Goal: Task Accomplishment & Management: Complete application form

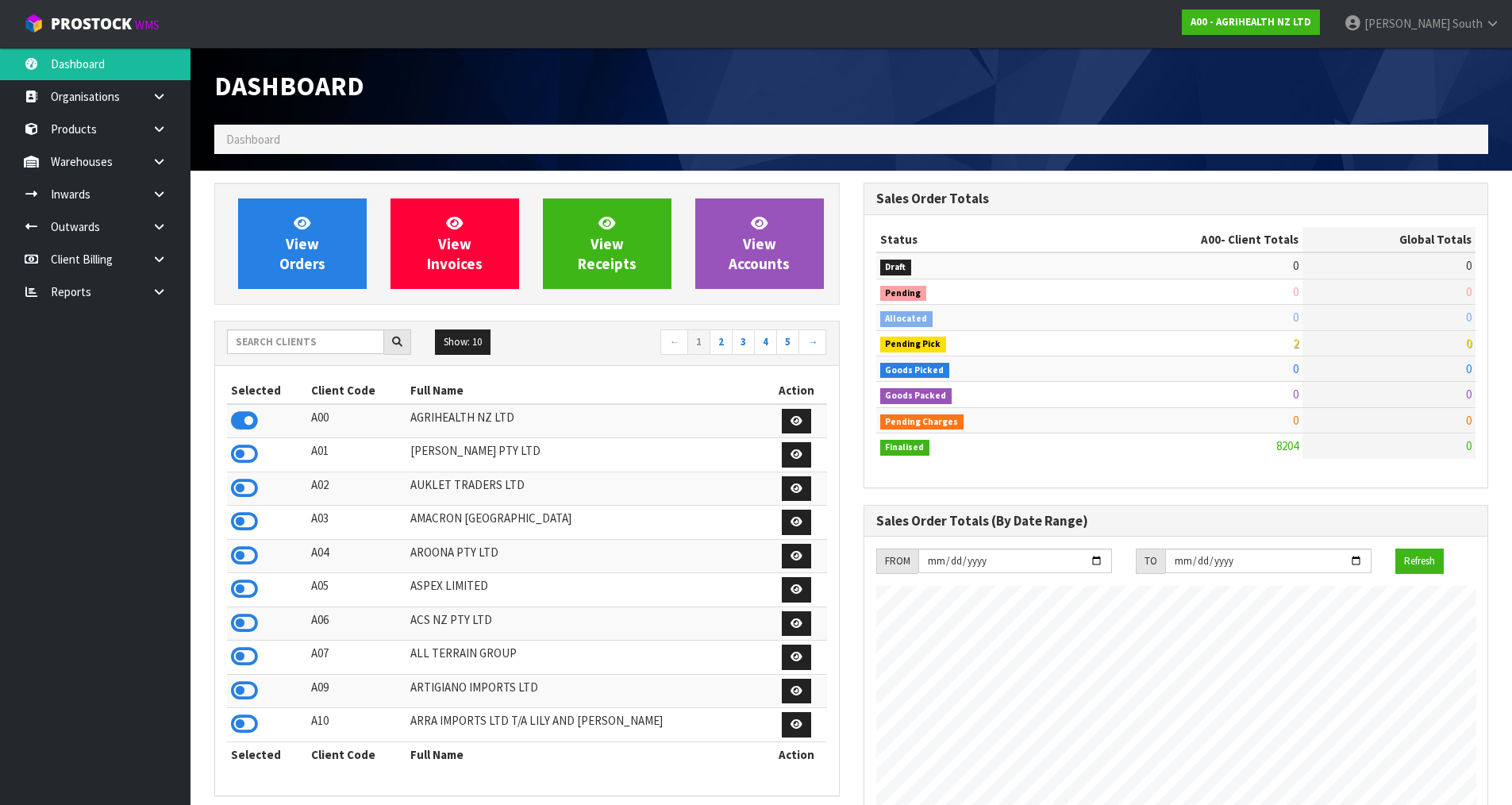
scroll to position [1203, 649]
click at [334, 337] on input "text" at bounding box center [305, 342] width 158 height 25
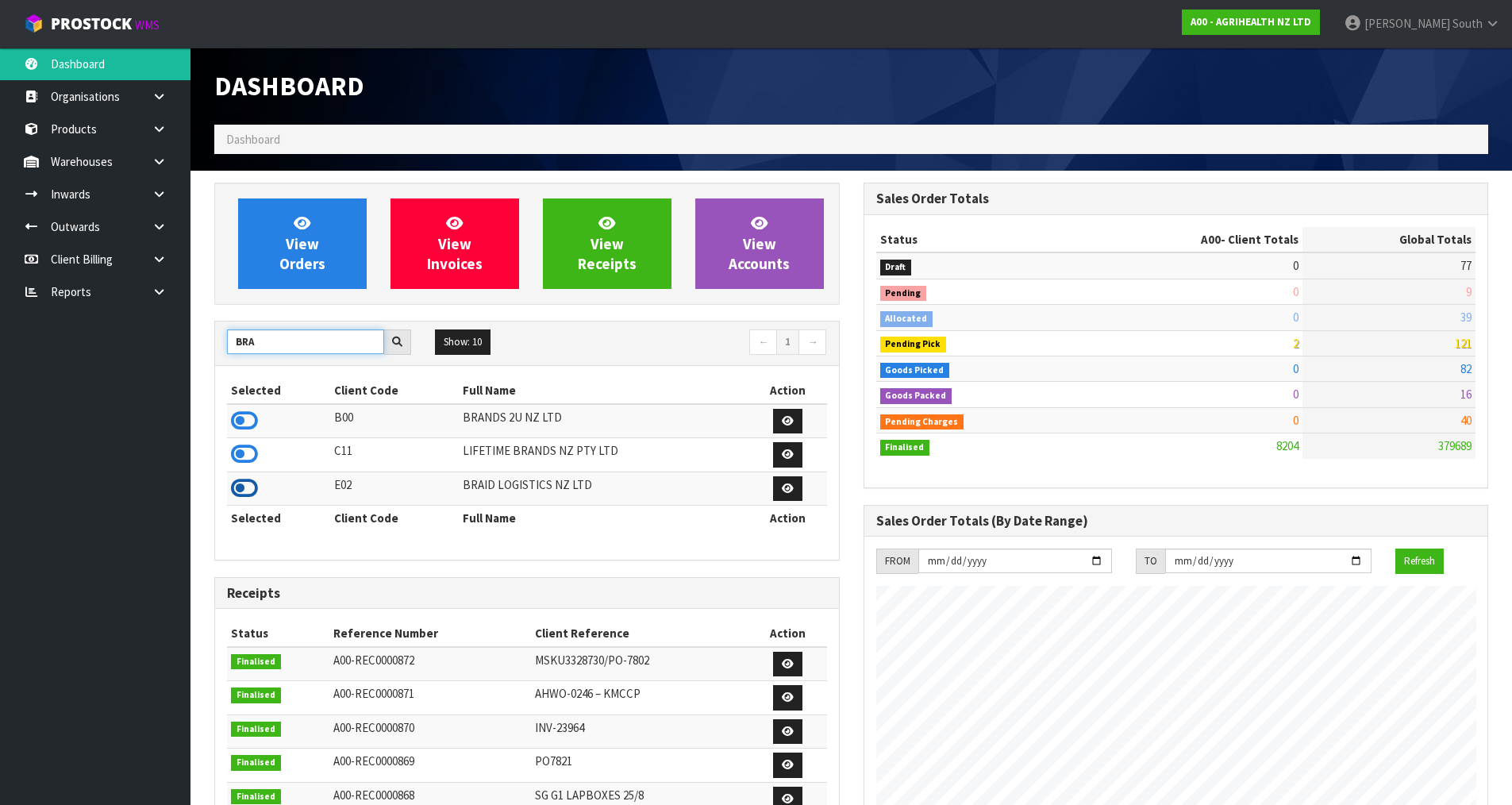
type input "BRA"
click at [244, 491] on icon at bounding box center [245, 487] width 27 height 24
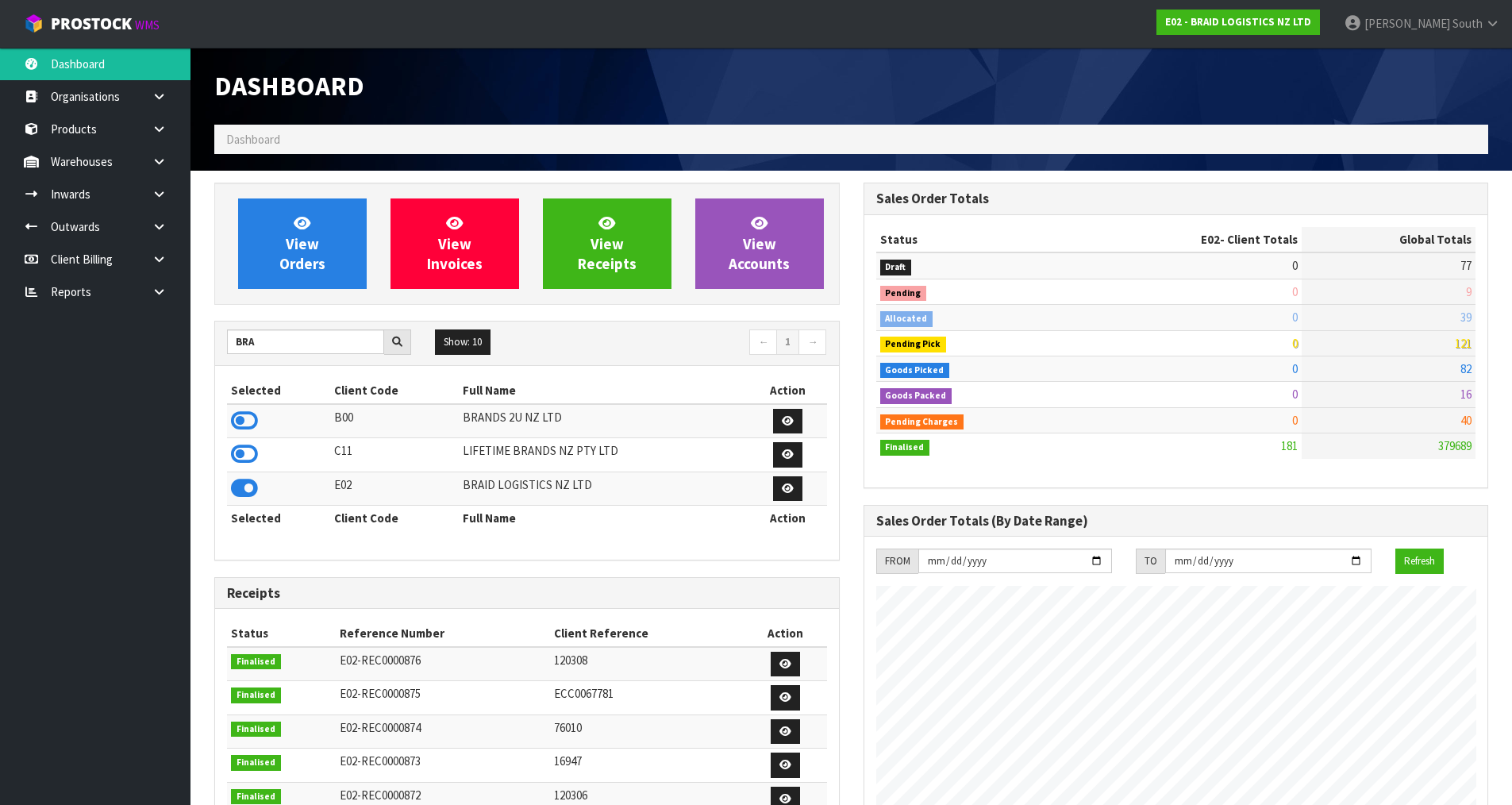
scroll to position [1022, 649]
click at [55, 452] on ul "Dashboard Organisations Clients Consignees Carriers Products Categories Serial …" at bounding box center [95, 426] width 190 height 757
click at [159, 191] on icon at bounding box center [158, 193] width 15 height 12
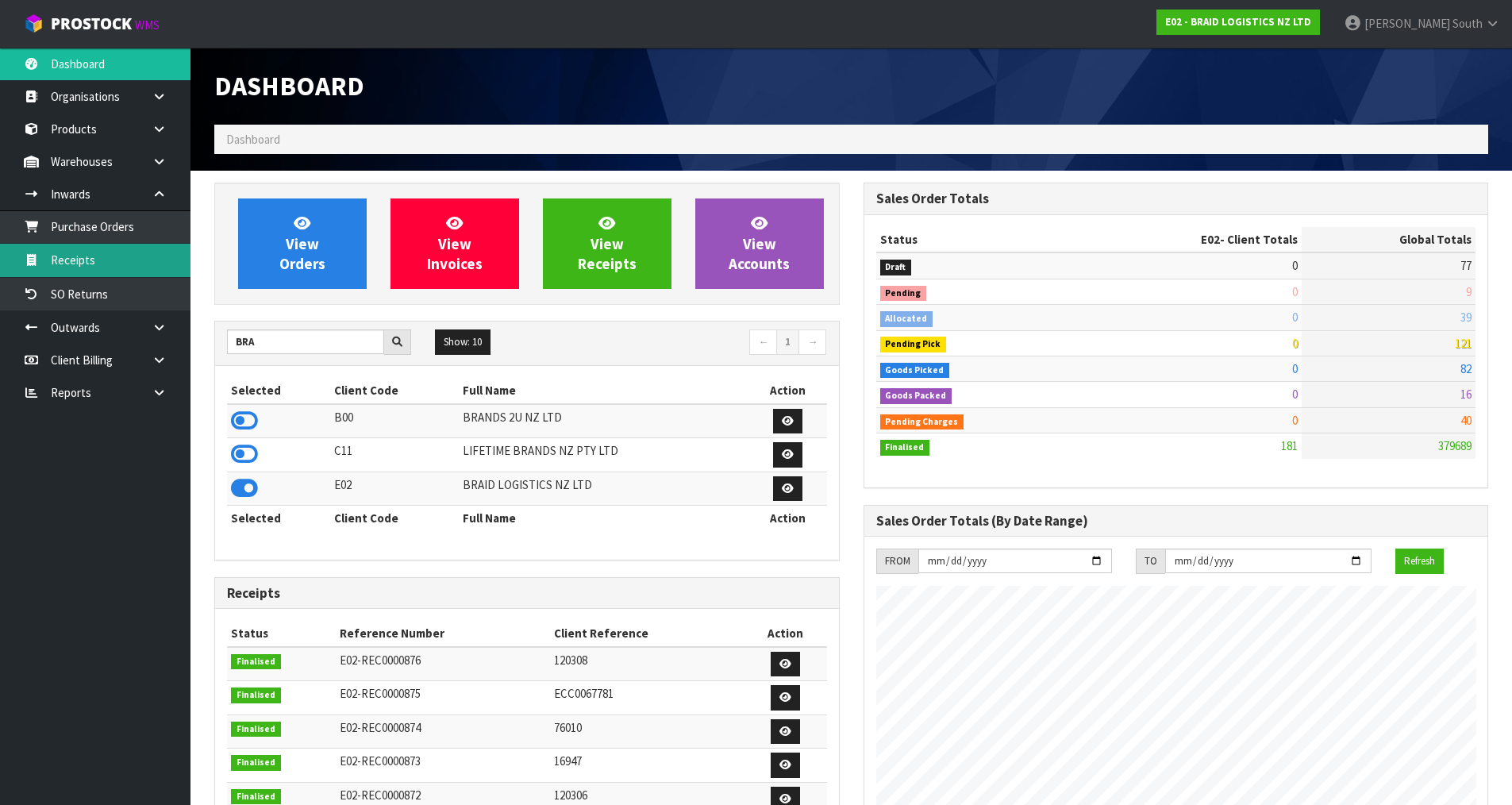
click at [127, 255] on link "Receipts" at bounding box center [95, 260] width 190 height 33
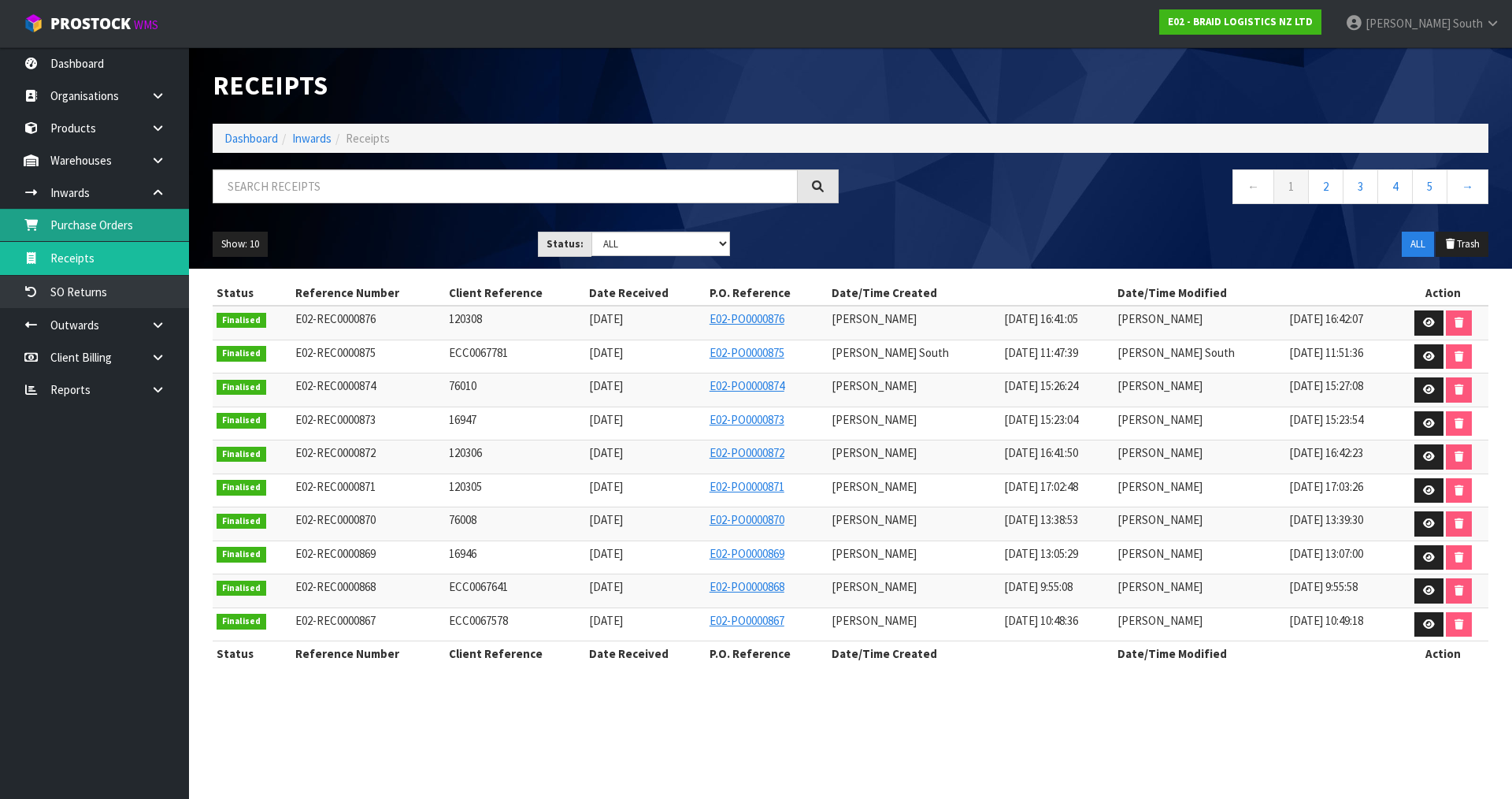
click at [139, 221] on link "Purchase Orders" at bounding box center [94, 224] width 189 height 33
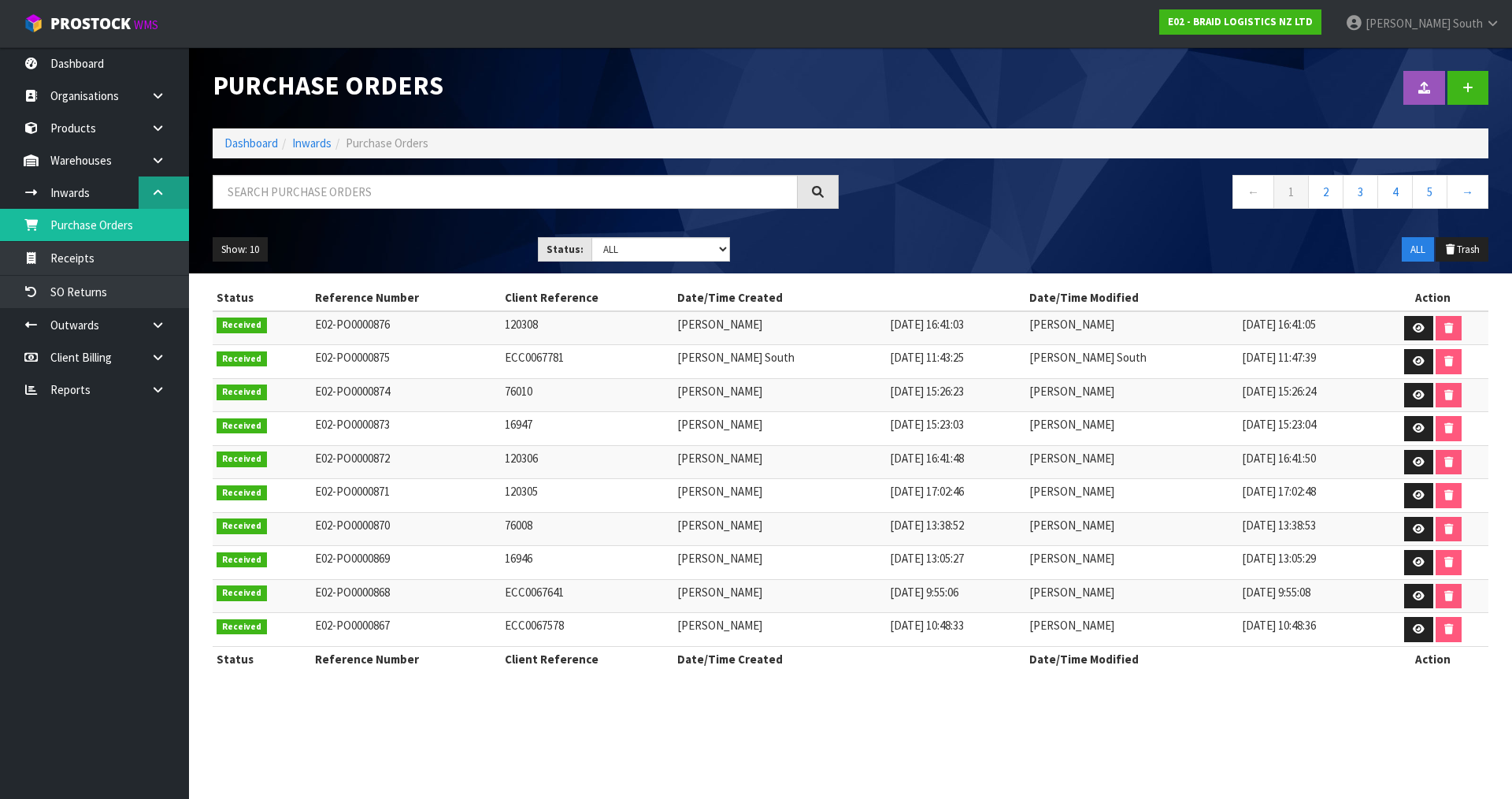
click at [163, 193] on icon at bounding box center [157, 192] width 15 height 11
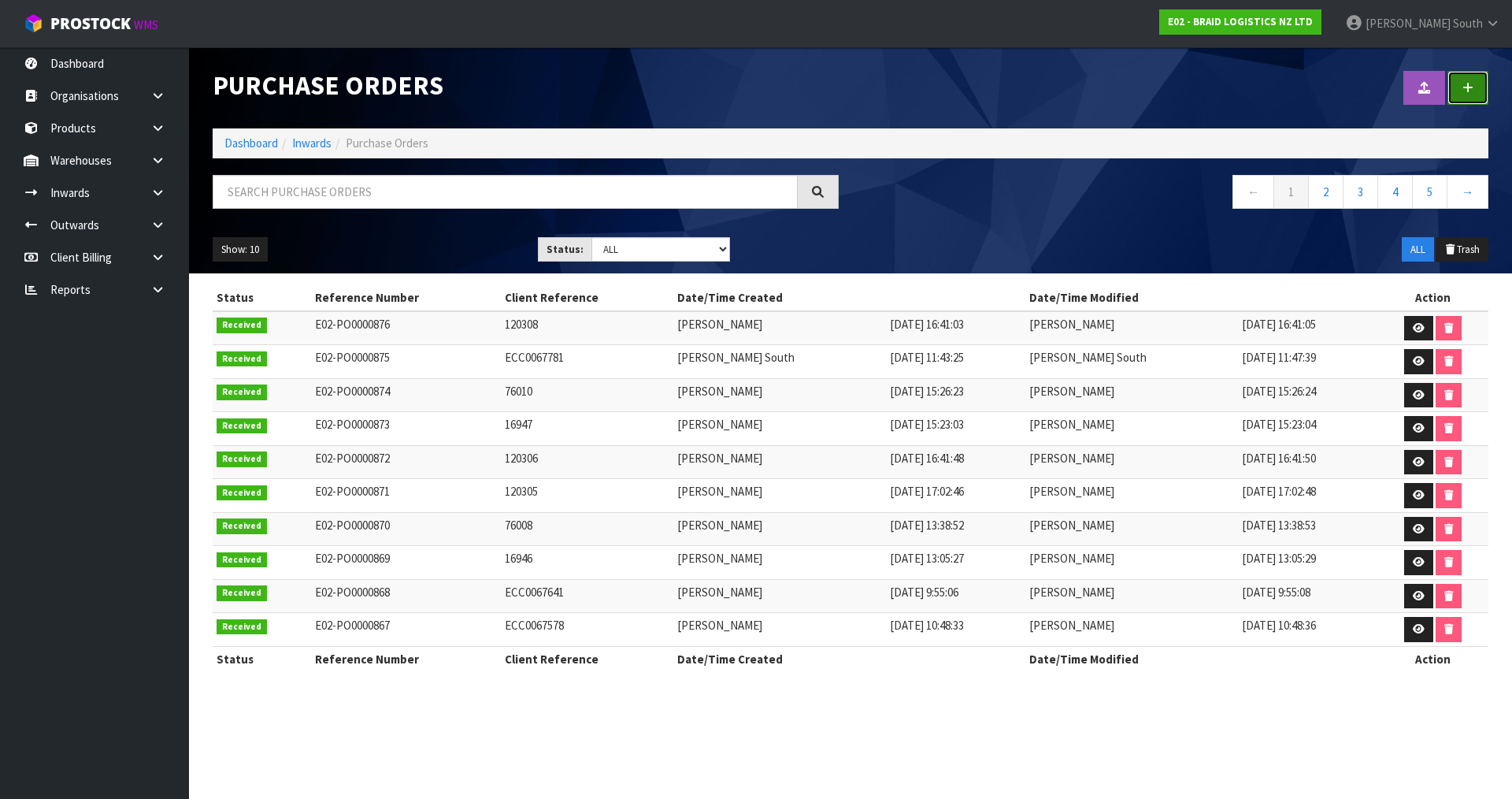
click at [1478, 90] on link at bounding box center [1468, 87] width 41 height 34
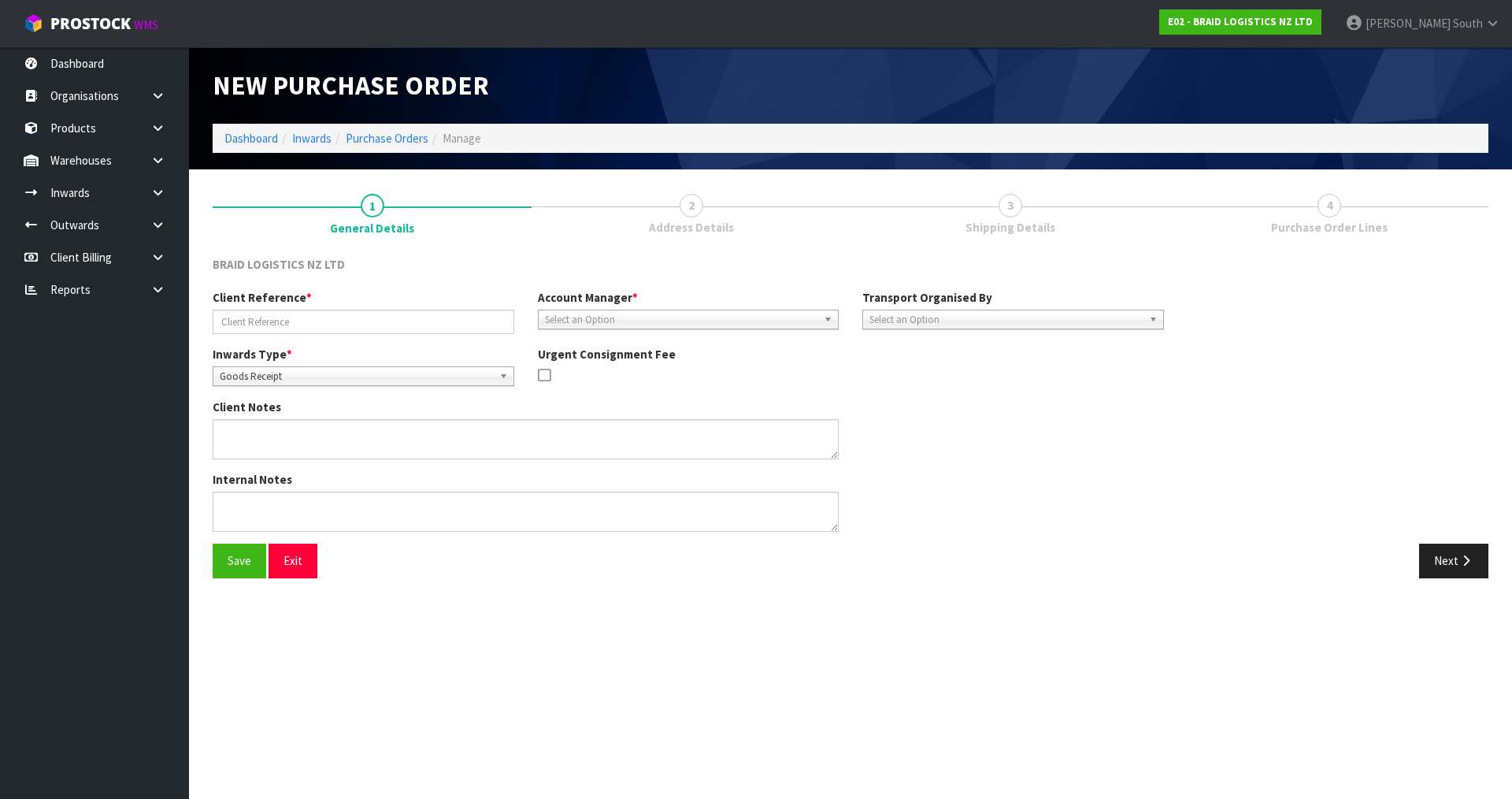
click at [713, 320] on span "Select an Option" at bounding box center [681, 319] width 274 height 19
type input "div"
click at [696, 354] on li "Div jot Kaur" at bounding box center [688, 364] width 294 height 19
click at [954, 315] on span "Select an Option" at bounding box center [1006, 319] width 274 height 19
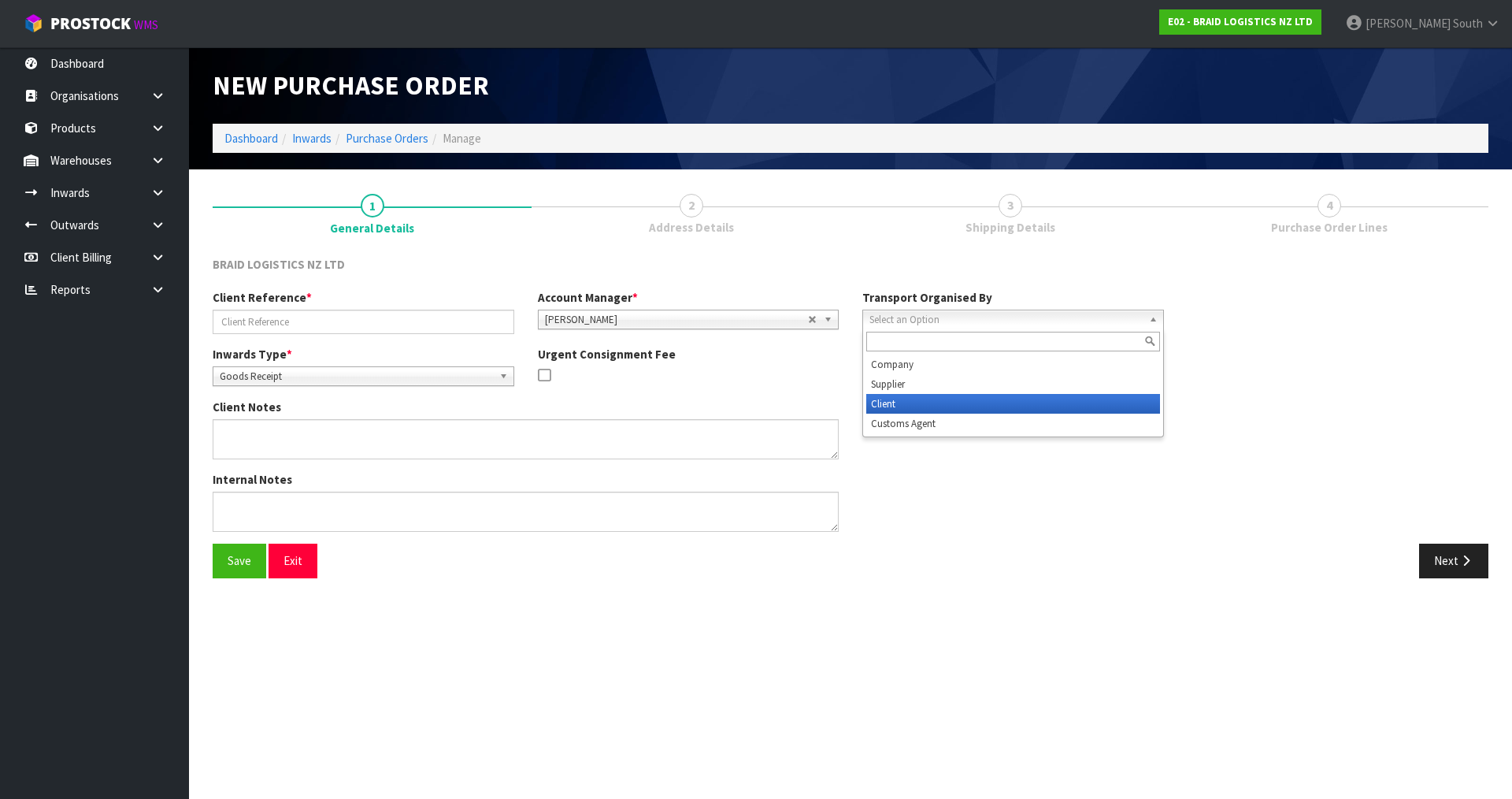
click at [937, 402] on li "Client" at bounding box center [1012, 403] width 294 height 19
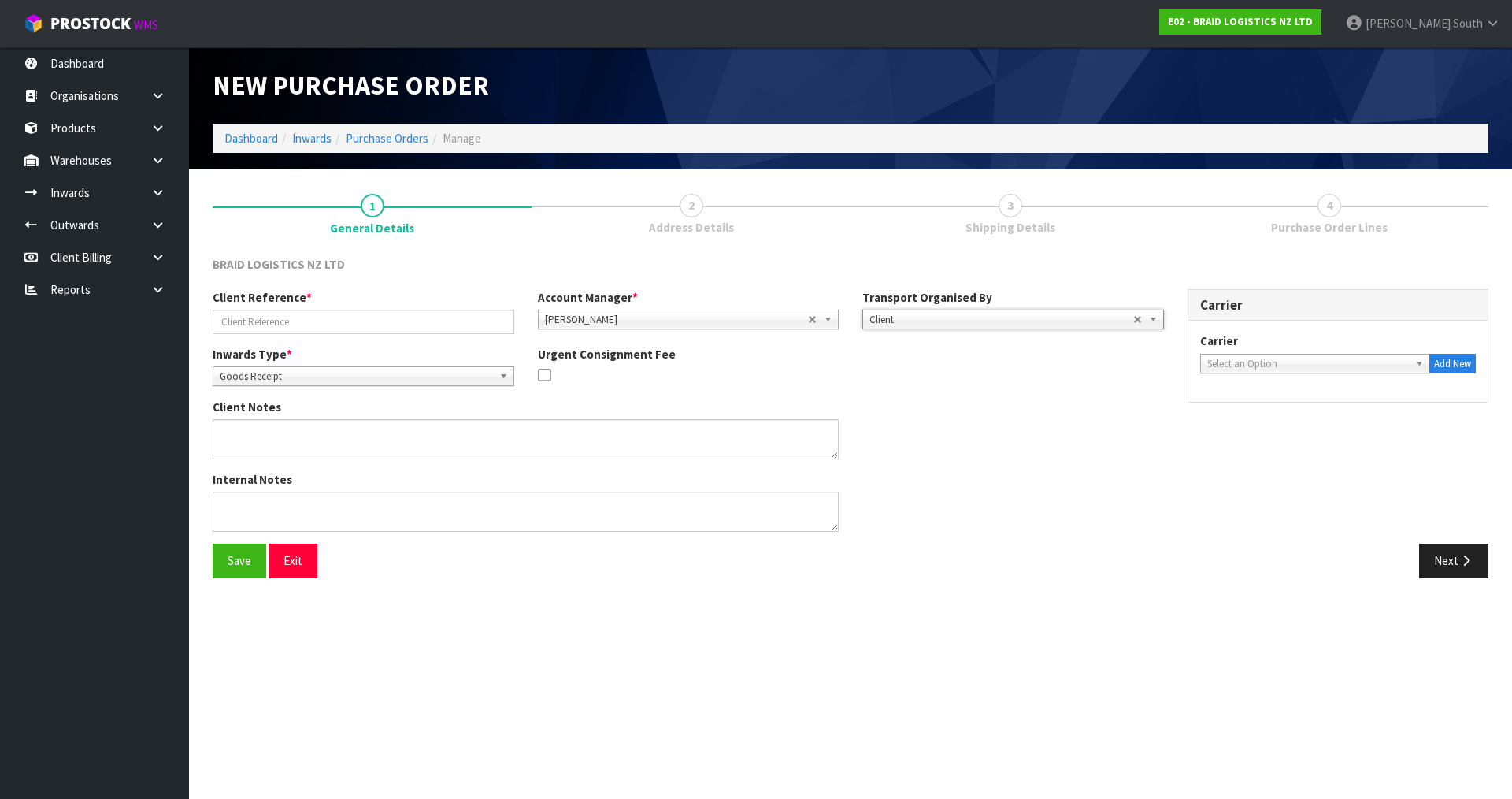
click at [937, 402] on div "Client Notes" at bounding box center [688, 434] width 974 height 72
click at [1239, 369] on span "Select an Option" at bounding box center [1308, 363] width 202 height 19
type input "red"
click at [1282, 403] on li "RED LINE TRANSPORT LIMITED - REDLINE TRANSPORT LIMITED" at bounding box center [1315, 414] width 222 height 32
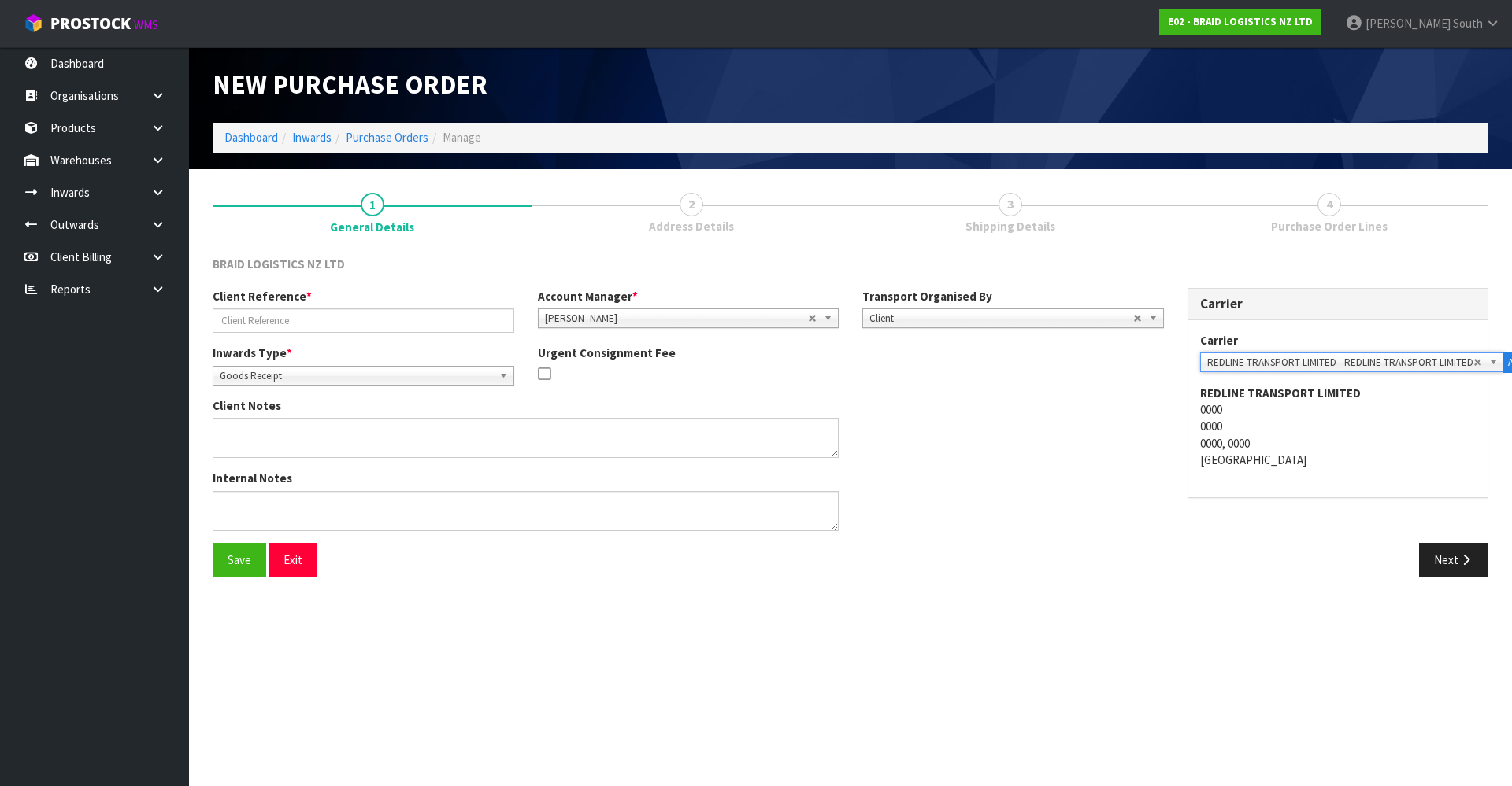
click at [1203, 458] on address "REDLINE TRANSPORT LIMITED 0000 0000 0000, 0000 [GEOGRAPHIC_DATA]" at bounding box center [1338, 426] width 276 height 84
click at [1037, 493] on div "Internal Notes" at bounding box center [688, 506] width 974 height 72
click at [1032, 437] on div "Client Notes" at bounding box center [688, 434] width 974 height 72
click at [246, 558] on button "Save" at bounding box center [239, 560] width 54 height 34
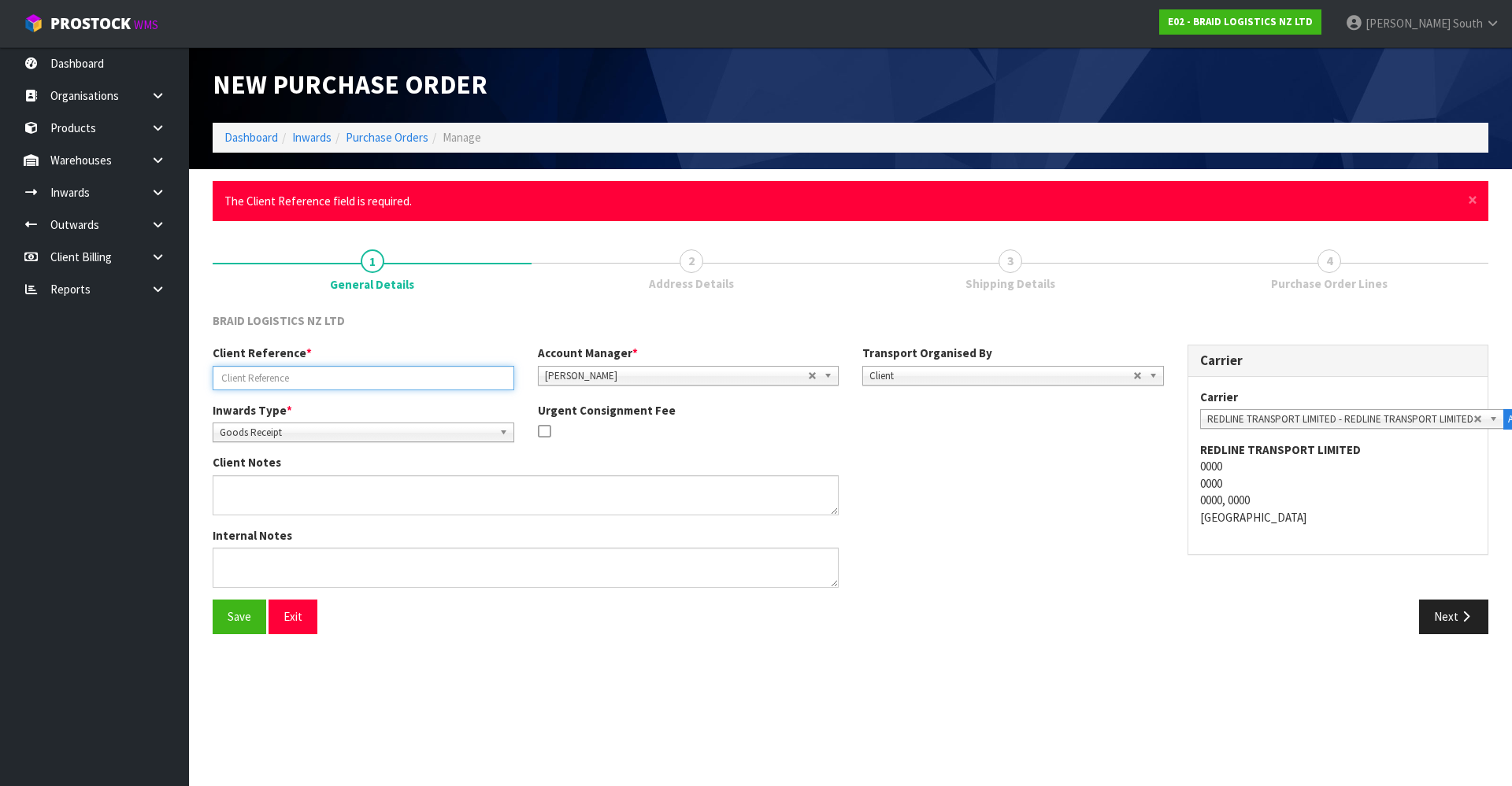
click at [337, 376] on input "text" at bounding box center [364, 378] width 302 height 25
type input "43345"
click at [212, 617] on div "Save Exit" at bounding box center [525, 617] width 650 height 34
click at [232, 617] on button "Save" at bounding box center [239, 617] width 54 height 34
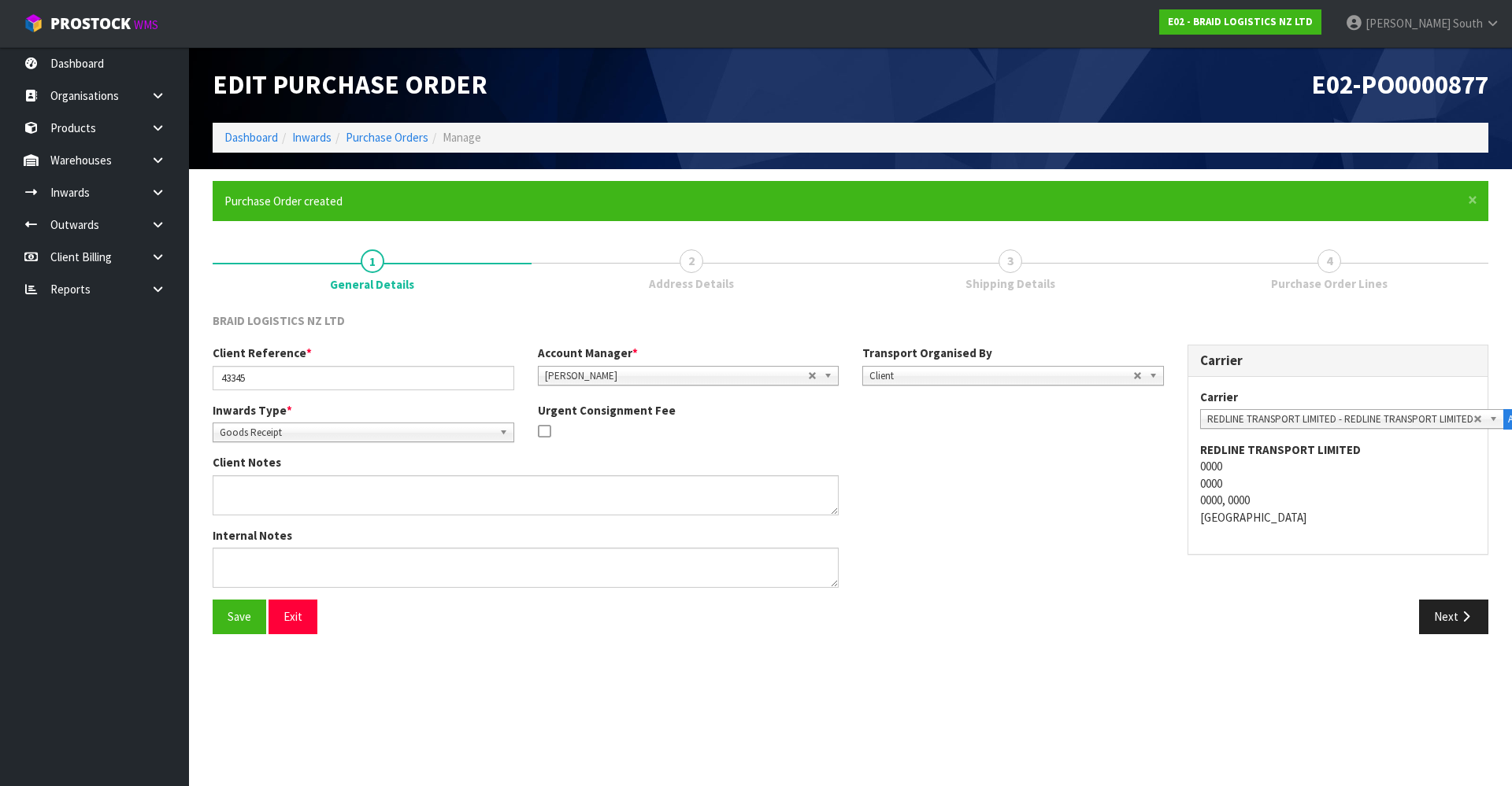
click at [1208, 586] on div "Client Reference * 43345 Account Manager * [PERSON_NAME] [PERSON_NAME] [PERSON_…" at bounding box center [850, 472] width 1299 height 255
click at [1441, 612] on button "Next" at bounding box center [1454, 617] width 70 height 34
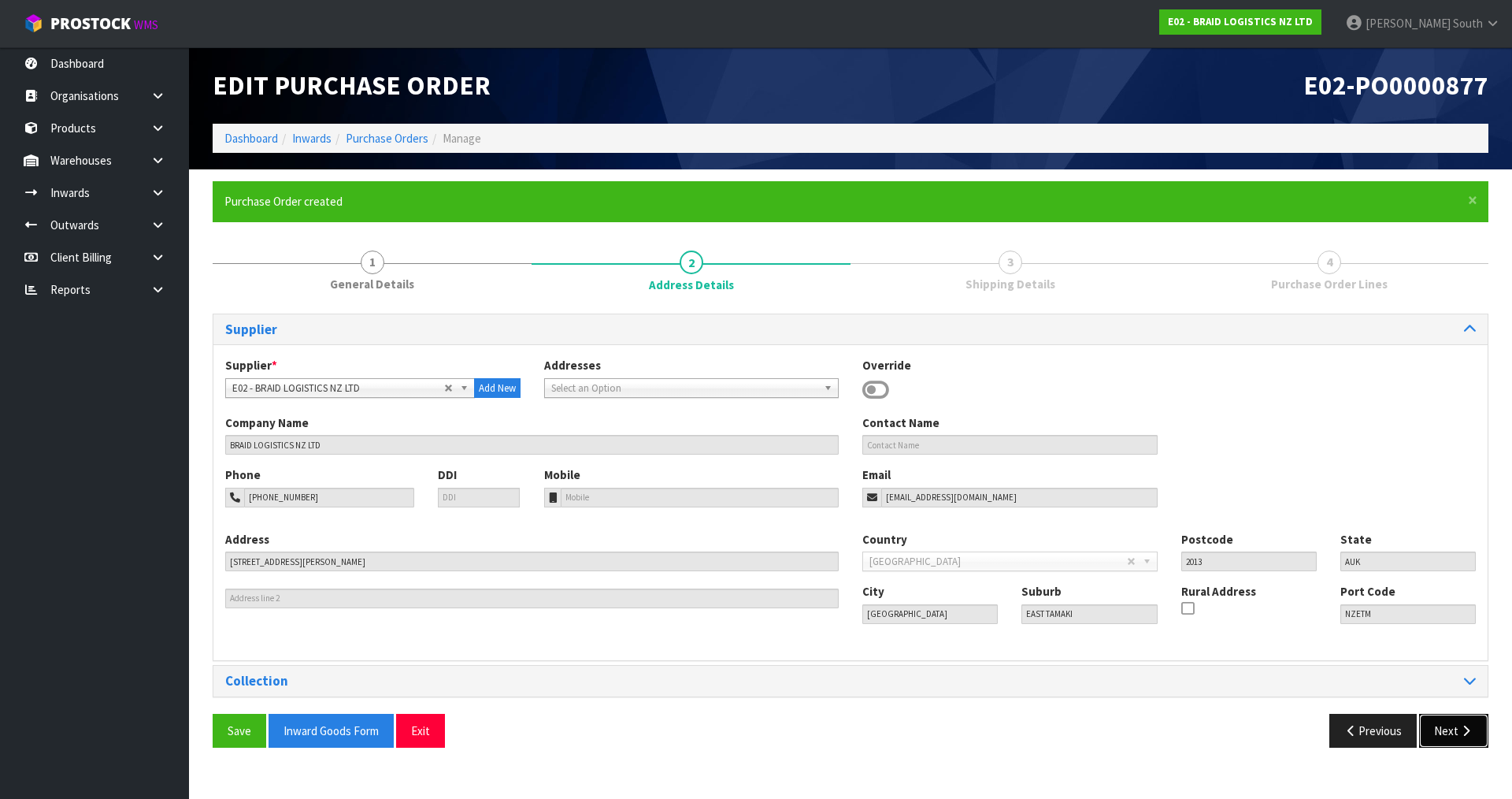
click at [1460, 730] on icon "button" at bounding box center [1465, 730] width 15 height 11
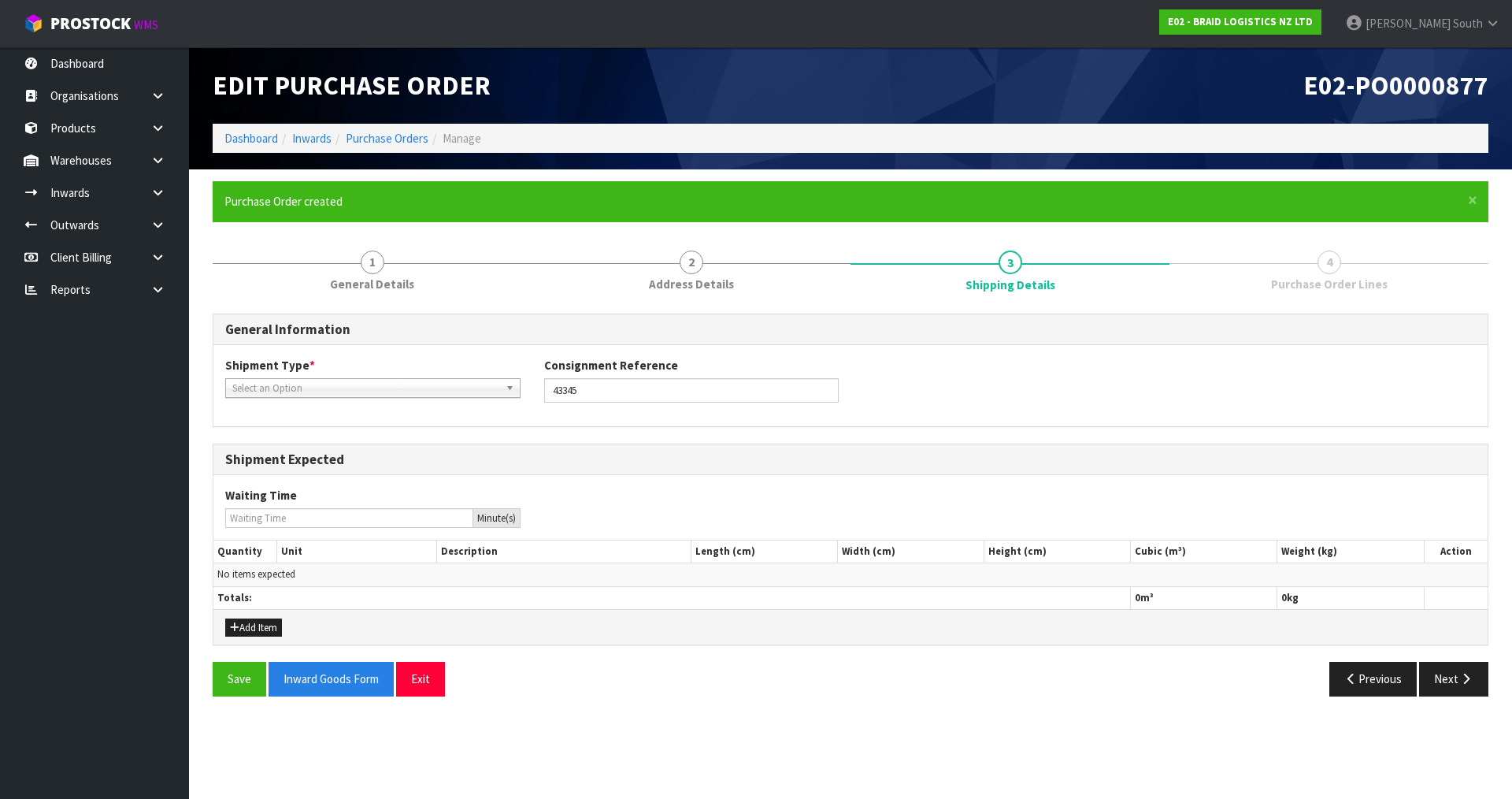
click at [361, 386] on span "Select an Option" at bounding box center [365, 388] width 267 height 19
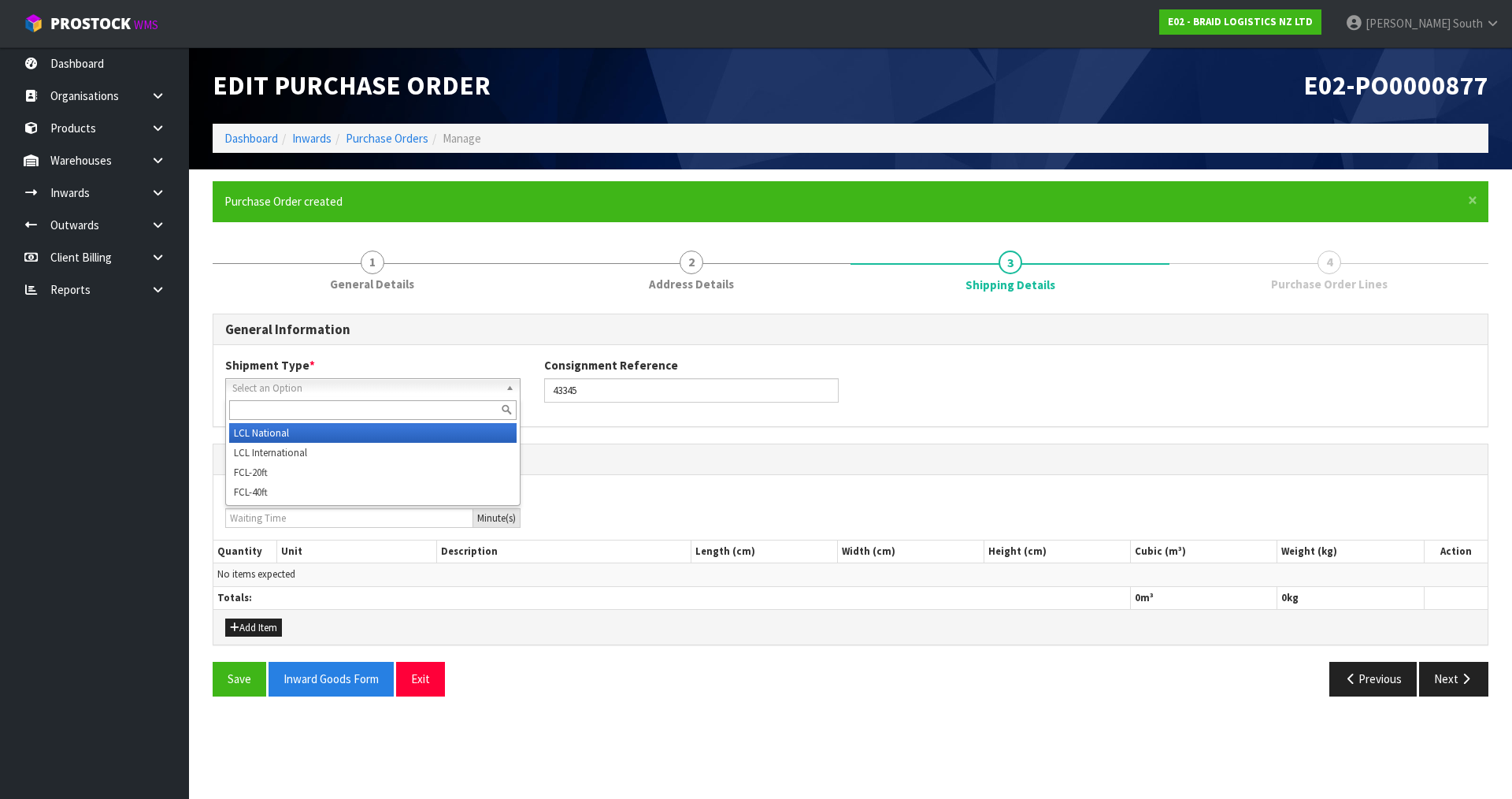
click at [293, 432] on li "LCL National" at bounding box center [373, 433] width 288 height 19
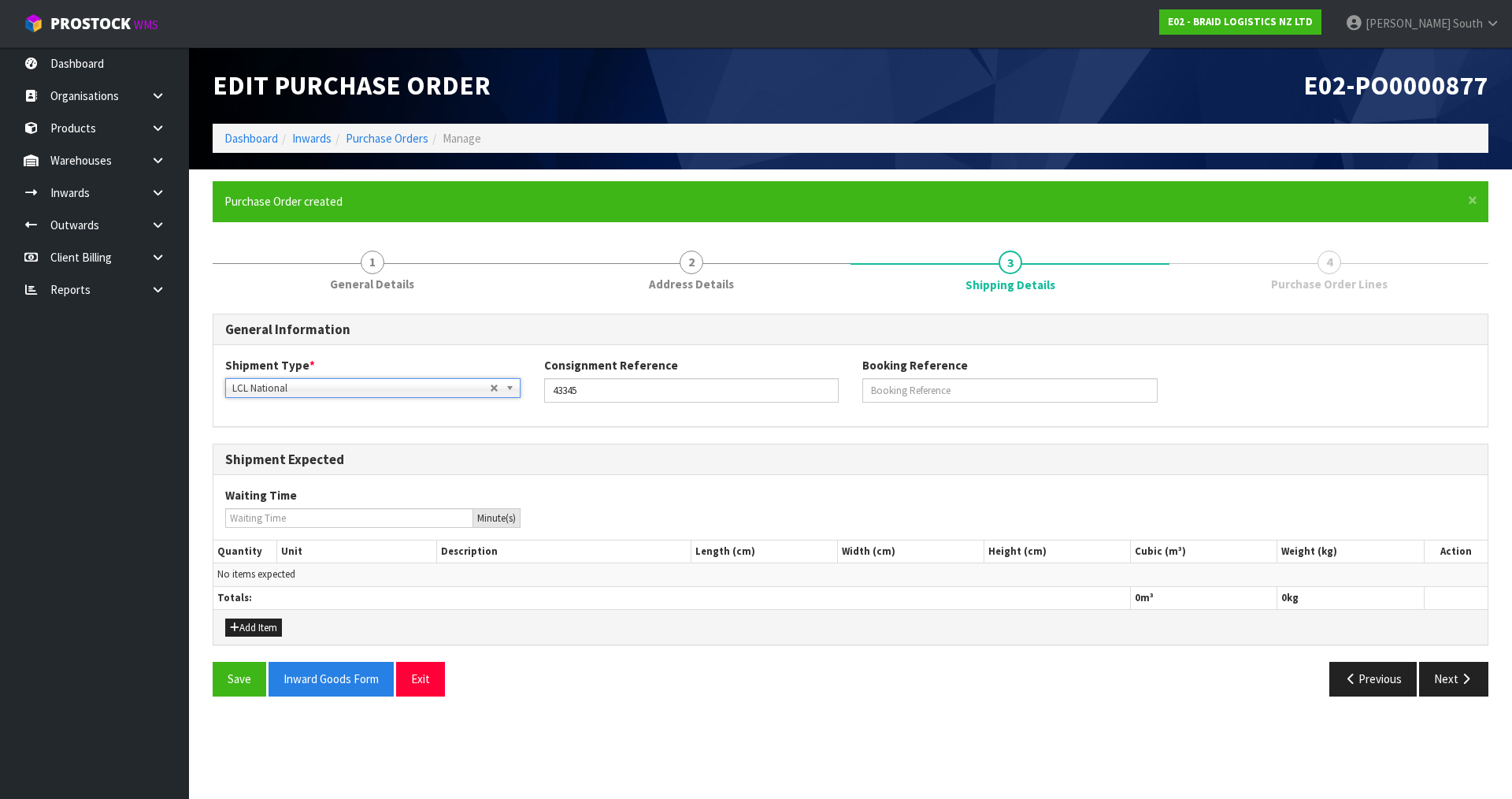
click at [811, 414] on div "Shipment Type * LCL National LCL International FCL-20ft FCL-40ft LCL National L…" at bounding box center [850, 385] width 1274 height 80
click at [267, 626] on button "Add Item" at bounding box center [253, 627] width 56 height 19
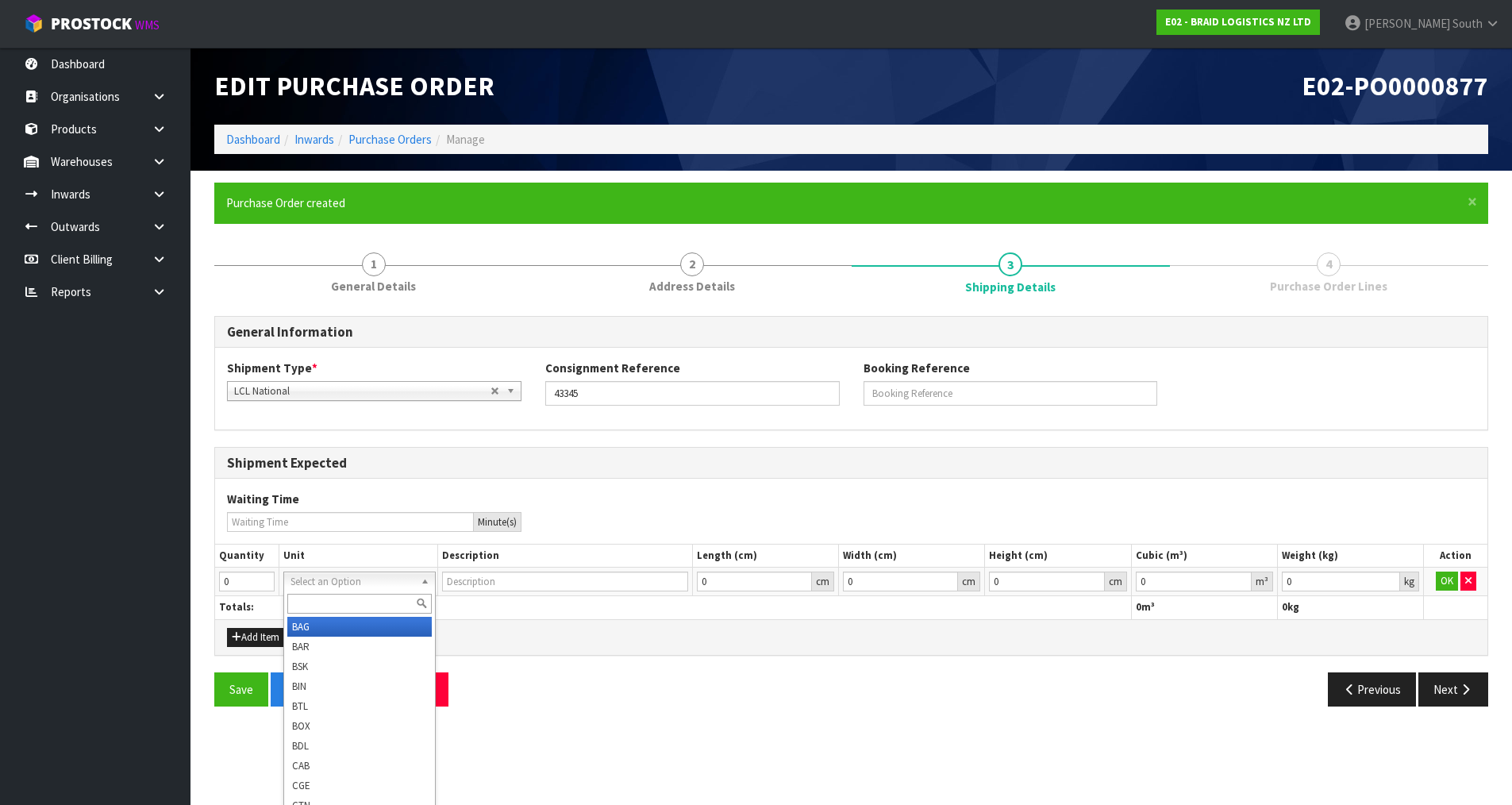
type input "BAG"
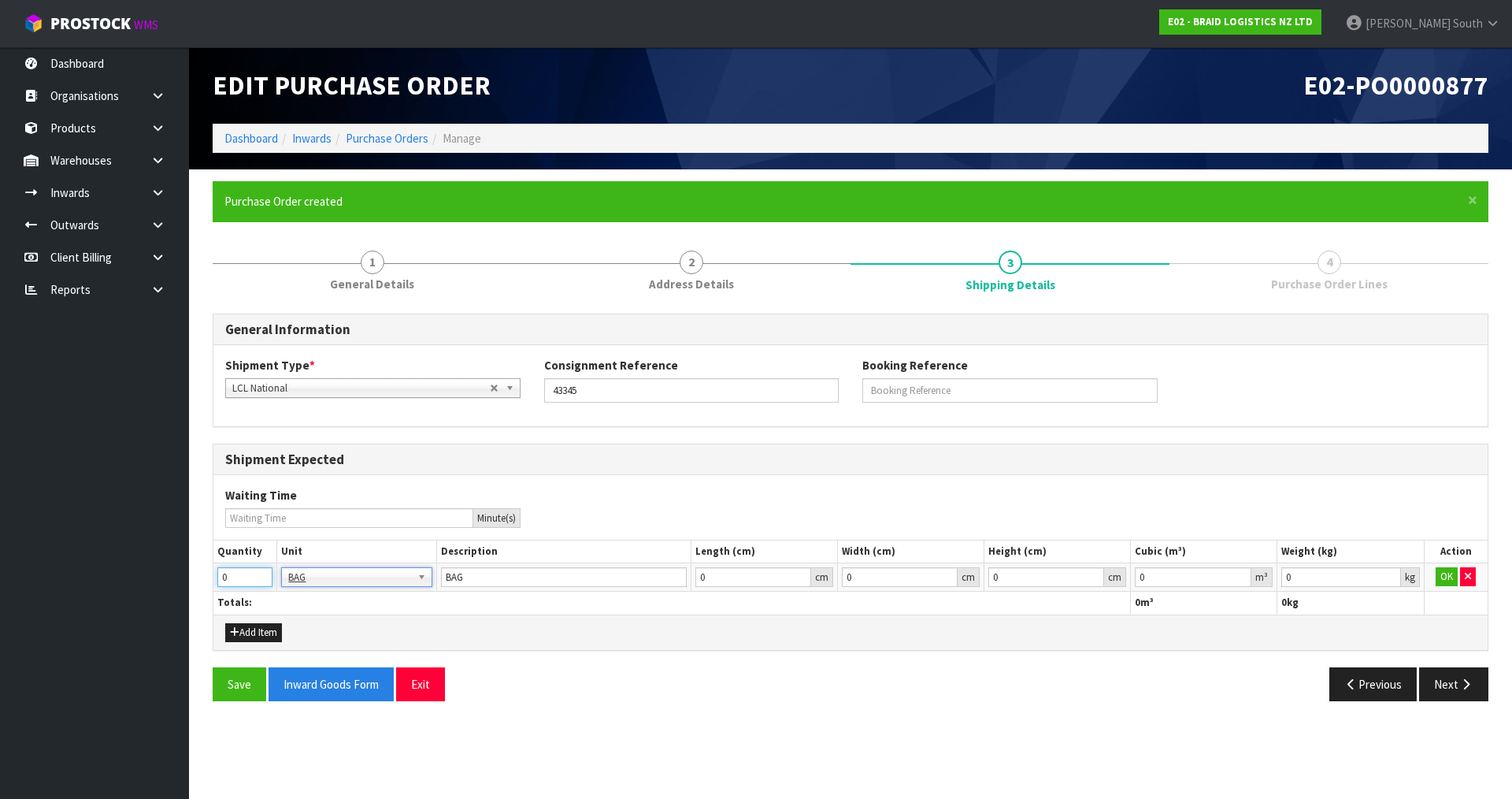
drag, startPoint x: 233, startPoint y: 580, endPoint x: 215, endPoint y: 580, distance: 18.0
click at [215, 580] on td "0" at bounding box center [245, 577] width 64 height 28
type input "10"
click at [1102, 514] on div "Waiting Time Minute(s)" at bounding box center [850, 506] width 1274 height 40
click at [1448, 582] on button "OK" at bounding box center [1446, 576] width 22 height 19
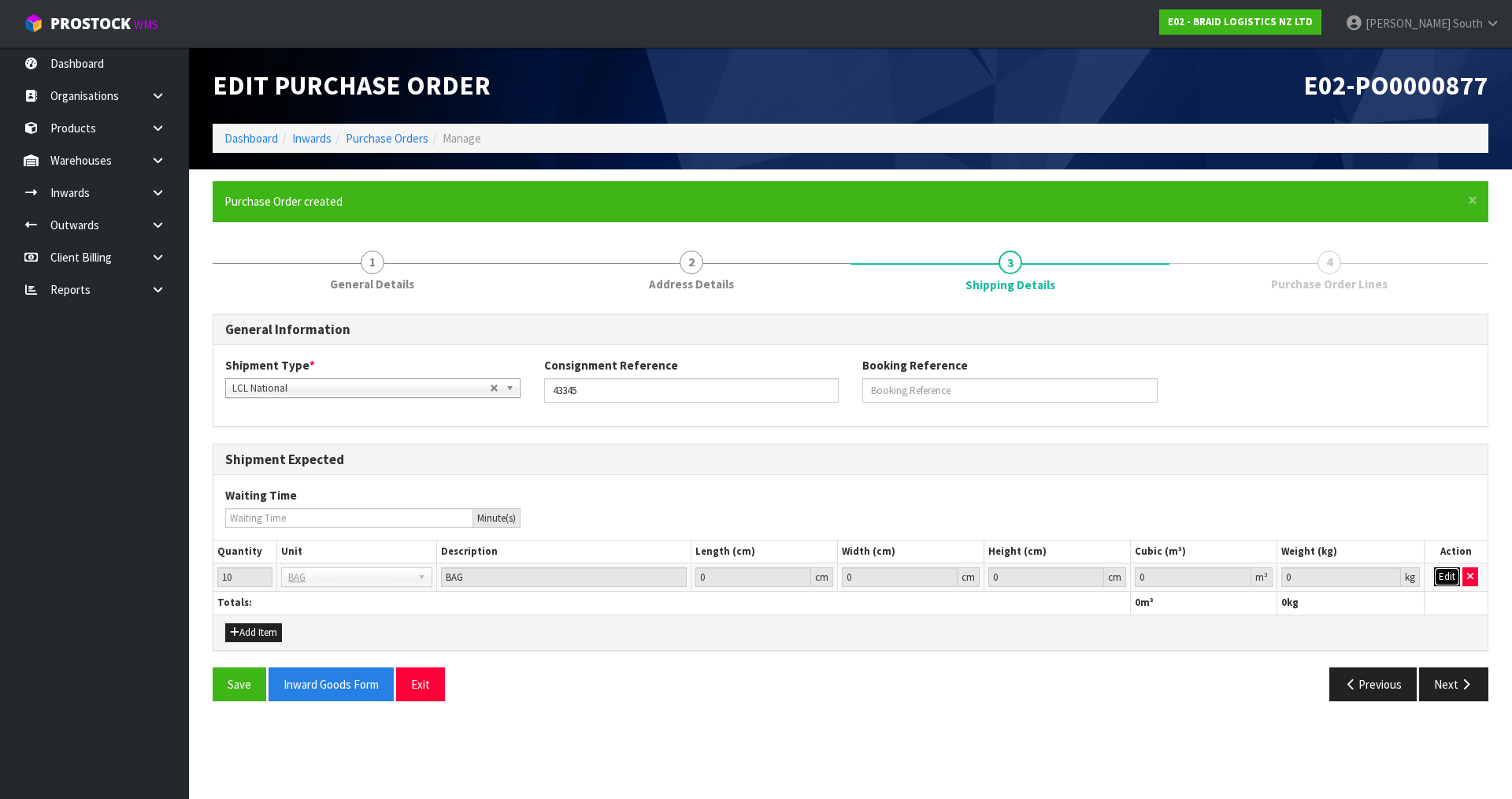
click at [1446, 580] on button "Edit" at bounding box center [1446, 576] width 26 height 19
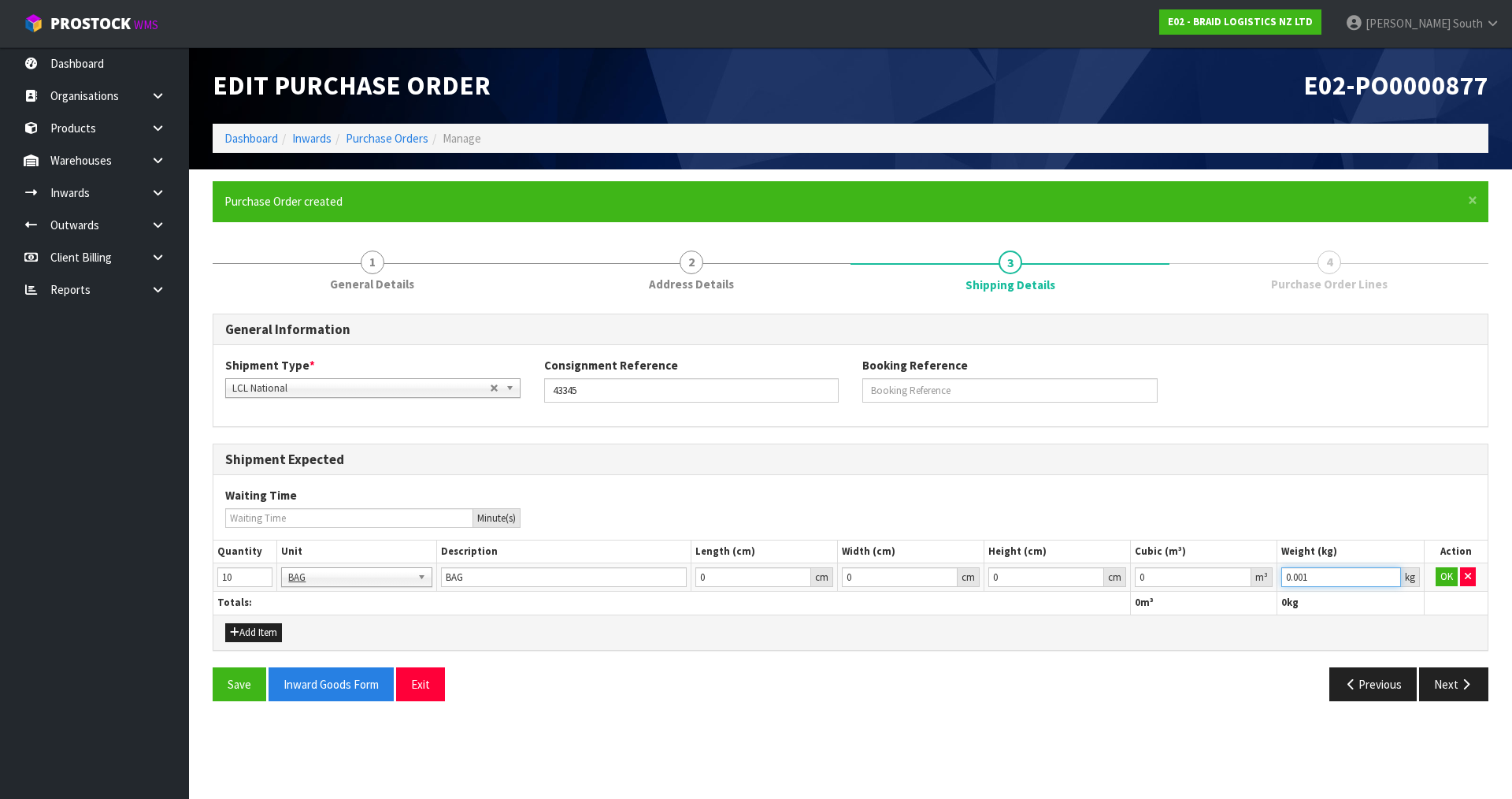
type input "0.001"
click at [1390, 572] on input "0.001" at bounding box center [1340, 577] width 119 height 19
type input "0.000001"
click at [1242, 571] on input "0.000001" at bounding box center [1192, 577] width 117 height 19
click at [1440, 572] on button "OK" at bounding box center [1446, 576] width 22 height 19
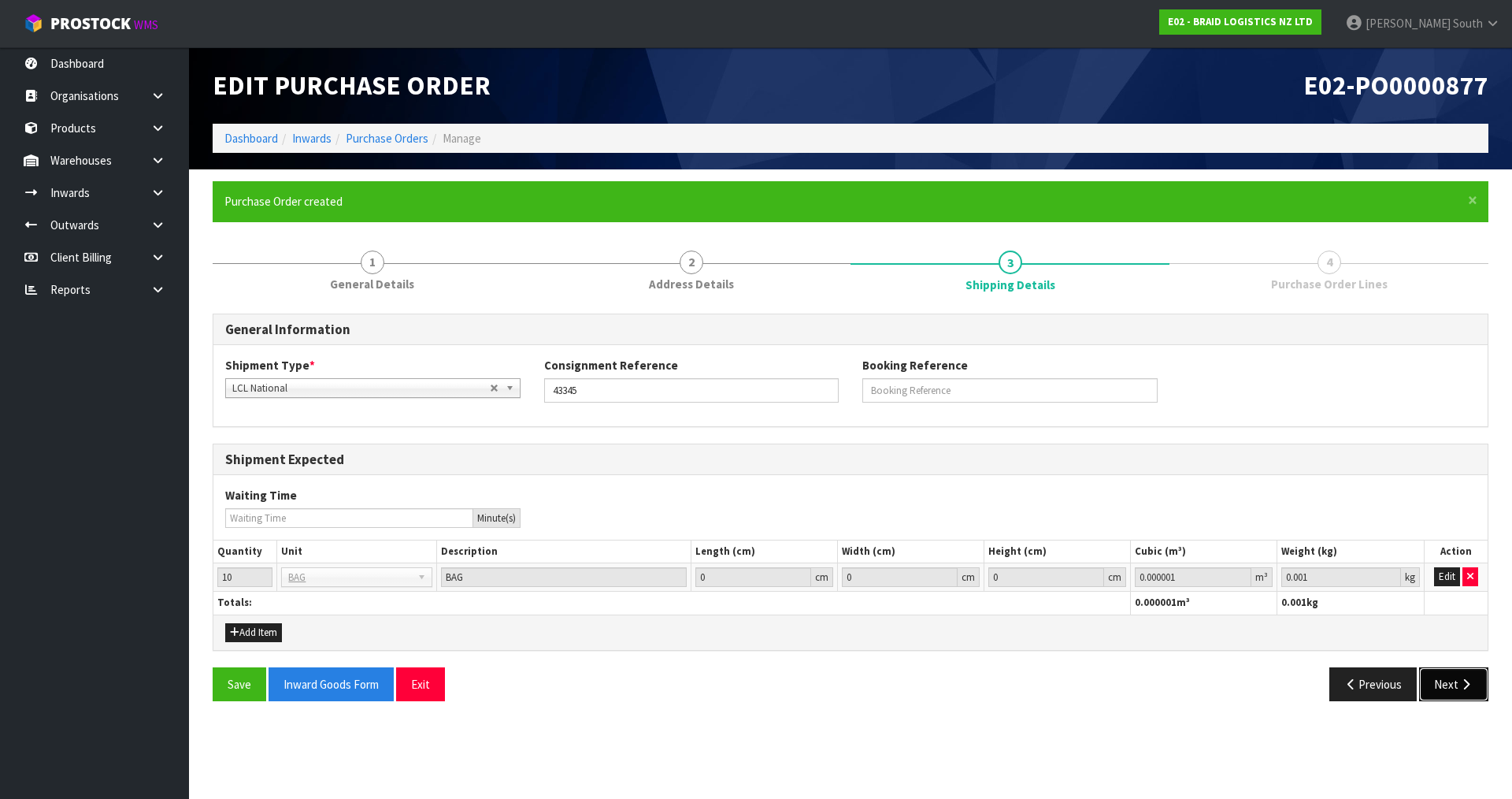
click at [1448, 676] on button "Next" at bounding box center [1454, 684] width 70 height 34
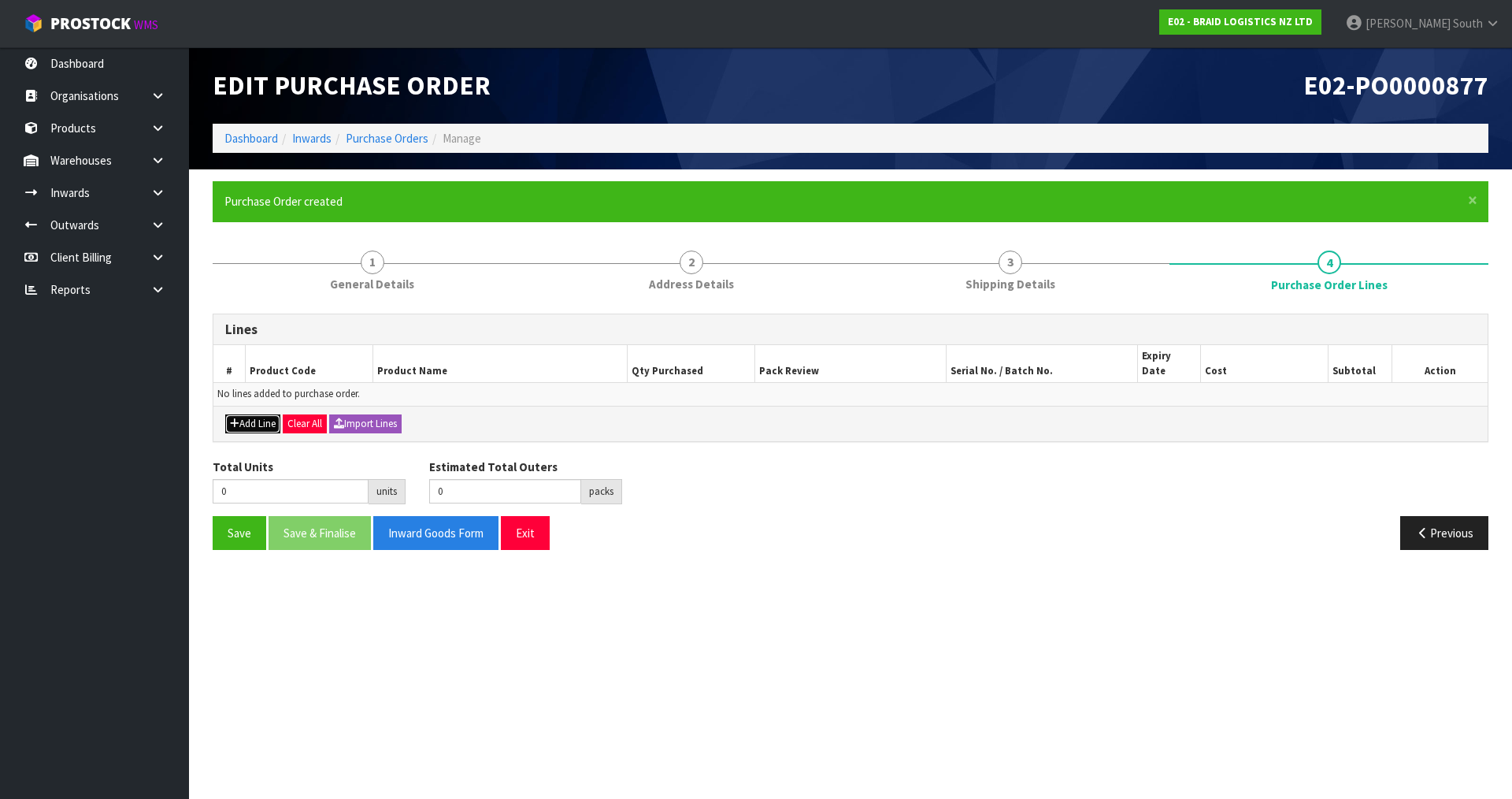
click at [252, 414] on button "Add Line" at bounding box center [252, 423] width 55 height 19
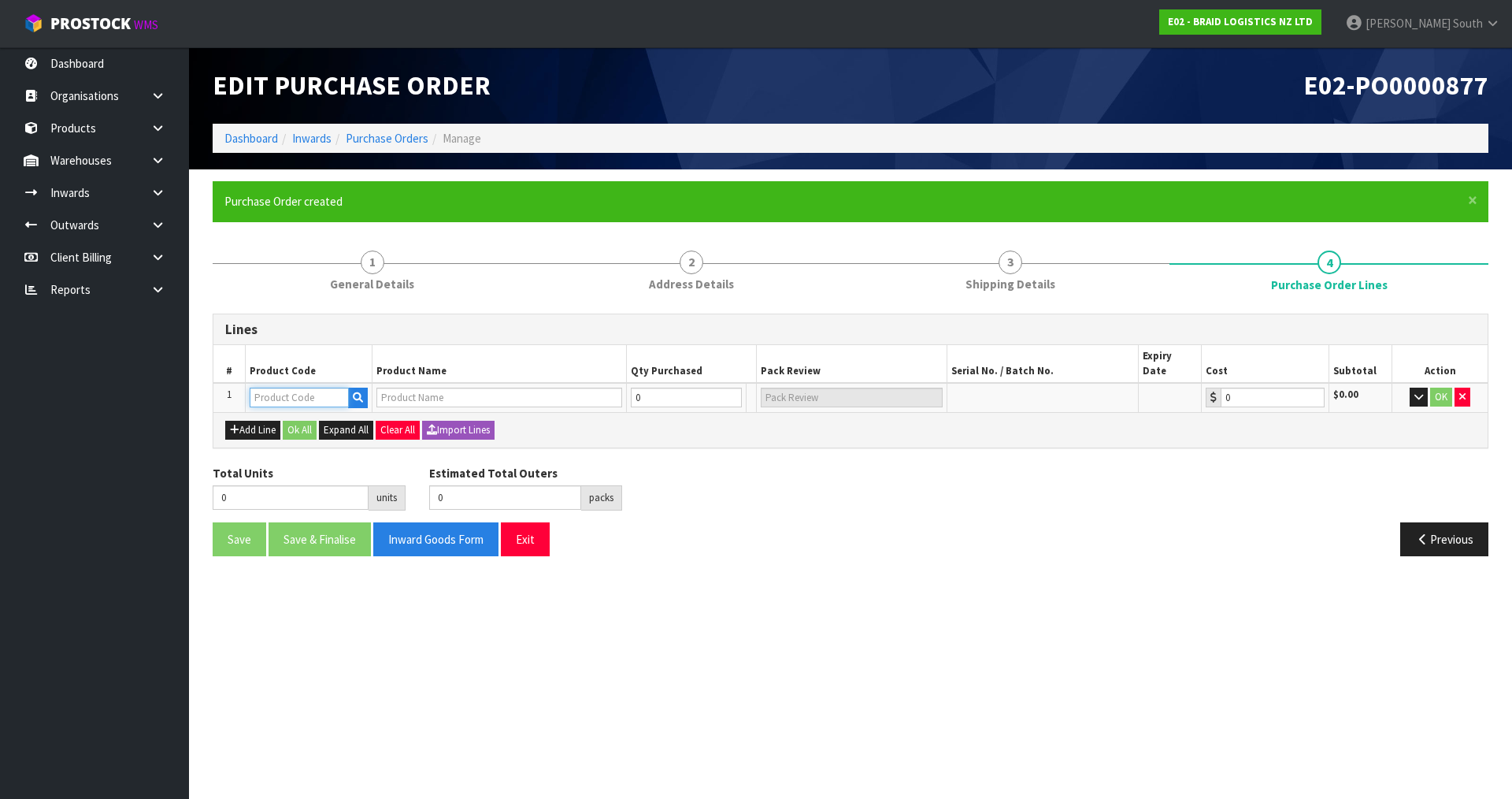
click at [332, 388] on input "text" at bounding box center [299, 397] width 99 height 19
type input "B"
type input "A"
click at [357, 392] on icon "button" at bounding box center [358, 397] width 11 height 11
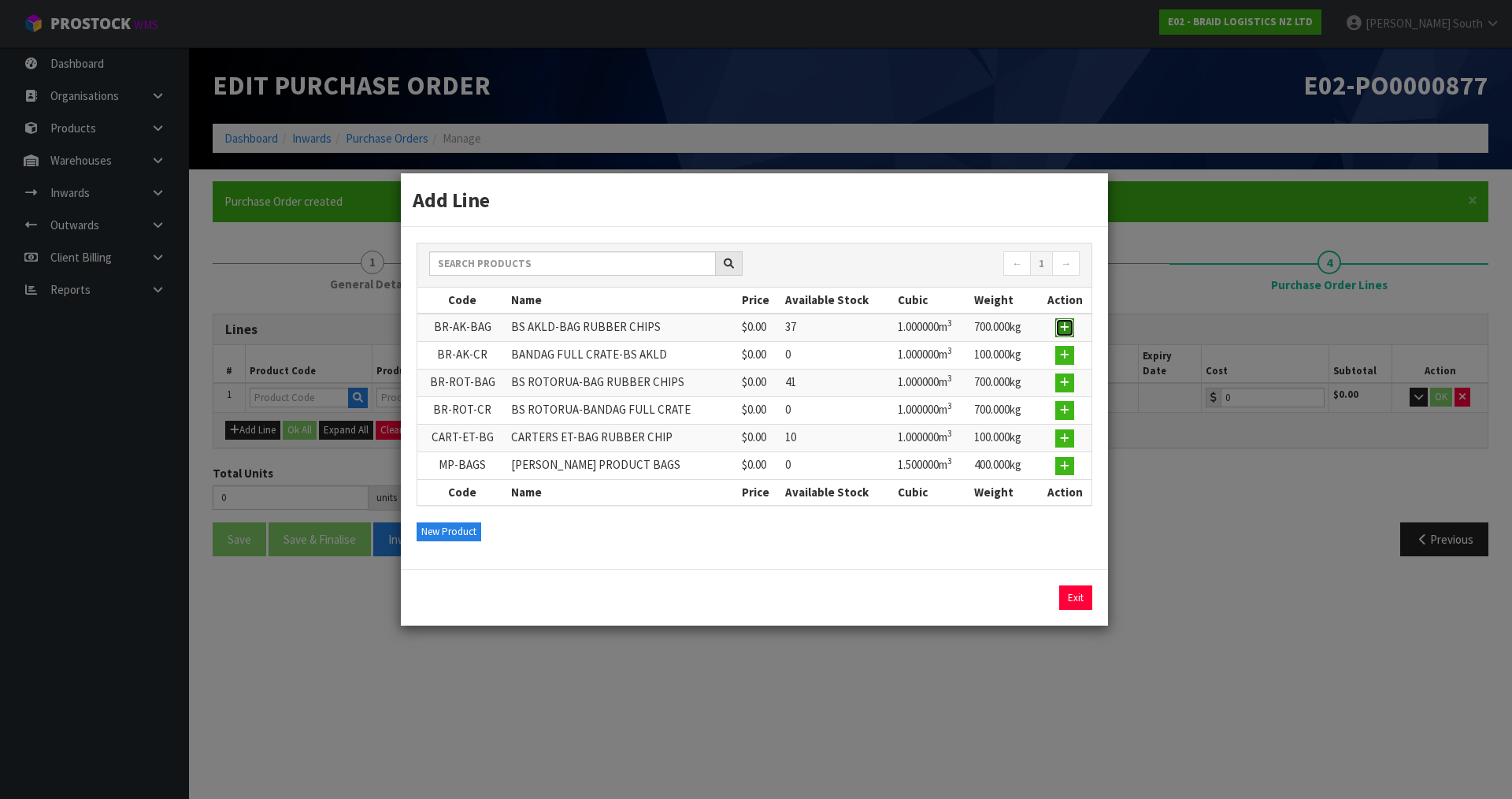
click at [1066, 319] on button "button" at bounding box center [1064, 327] width 19 height 19
type input "BR-AK-BAG"
type input "BS AKLD-BAG RUBBER CHIPS"
type input "0.00"
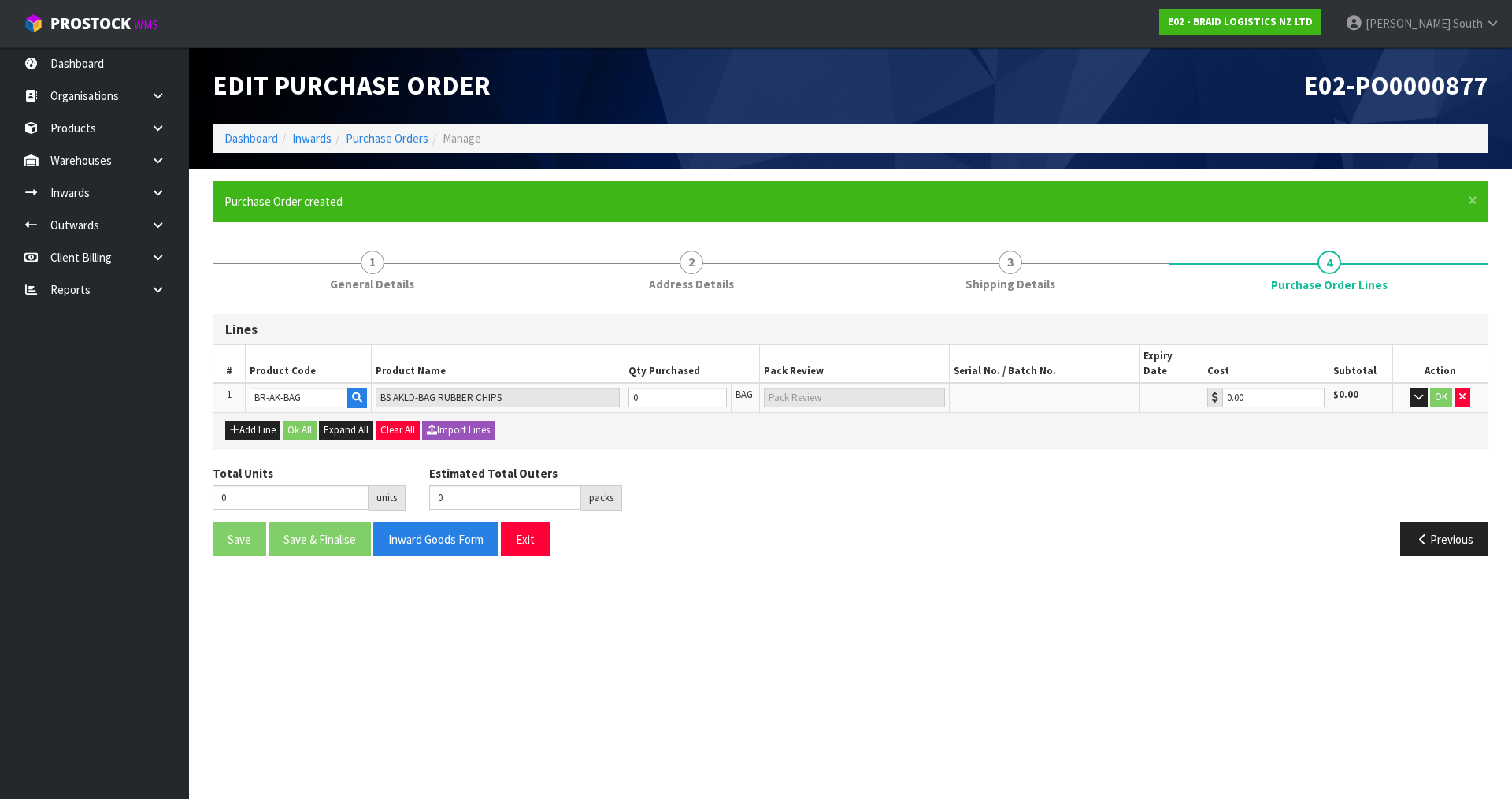
click at [930, 578] on section "Edit Purchase Order E02-PO0000877 Dashboard Inwards Purchase Orders Manage × Cl…" at bounding box center [756, 399] width 1512 height 799
click at [683, 388] on input "0" at bounding box center [678, 397] width 99 height 19
click at [355, 392] on icon "button" at bounding box center [357, 397] width 11 height 11
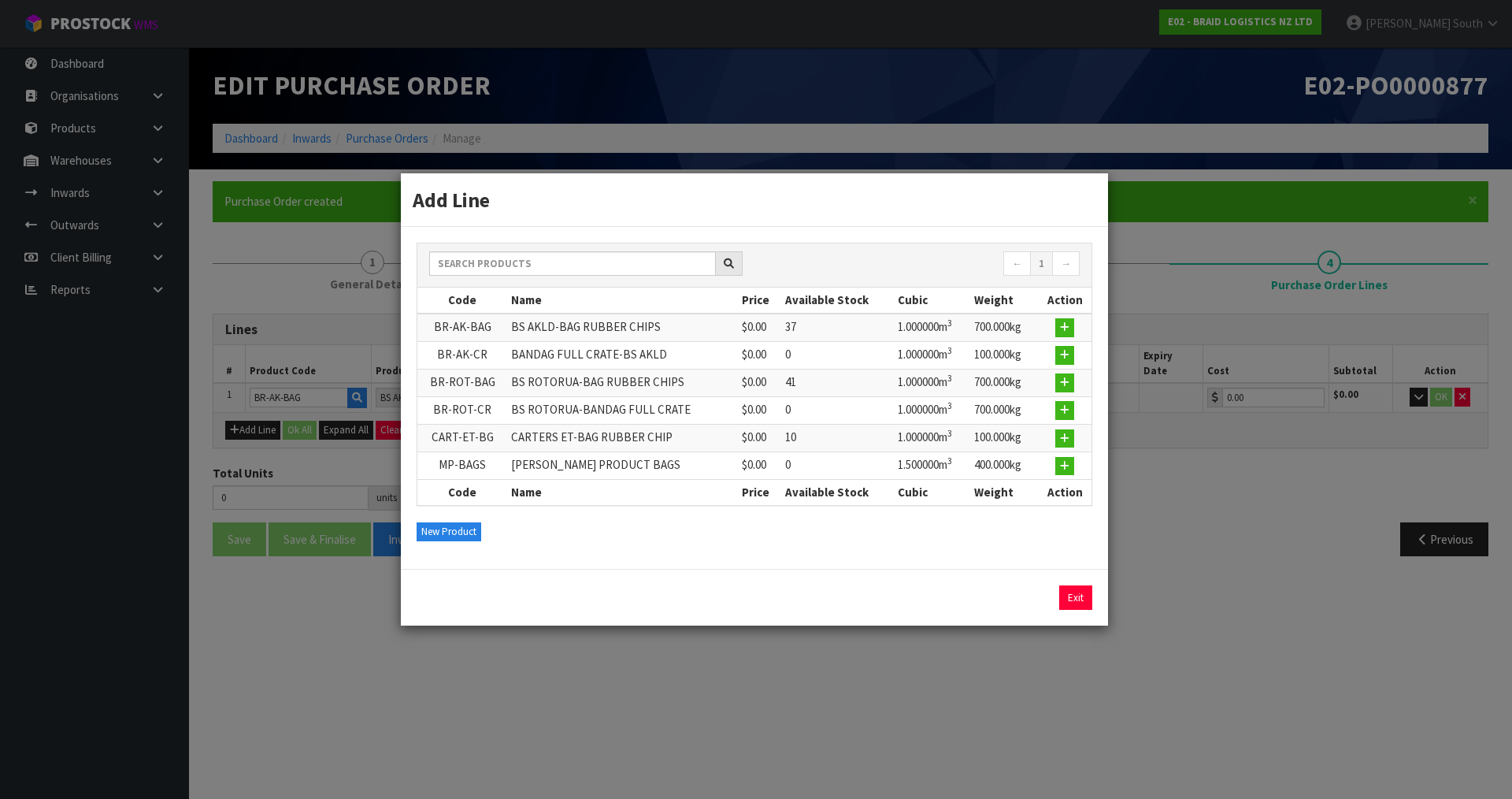
click at [1053, 592] on div "Exit" at bounding box center [754, 598] width 675 height 26
click at [1066, 592] on link "Exit" at bounding box center [1075, 598] width 33 height 26
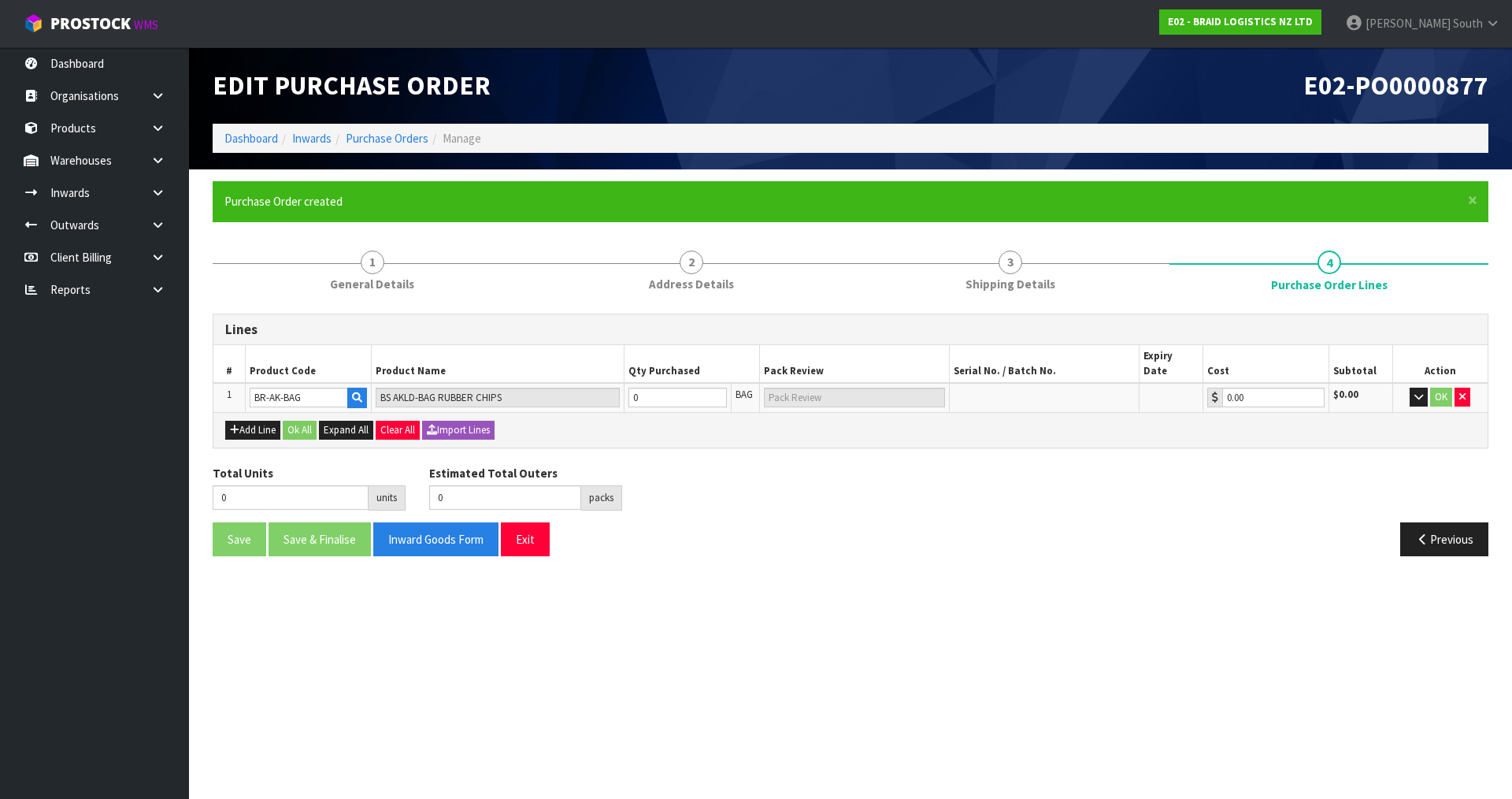
click at [1182, 595] on section "Edit Purchase Order E02-PO0000877 Dashboard Inwards Purchase Orders Manage × Cl…" at bounding box center [756, 399] width 1512 height 799
click at [463, 389] on tr "1 [GEOGRAPHIC_DATA]-BAG BS AKLD-BAG RUBBER CHIPS 0 BAG 0.00 $0.00 OK" at bounding box center [850, 397] width 1274 height 29
type input "1"
type input "1 BAG"
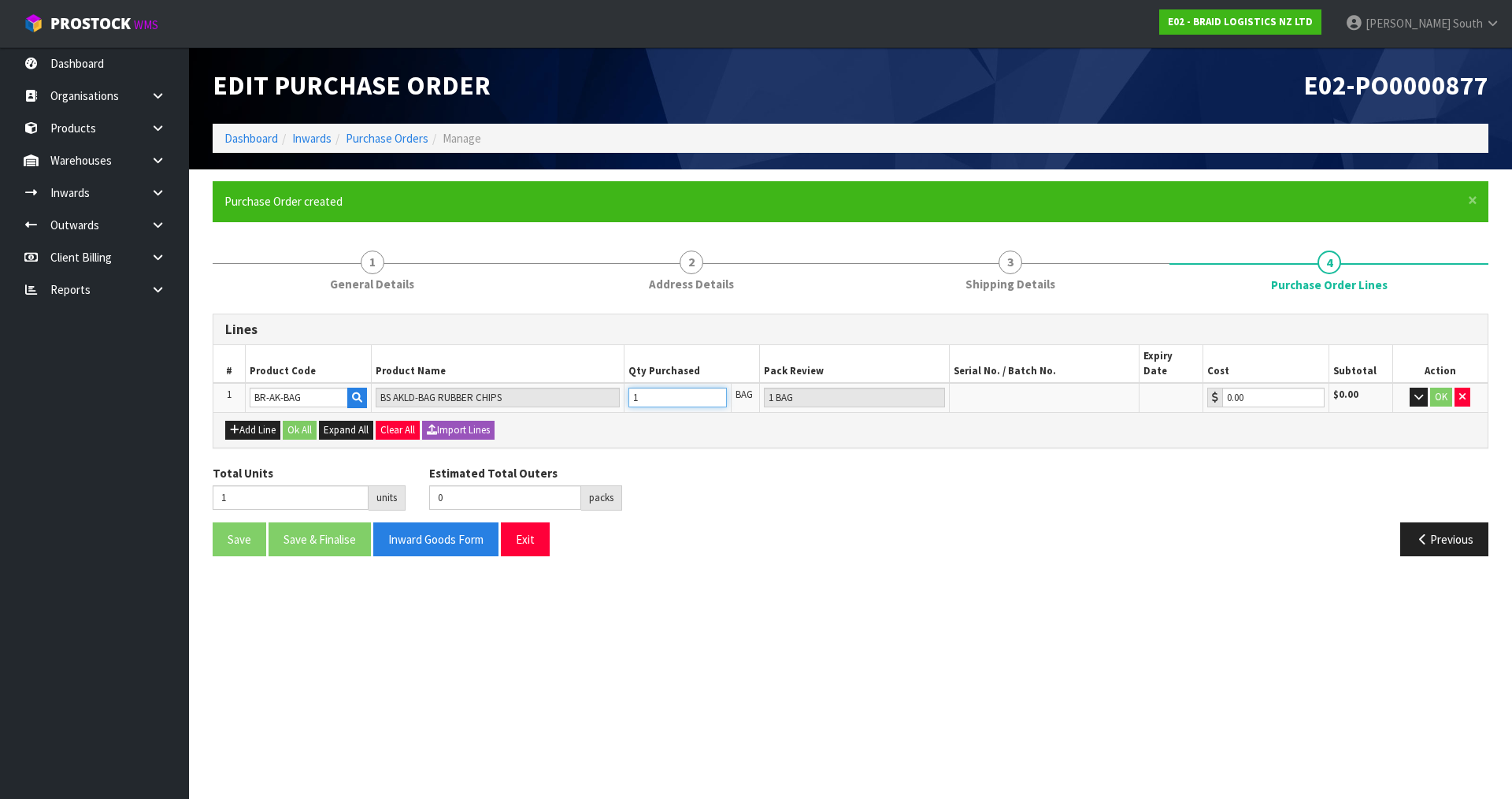
type input "10"
type input "10 BAG"
type input "10"
click at [703, 537] on div "Save Save & Finalise Inward Goods Form Exit" at bounding box center [525, 539] width 650 height 34
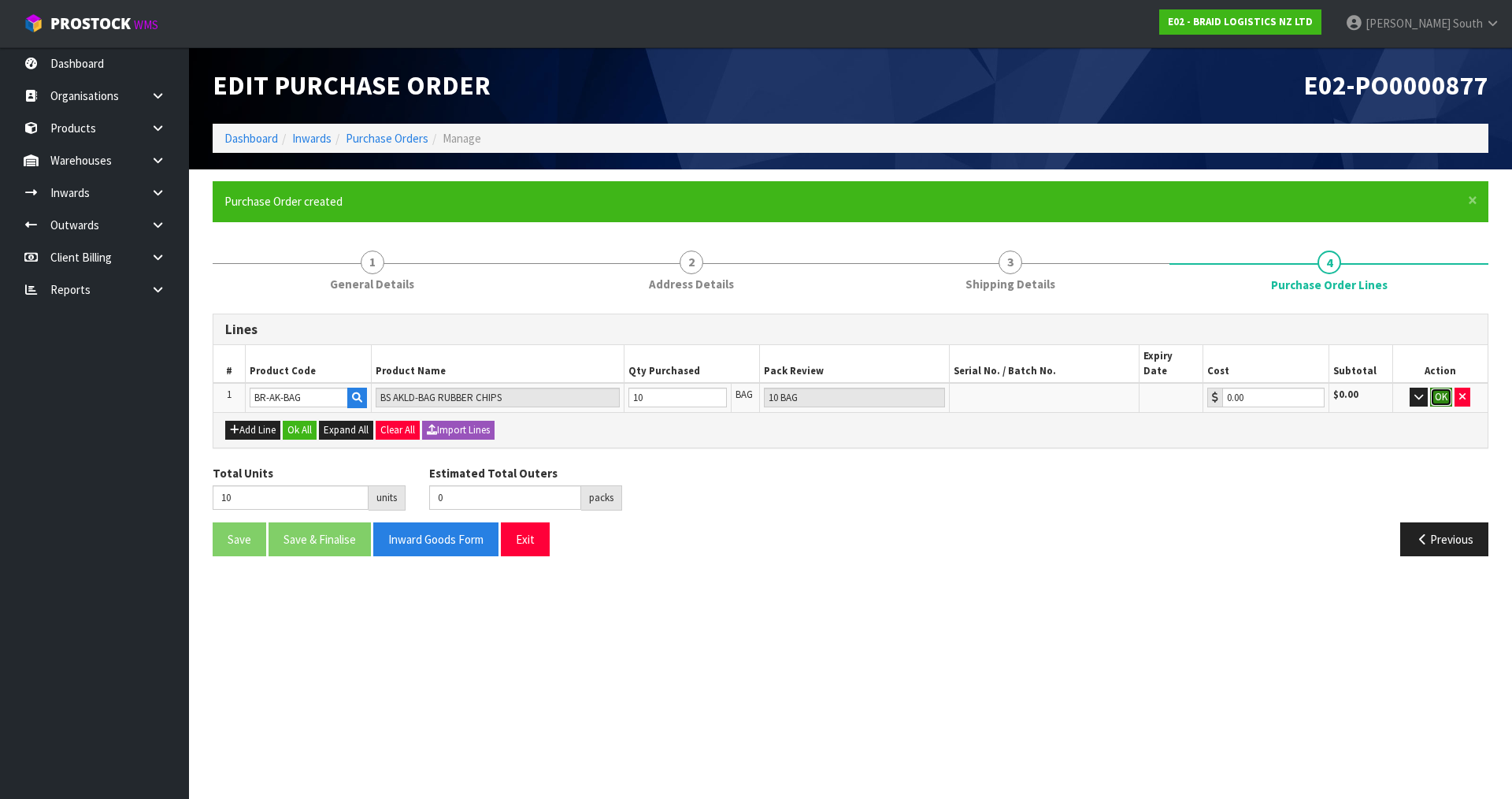
click at [1433, 388] on button "OK" at bounding box center [1441, 396] width 22 height 19
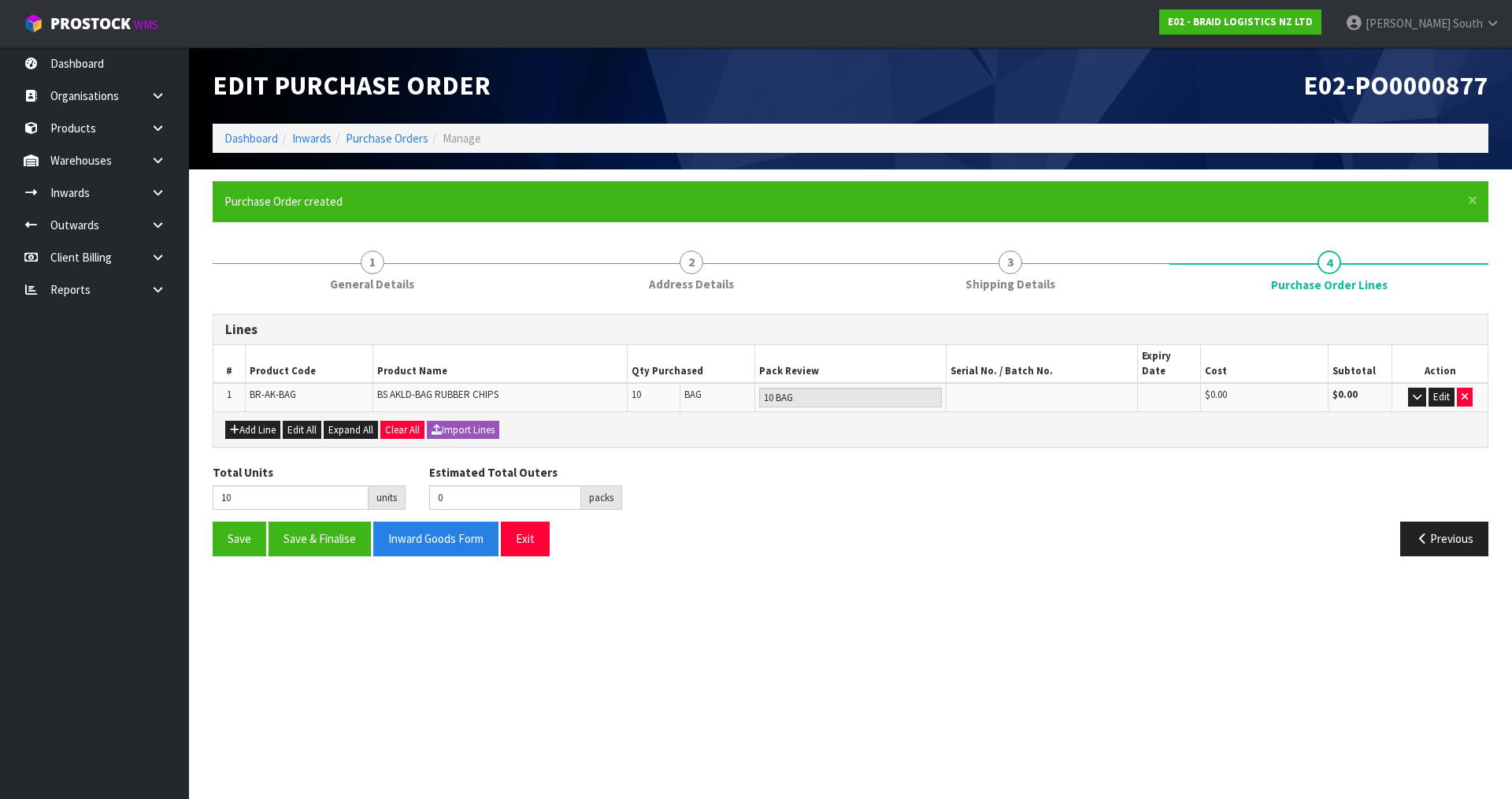
click at [1250, 561] on section "× Close Purchase Order created 1 General Details 2 Address Details 3 Shipping D…" at bounding box center [850, 374] width 1323 height 410
click at [914, 486] on div "Total Units 10 units Estimated Total Outers 0 packs Estimated Total Pallets 0 p…" at bounding box center [850, 492] width 1299 height 57
click at [249, 522] on button "Save" at bounding box center [239, 539] width 54 height 34
click at [943, 606] on section "Edit Purchase Order E02-PO0000877 Dashboard Inwards Purchase Orders Manage × Cl…" at bounding box center [756, 399] width 1512 height 799
click at [719, 554] on section "× Close Update successful 1 General Details 2 Address Details 3 Shipping Detail…" at bounding box center [850, 374] width 1323 height 410
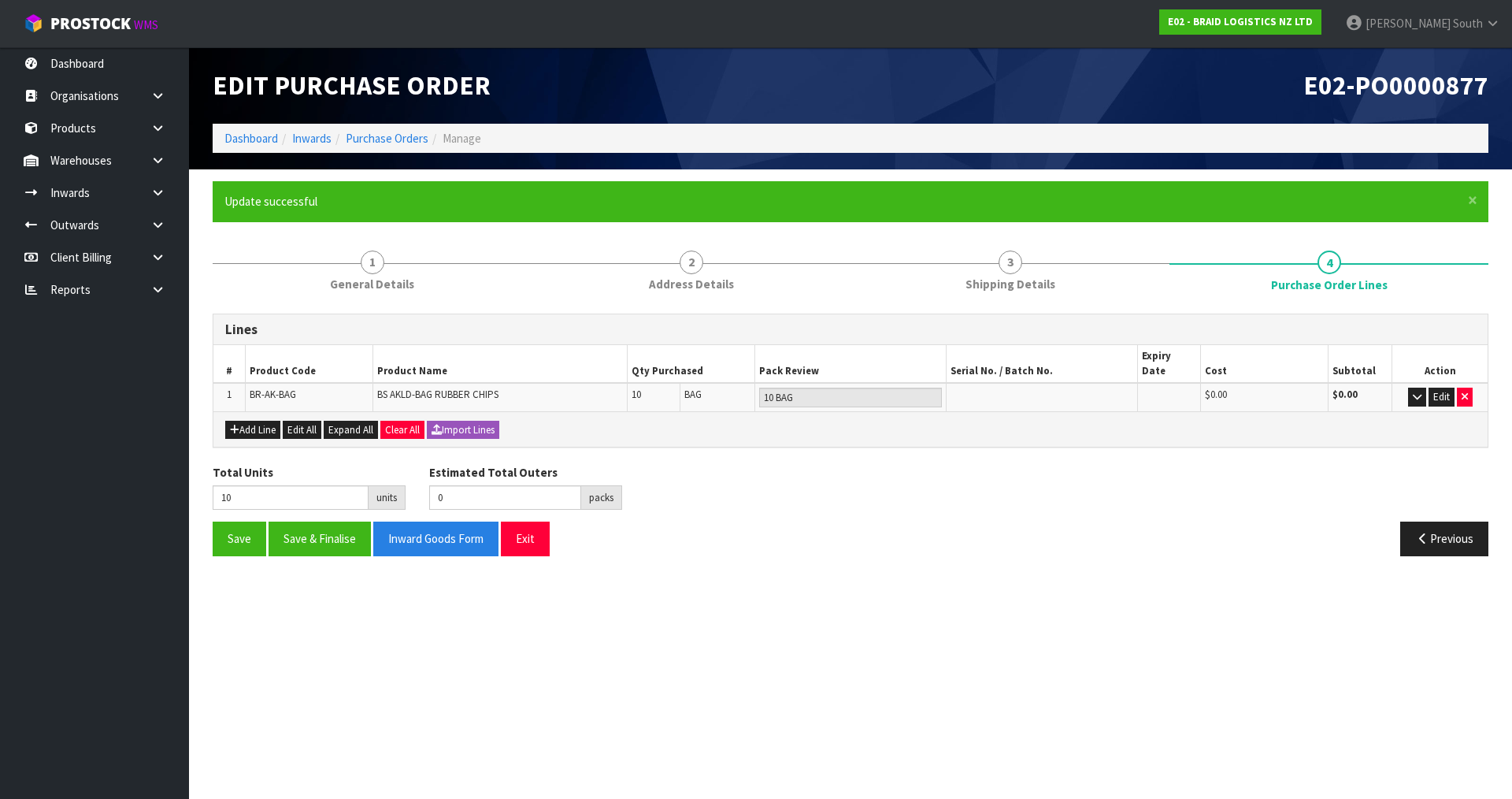
click at [492, 607] on section "Edit Purchase Order E02-PO0000877 Dashboard Inwards Purchase Orders Manage × Cl…" at bounding box center [756, 399] width 1512 height 799
click at [758, 586] on section "Edit Purchase Order E02-PO0000877 Dashboard Inwards Purchase Orders Manage × Cl…" at bounding box center [756, 399] width 1512 height 799
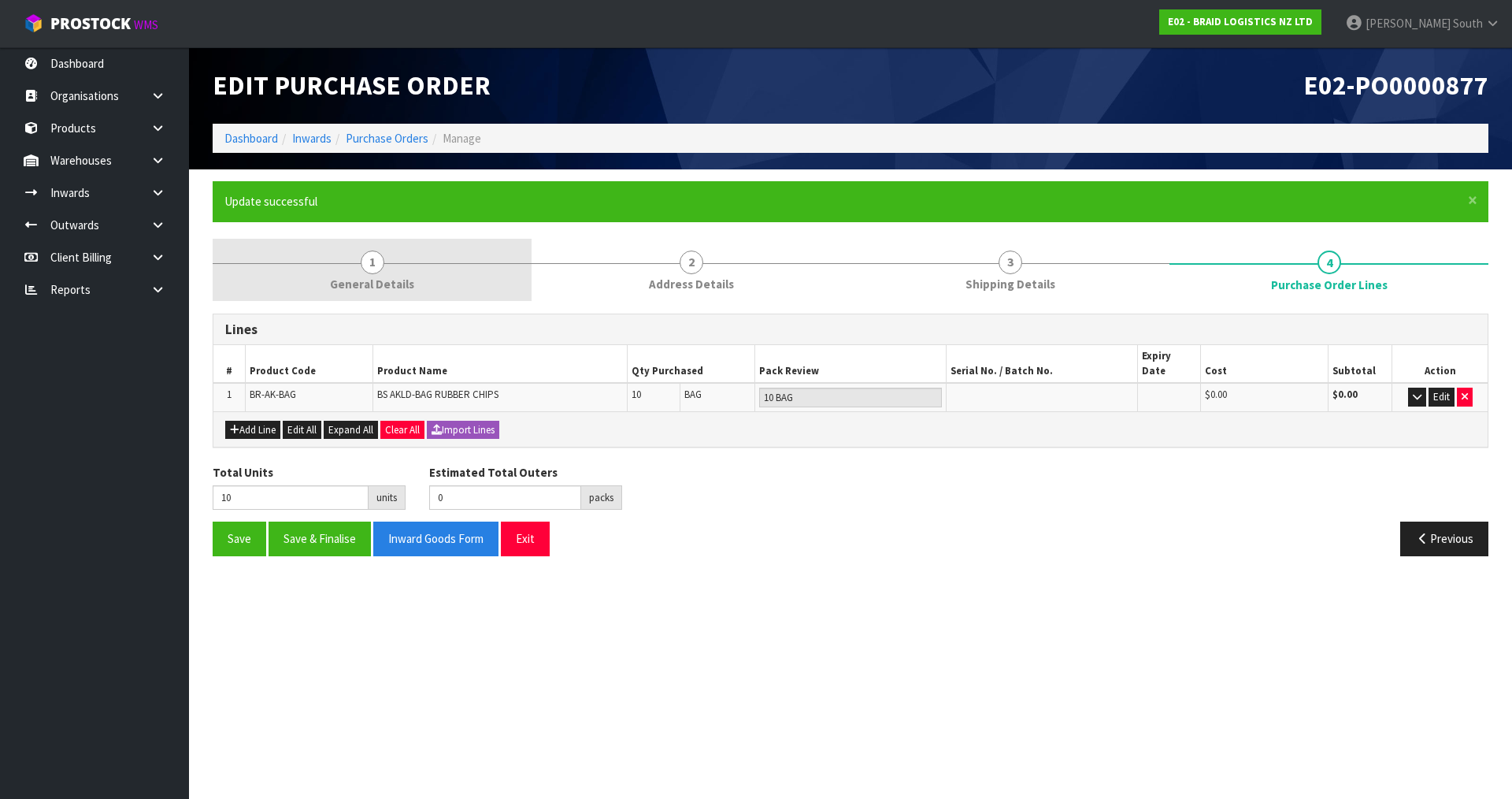
click at [461, 283] on link "1 General Details" at bounding box center [372, 269] width 319 height 62
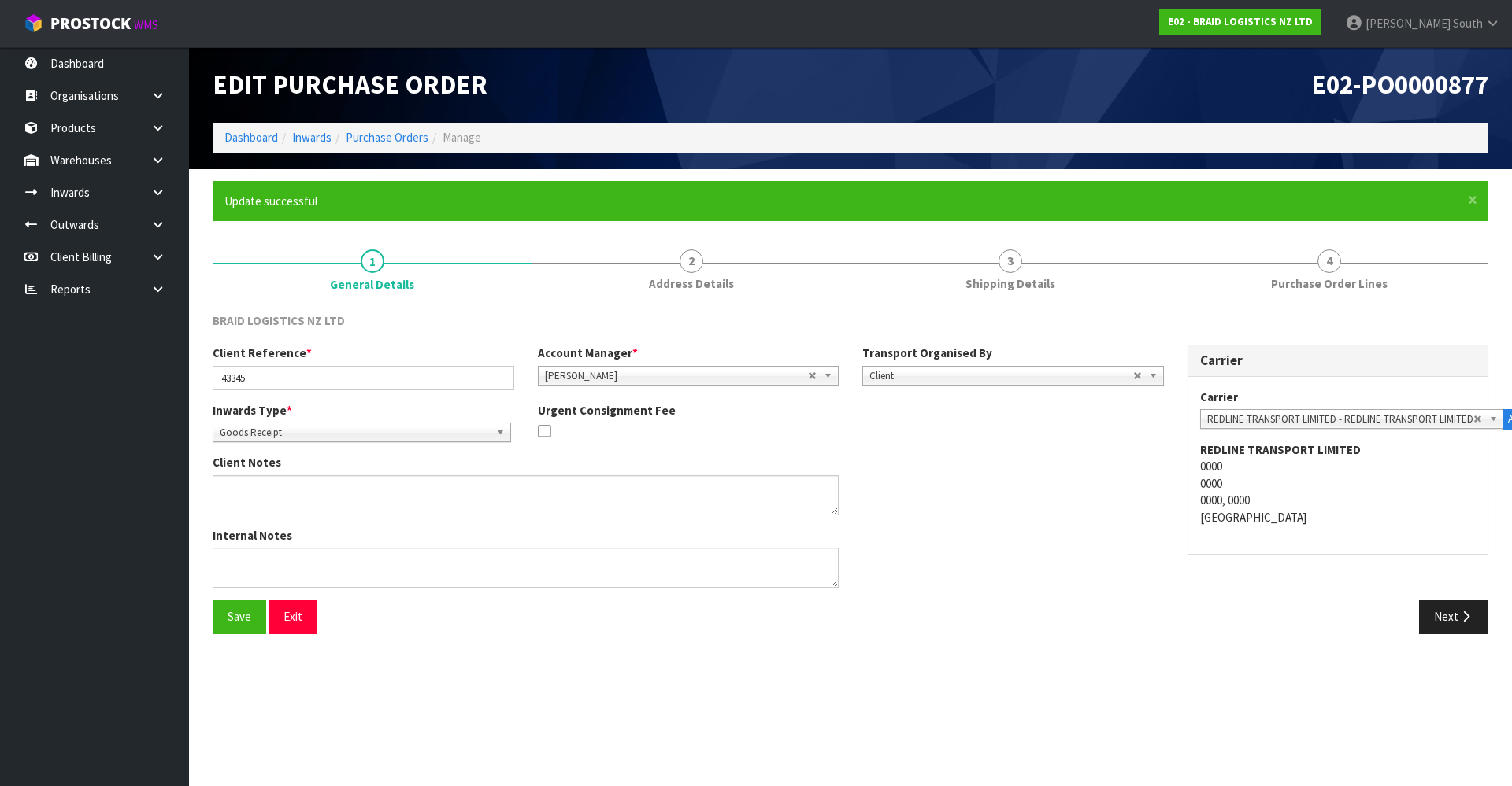
click at [293, 430] on span "Goods Receipt" at bounding box center [355, 432] width 270 height 19
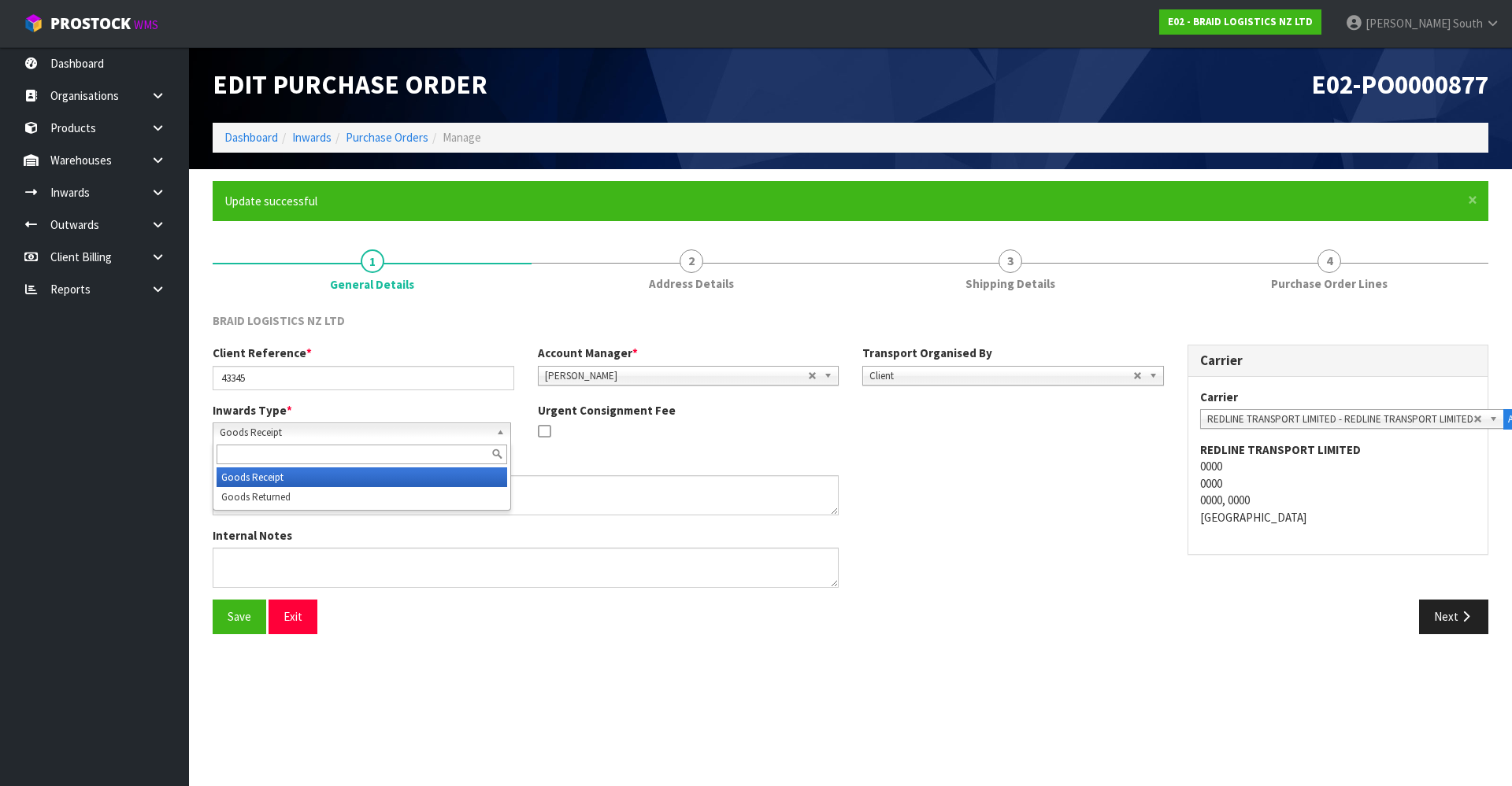
click at [293, 430] on span "Goods Receipt" at bounding box center [355, 432] width 270 height 19
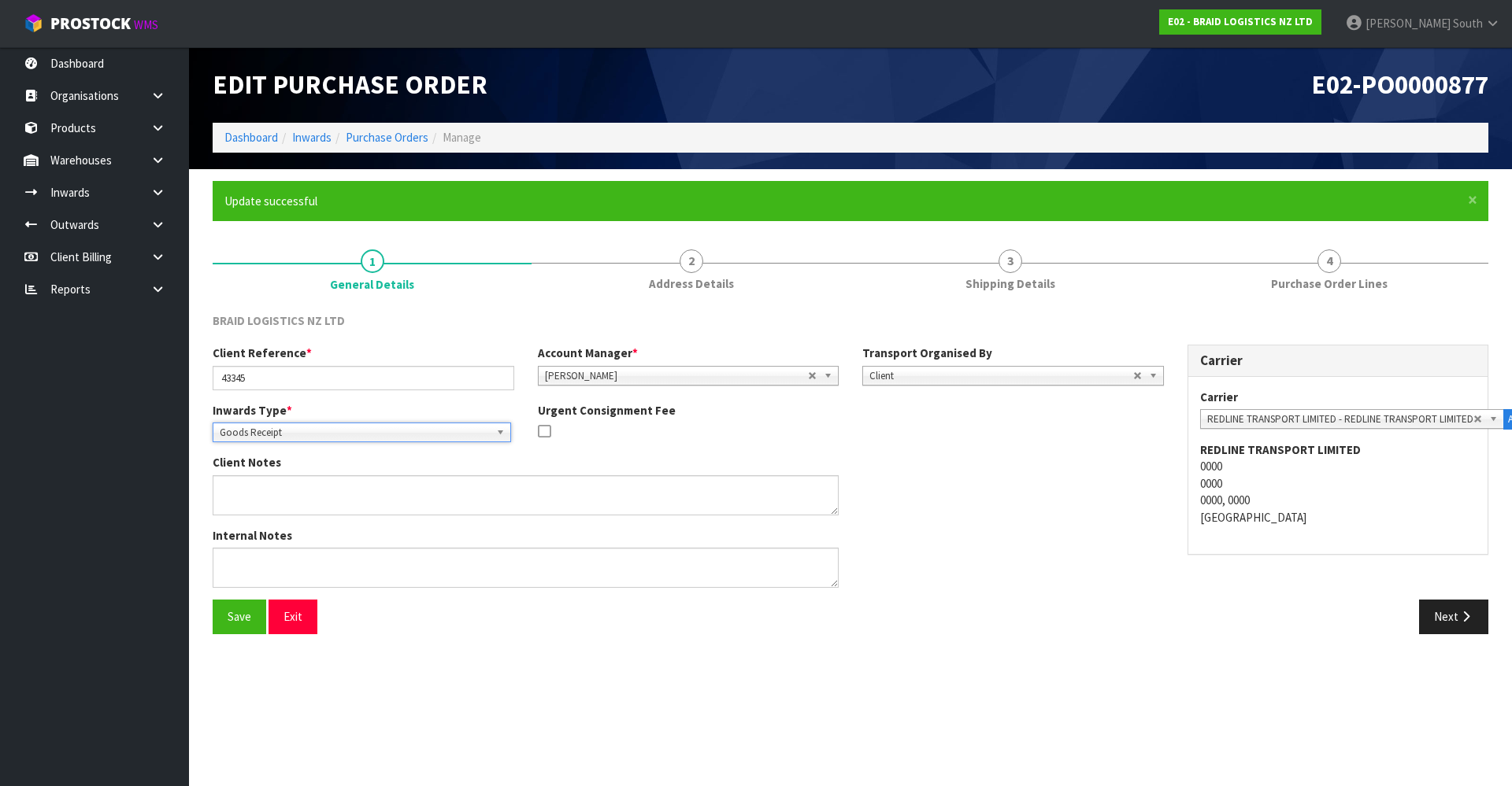
click at [681, 438] on div at bounding box center [688, 432] width 302 height 19
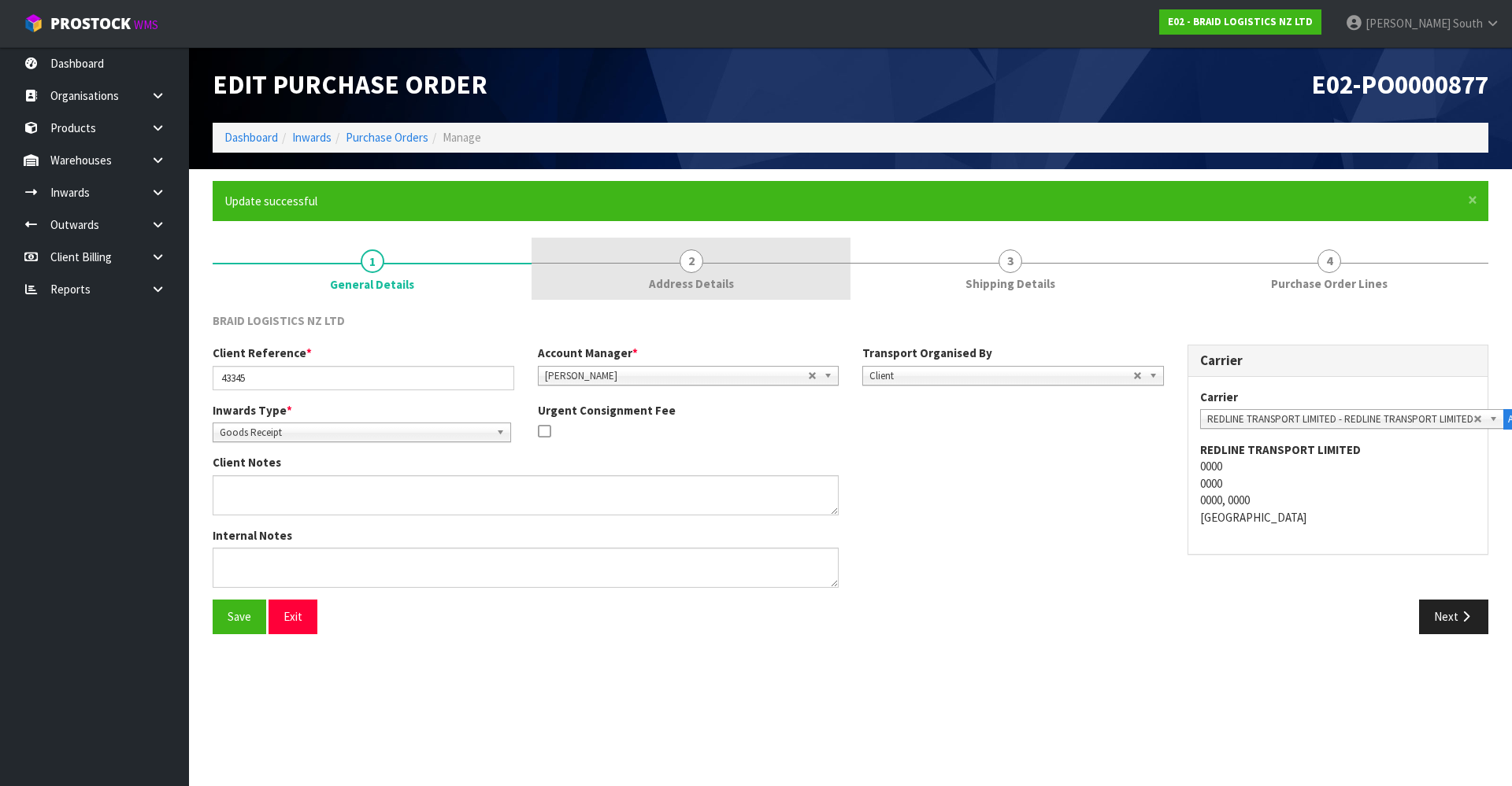
click at [779, 247] on link "2 Address Details" at bounding box center [690, 268] width 319 height 62
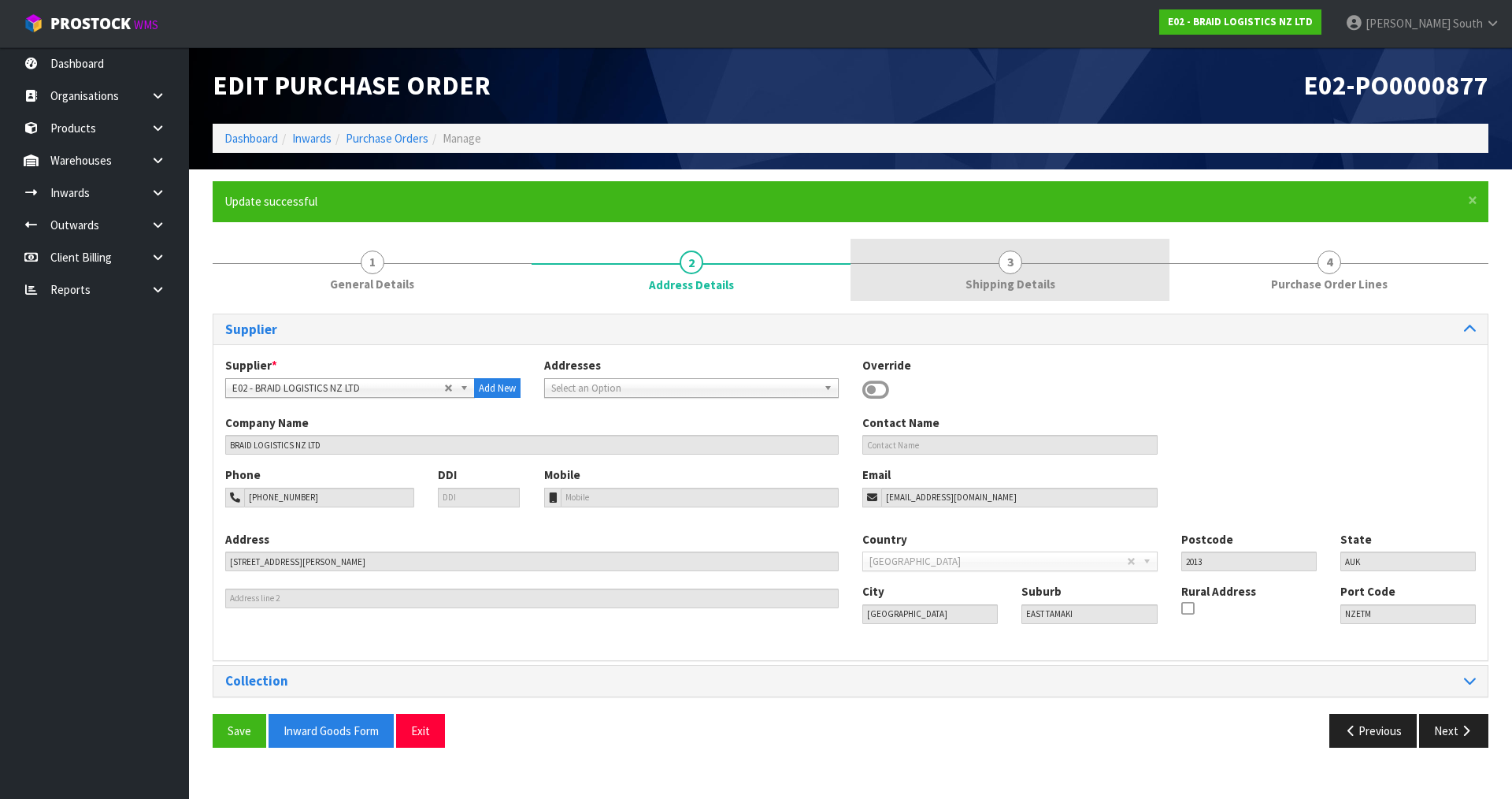
click at [974, 262] on link "3 Shipping Details" at bounding box center [1009, 269] width 319 height 62
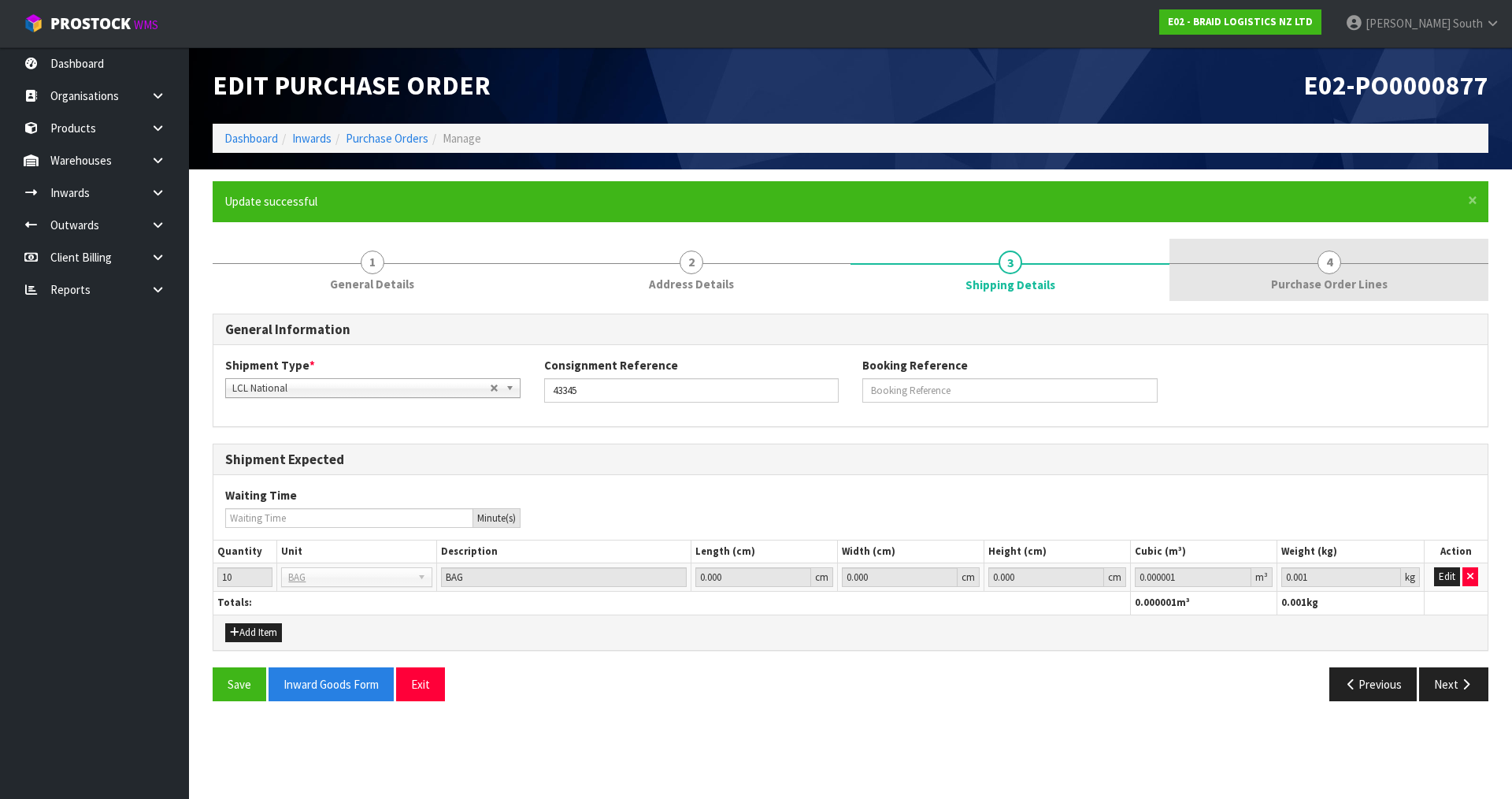
click at [1310, 274] on link "4 Purchase Order Lines" at bounding box center [1328, 269] width 319 height 62
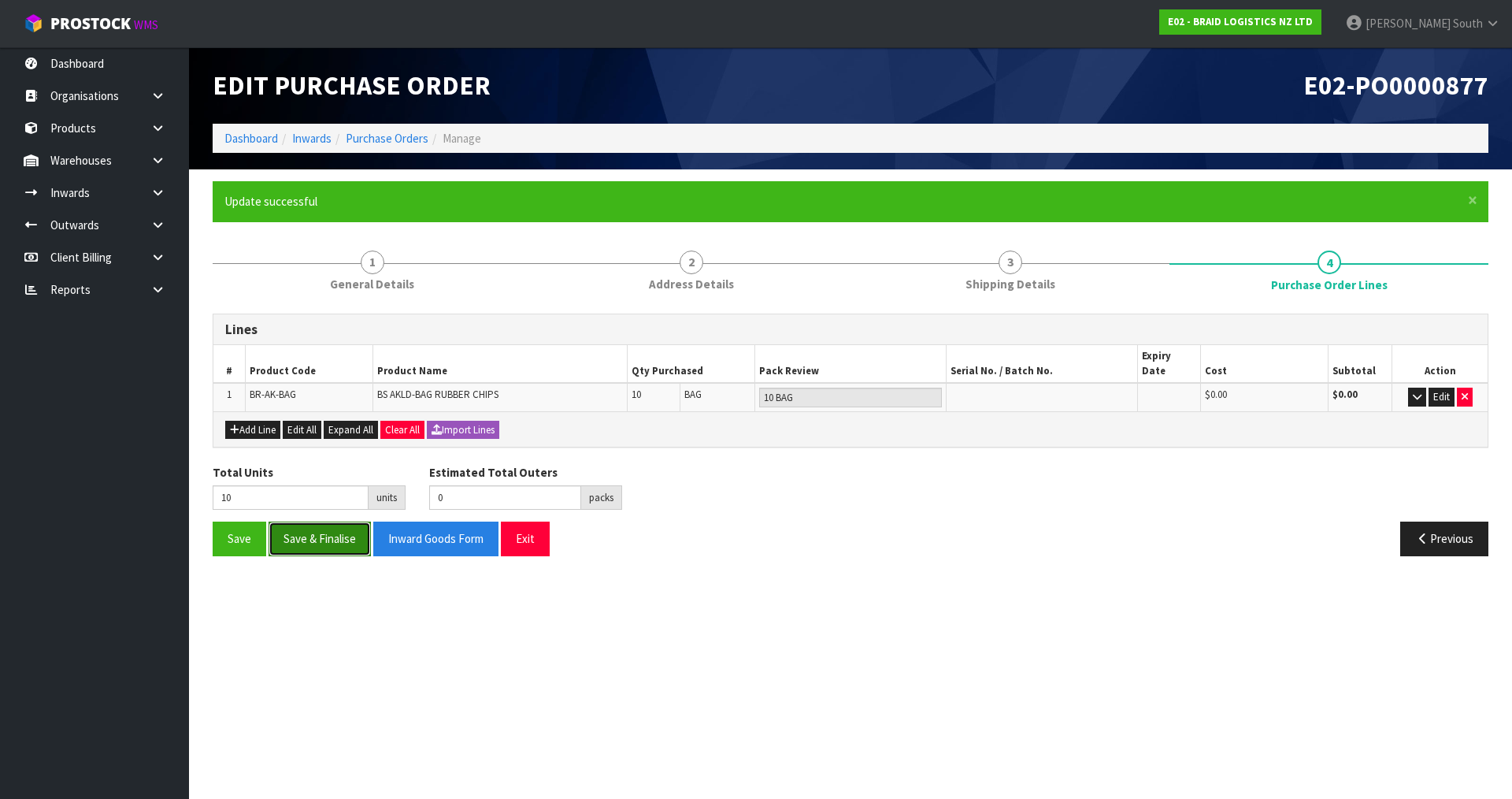
click at [322, 522] on button "Save & Finalise" at bounding box center [320, 539] width 102 height 34
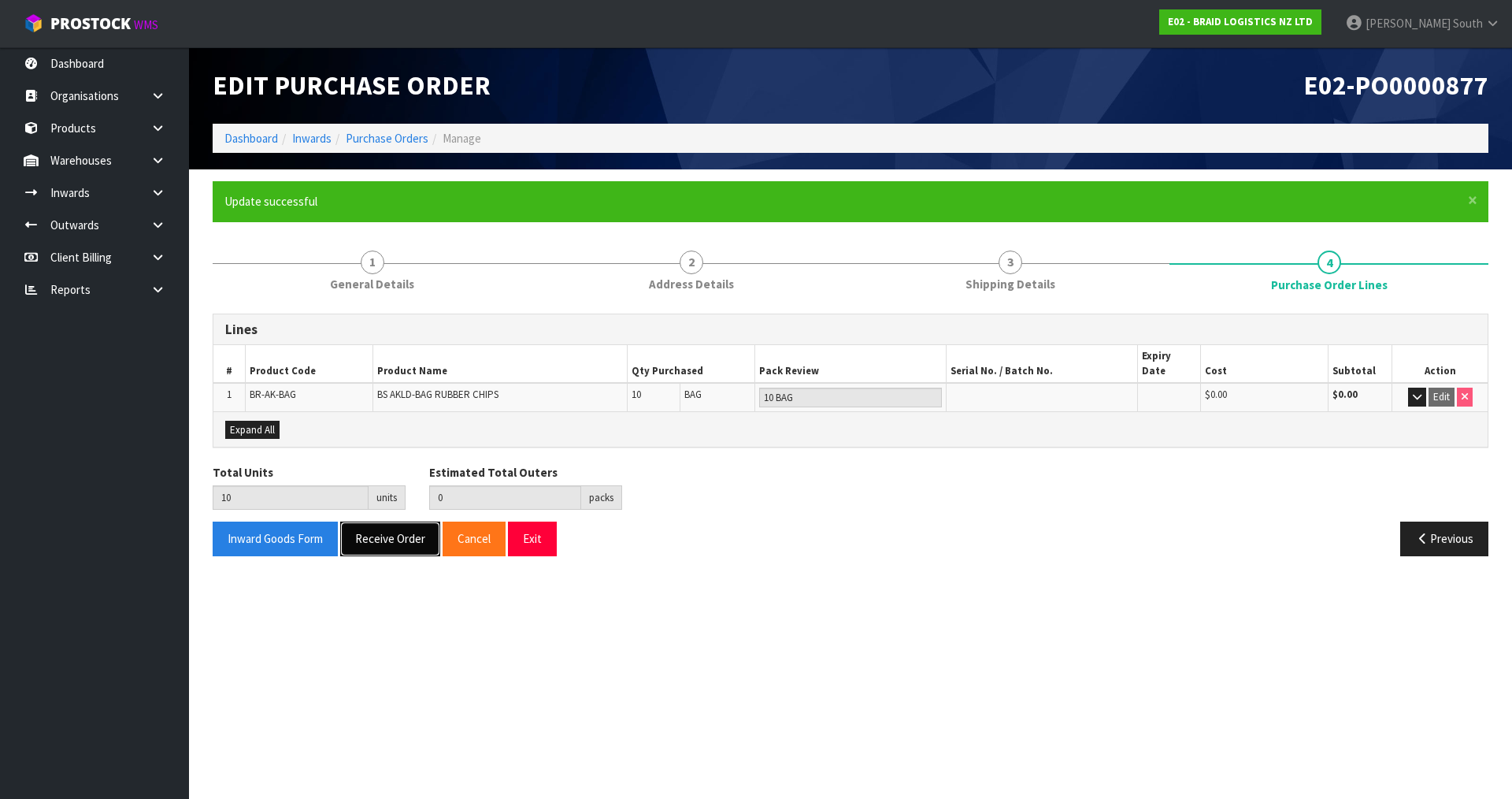
click at [361, 524] on button "Receive Order" at bounding box center [389, 539] width 100 height 34
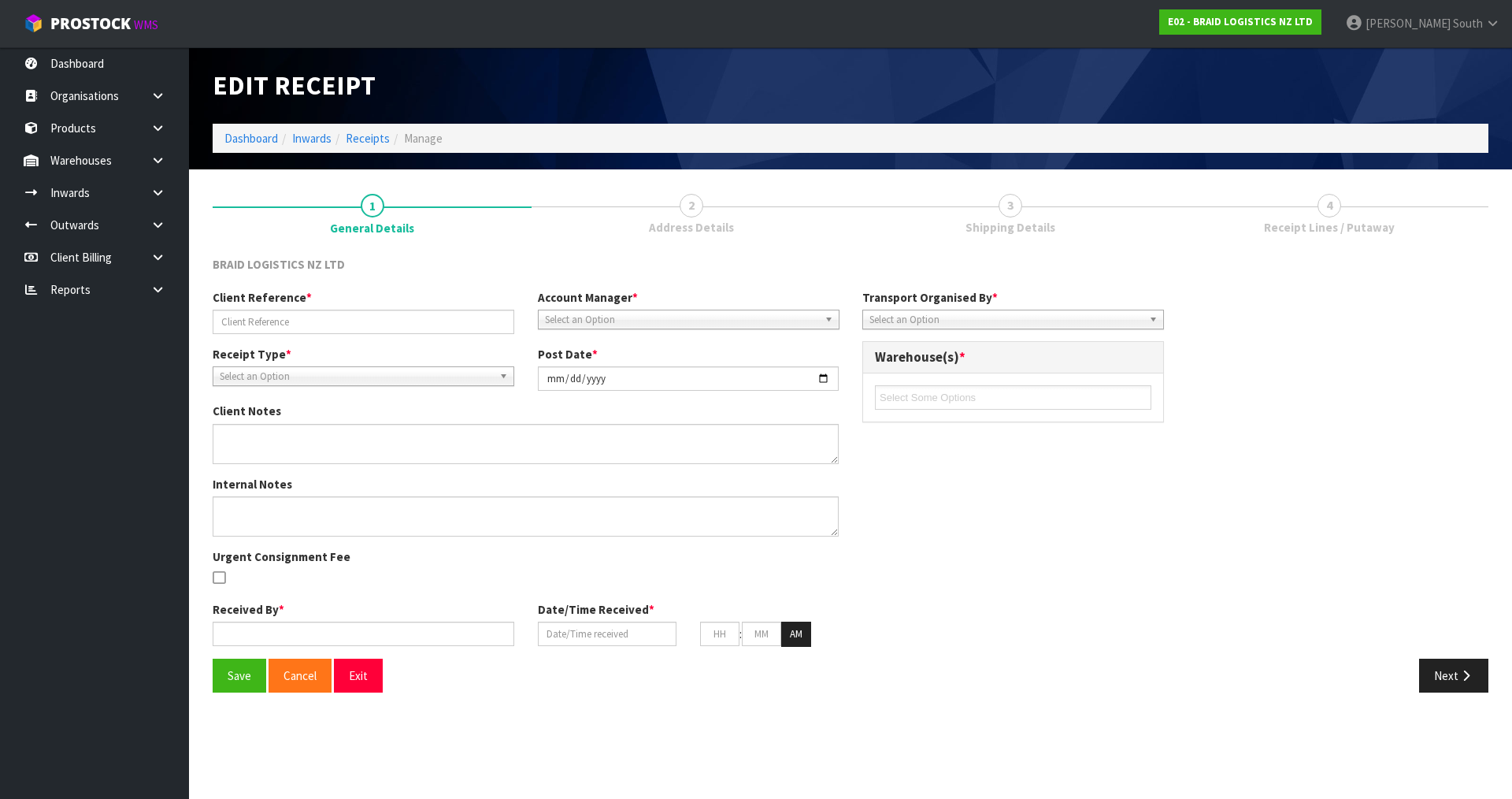
type input "43345"
type input "[DATE]"
type input "[PERSON_NAME] South"
type input "[DATE]"
type input "10"
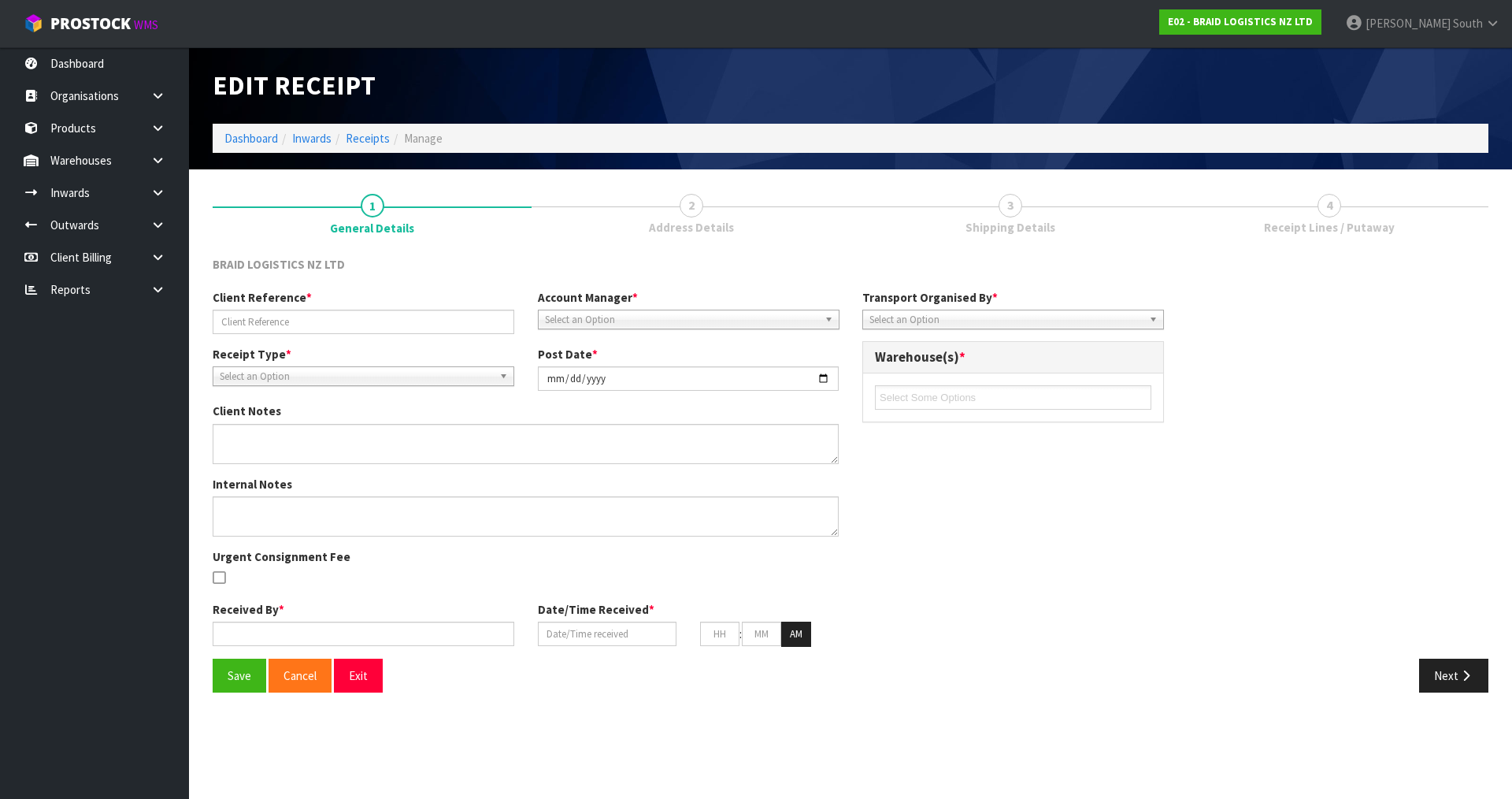
type input "40"
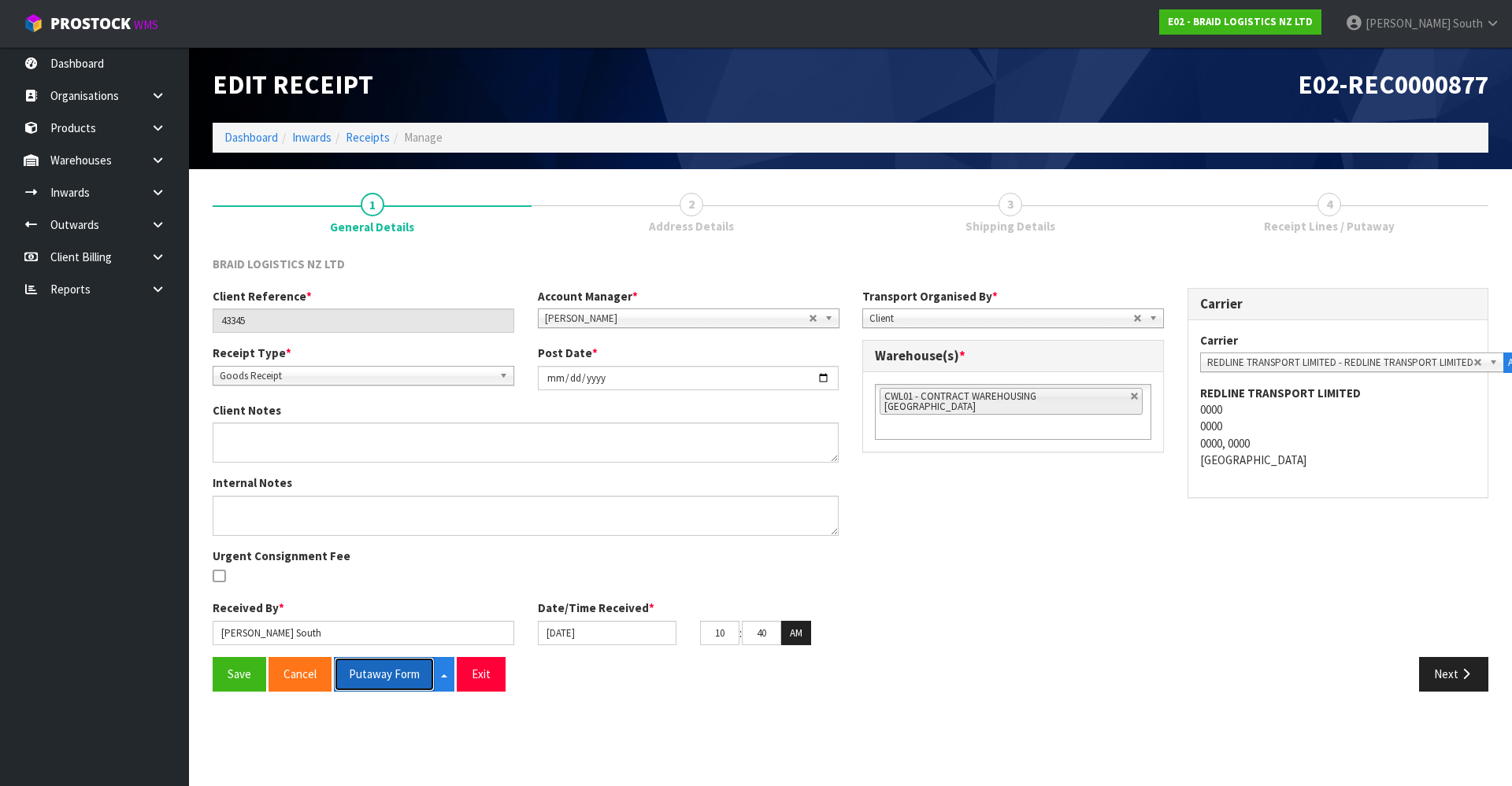
click at [389, 673] on button "Putaway Form" at bounding box center [384, 674] width 101 height 34
click at [1449, 668] on button "Next" at bounding box center [1454, 674] width 70 height 34
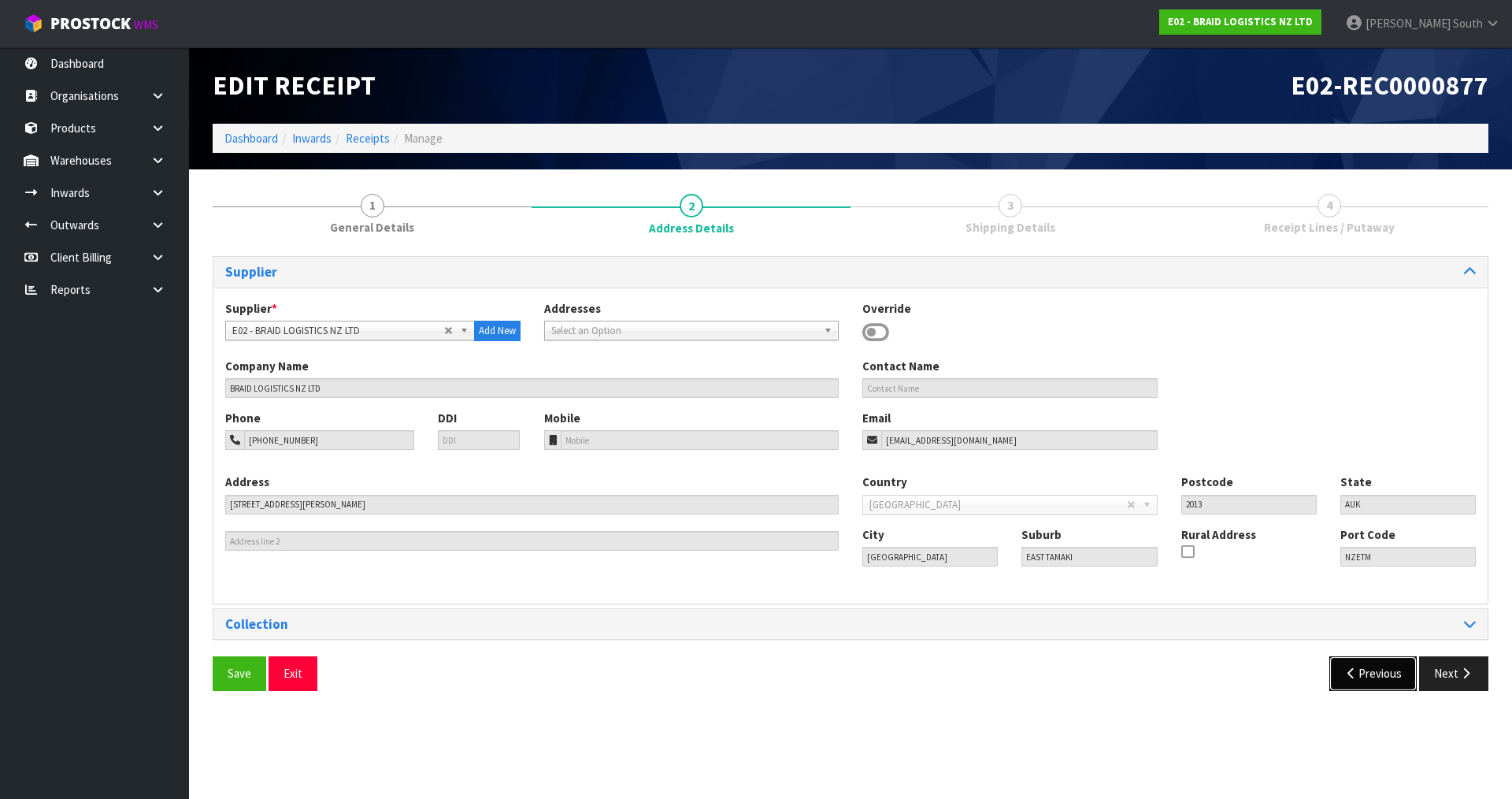
click at [1363, 664] on button "Previous" at bounding box center [1373, 673] width 88 height 34
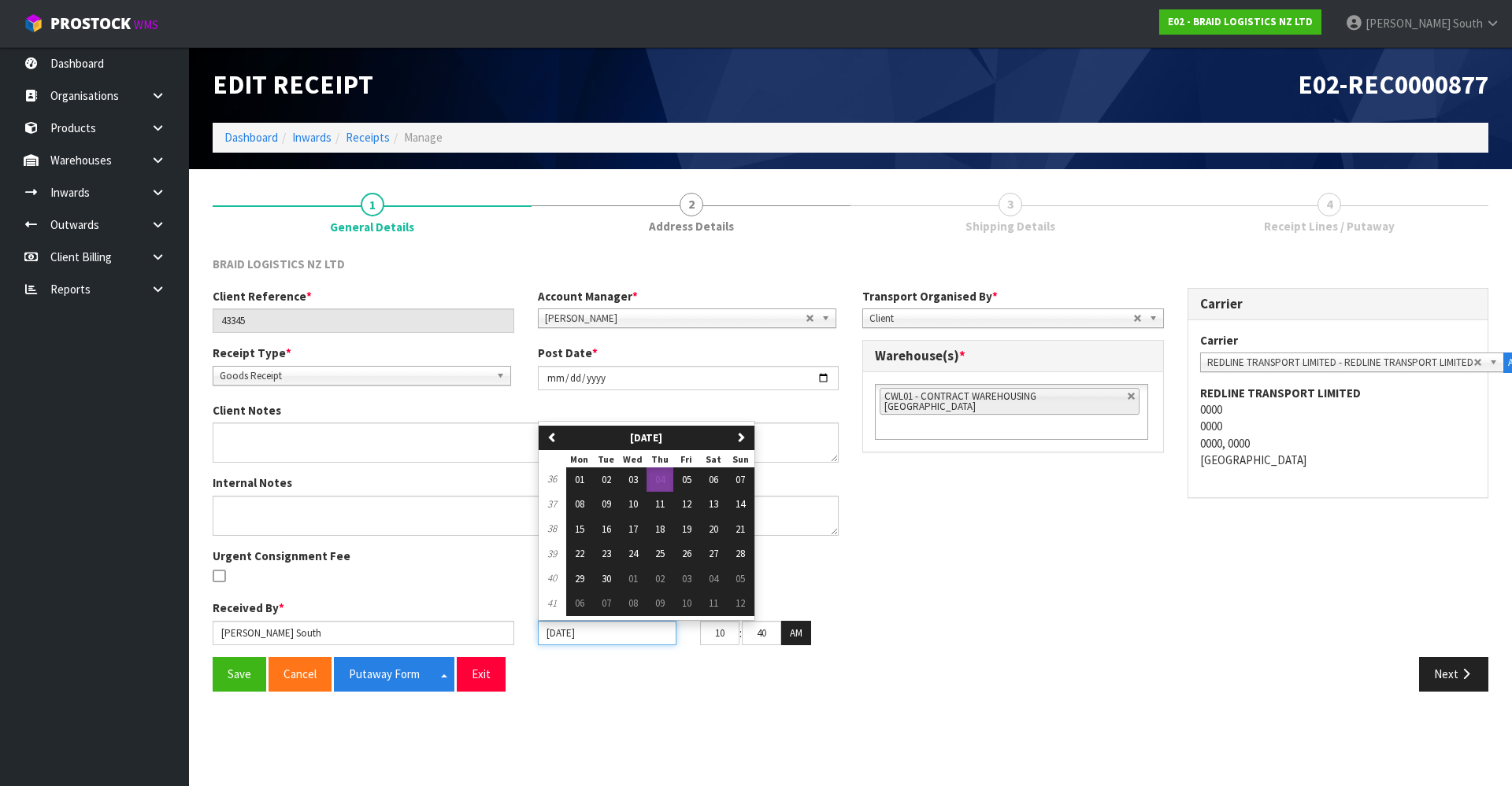
drag, startPoint x: 623, startPoint y: 637, endPoint x: 600, endPoint y: 641, distance: 23.3
click at [600, 641] on input "[DATE]" at bounding box center [606, 633] width 139 height 25
click at [708, 667] on div "Save Cancel Putaway Form Split button! CSV FORMAT Exit" at bounding box center [525, 674] width 650 height 34
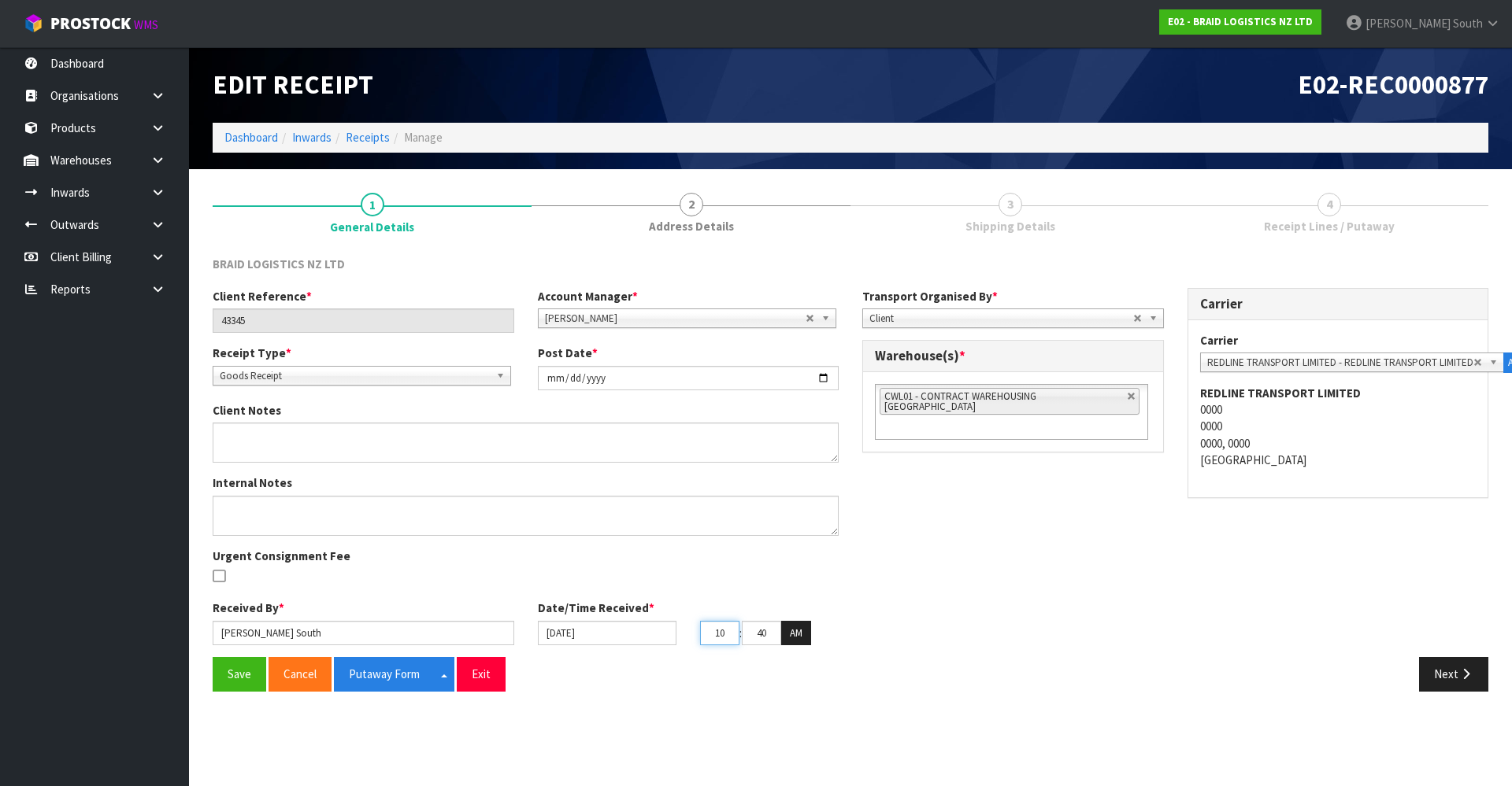
click at [725, 633] on input "10" at bounding box center [719, 633] width 40 height 25
drag, startPoint x: 752, startPoint y: 633, endPoint x: 789, endPoint y: 631, distance: 37.1
click at [788, 631] on tr "10 : 40 : 33 AM" at bounding box center [756, 633] width 111 height 26
type input "[DATE]"
type input "15"
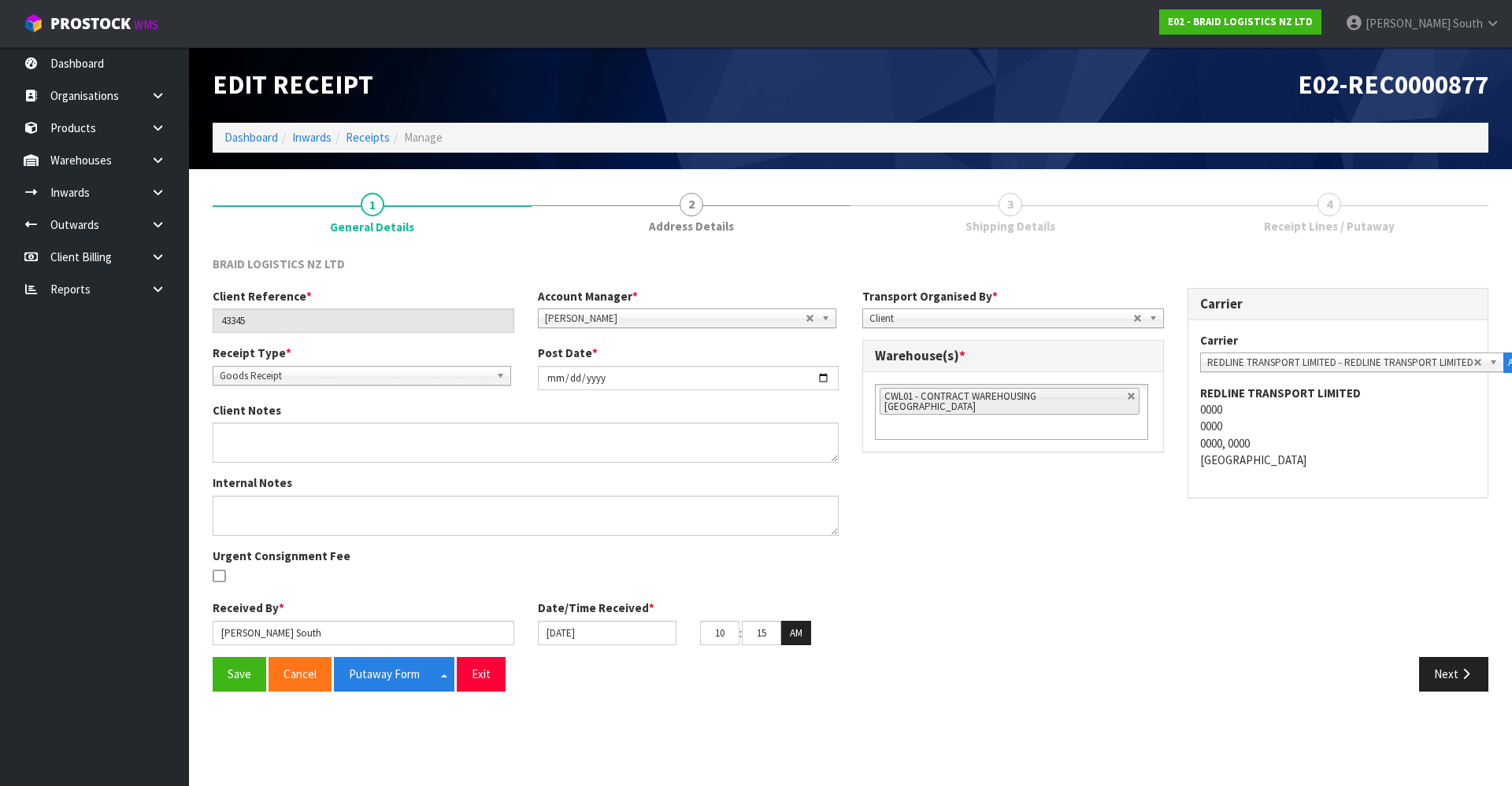
click at [978, 644] on div "Client Reference * 43345 Account Manager * [PERSON_NAME] [PERSON_NAME] [PERSON_…" at bounding box center [850, 473] width 1299 height 369
click at [223, 668] on button "Save" at bounding box center [239, 674] width 54 height 34
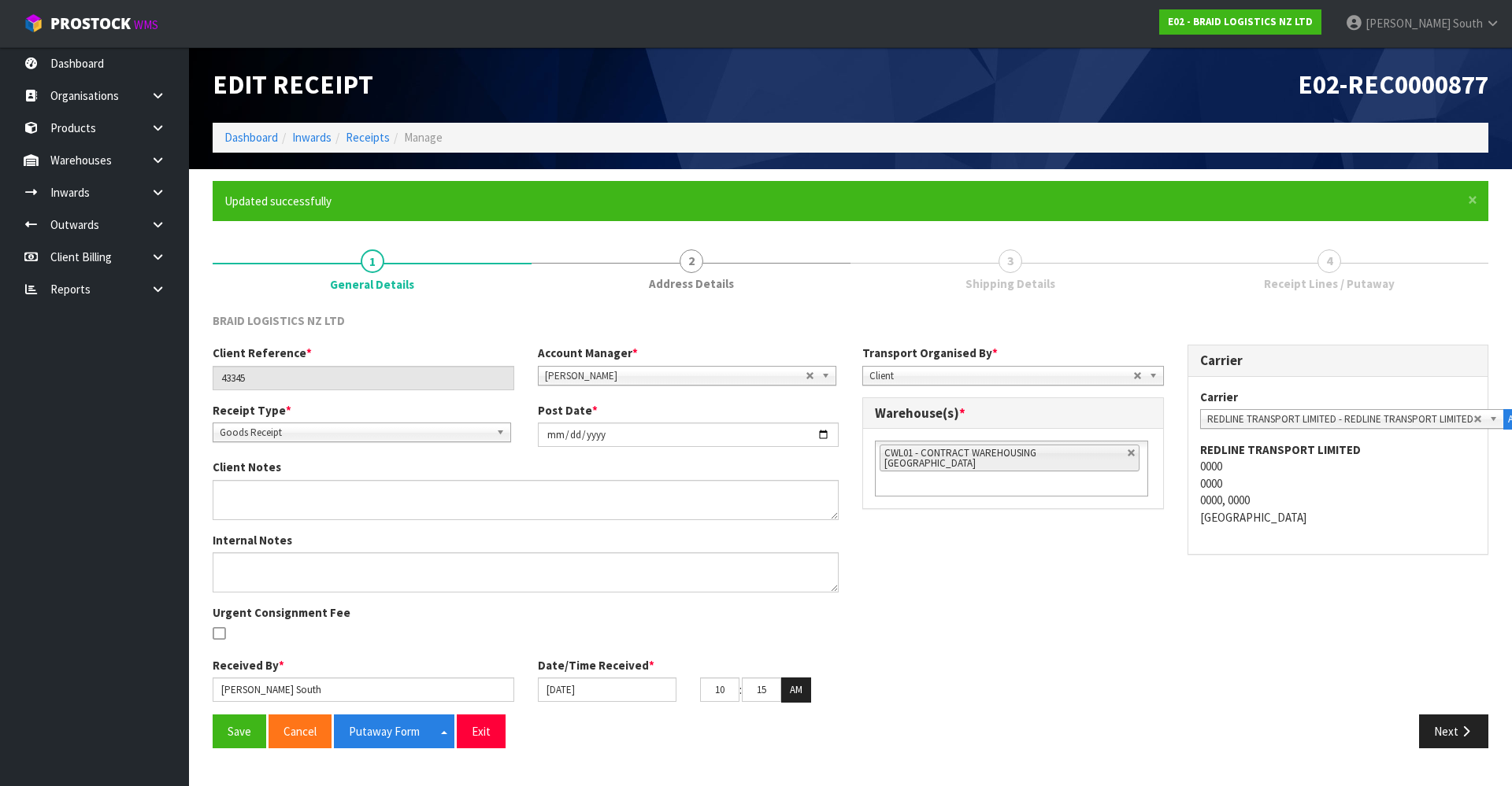
click at [1031, 695] on div "Client Reference * 43345 Account Manager * [PERSON_NAME] [PERSON_NAME] [PERSON_…" at bounding box center [850, 529] width 1299 height 369
click at [1448, 736] on button "Next" at bounding box center [1454, 731] width 70 height 34
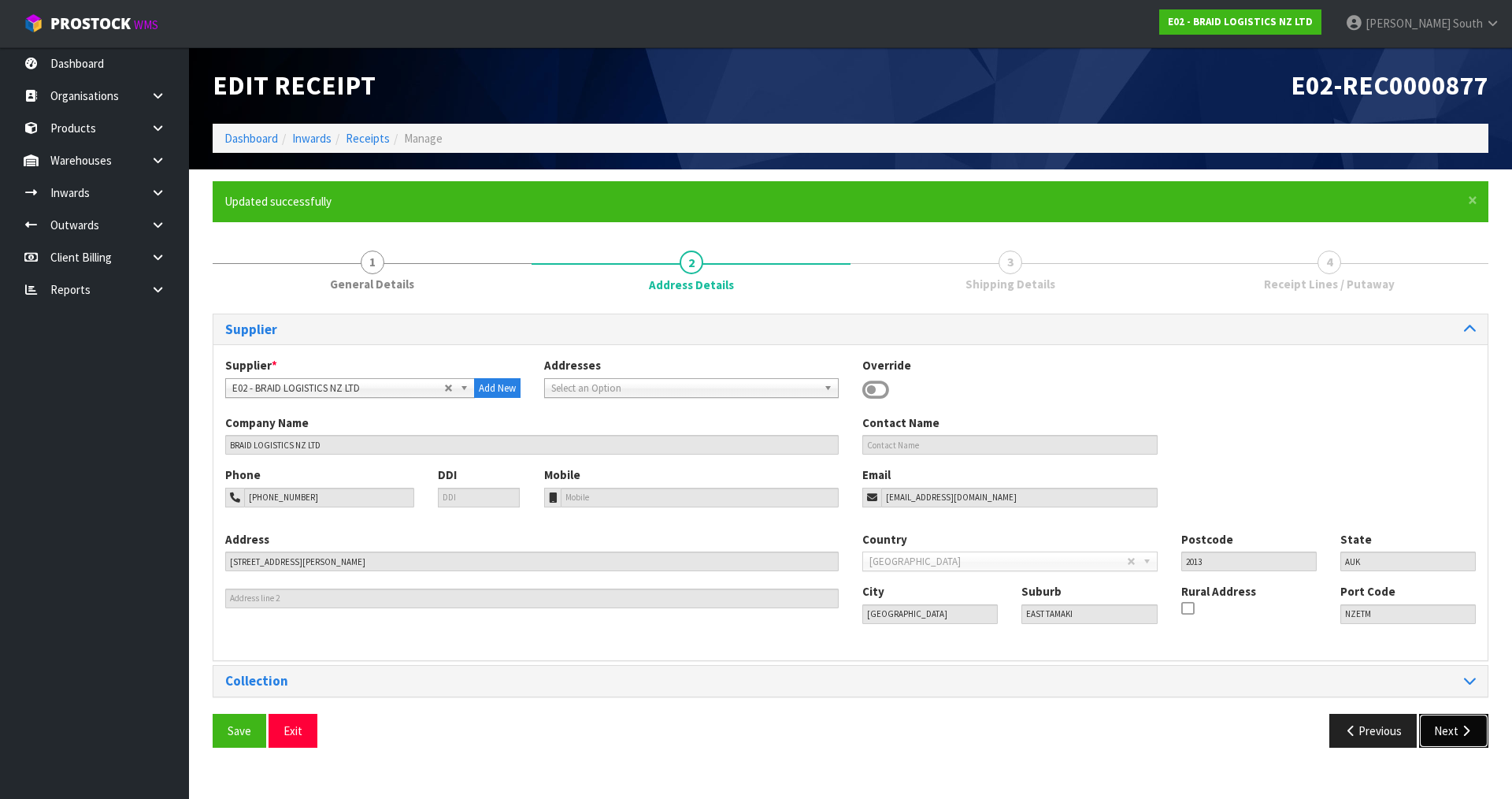
click at [1425, 727] on button "Next" at bounding box center [1454, 730] width 70 height 34
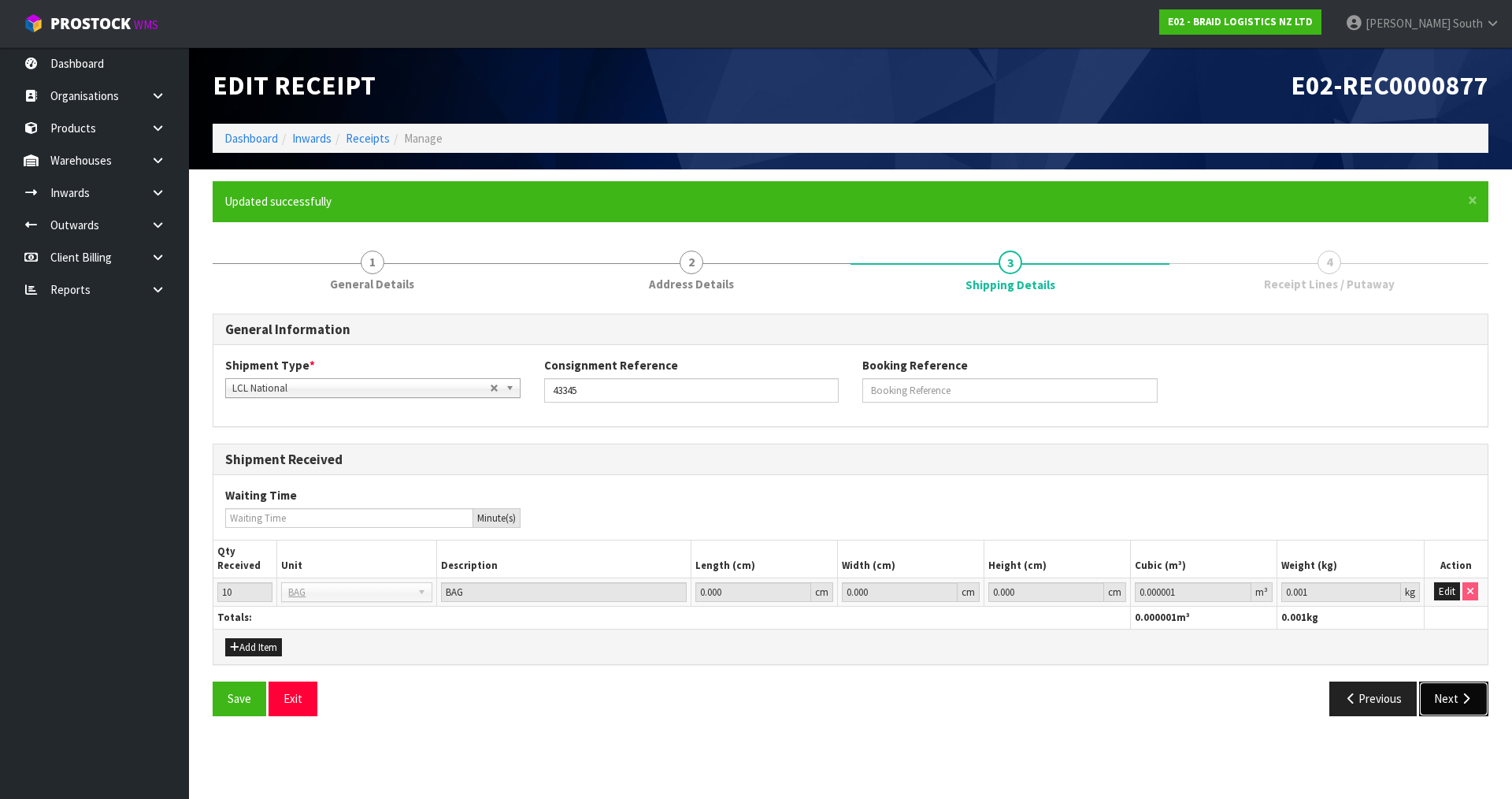
click at [1430, 697] on button "Next" at bounding box center [1454, 698] width 70 height 34
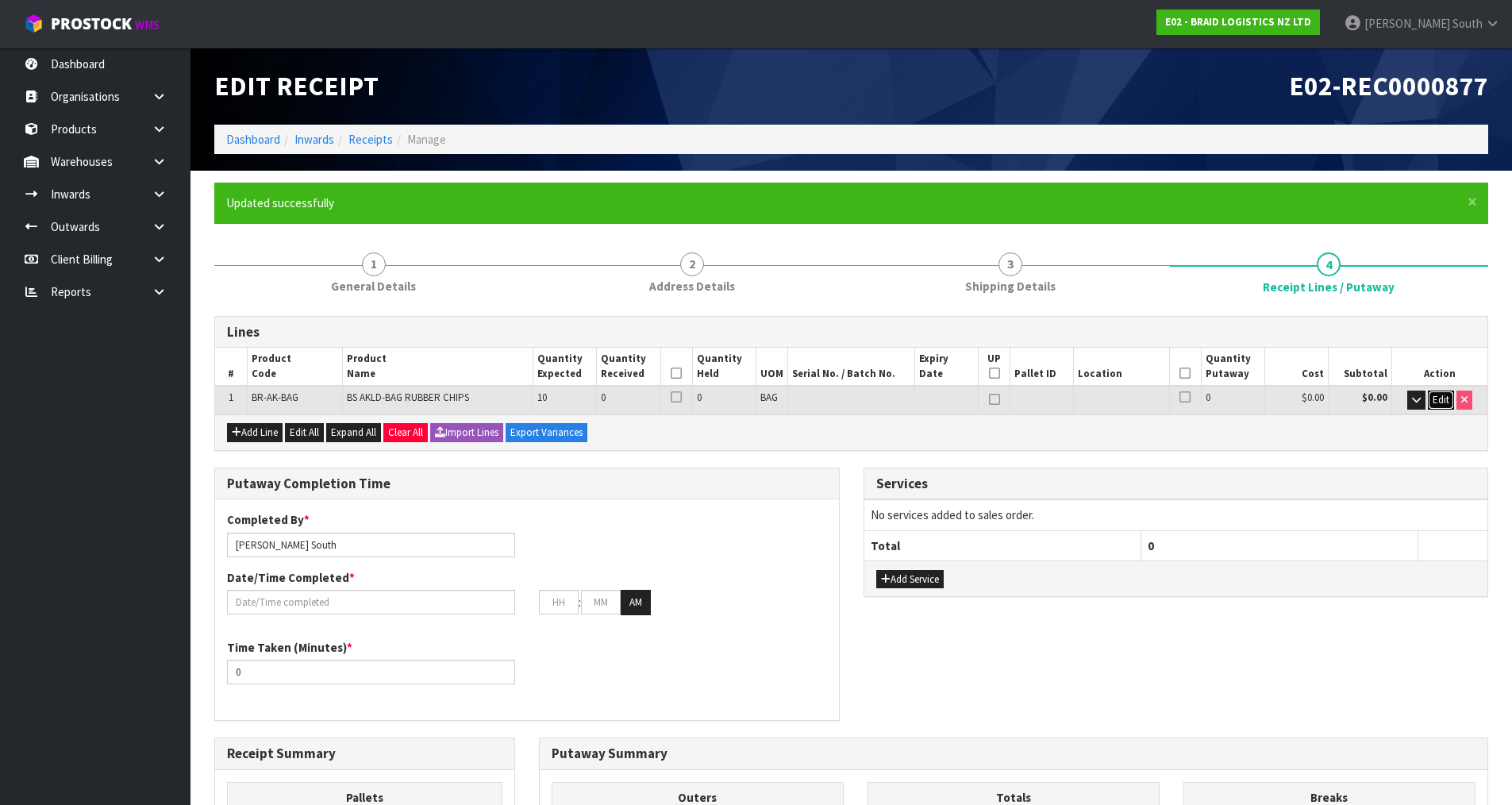
click at [1441, 394] on span "Edit" at bounding box center [1441, 399] width 17 height 13
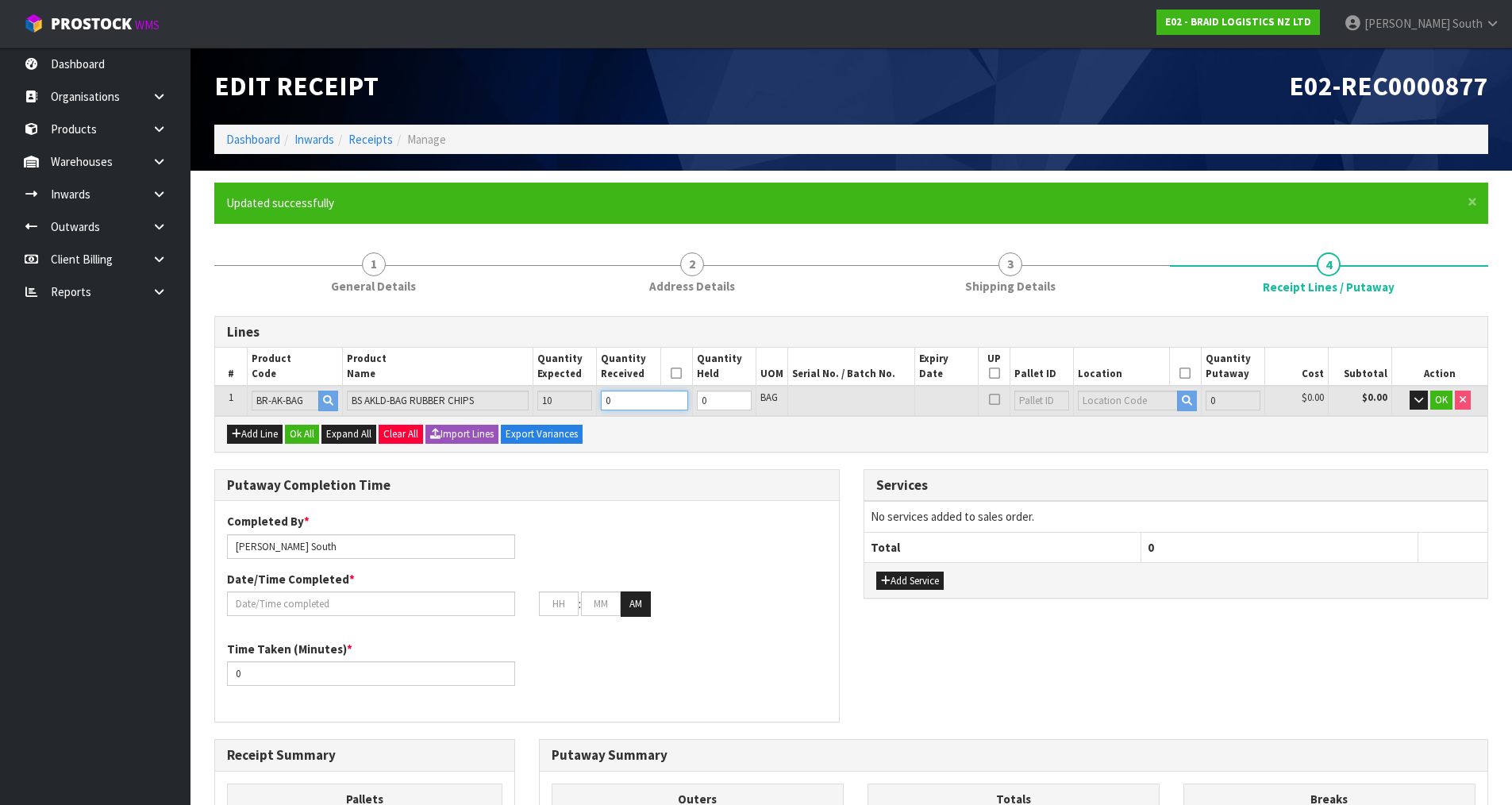
click at [502, 396] on tr "1 [GEOGRAPHIC_DATA]-BAG BS AKLD-BAG RUBBER CHIPS 10 0 0 BAG 0 $0.00 $0.00 OK" at bounding box center [852, 400] width 1273 height 29
type input "1"
type input "700"
type input "1"
type input "10"
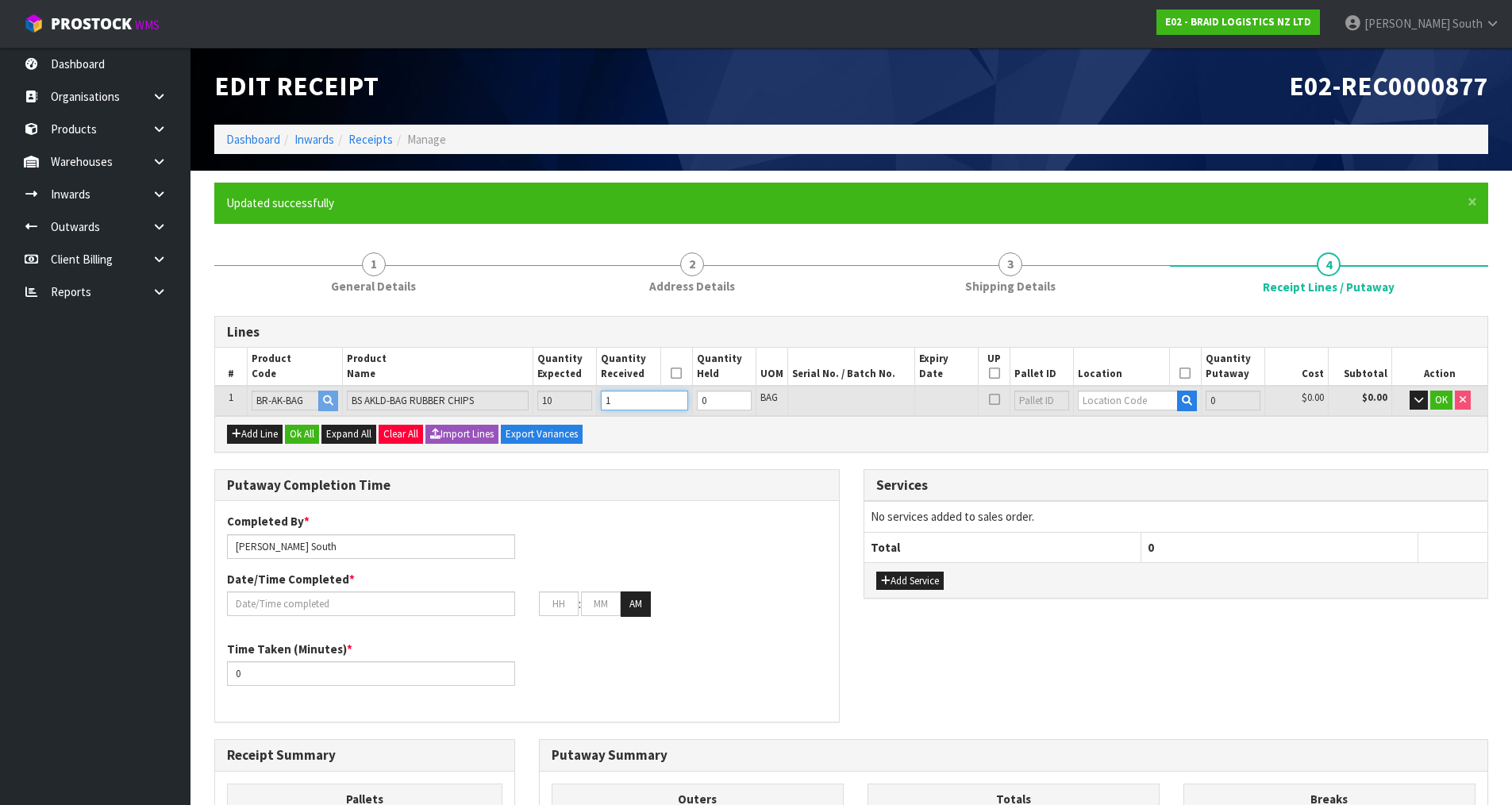
type input "7000"
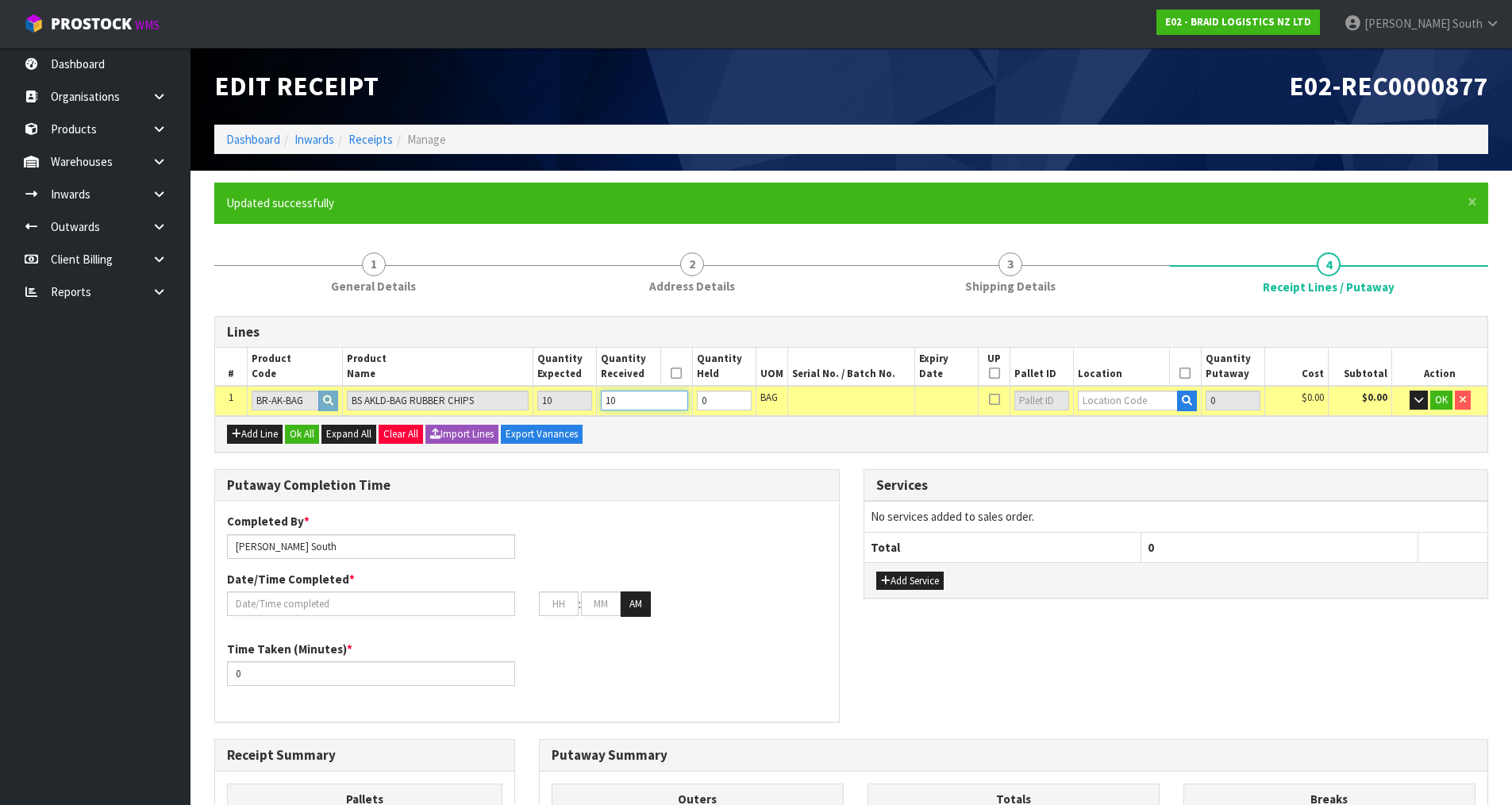
type input "10"
click at [1122, 403] on input "text" at bounding box center [1128, 400] width 100 height 20
type input "1"
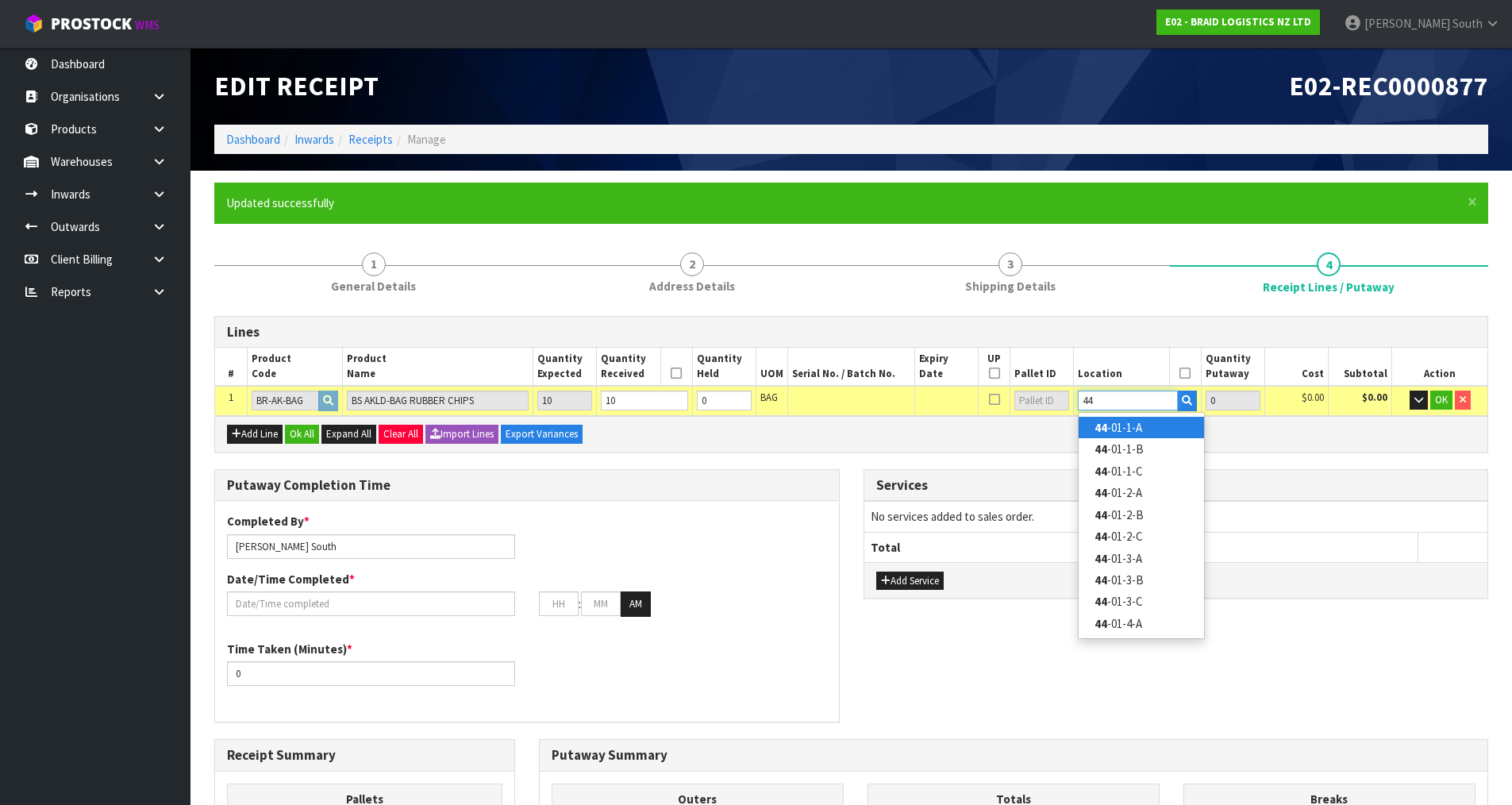
type input "44"
click at [1132, 419] on link "44 -01-1-A" at bounding box center [1141, 427] width 125 height 21
type input "10"
type input "44-01-1-A"
type input "10"
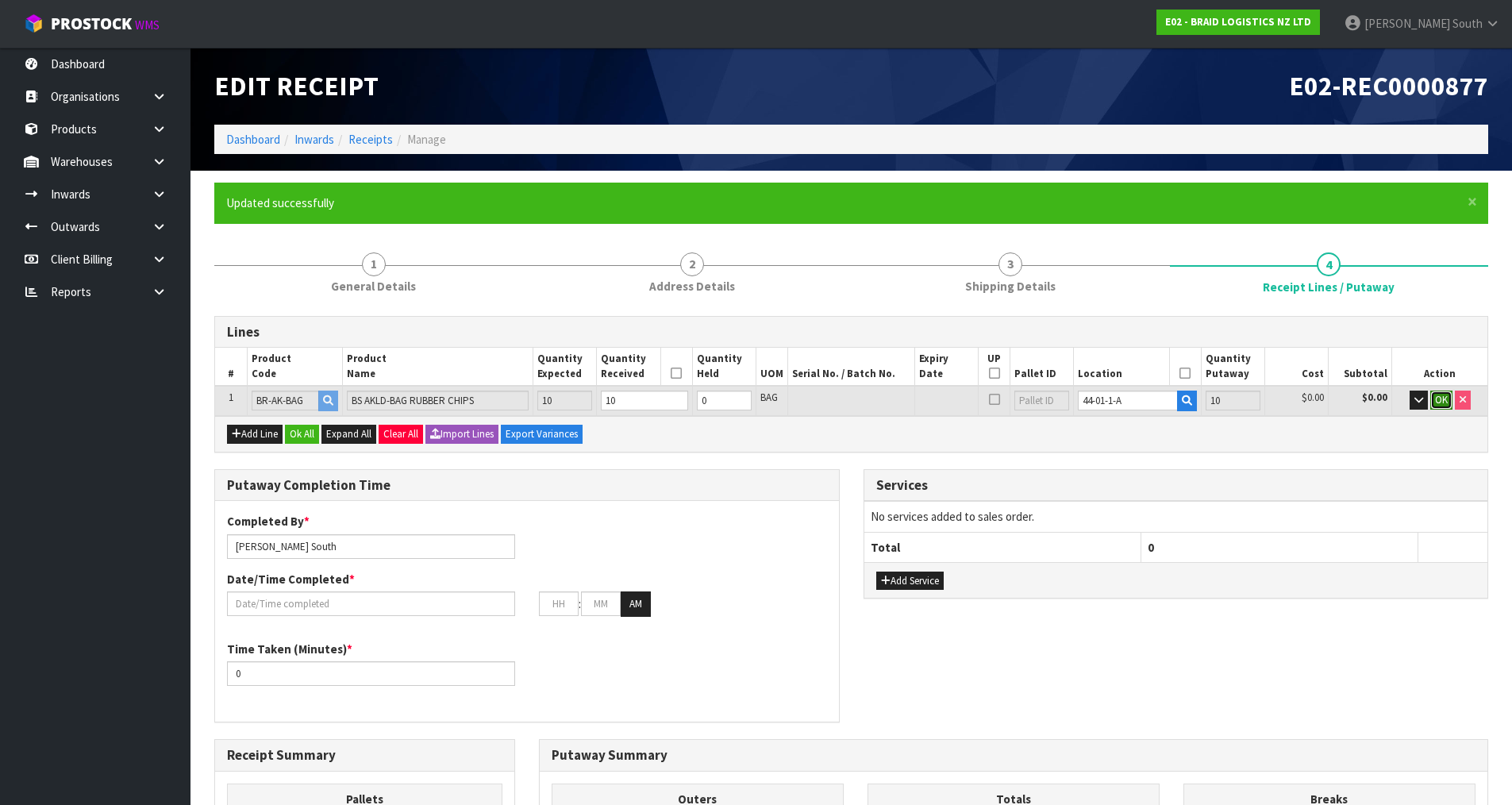
click at [1435, 394] on span "OK" at bounding box center [1442, 399] width 12 height 13
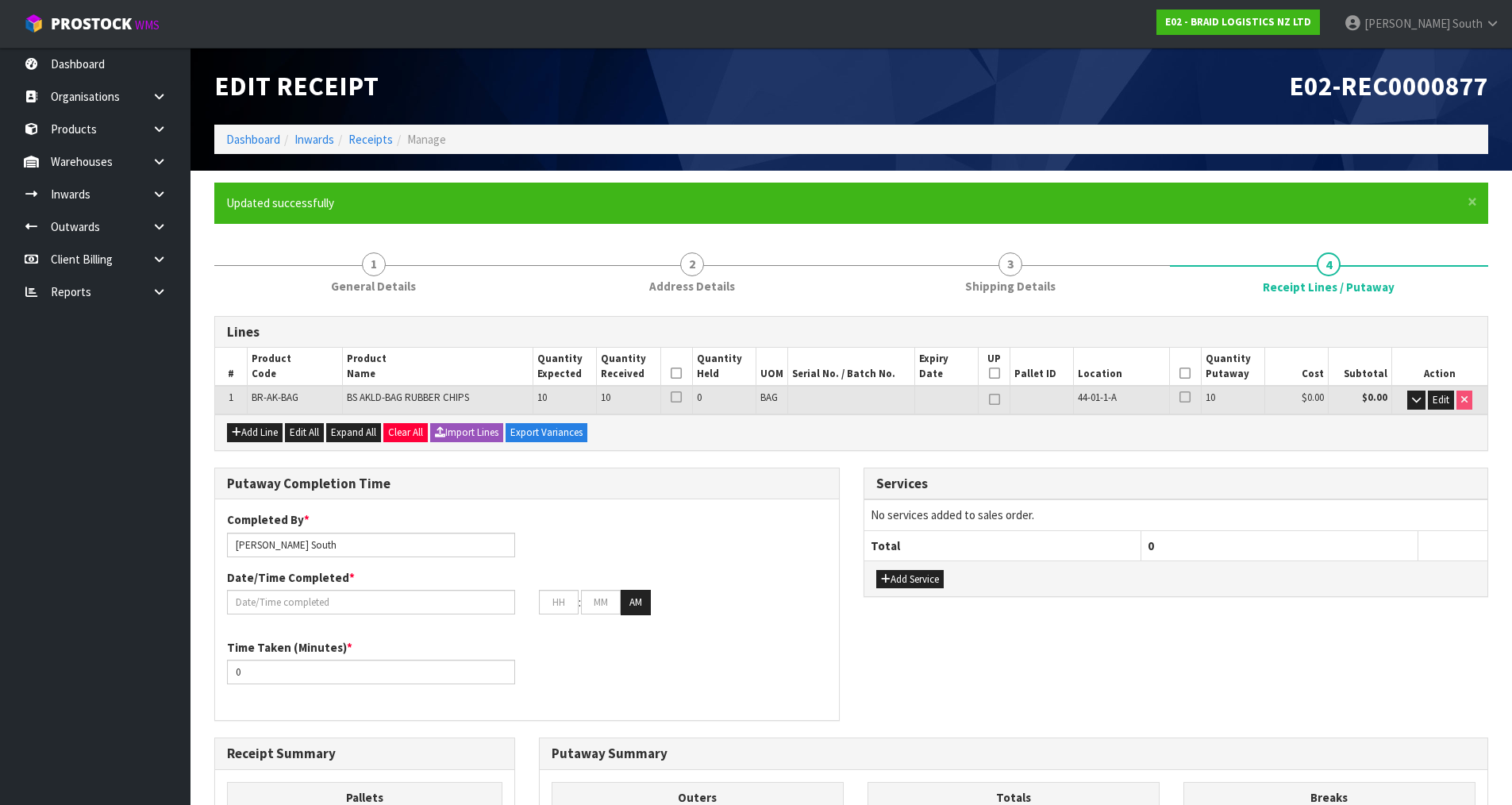
click at [1181, 373] on icon at bounding box center [1185, 373] width 11 height 1
drag, startPoint x: 997, startPoint y: 374, endPoint x: 967, endPoint y: 375, distance: 30.0
click at [997, 374] on icon at bounding box center [995, 373] width 11 height 1
type input "10"
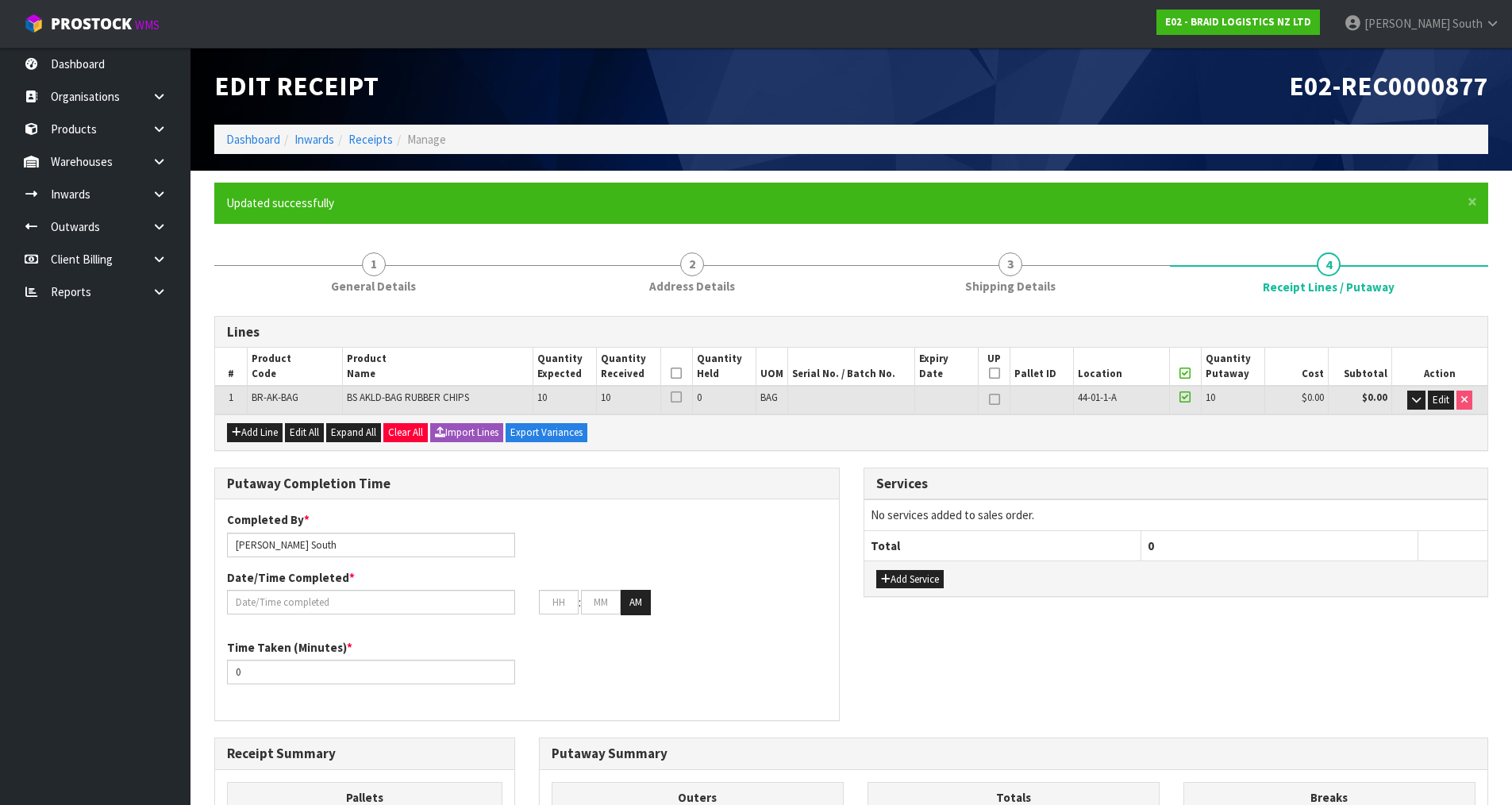
type input "10"
click at [679, 373] on icon at bounding box center [676, 373] width 11 height 1
click at [1038, 470] on div "Services" at bounding box center [1176, 484] width 624 height 32
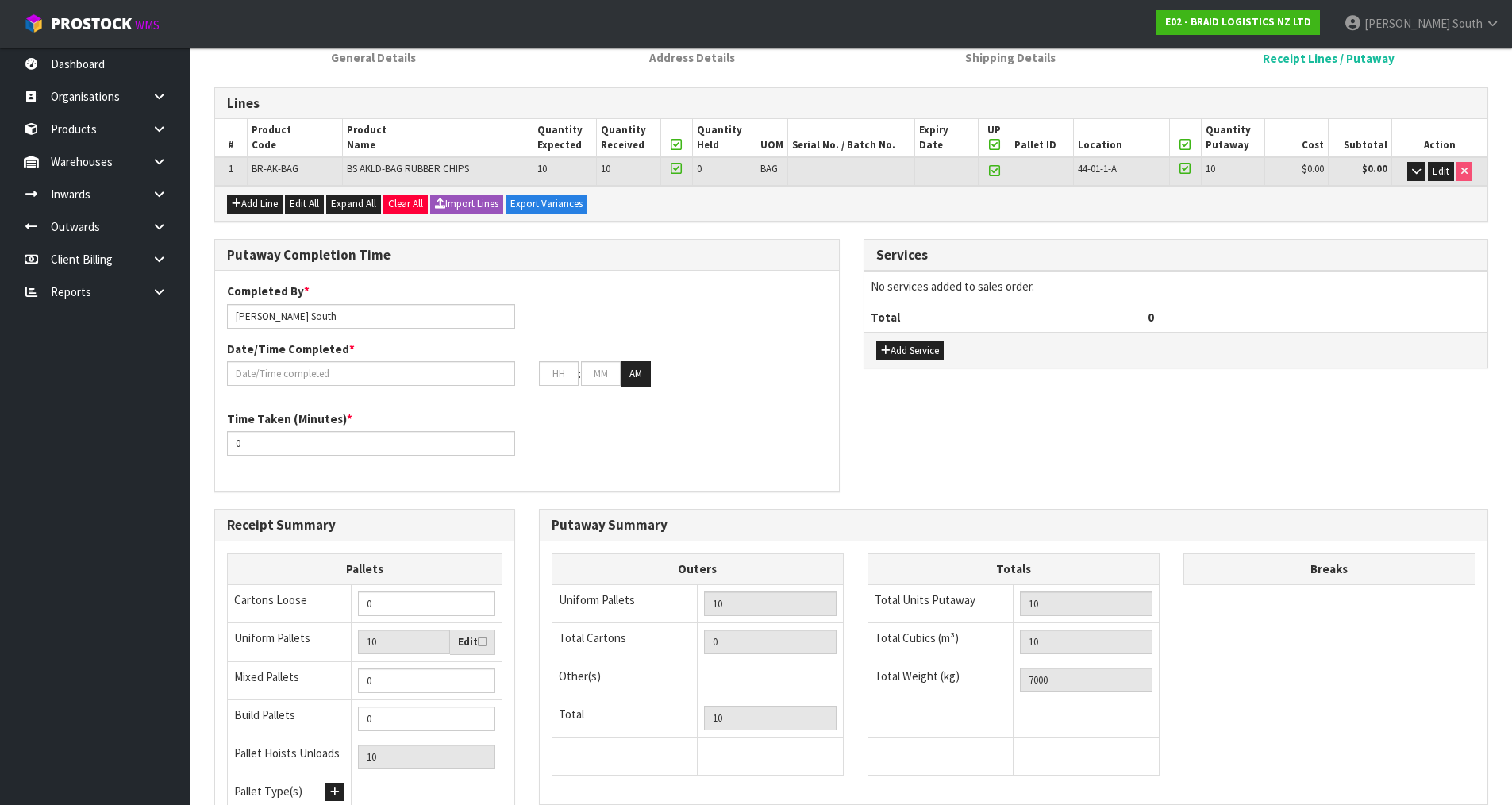
scroll to position [62, 0]
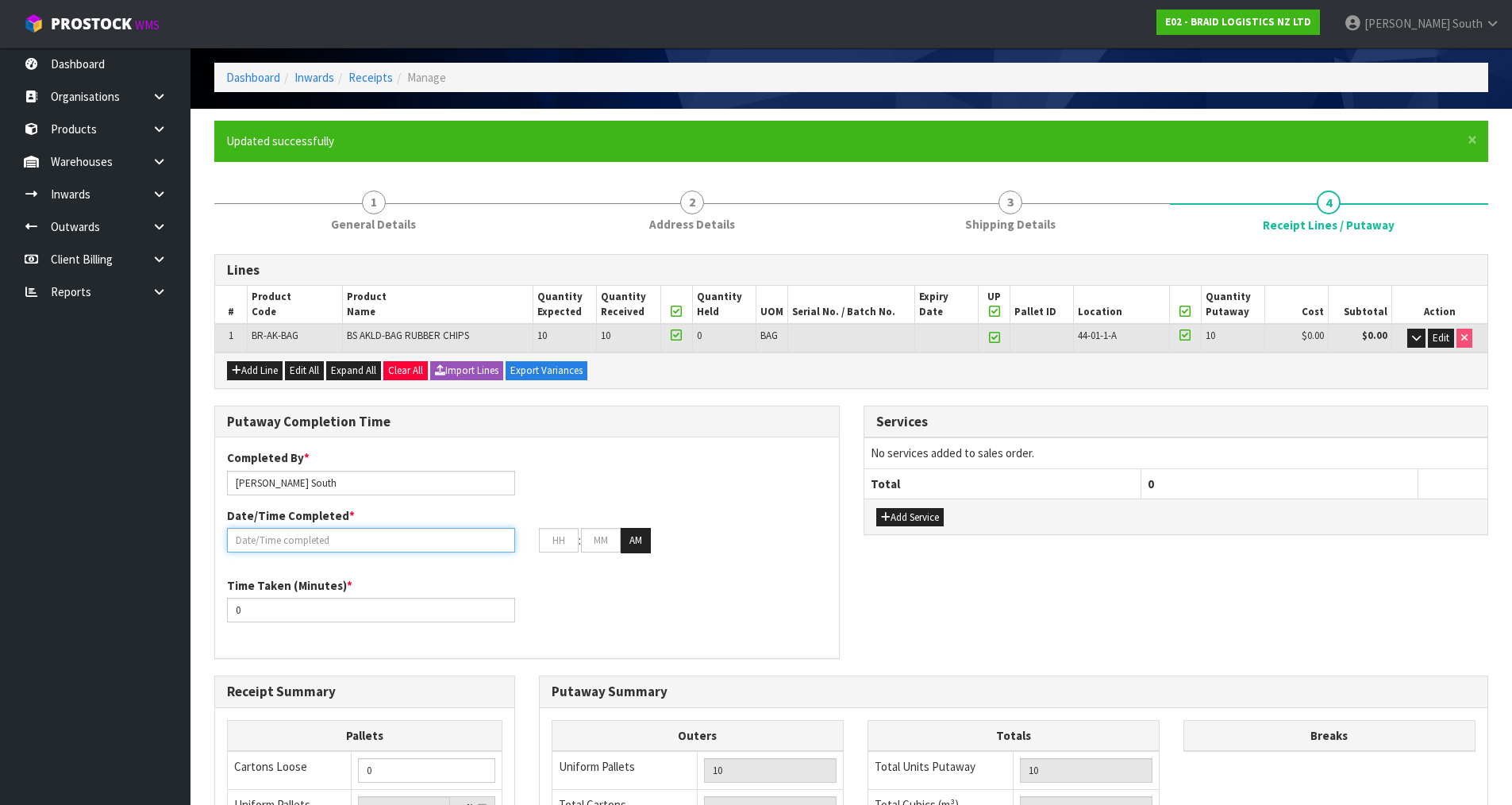
click at [375, 549] on input "text" at bounding box center [371, 540] width 288 height 25
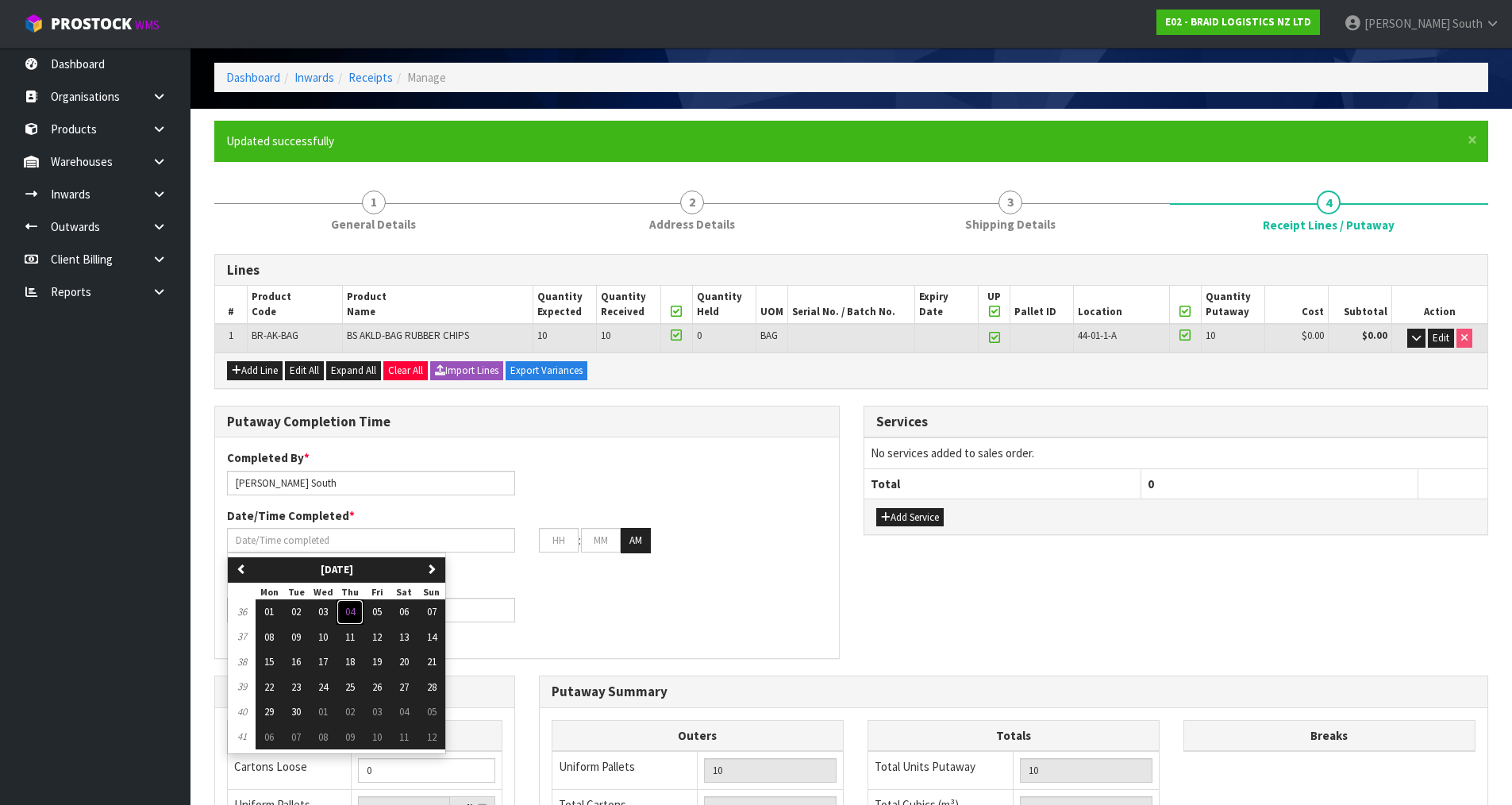
click at [354, 607] on span "04" at bounding box center [350, 611] width 10 height 13
type input "[DATE]"
type input "12"
type input "00"
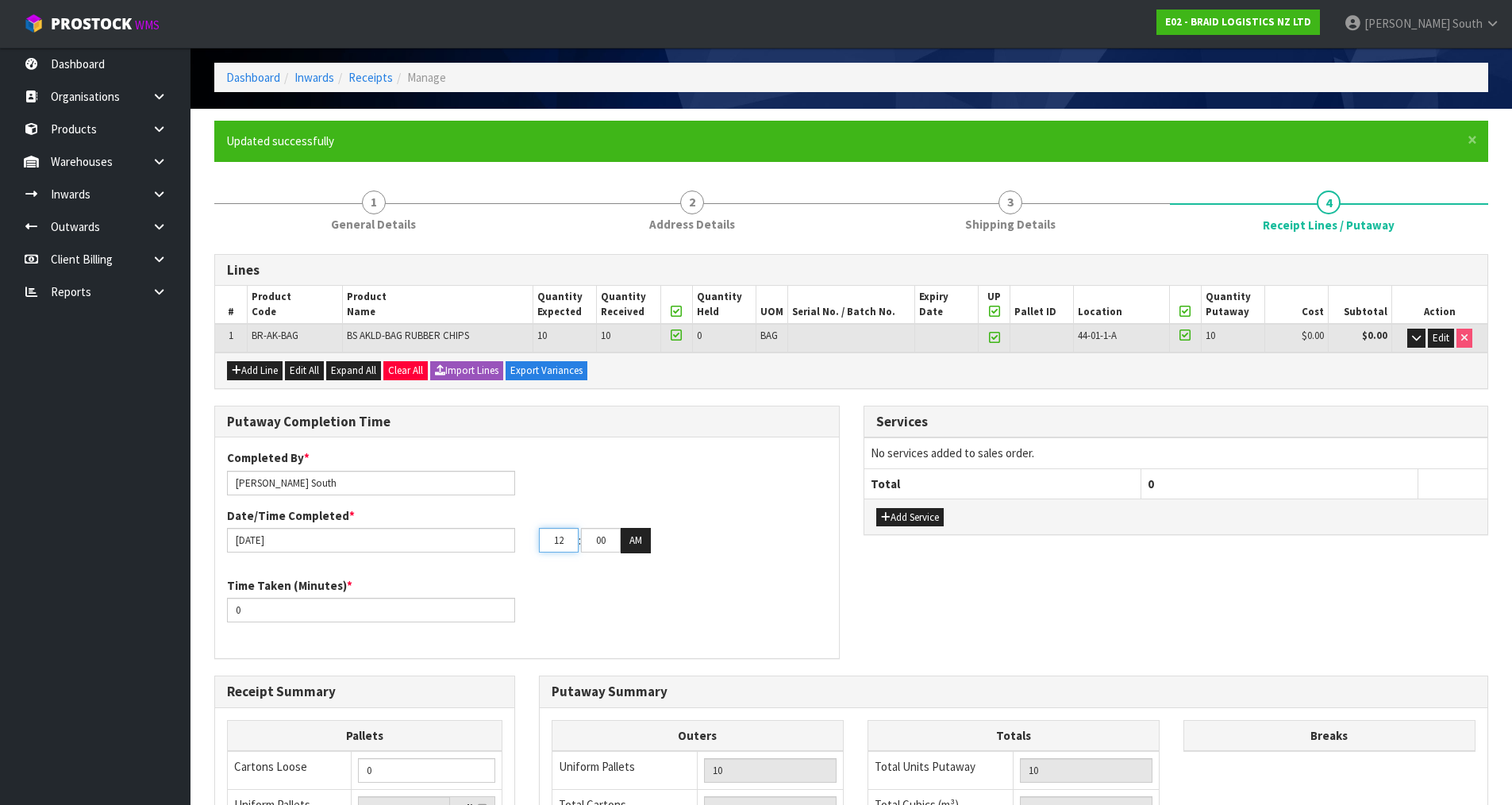
drag, startPoint x: 562, startPoint y: 534, endPoint x: 521, endPoint y: 533, distance: 41.0
click at [521, 533] on div "[DATE] 12 : 00 : 00 AM" at bounding box center [527, 540] width 624 height 26
type input "10"
drag, startPoint x: 596, startPoint y: 542, endPoint x: 620, endPoint y: 541, distance: 24.0
click at [620, 541] on input "00" at bounding box center [601, 540] width 40 height 25
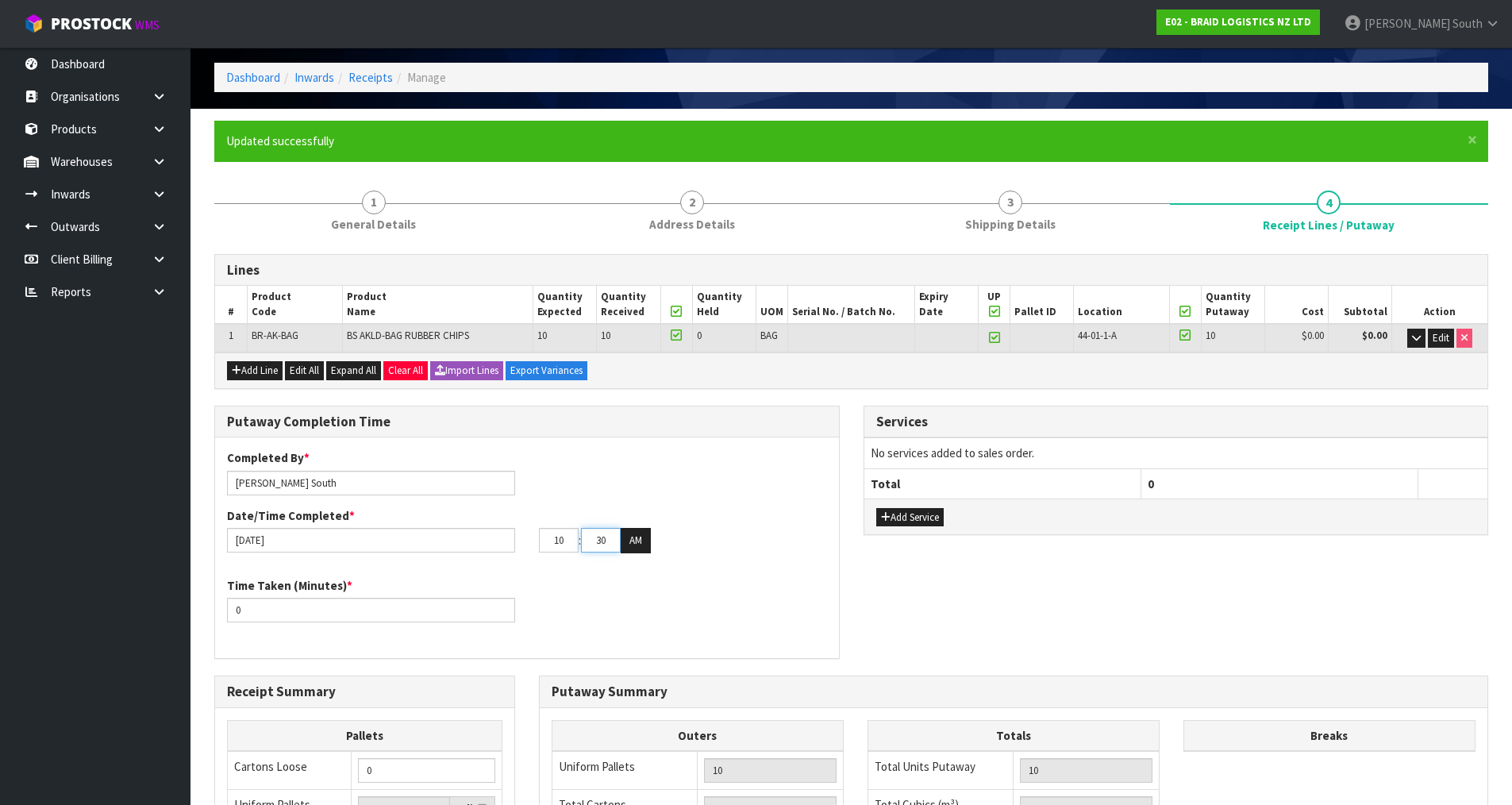
type input "30"
click at [713, 578] on div "Time Taken (Minutes) * 0" at bounding box center [527, 606] width 624 height 57
drag, startPoint x: 291, startPoint y: 600, endPoint x: 140, endPoint y: 603, distance: 151.0
click at [140, 603] on body "Toggle navigation ProStock WMS E02 - BRAID LOGISTICS NZ LTD [PERSON_NAME] South…" at bounding box center [756, 340] width 1512 height 805
type input "15"
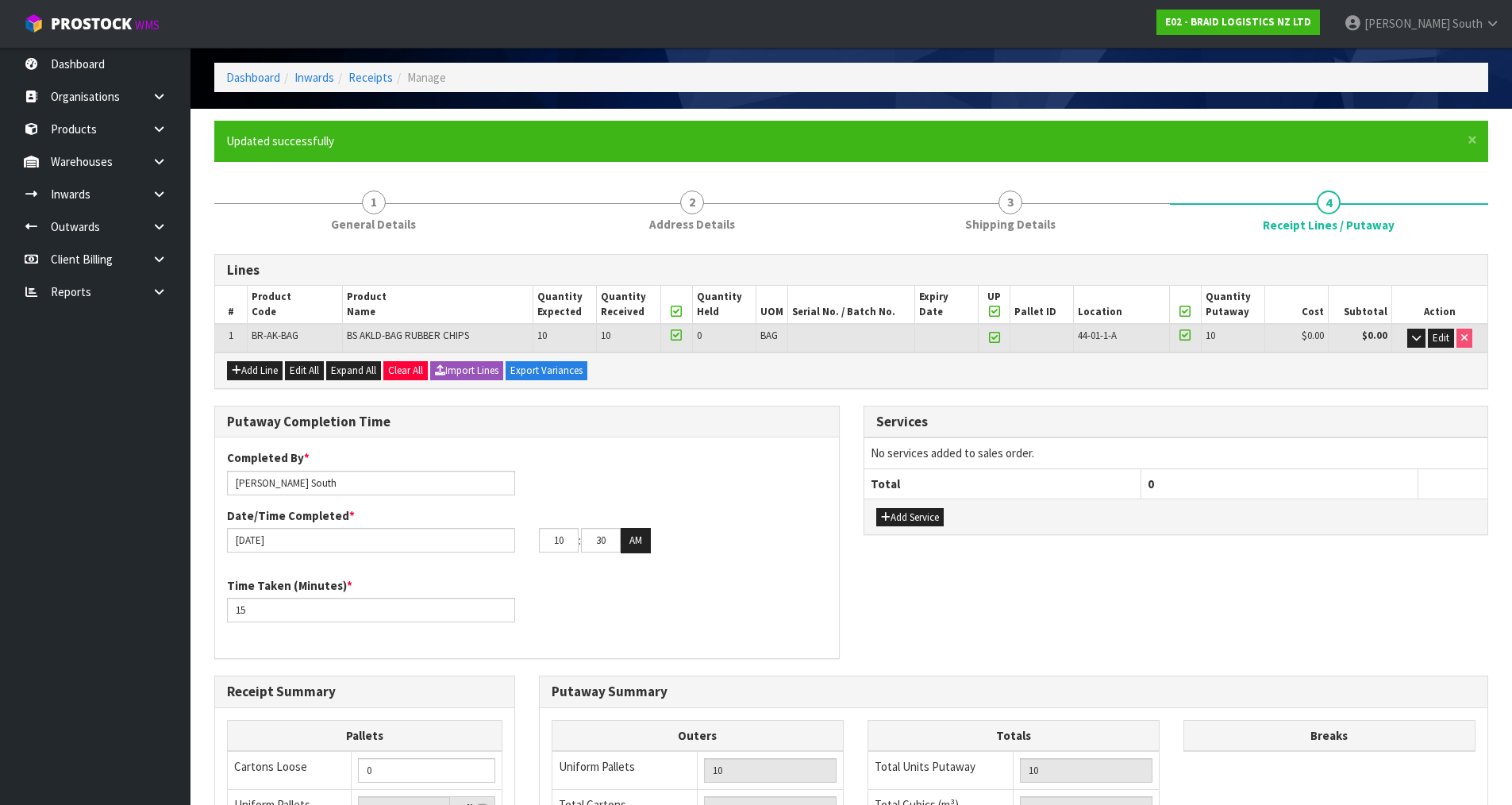
click at [614, 614] on div "Time Taken (Minutes) * 15" at bounding box center [527, 606] width 624 height 57
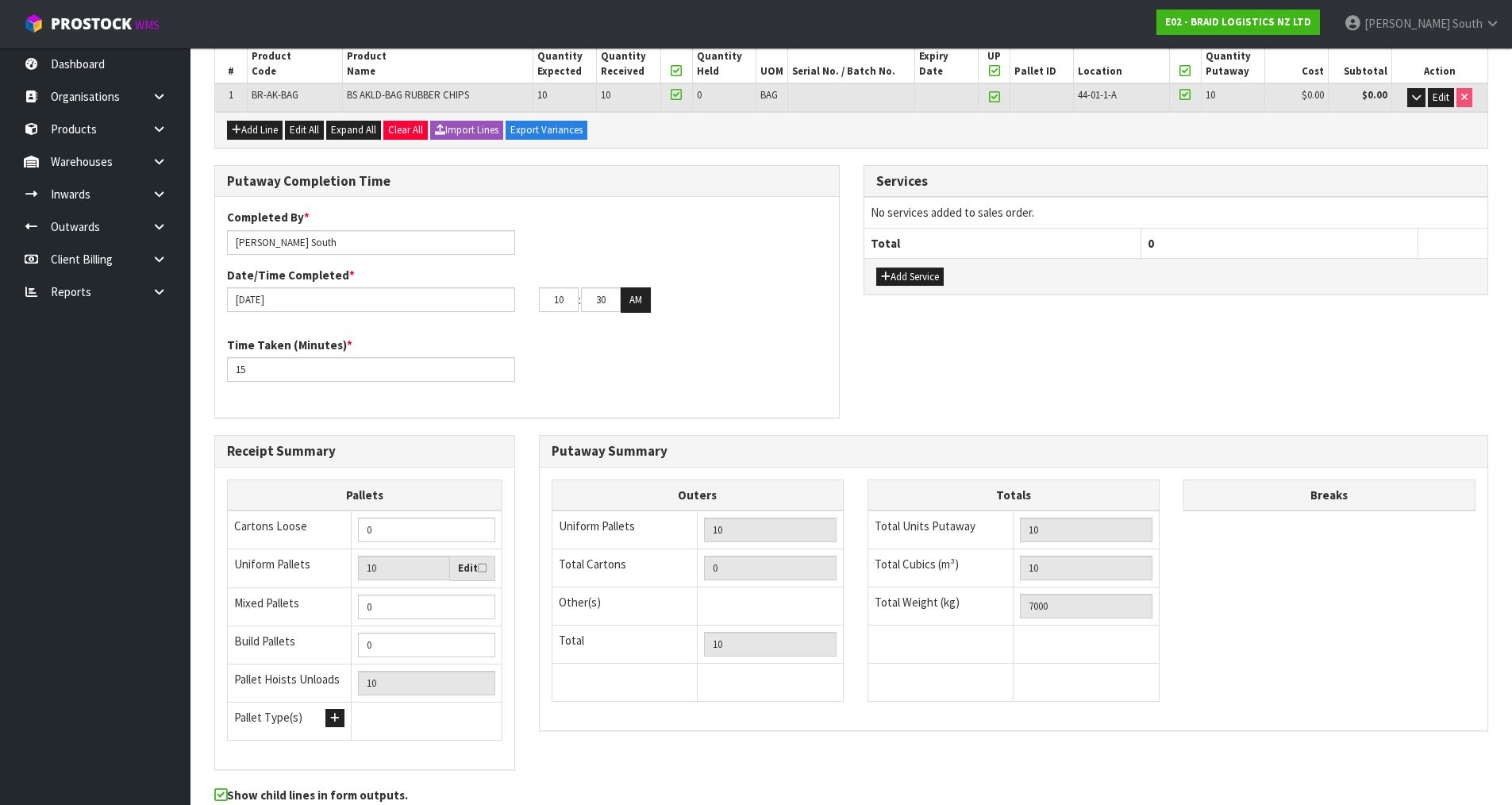
scroll to position [379, 0]
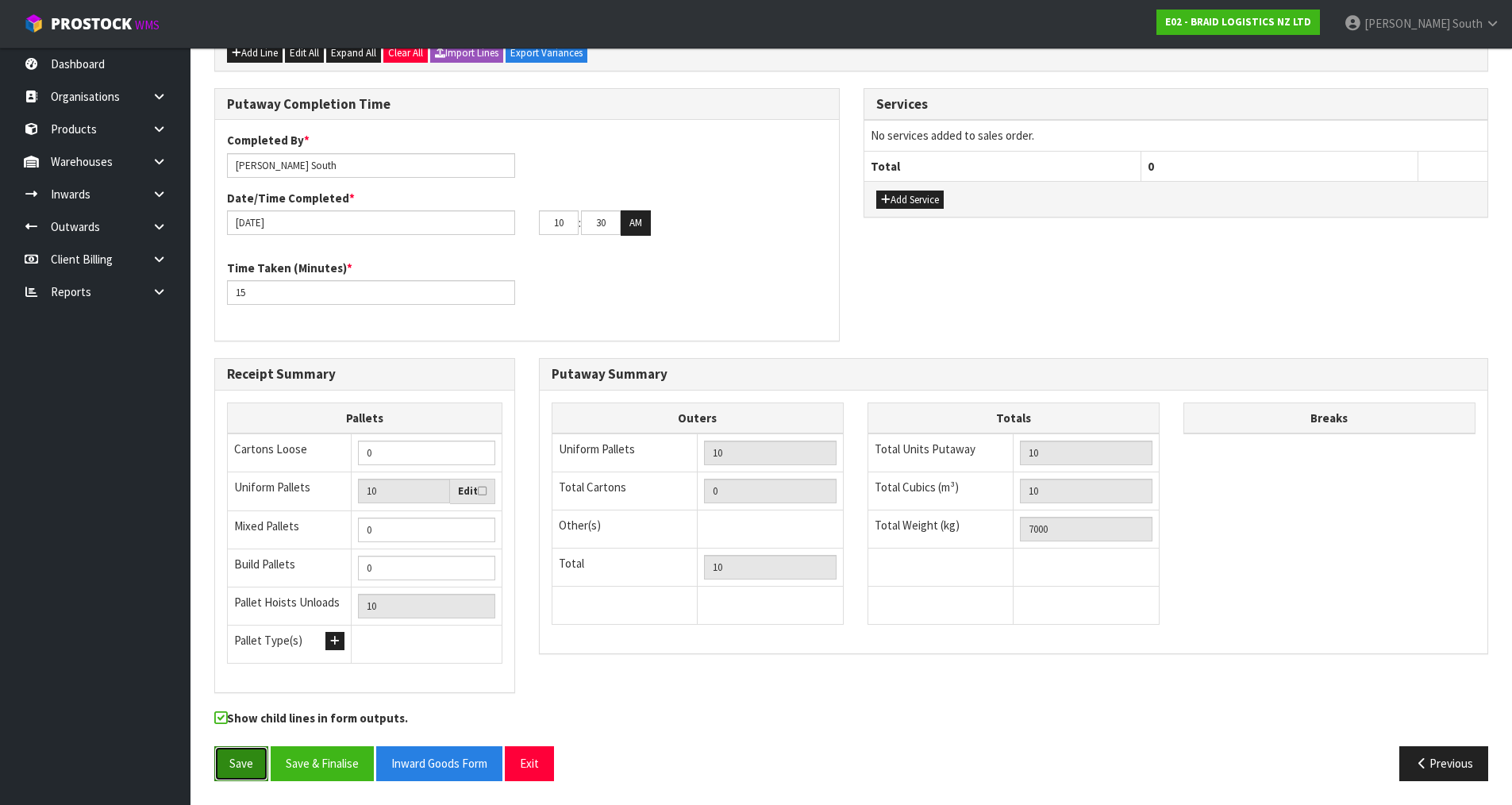
click at [239, 768] on button "Save" at bounding box center [241, 763] width 54 height 34
click at [344, 767] on button "Save & Finalise" at bounding box center [322, 763] width 103 height 34
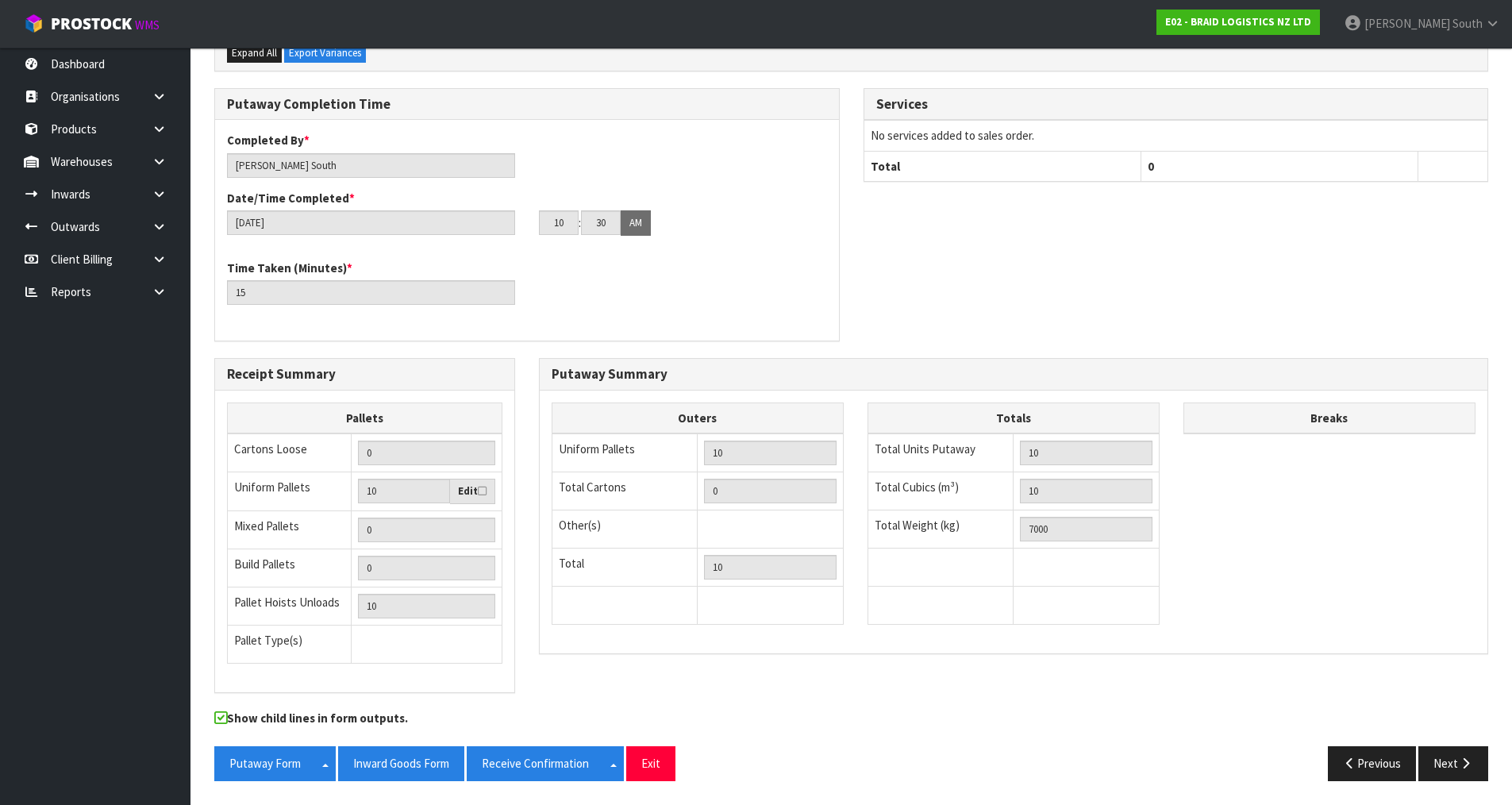
click at [1080, 758] on div "Previous Next" at bounding box center [1176, 763] width 650 height 34
click at [434, 771] on button "Inward Goods Form" at bounding box center [401, 763] width 126 height 34
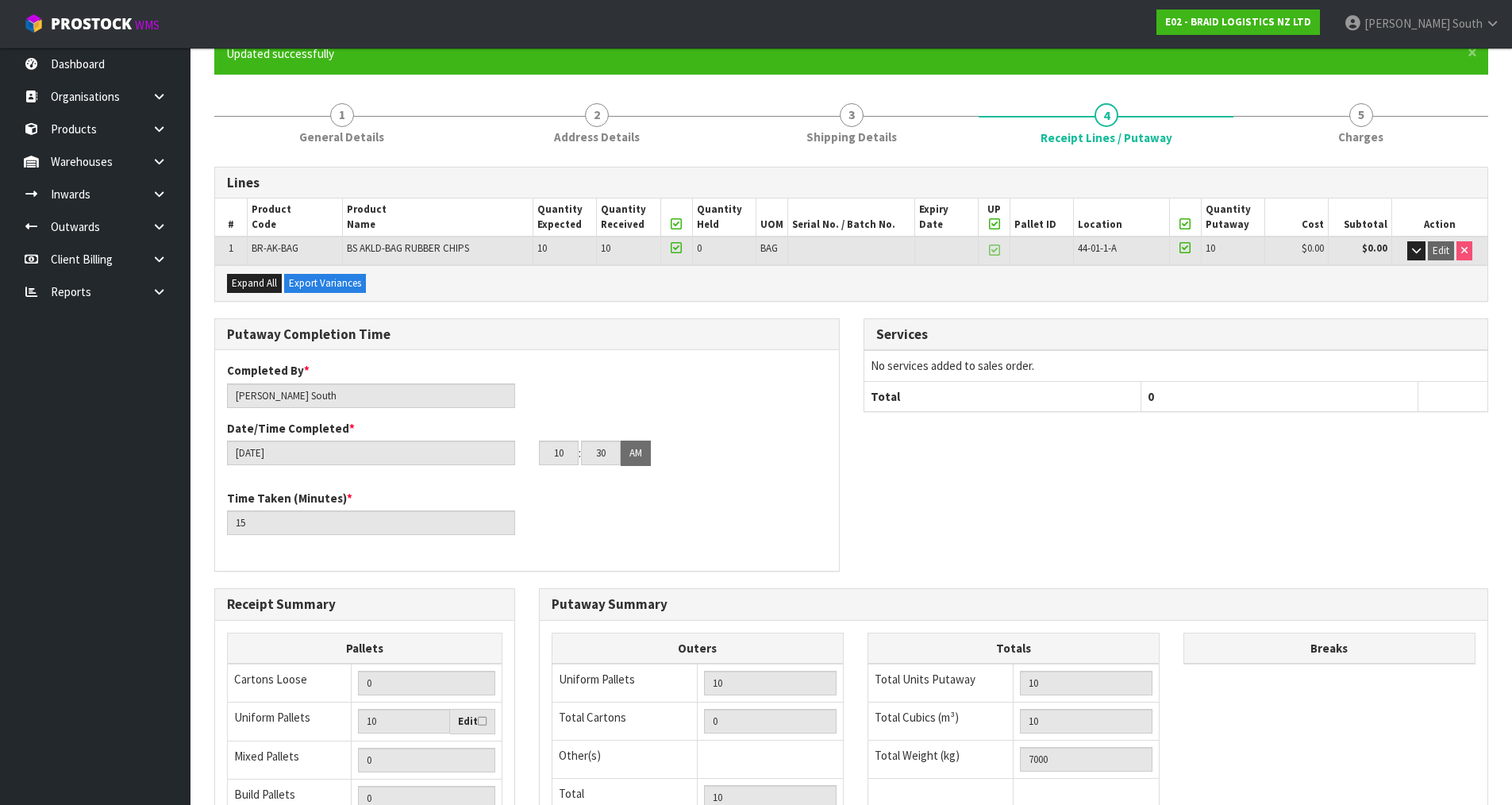
scroll to position [0, 0]
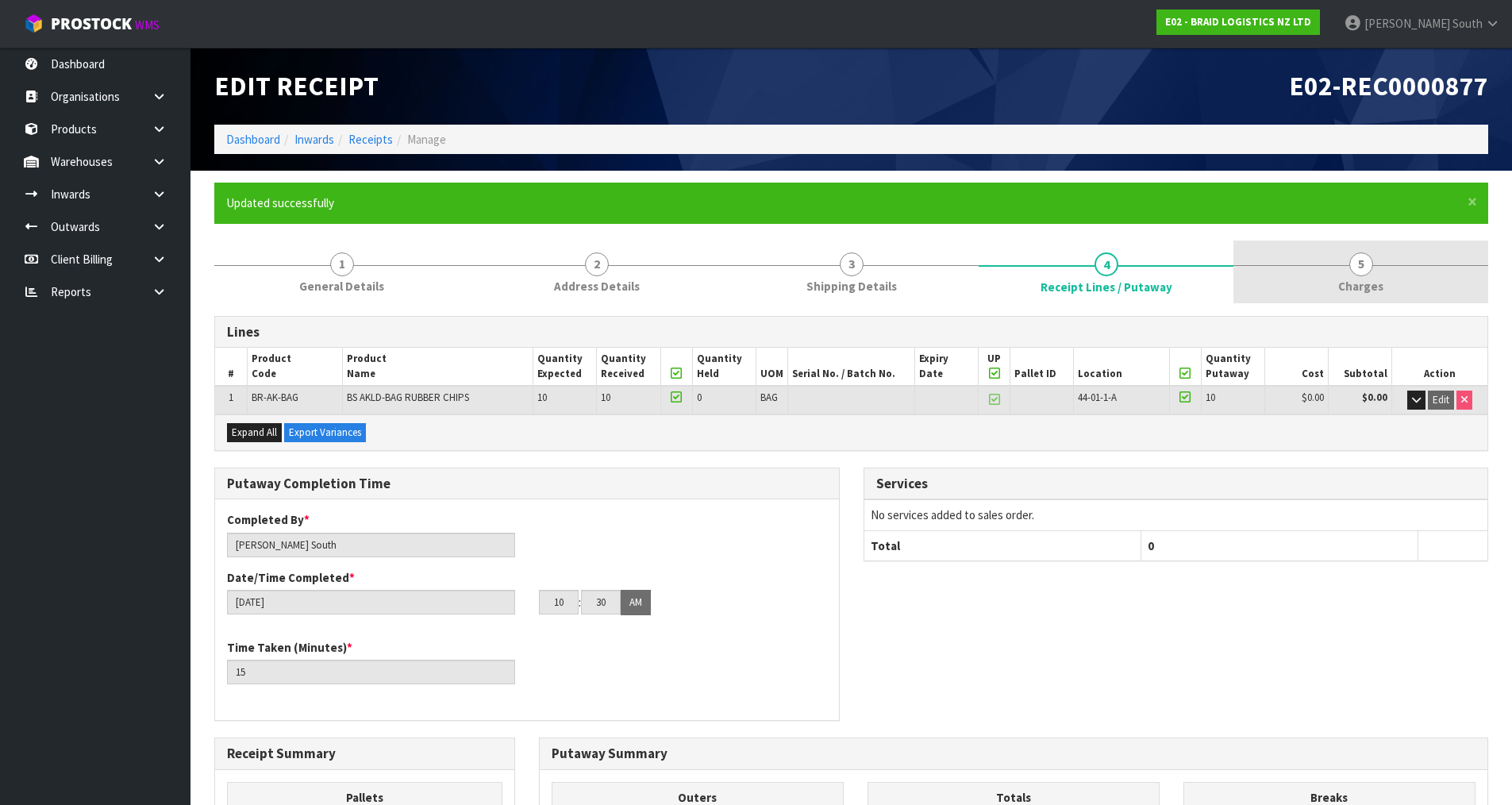
click at [1387, 286] on link "5 [GEOGRAPHIC_DATA]" at bounding box center [1361, 271] width 255 height 62
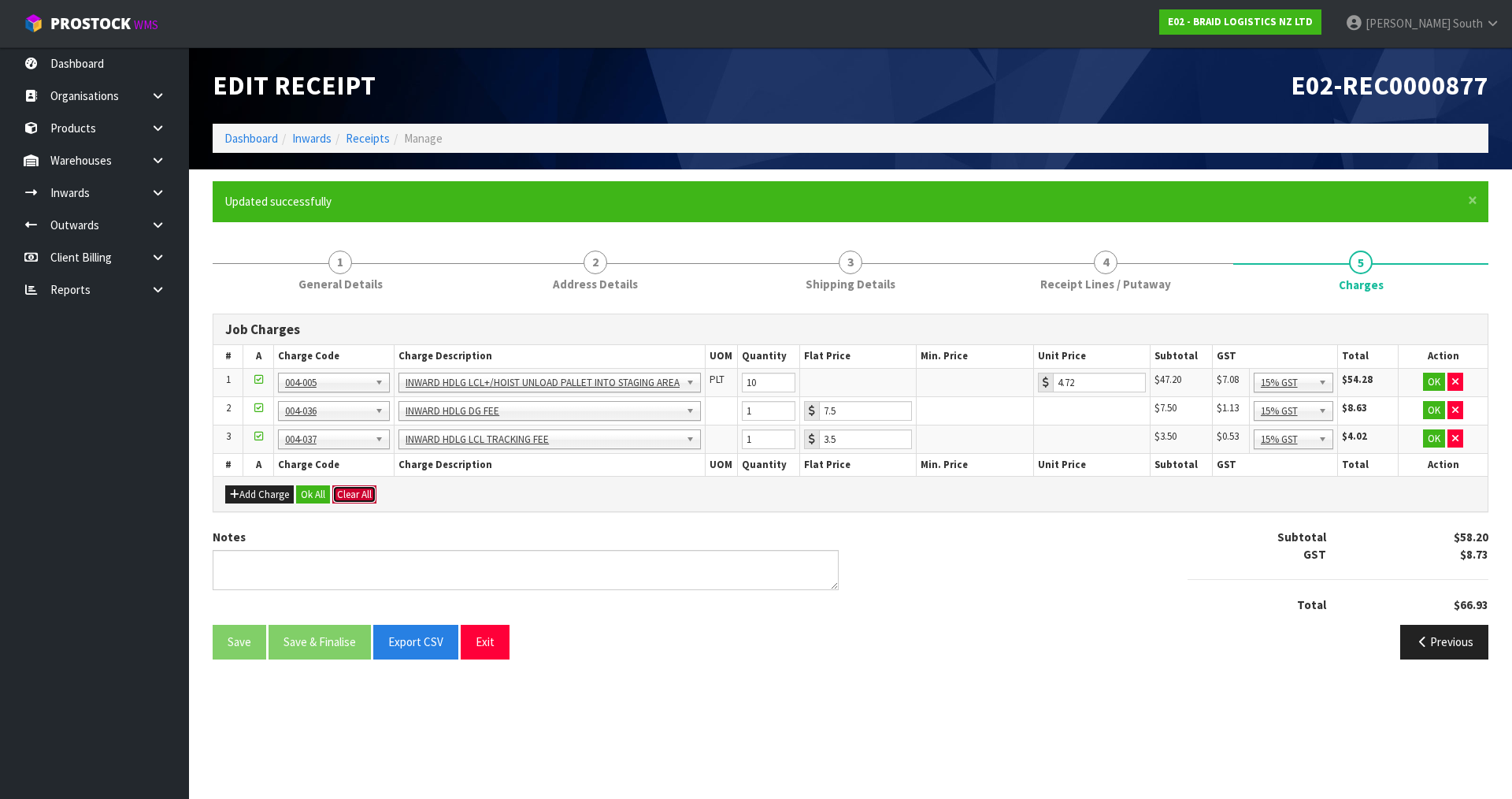
click at [358, 491] on button "Clear All" at bounding box center [354, 494] width 44 height 19
click at [387, 500] on button "Confirm Clear All" at bounding box center [371, 494] width 79 height 19
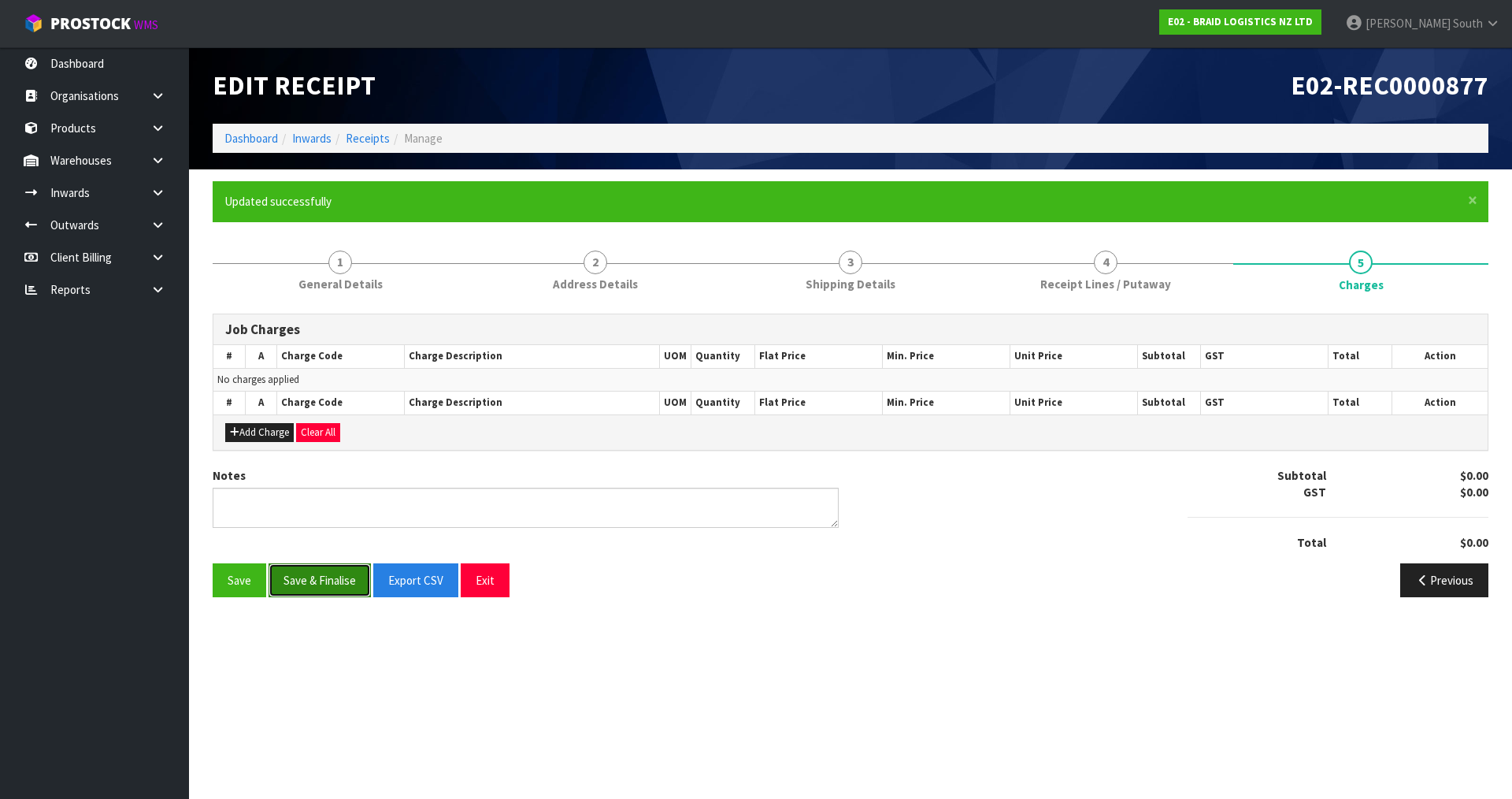
click at [288, 578] on button "Save & Finalise" at bounding box center [320, 580] width 102 height 34
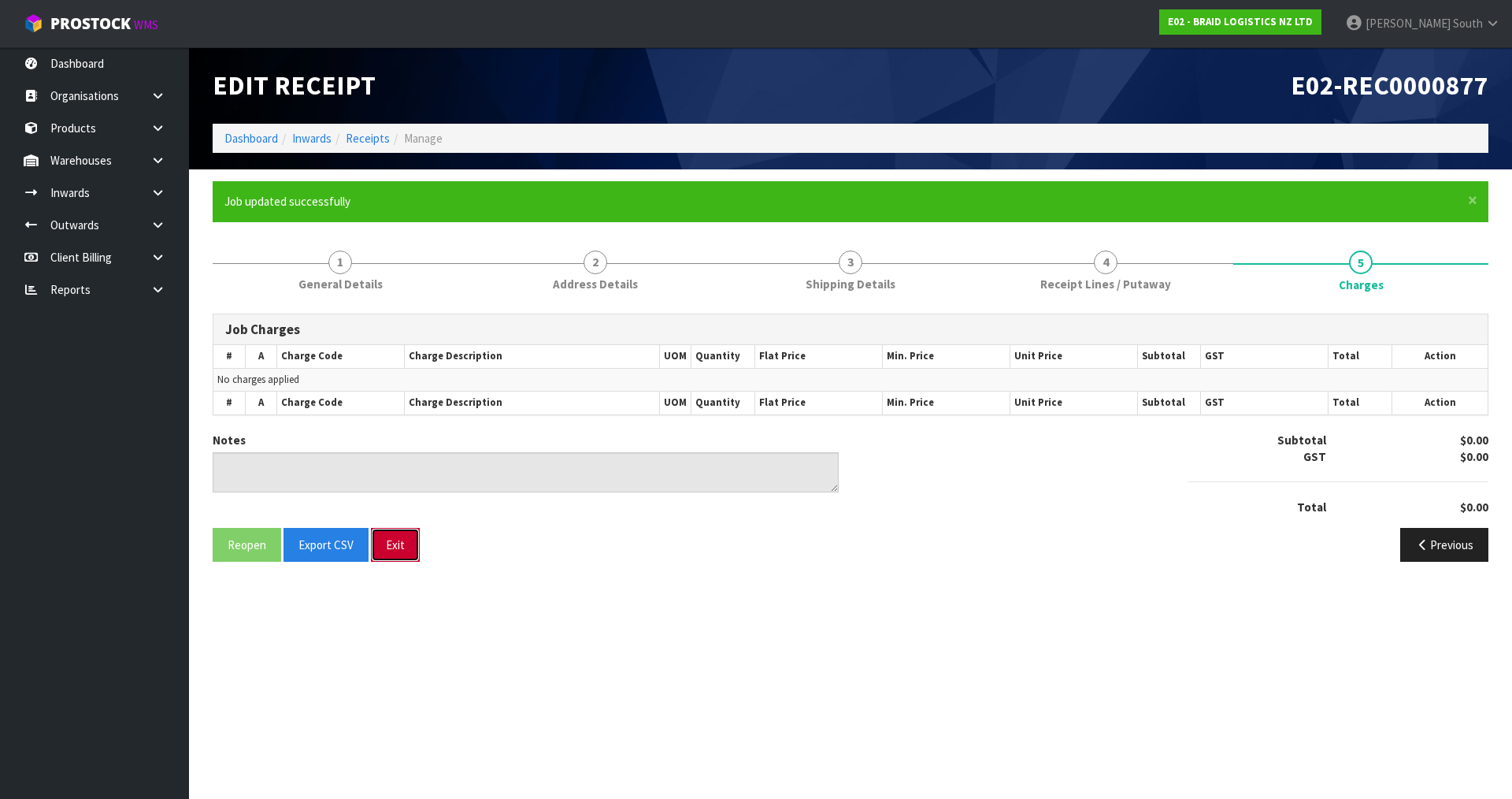
click at [400, 554] on button "Exit" at bounding box center [395, 545] width 49 height 34
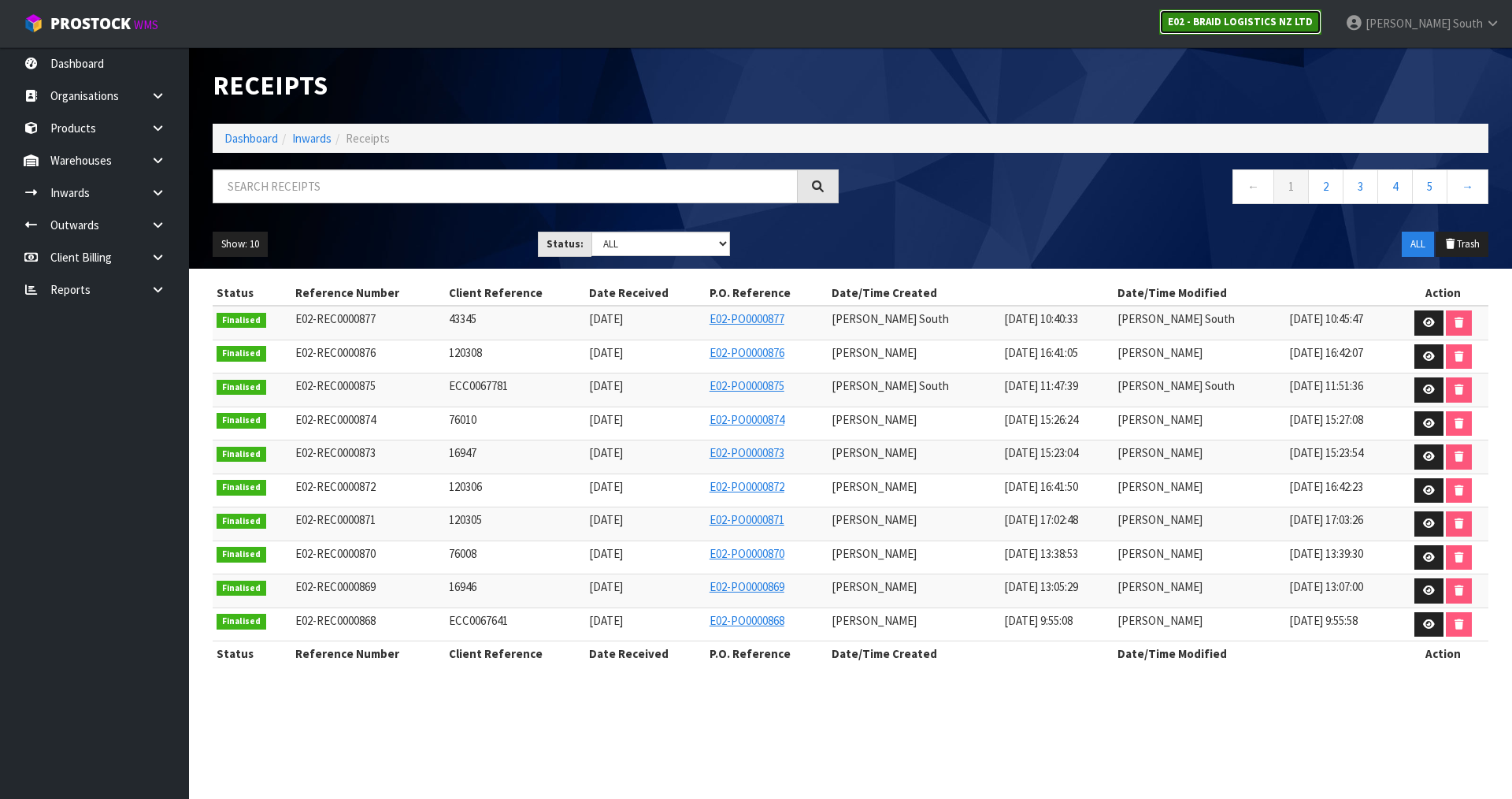
click at [1281, 25] on strong "E02 - BRAID LOGISTICS NZ LTD" at bounding box center [1240, 21] width 145 height 13
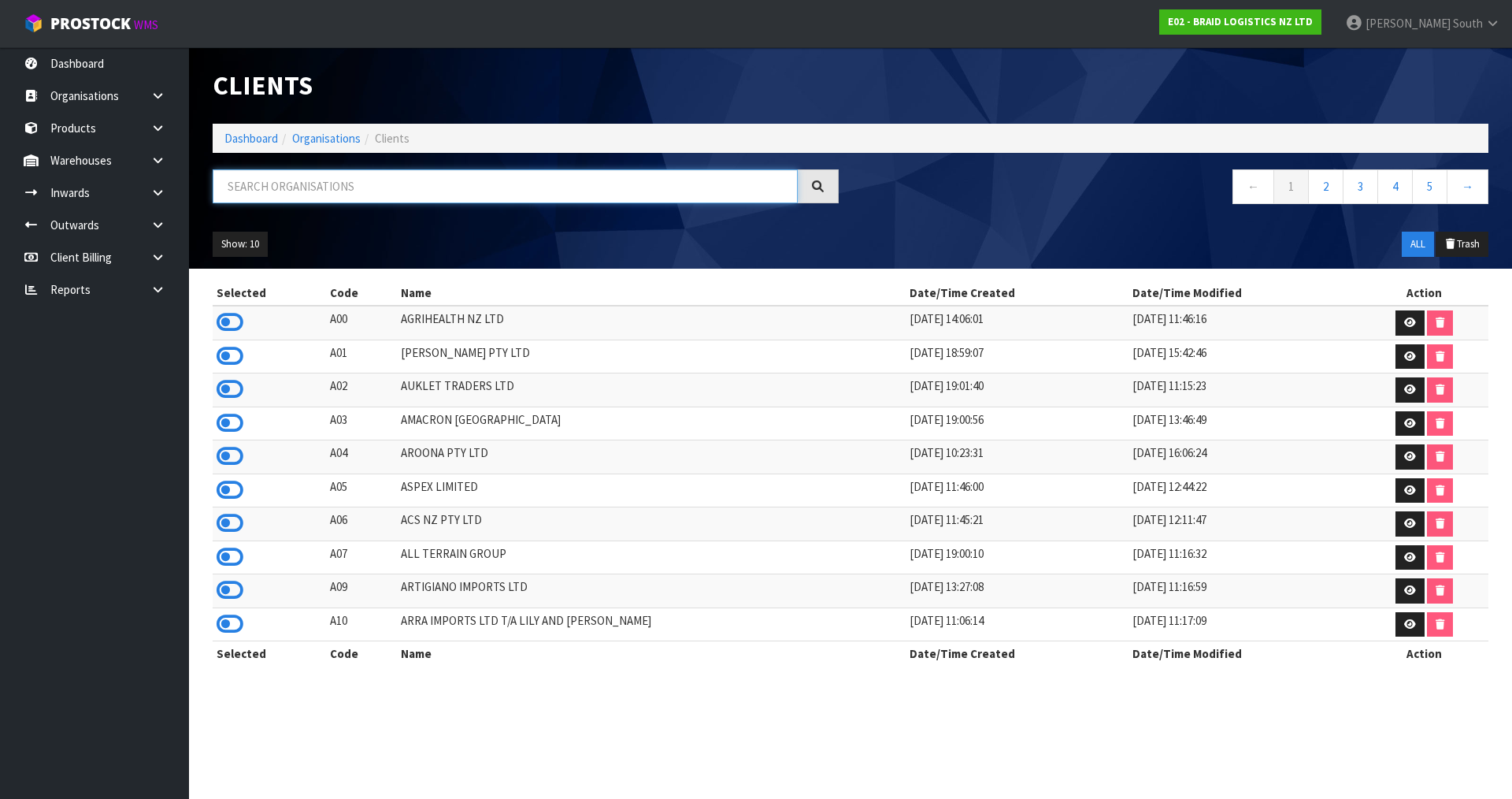
click at [485, 184] on input "text" at bounding box center [505, 186] width 585 height 34
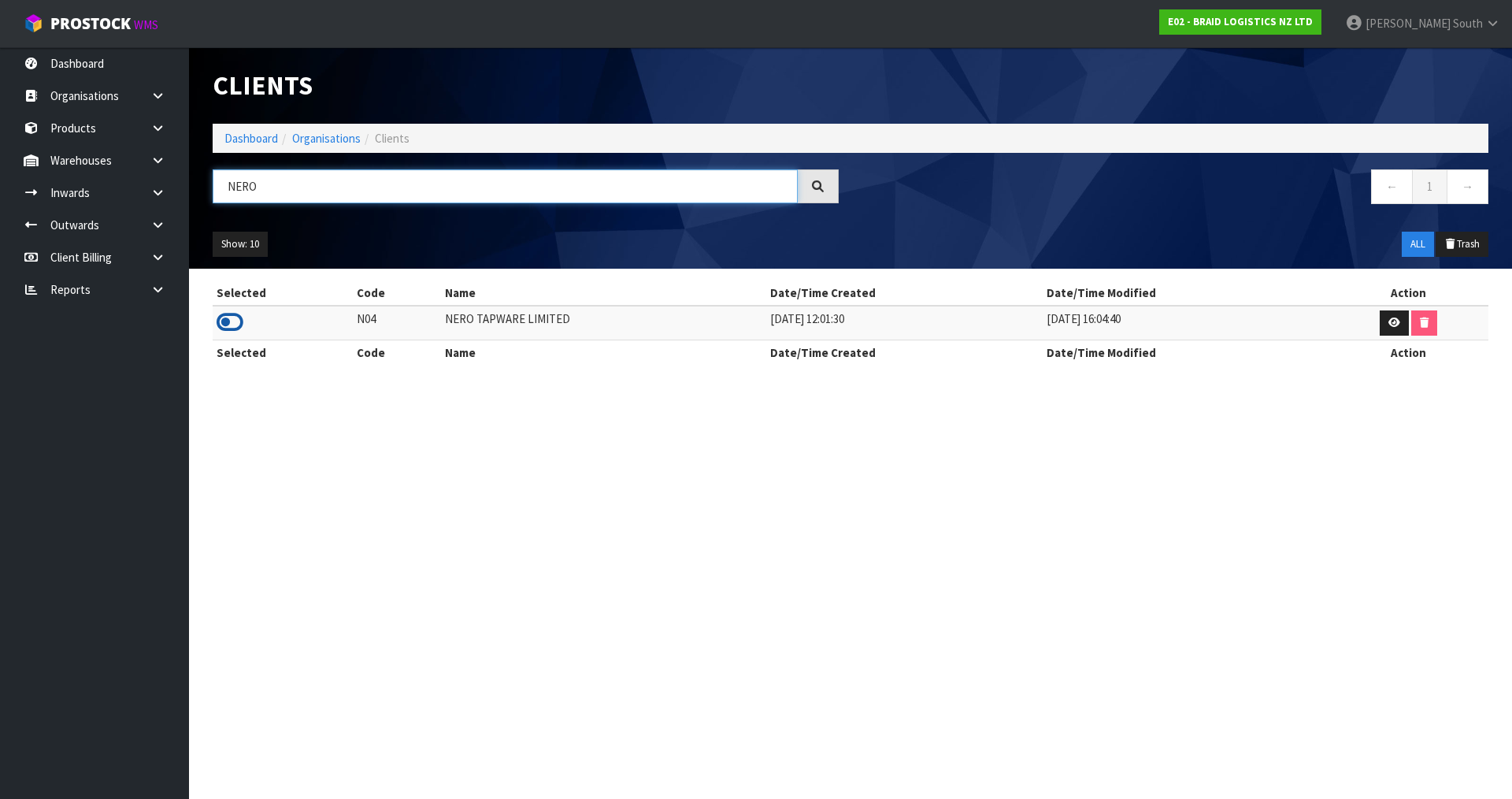
type input "NERO"
click at [230, 328] on icon at bounding box center [229, 321] width 26 height 24
click at [340, 248] on ul "Show: 10 5 10 25 50" at bounding box center [364, 244] width 302 height 26
click at [168, 188] on link at bounding box center [163, 192] width 50 height 33
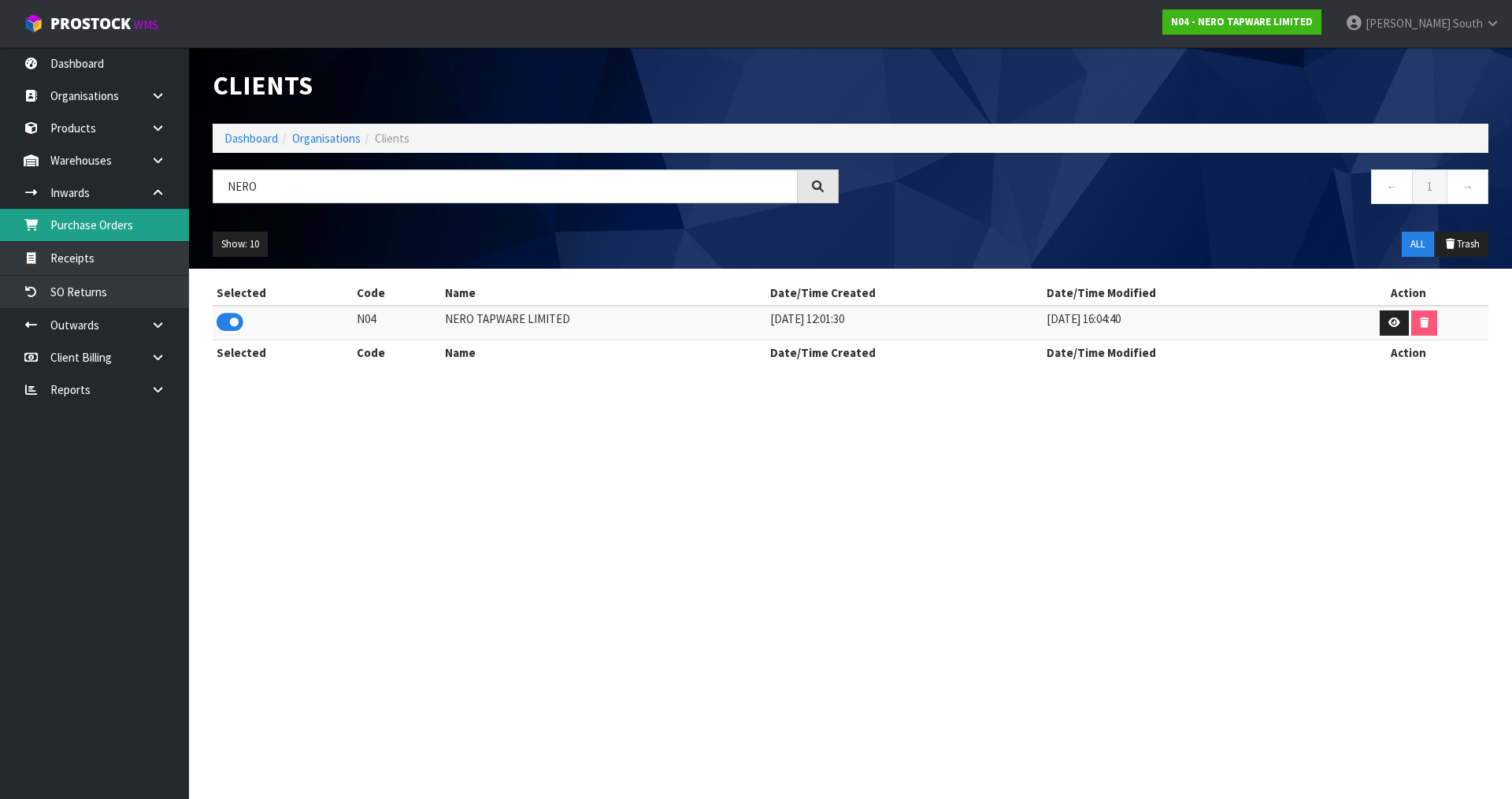
click at [154, 210] on link "Purchase Orders" at bounding box center [94, 224] width 189 height 33
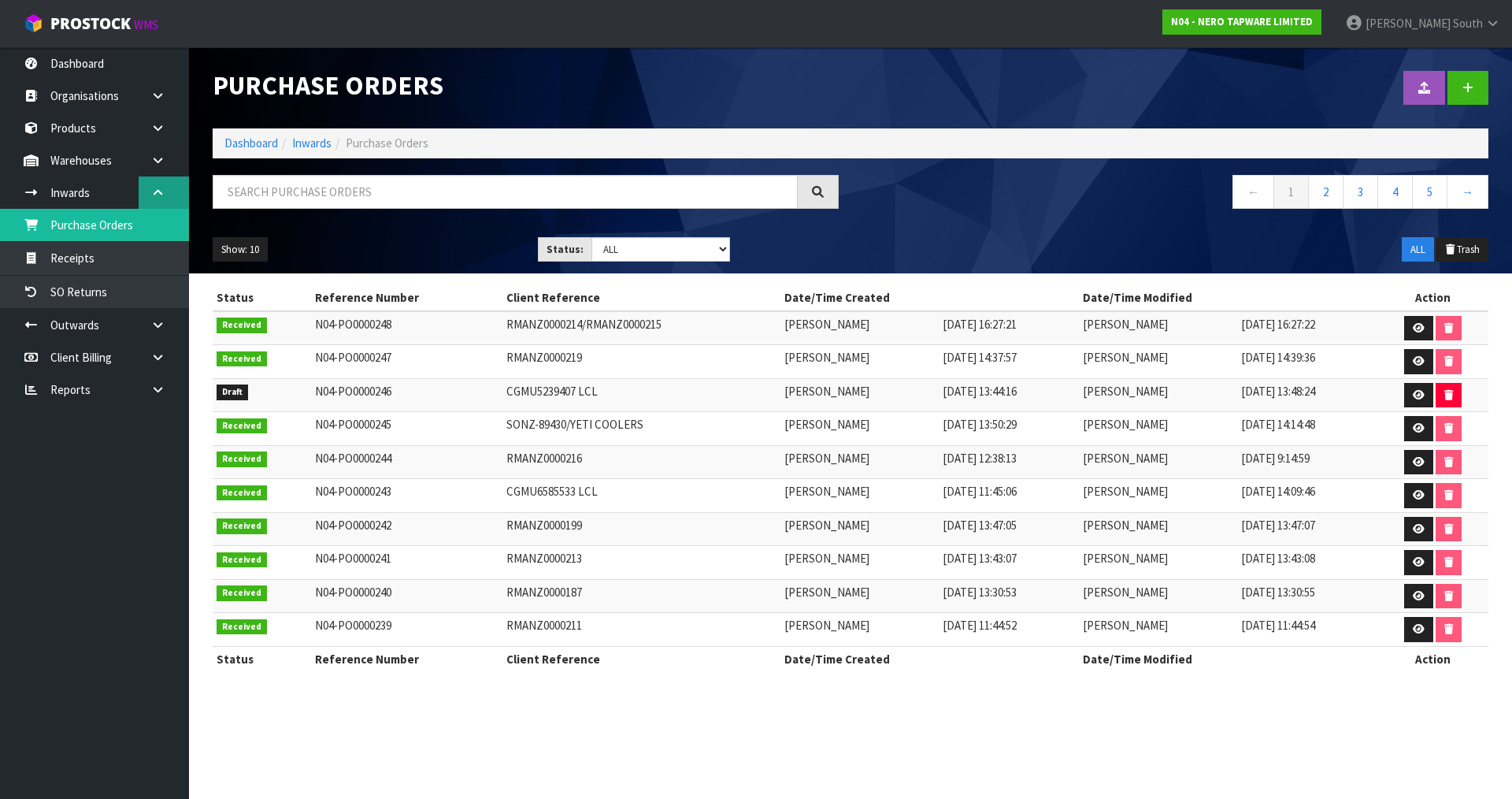
click at [161, 192] on icon at bounding box center [157, 192] width 15 height 11
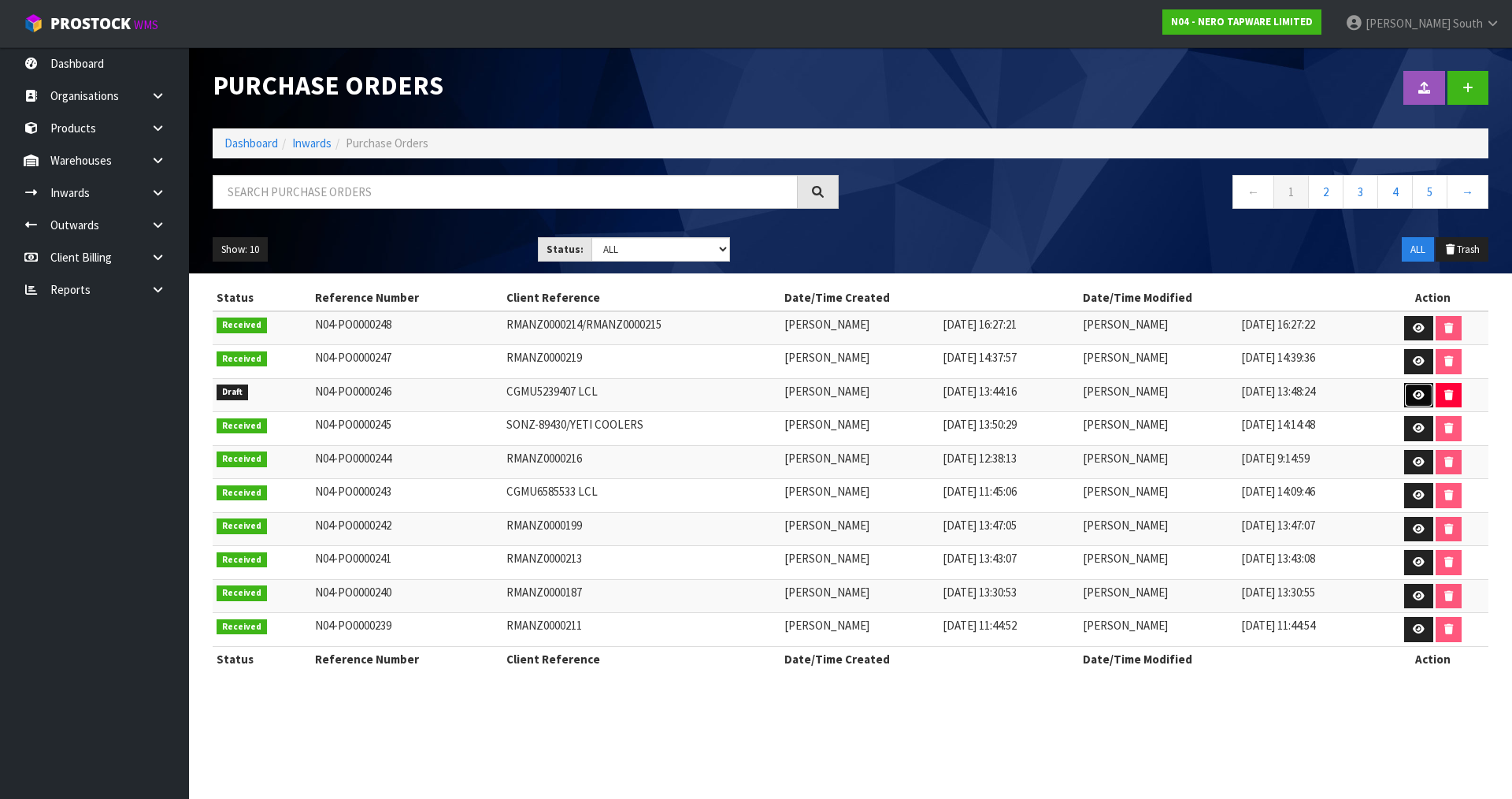
click at [1412, 389] on link at bounding box center [1418, 396] width 29 height 26
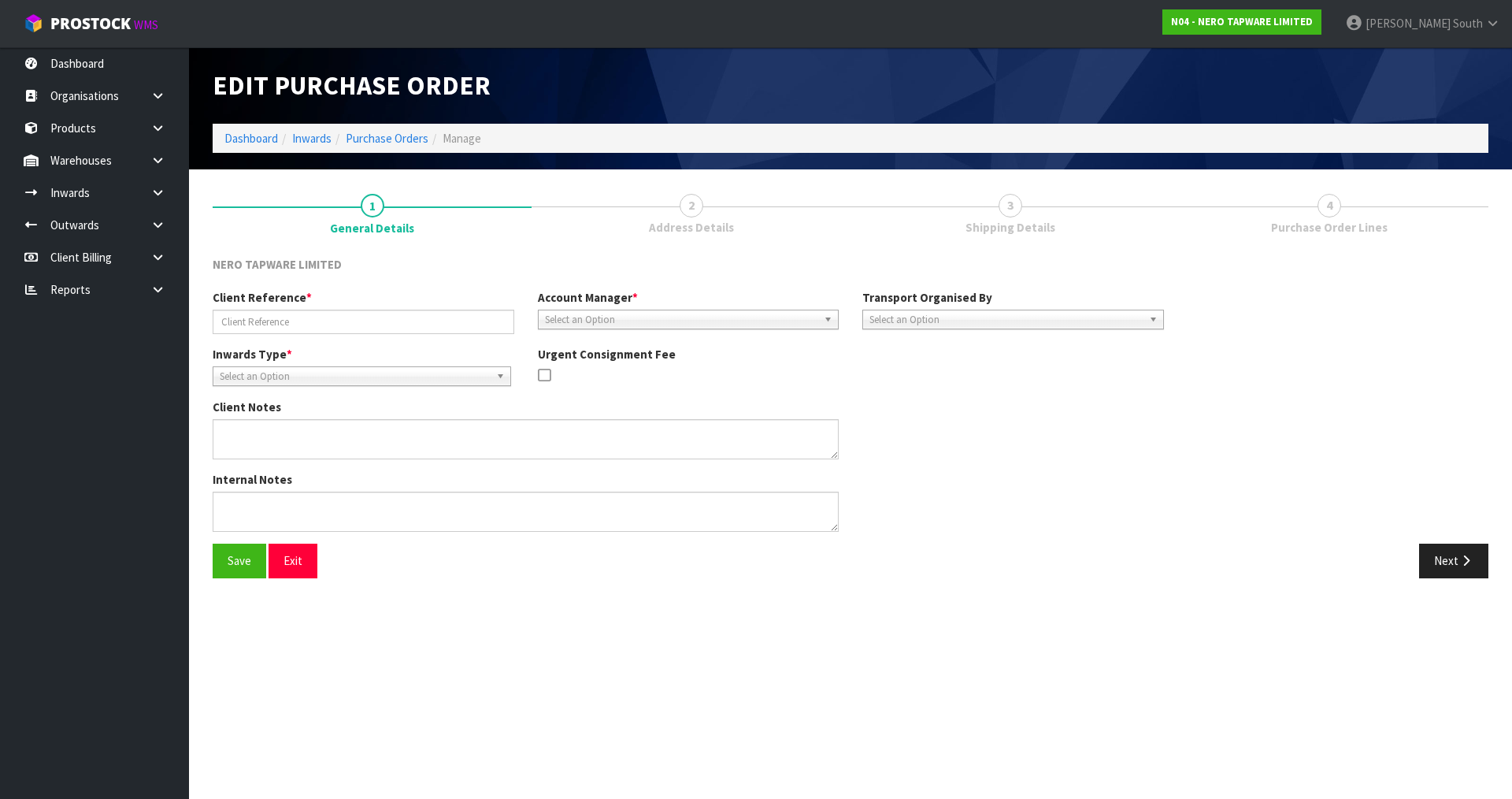
type input "CGMU5239407 LCL"
click at [1429, 558] on button "Next" at bounding box center [1454, 561] width 70 height 34
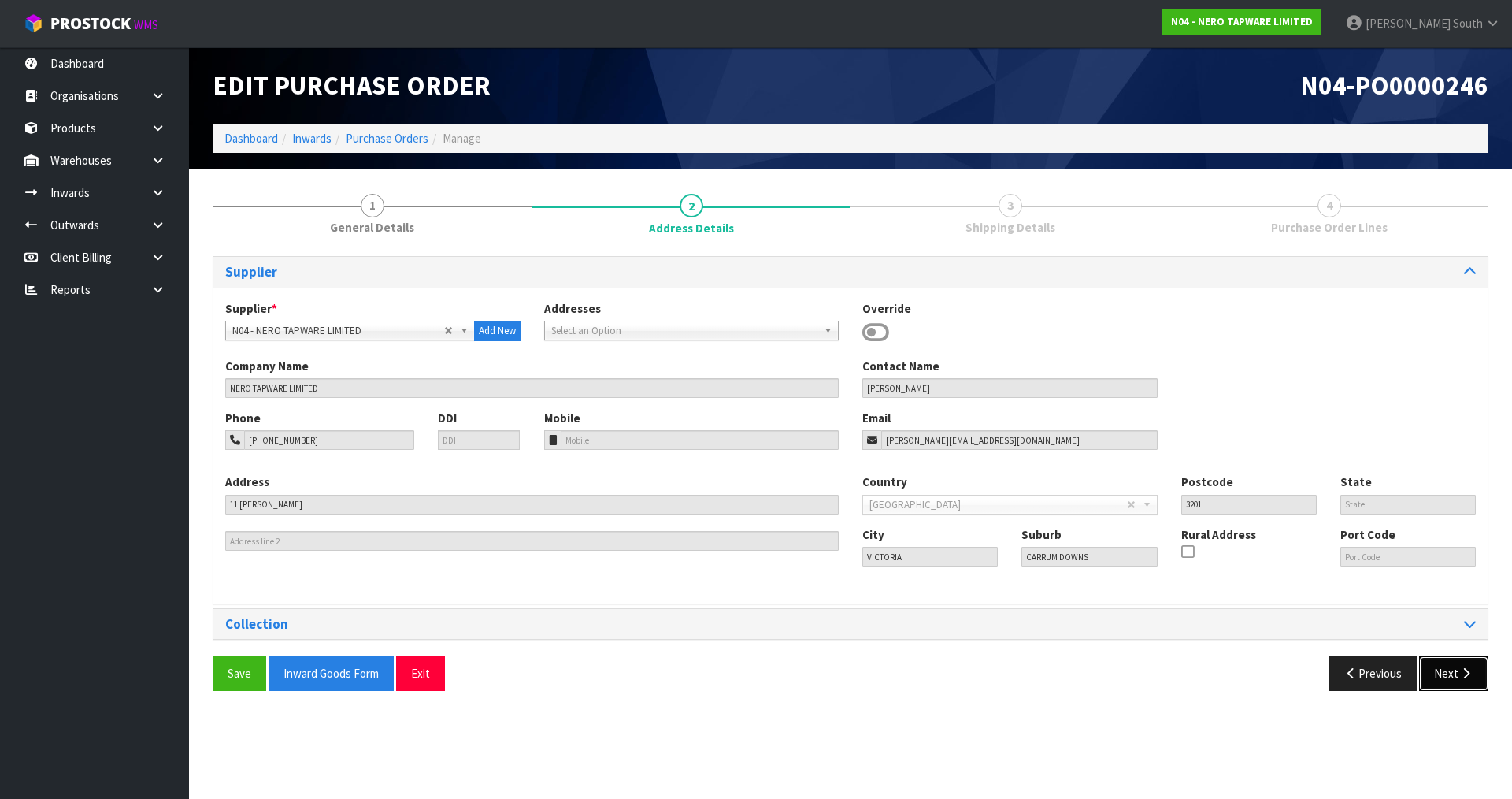
click at [1447, 669] on button "Next" at bounding box center [1454, 673] width 70 height 34
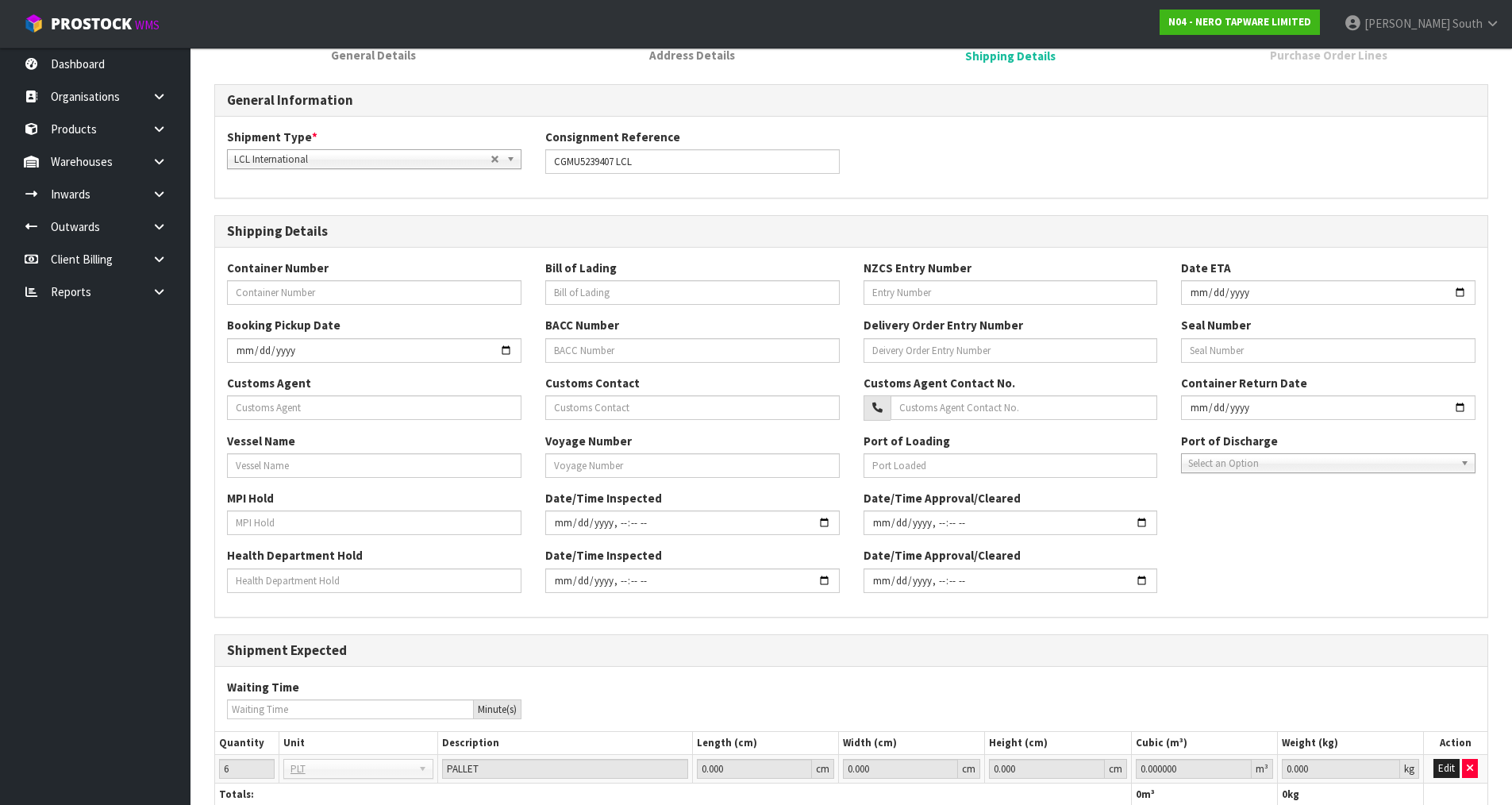
scroll to position [286, 0]
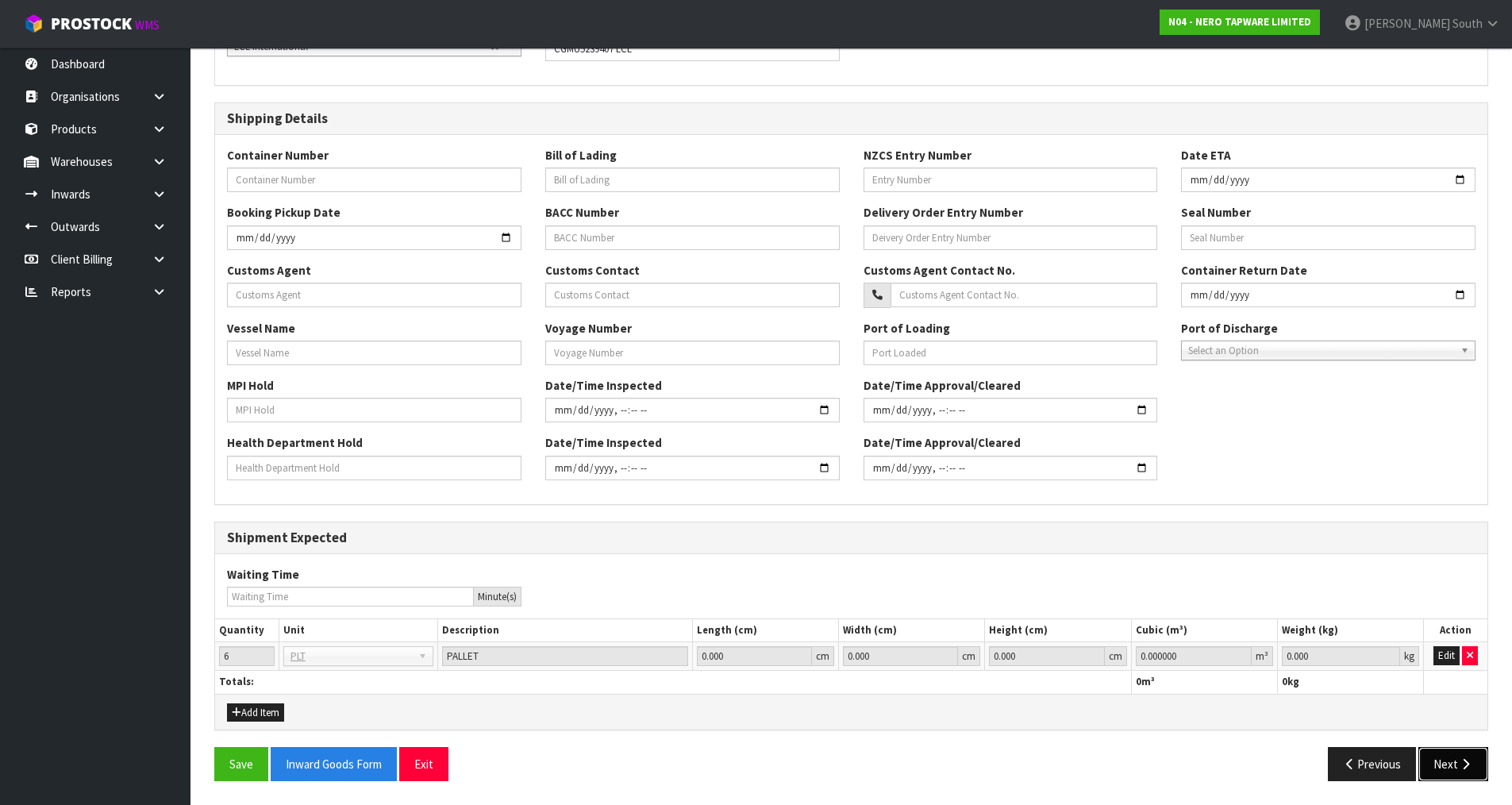
click at [1466, 763] on icon "button" at bounding box center [1466, 763] width 15 height 12
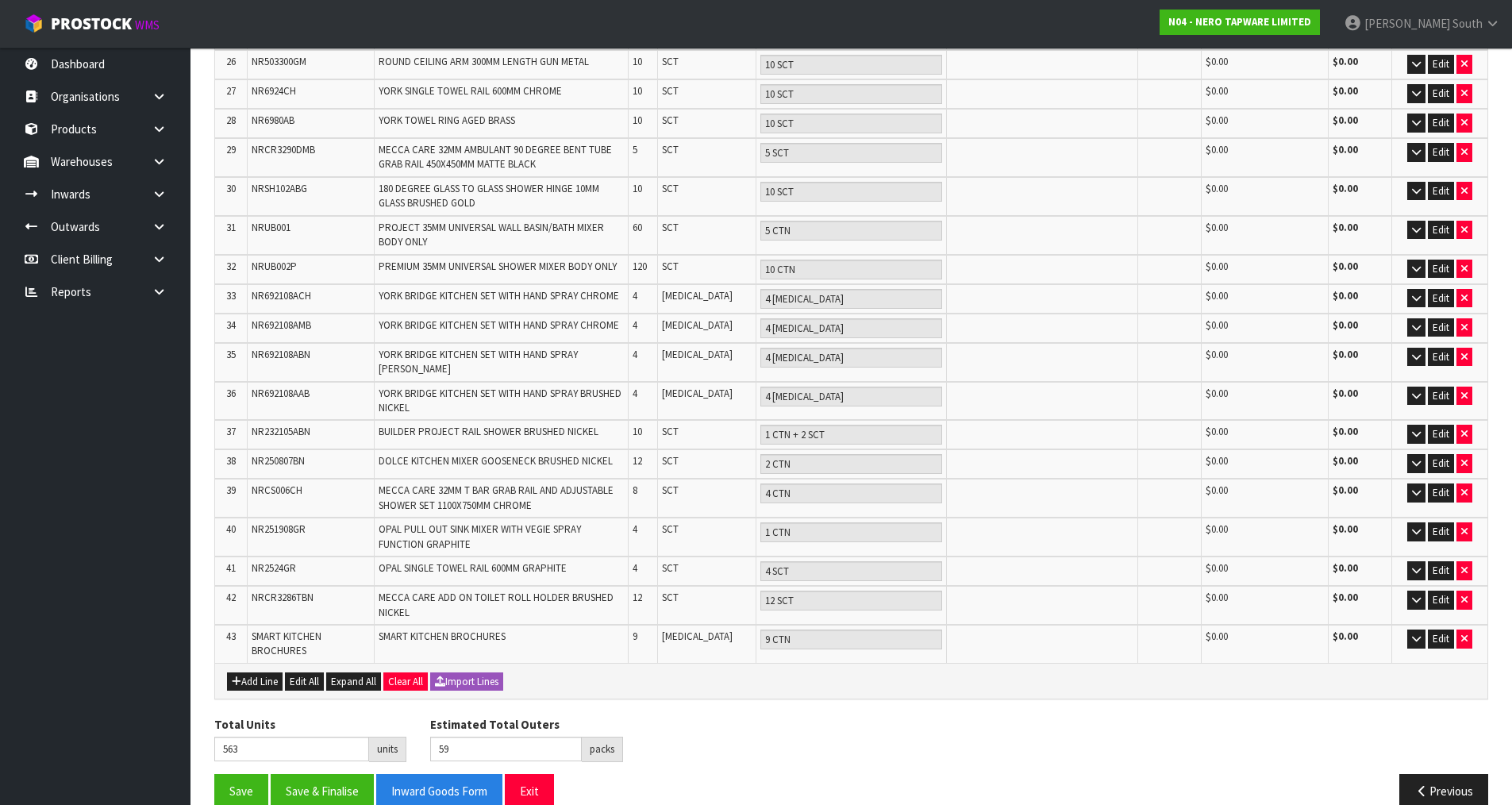
scroll to position [1072, 0]
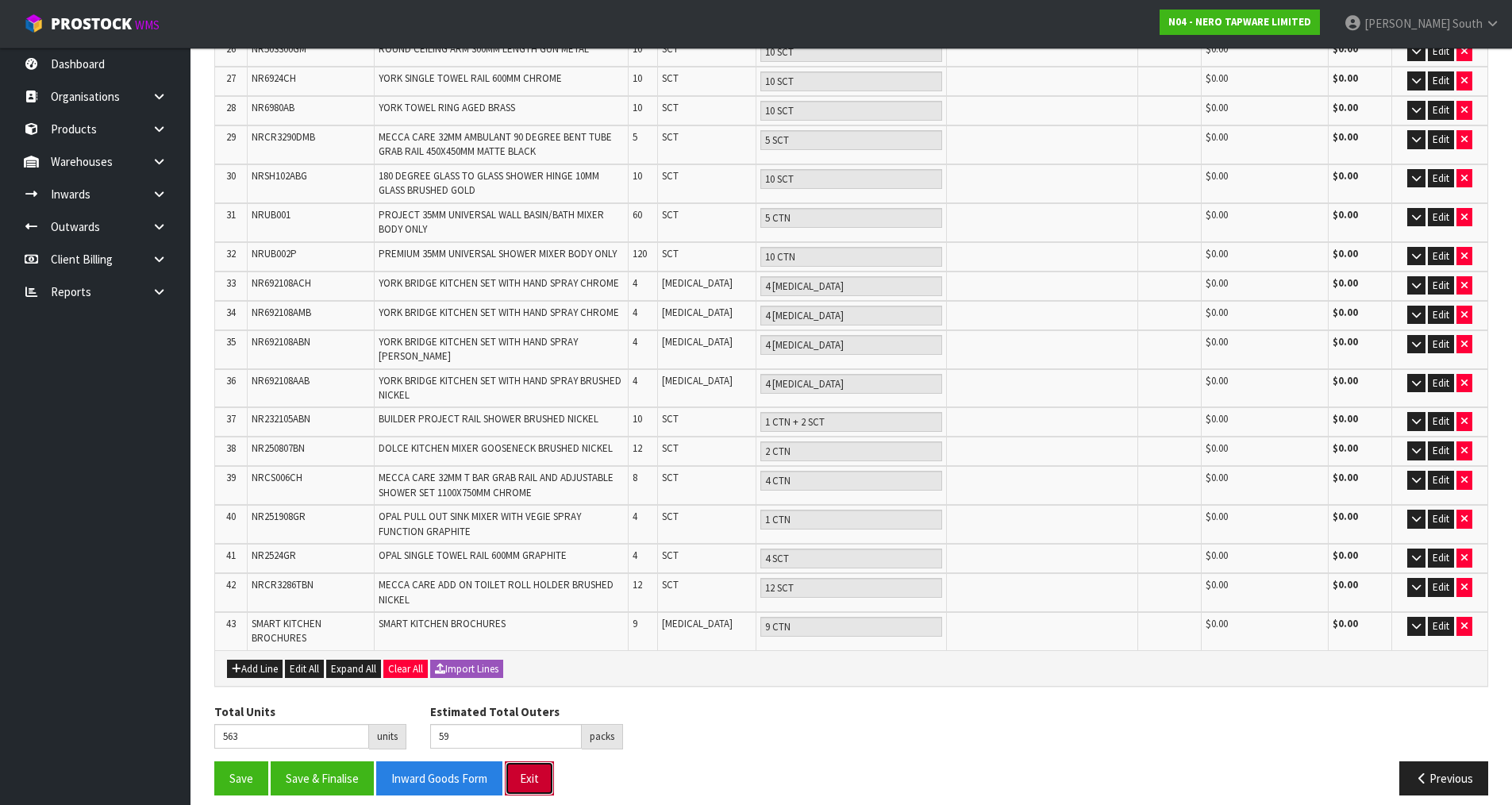
click at [547, 766] on button "Exit" at bounding box center [529, 778] width 49 height 34
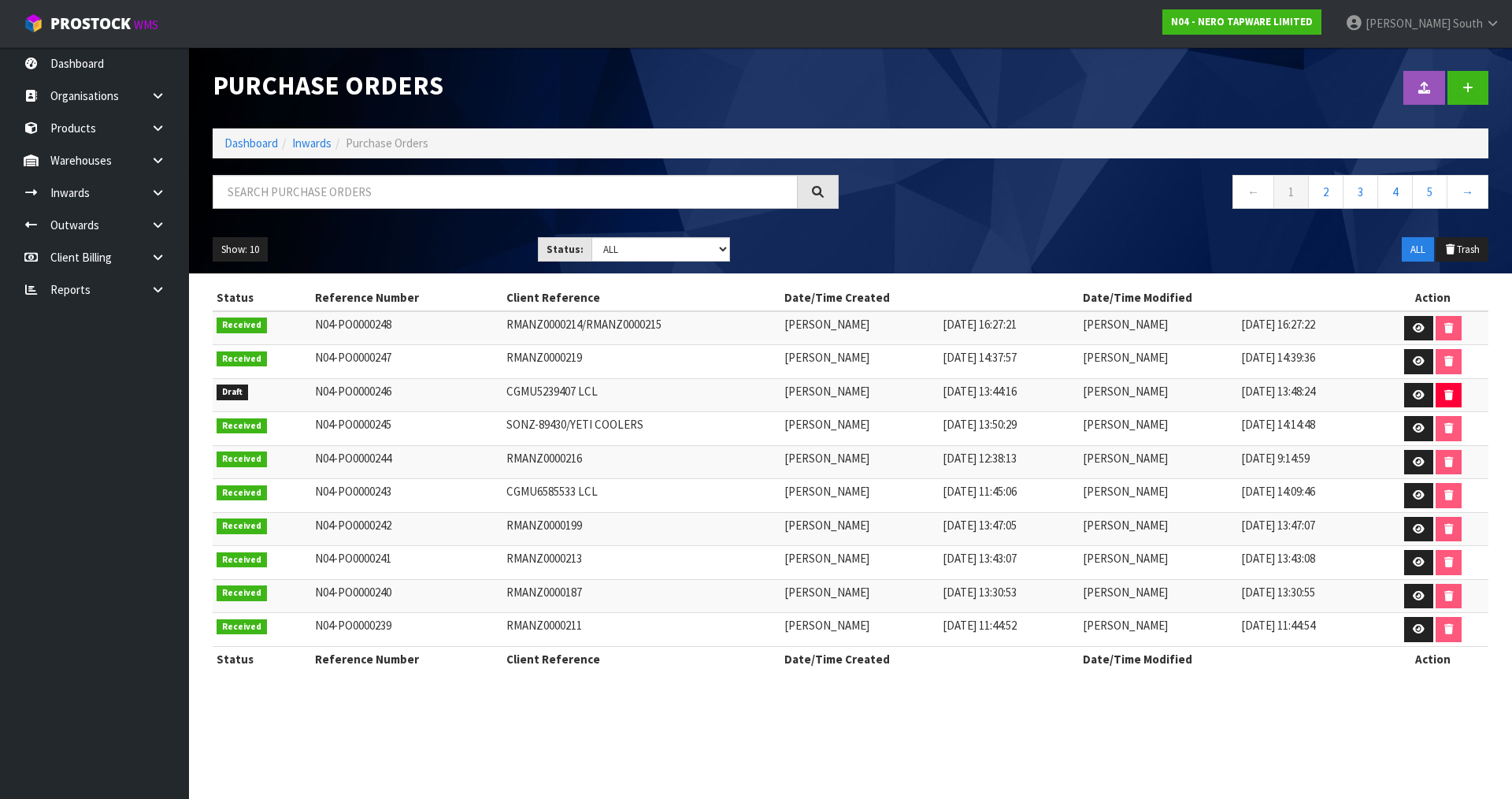
click at [1141, 198] on nav "← 1 2 3 4 5 →" at bounding box center [1175, 194] width 626 height 39
click at [672, 245] on select "Draft Pending Received Cancelled ALL" at bounding box center [661, 250] width 139 height 25
click at [591, 237] on select "Draft Pending Received Cancelled ALL" at bounding box center [661, 250] width 139 height 25
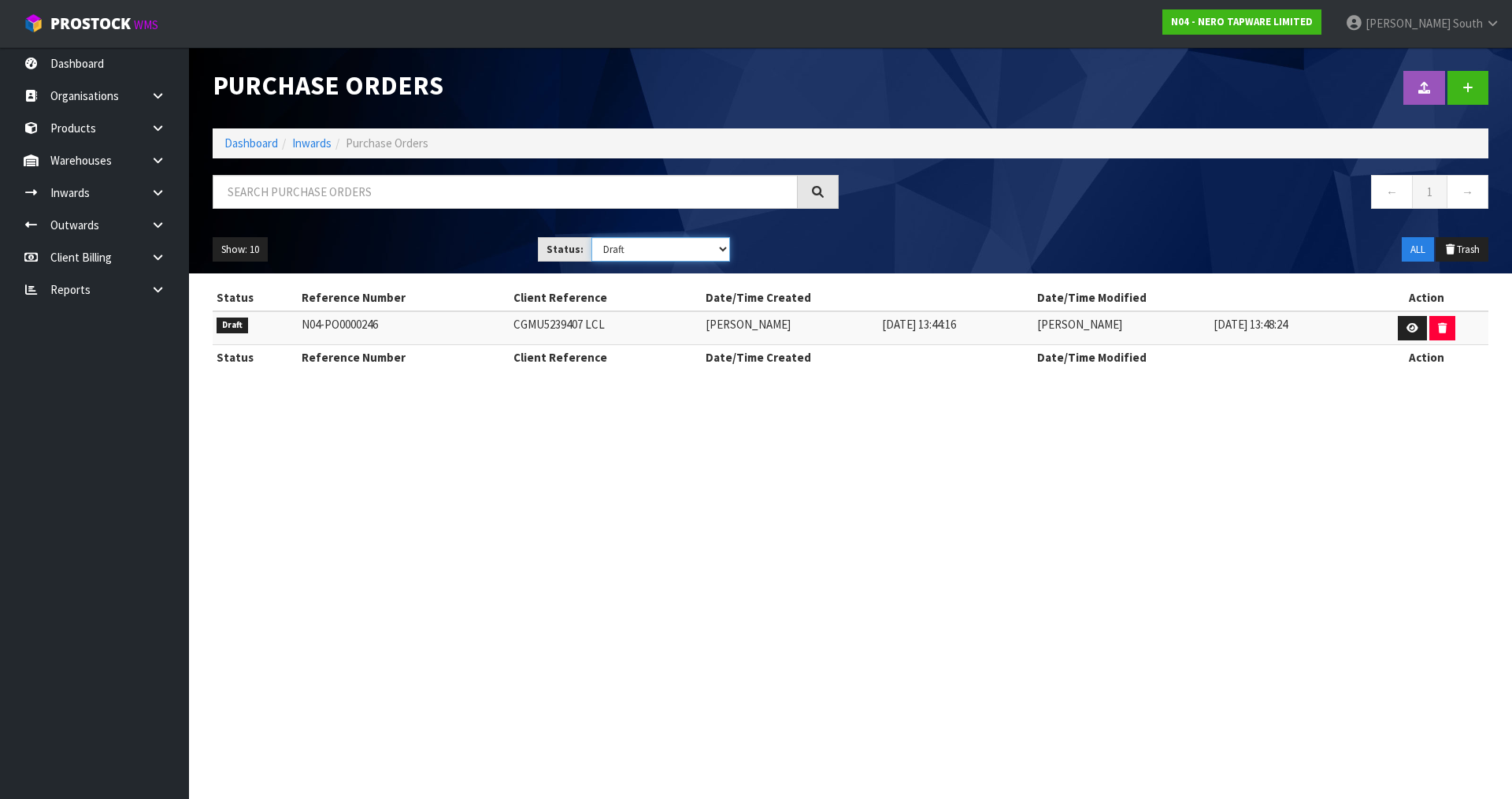
click at [702, 253] on select "Draft Pending Received Cancelled ALL" at bounding box center [661, 250] width 139 height 25
select select "string:ALL"
click at [591, 237] on select "Draft Pending Received Cancelled ALL" at bounding box center [661, 250] width 139 height 25
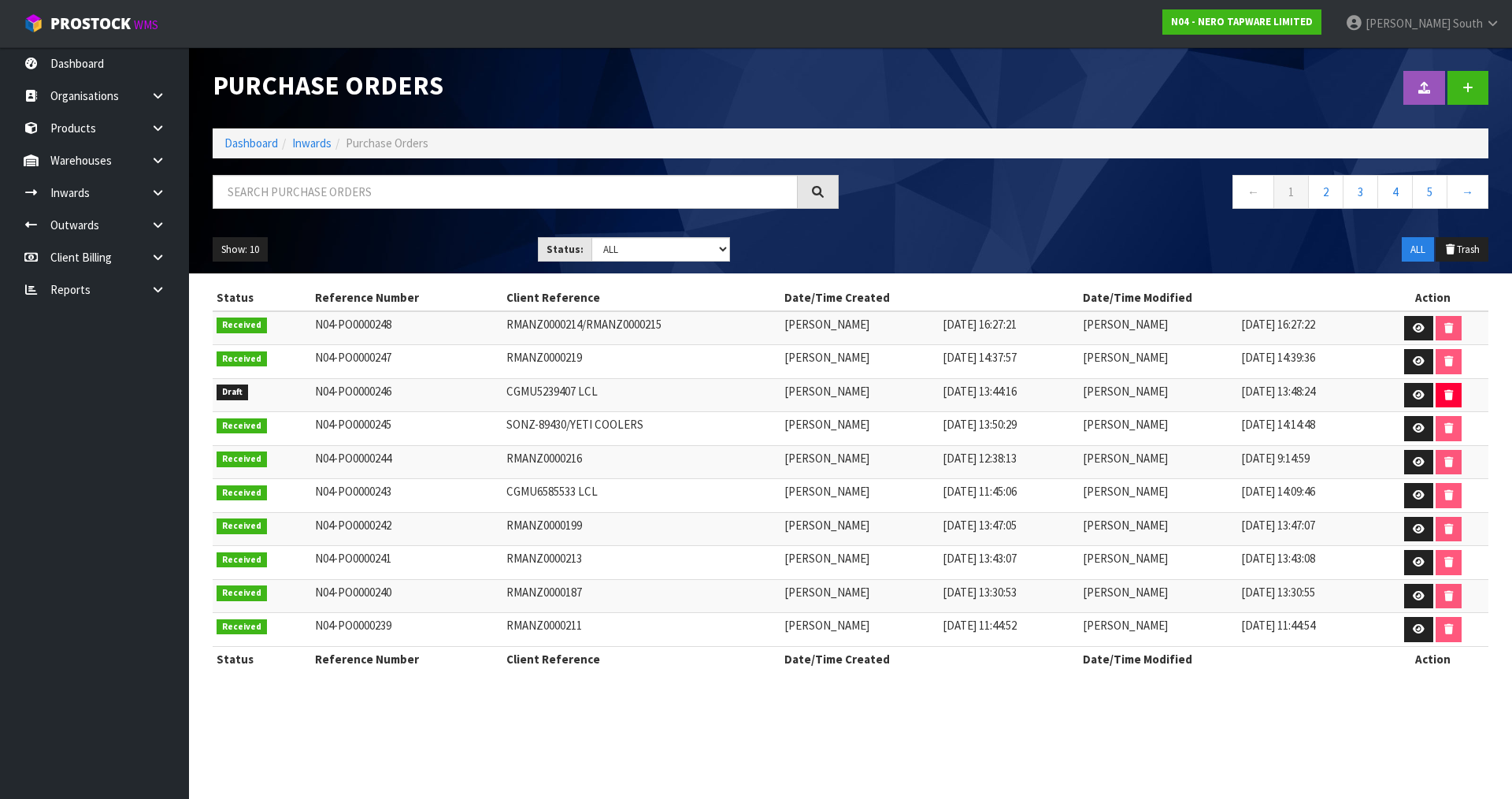
click at [850, 246] on div "Show: 10 5 10 25 50 Status: Draft Pending Received Cancelled ALL ALL Trash" at bounding box center [850, 249] width 1299 height 49
click at [989, 215] on div "← 1 2 3 4 5 →" at bounding box center [1175, 200] width 650 height 50
click at [989, 215] on div "← 1 2 3 4 5 →" at bounding box center [1175, 200] width 650 height 50
click at [1458, 85] on link at bounding box center [1468, 87] width 41 height 34
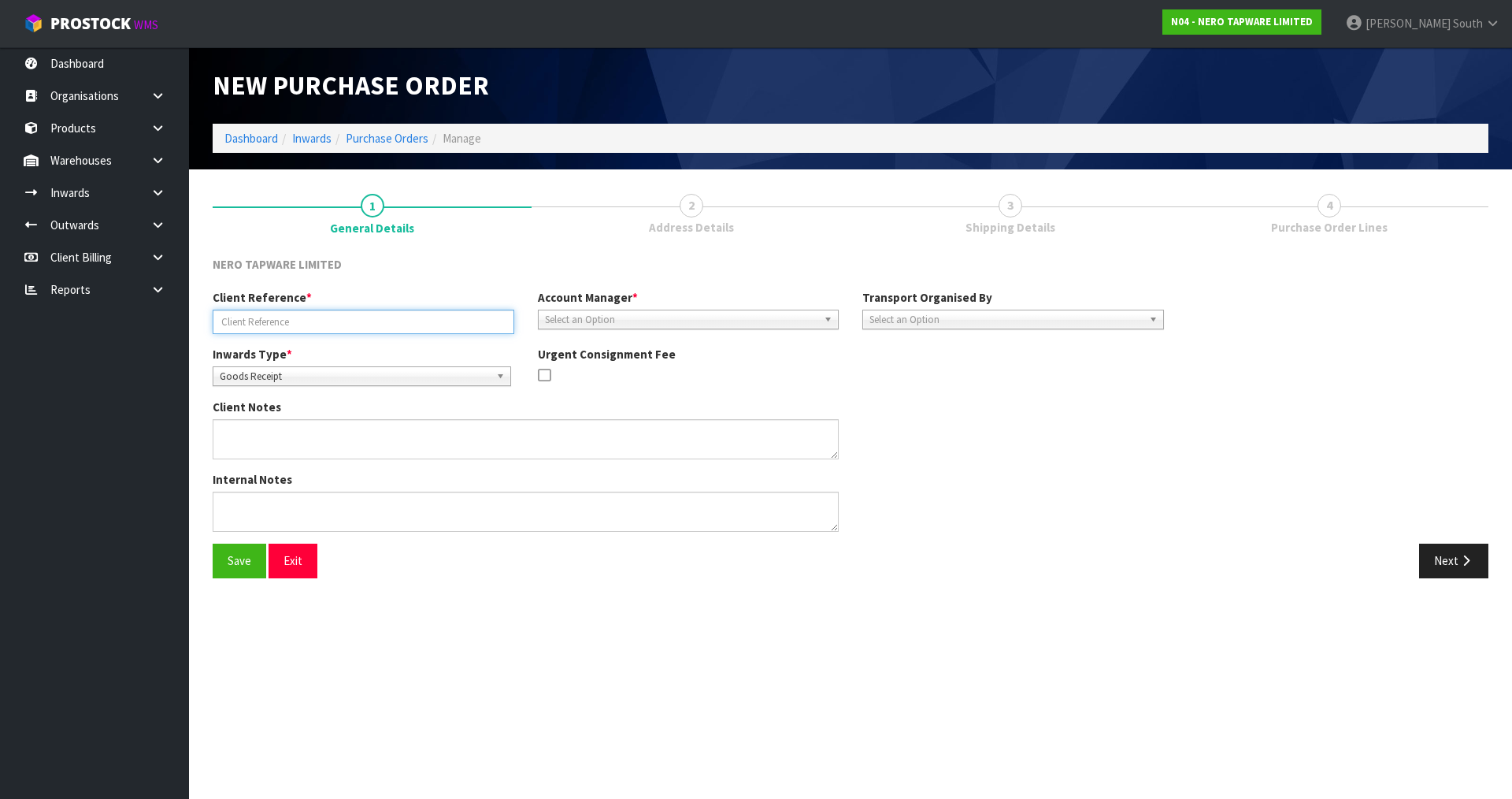
click at [448, 330] on input "text" at bounding box center [364, 322] width 302 height 25
type input "HOMESHOW PALLETS"
click at [1004, 418] on div "Client Notes" at bounding box center [688, 434] width 974 height 72
click at [745, 325] on span "Select an Option" at bounding box center [681, 319] width 274 height 19
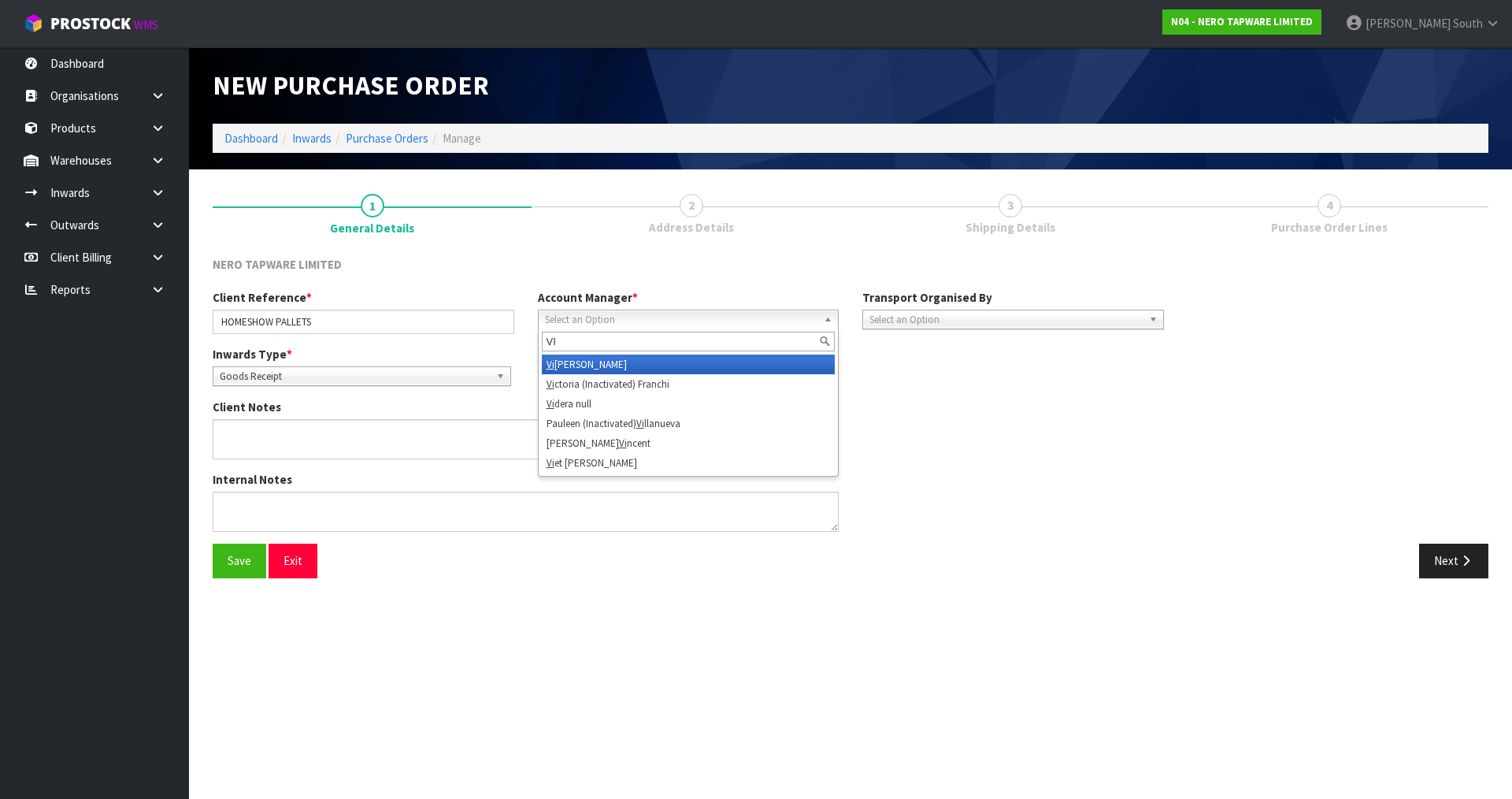
type input "VI"
click at [632, 367] on li "[PERSON_NAME]" at bounding box center [688, 364] width 294 height 19
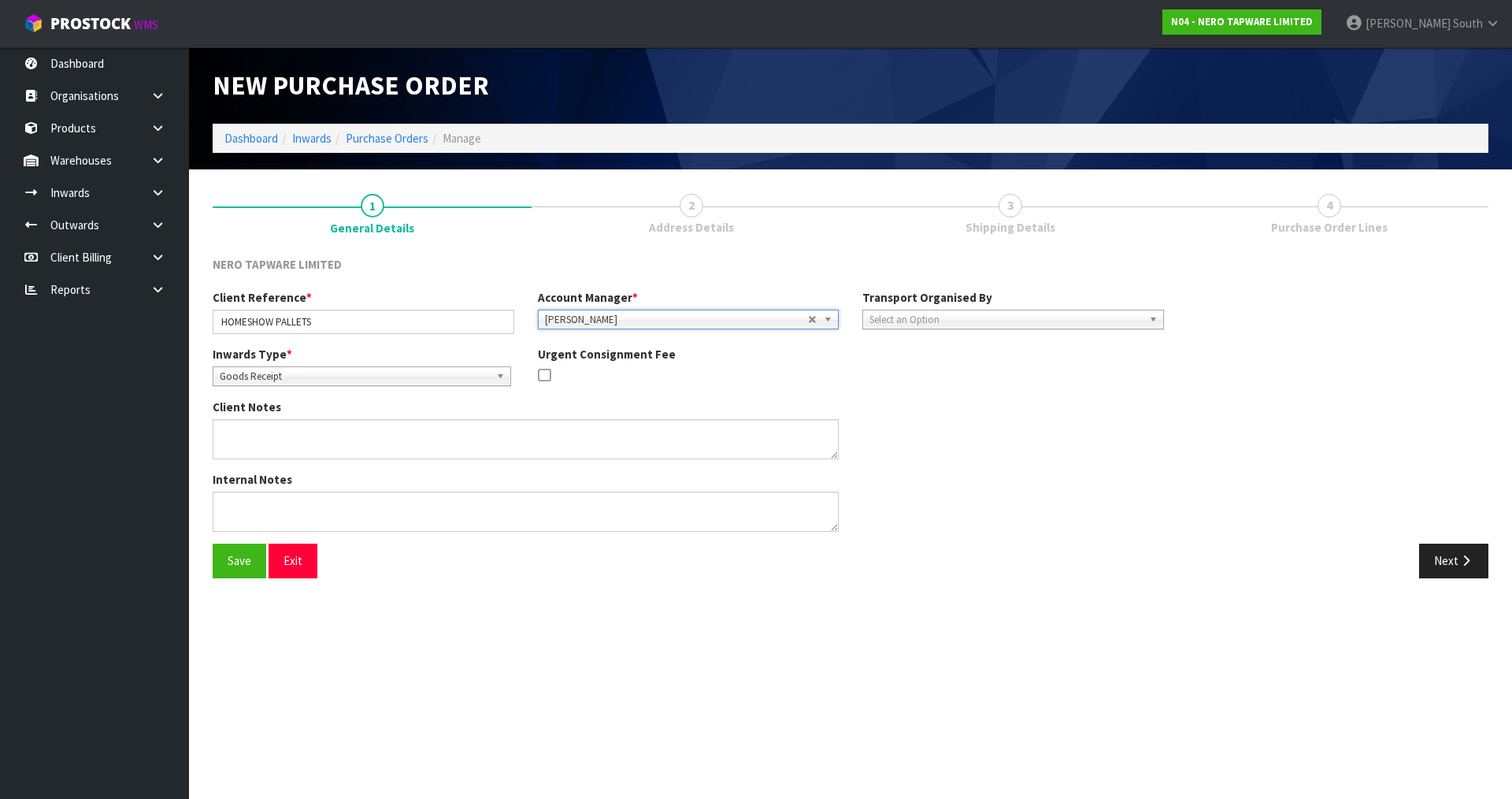
click at [652, 377] on div at bounding box center [688, 376] width 302 height 19
click at [975, 319] on span "Select an Option" at bounding box center [1006, 319] width 274 height 19
click at [915, 401] on li "Client" at bounding box center [1012, 403] width 294 height 19
click at [989, 398] on div "Client Notes" at bounding box center [688, 434] width 974 height 72
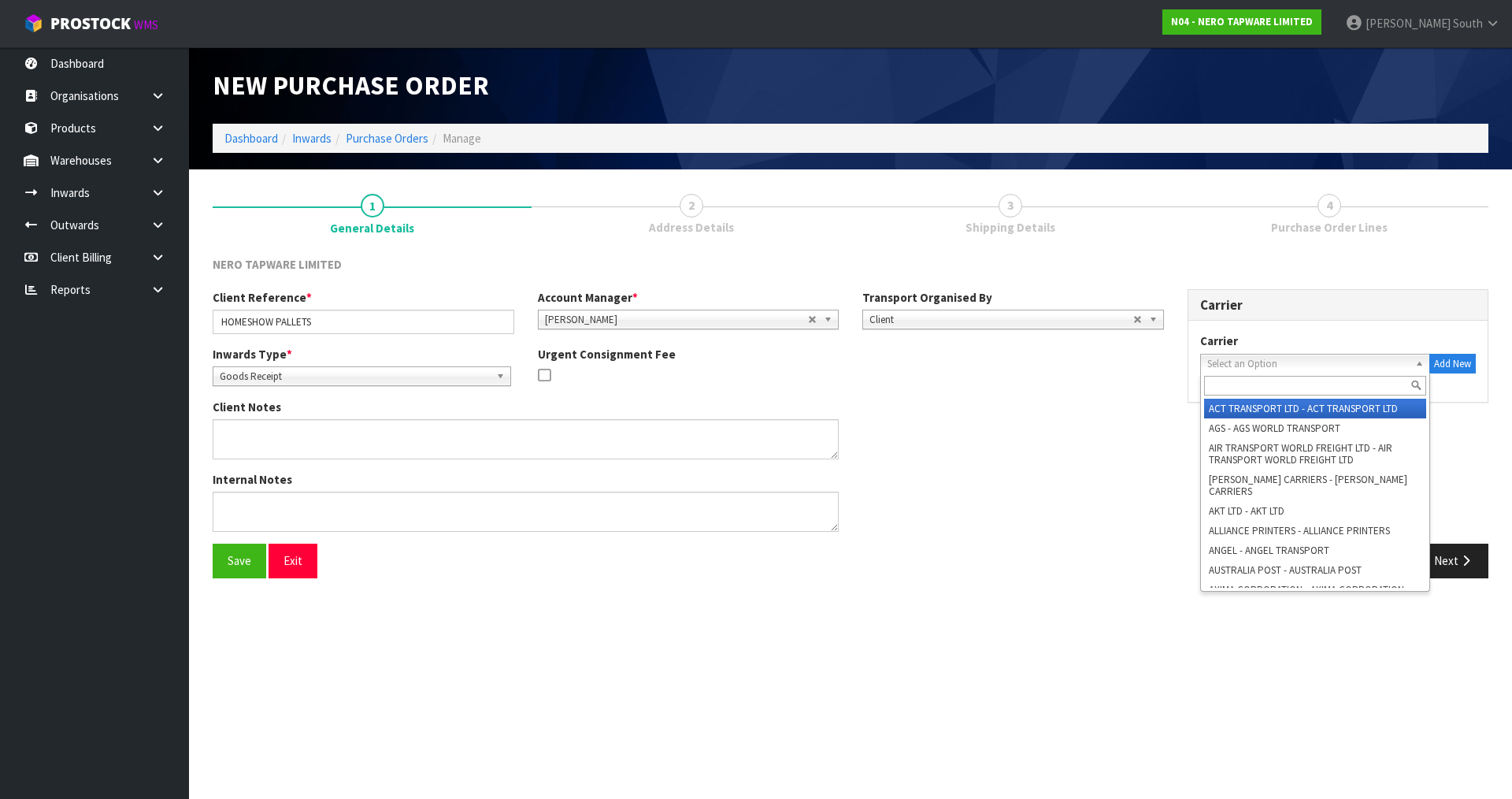
click at [1232, 354] on link "Select an Option" at bounding box center [1315, 364] width 230 height 19
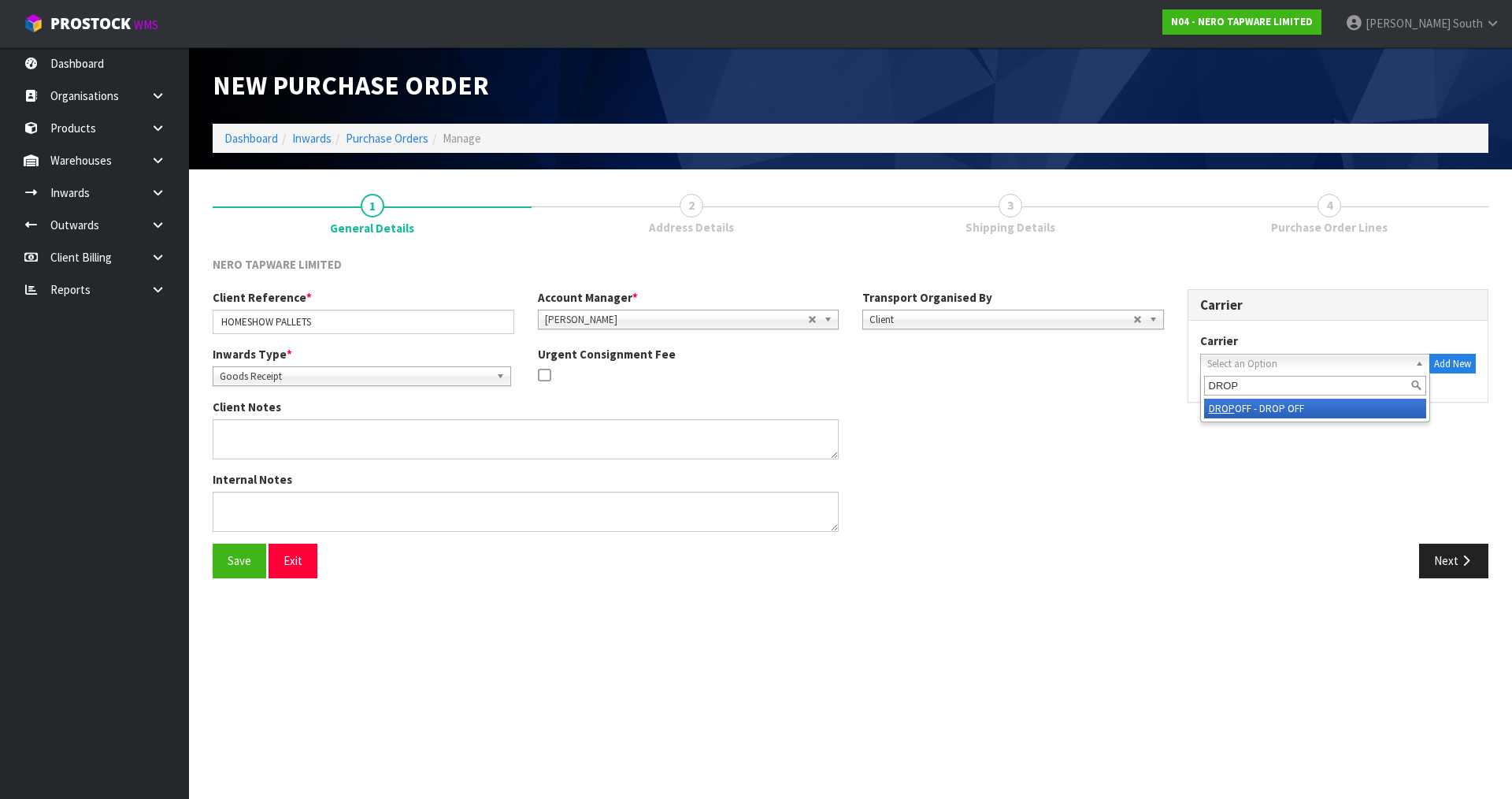
type input "DROP"
click at [1239, 403] on li "DROP OFF - DROP OFF" at bounding box center [1315, 408] width 222 height 19
click at [1099, 405] on div "Client Notes" at bounding box center [688, 434] width 974 height 72
click at [923, 427] on div "Client Notes" at bounding box center [688, 434] width 974 height 72
click at [1448, 559] on button "Next" at bounding box center [1454, 561] width 70 height 34
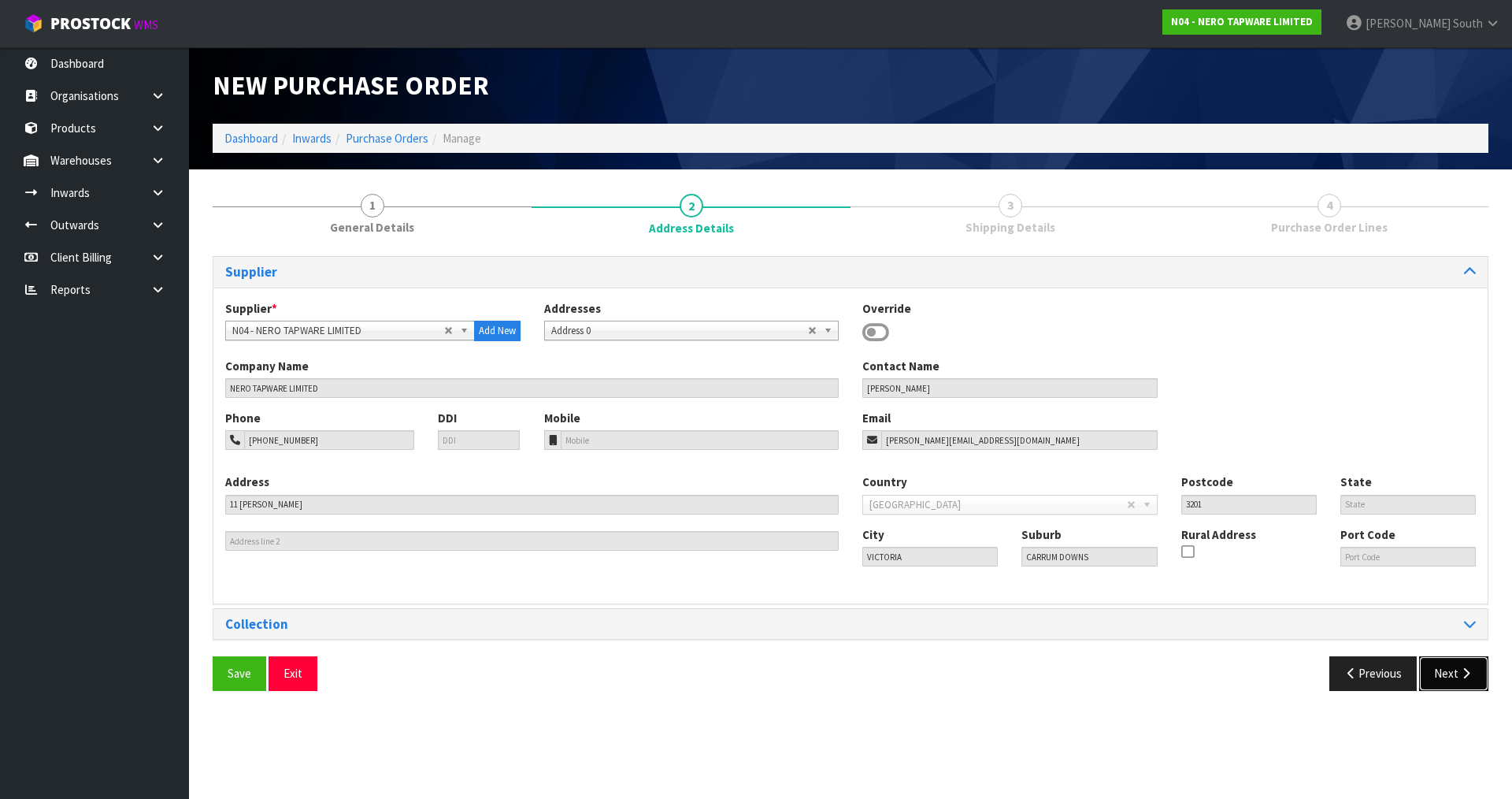
click at [1465, 690] on button "Next" at bounding box center [1454, 673] width 70 height 34
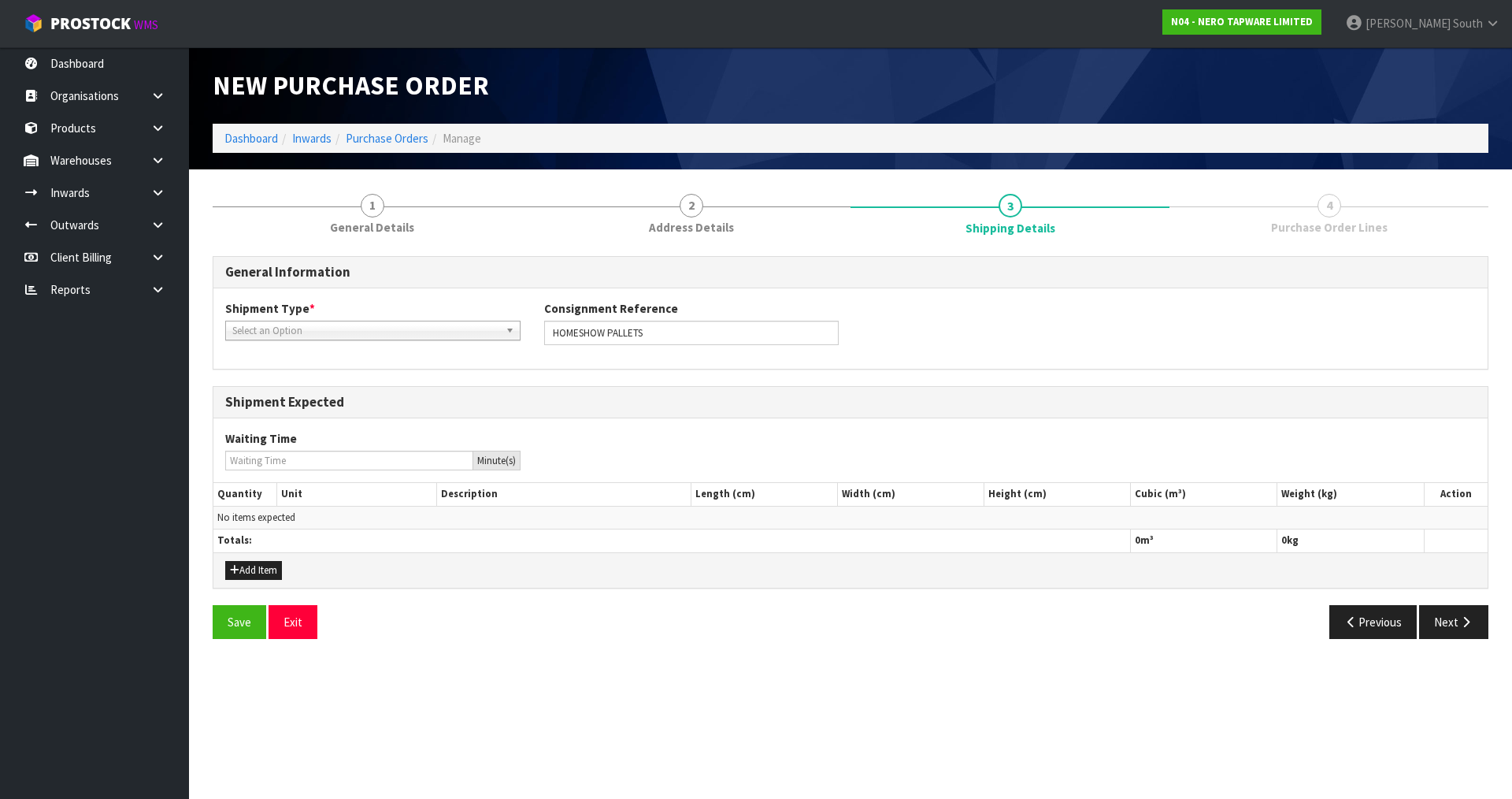
click at [427, 331] on span "Select an Option" at bounding box center [365, 330] width 267 height 19
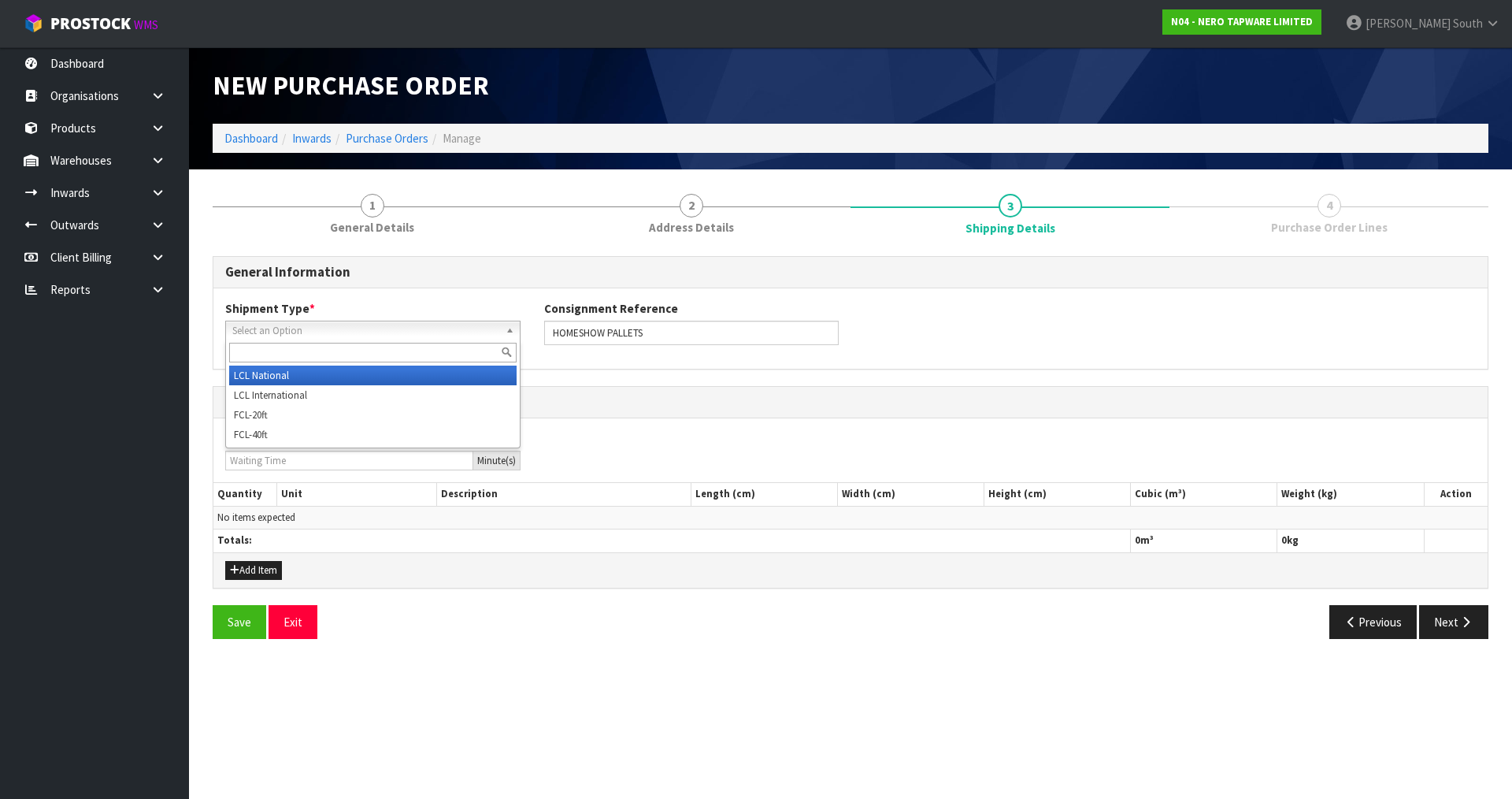
click at [362, 370] on li "LCL National" at bounding box center [373, 375] width 288 height 19
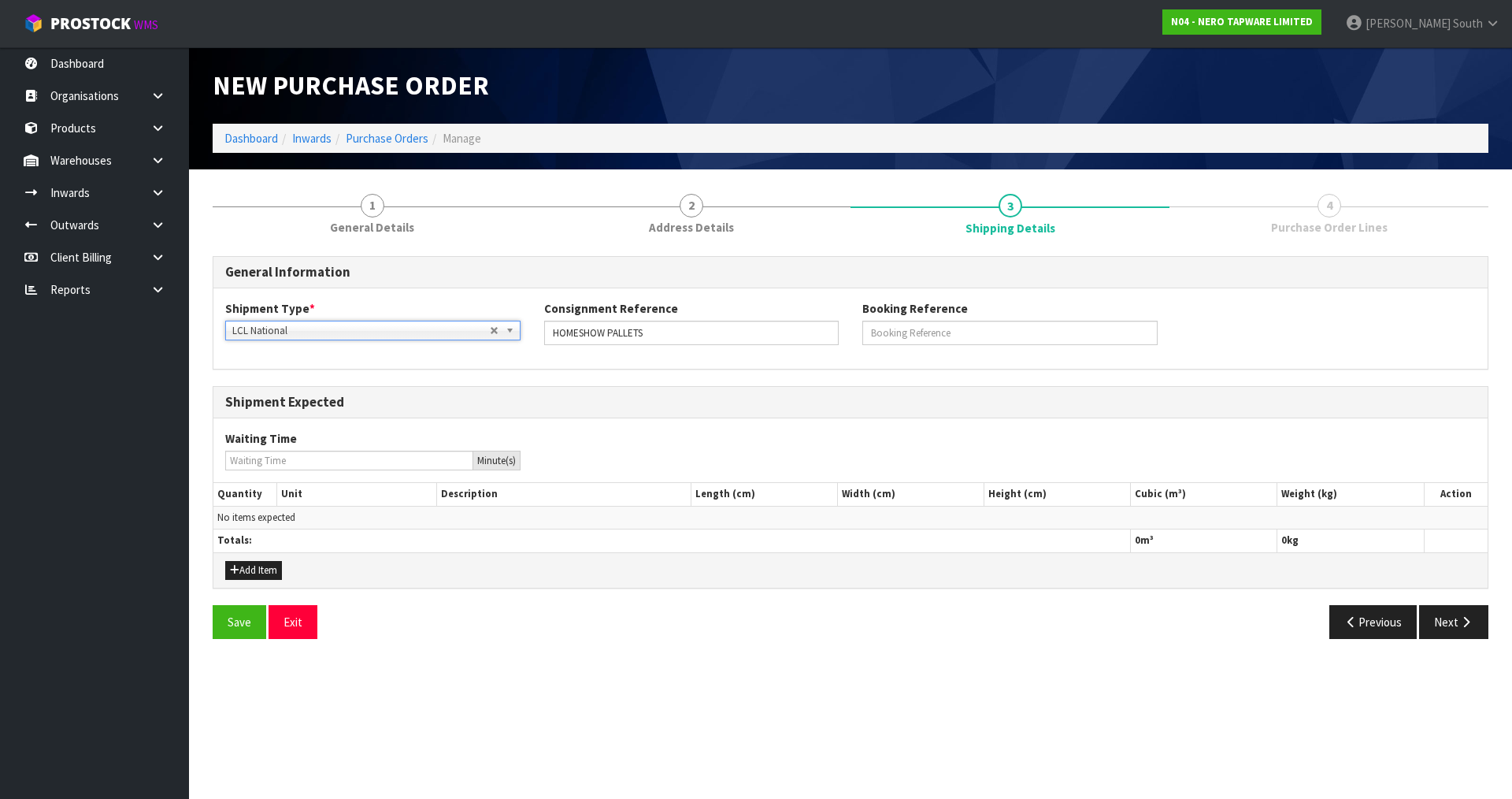
click at [571, 566] on div "Add Item" at bounding box center [850, 569] width 1274 height 35
click at [256, 574] on button "Add Item" at bounding box center [253, 569] width 56 height 19
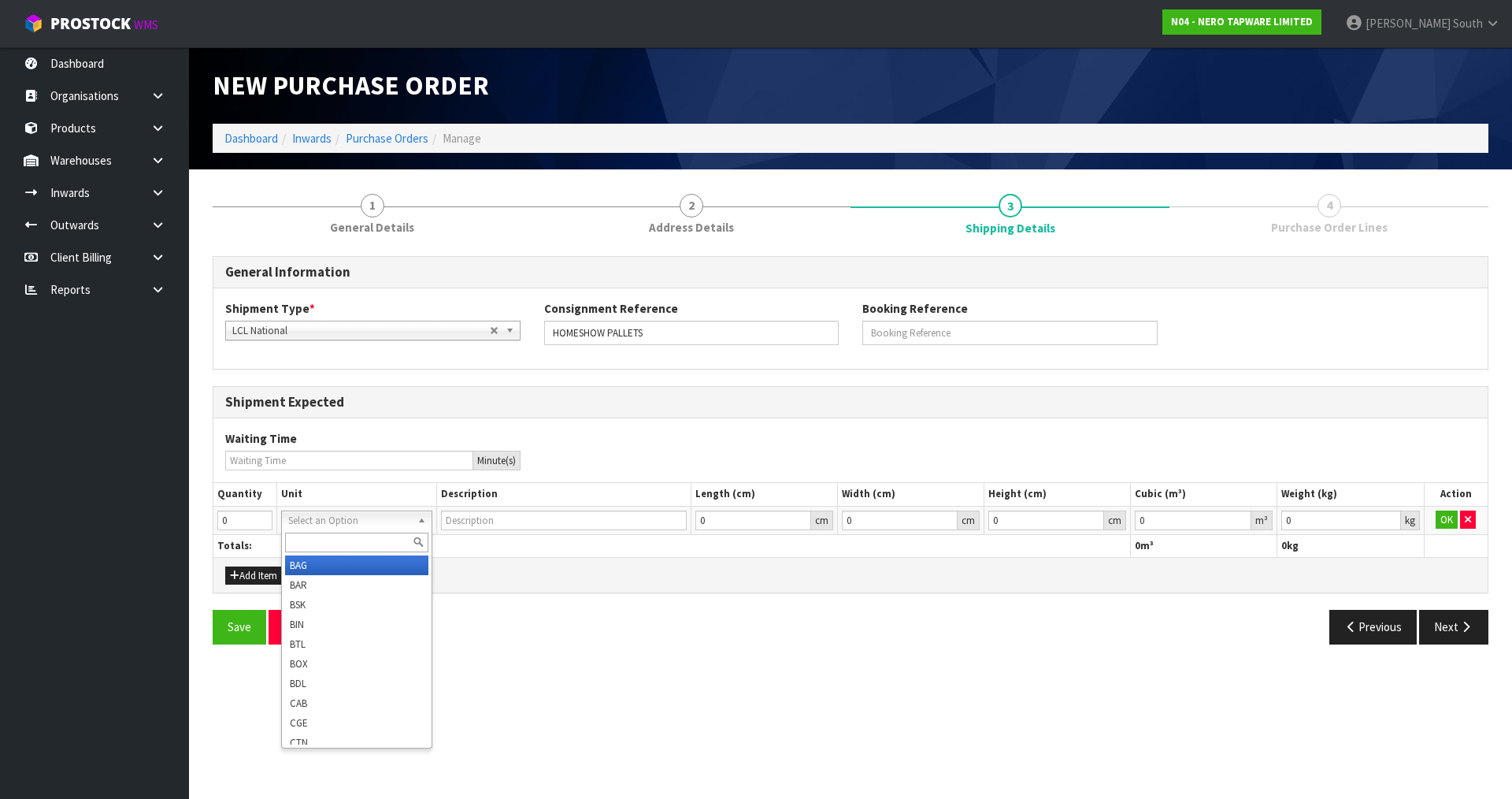
click at [336, 543] on input "text" at bounding box center [356, 542] width 142 height 19
type input "PA"
click at [503, 597] on div "General Information Shipment Type * LCL National LCL International FCL-20ft FCL…" at bounding box center [850, 456] width 1275 height 400
click at [439, 573] on div "Add Item" at bounding box center [850, 575] width 1274 height 35
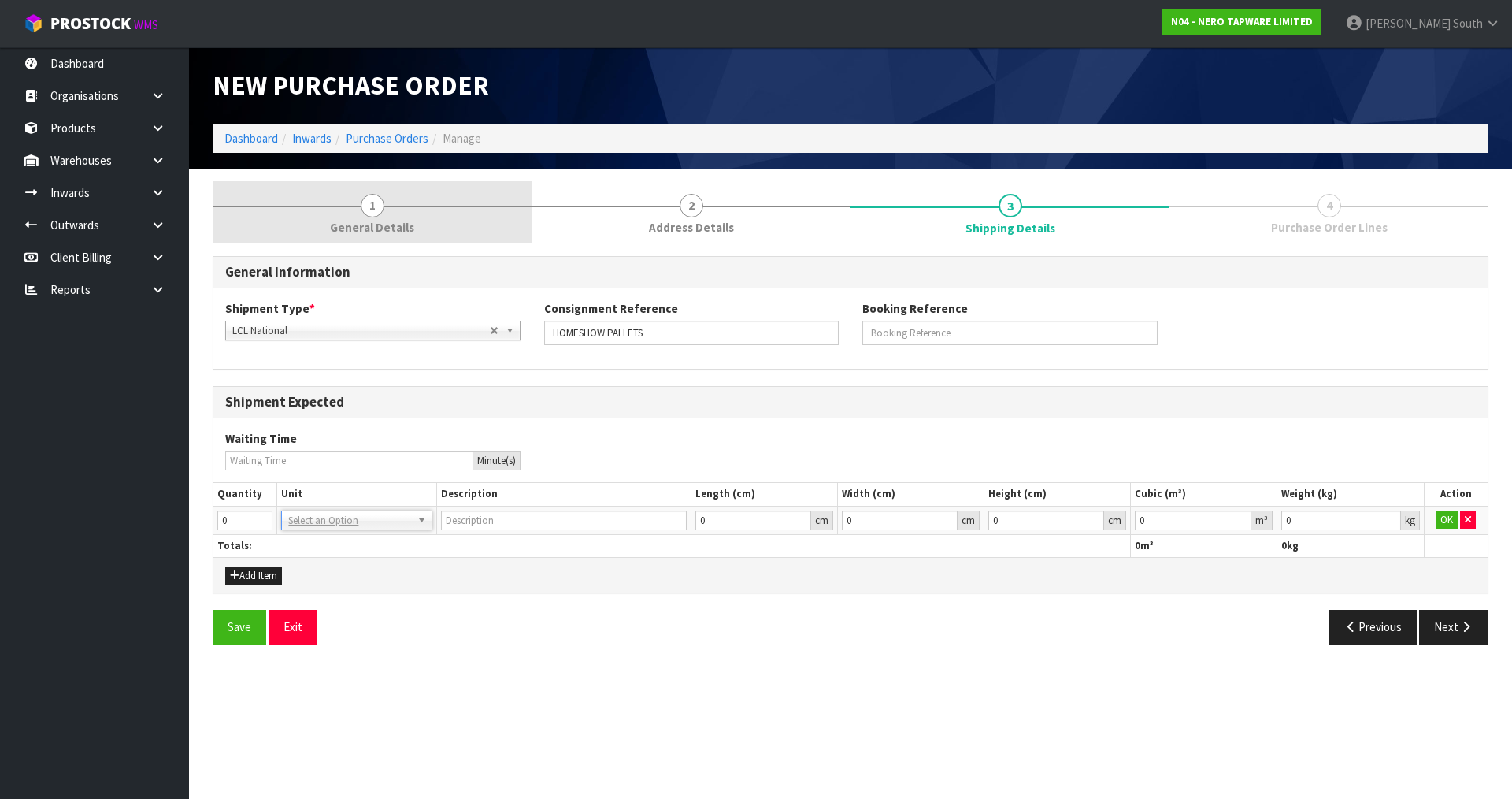
click at [370, 217] on link "1 General Details" at bounding box center [372, 212] width 319 height 62
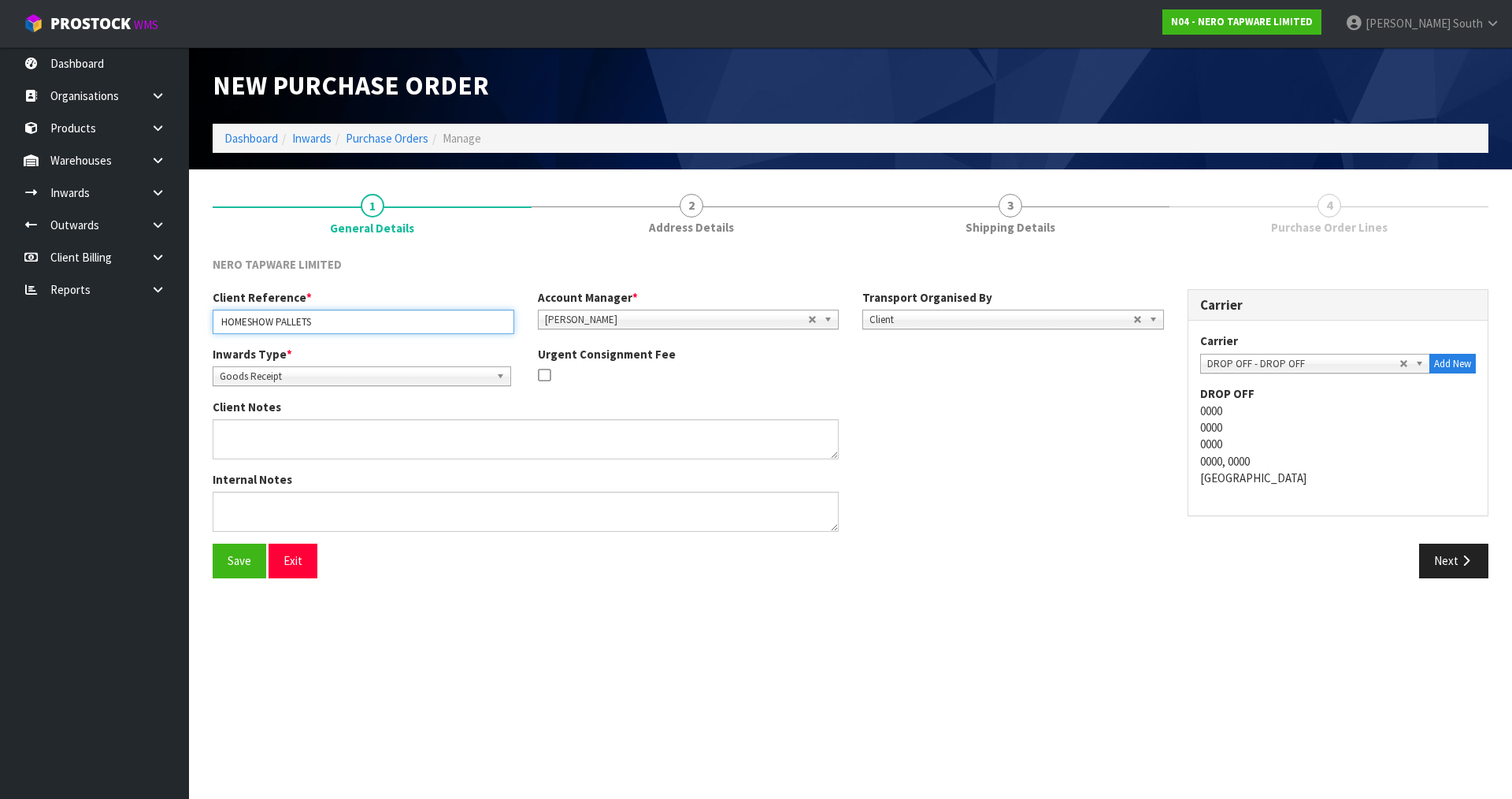
click at [356, 322] on input "HOMESHOW PALLETS" at bounding box center [364, 322] width 302 height 25
type input "ASSEMBLED HOMESHOW PALLETS"
click at [1059, 383] on div "Inwards Type * Goods Receipt Goods Returned Goods Receipt Urgent Consignment Fee" at bounding box center [688, 373] width 974 height 53
click at [979, 449] on div "Client Notes" at bounding box center [688, 434] width 974 height 72
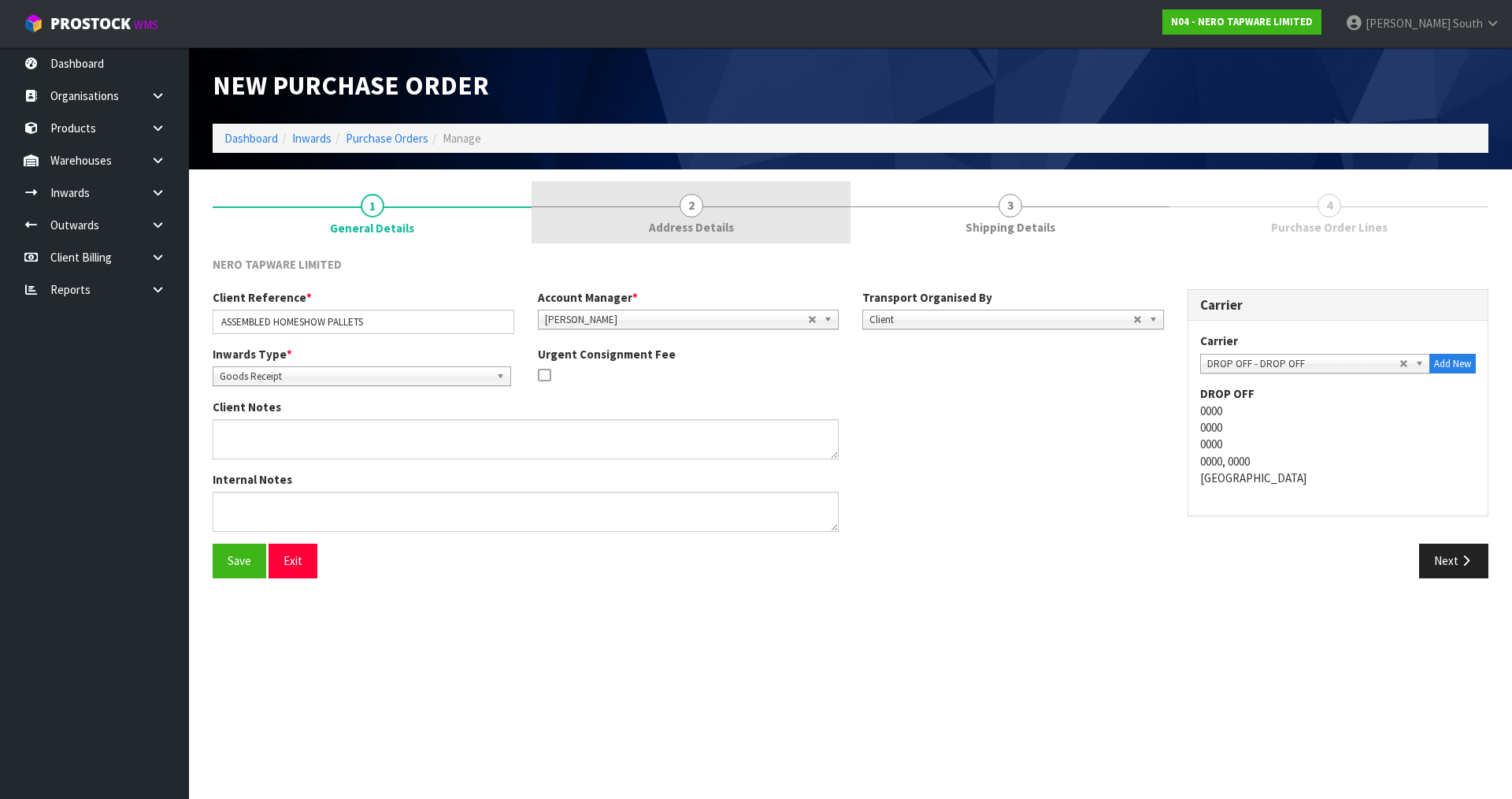
click at [704, 196] on link "2 Address Details" at bounding box center [690, 212] width 319 height 62
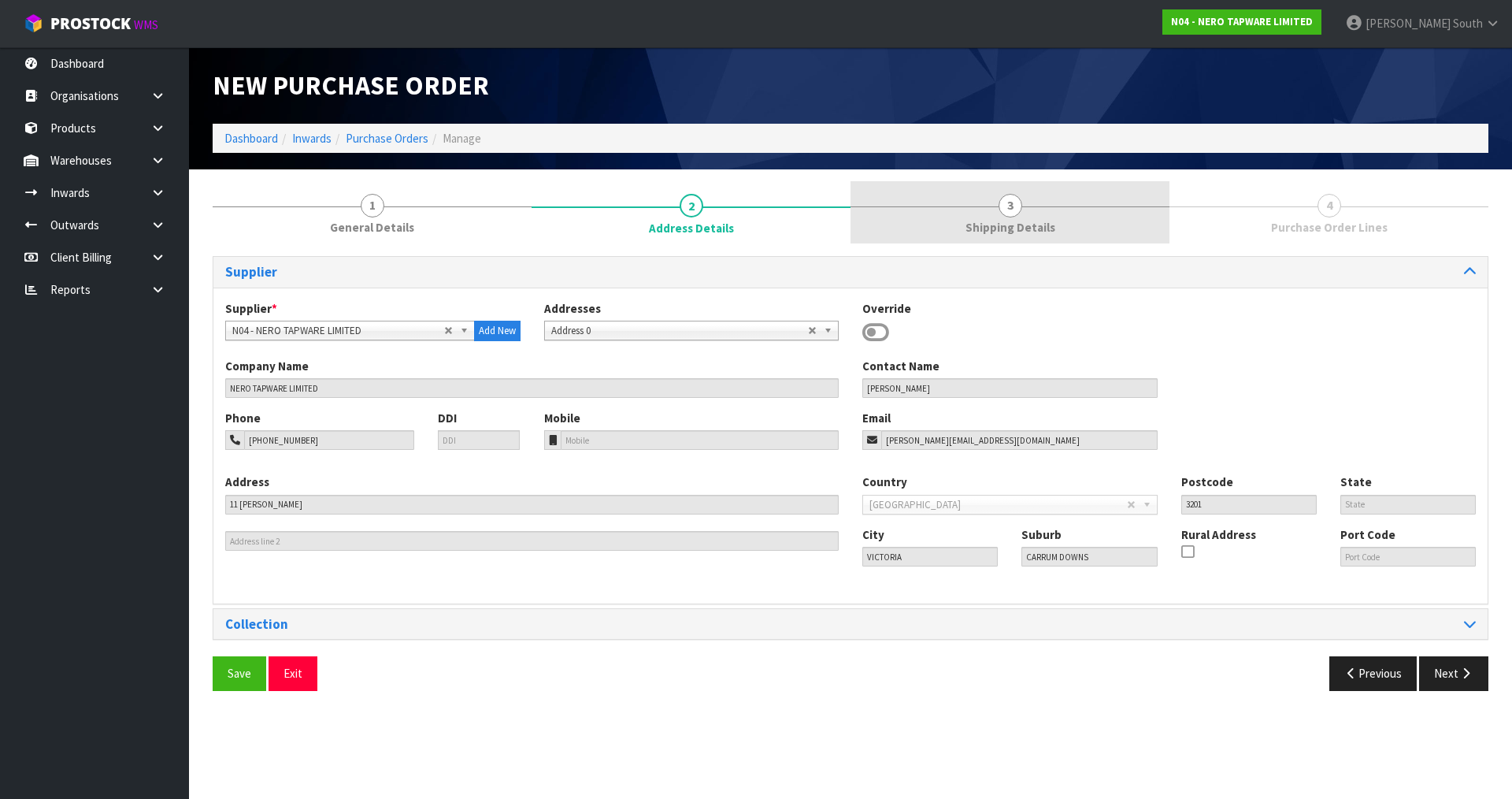
click at [1069, 215] on link "3 Shipping Details" at bounding box center [1009, 212] width 319 height 62
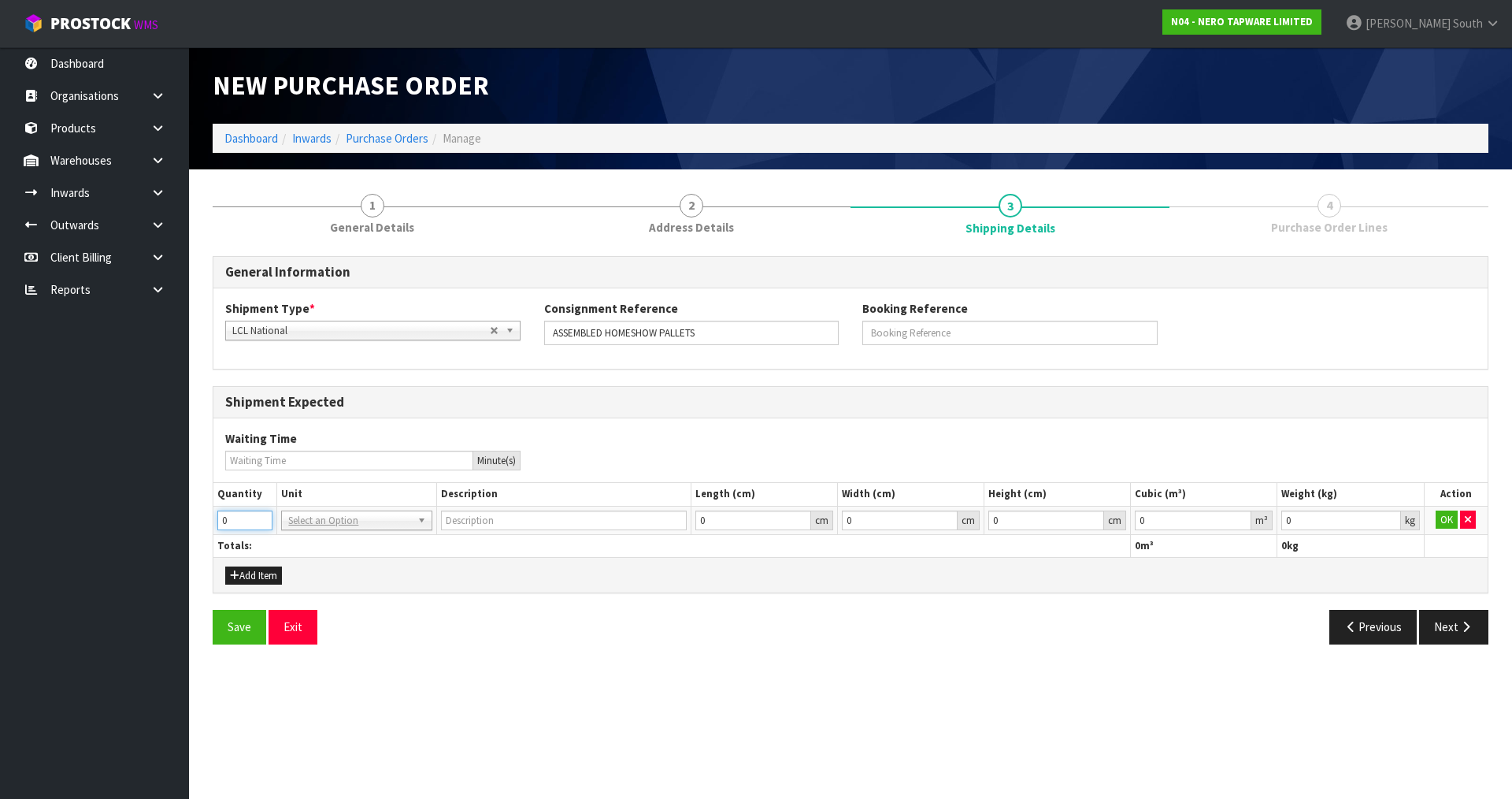
drag, startPoint x: 239, startPoint y: 516, endPoint x: 157, endPoint y: 516, distance: 82.0
click at [157, 516] on body "Toggle navigation ProStock WMS N04 - NERO TAPWARE LIMITED [PERSON_NAME] South L…" at bounding box center [756, 399] width 1512 height 799
type input "11"
click at [350, 538] on input "text" at bounding box center [356, 542] width 142 height 19
type input "C"
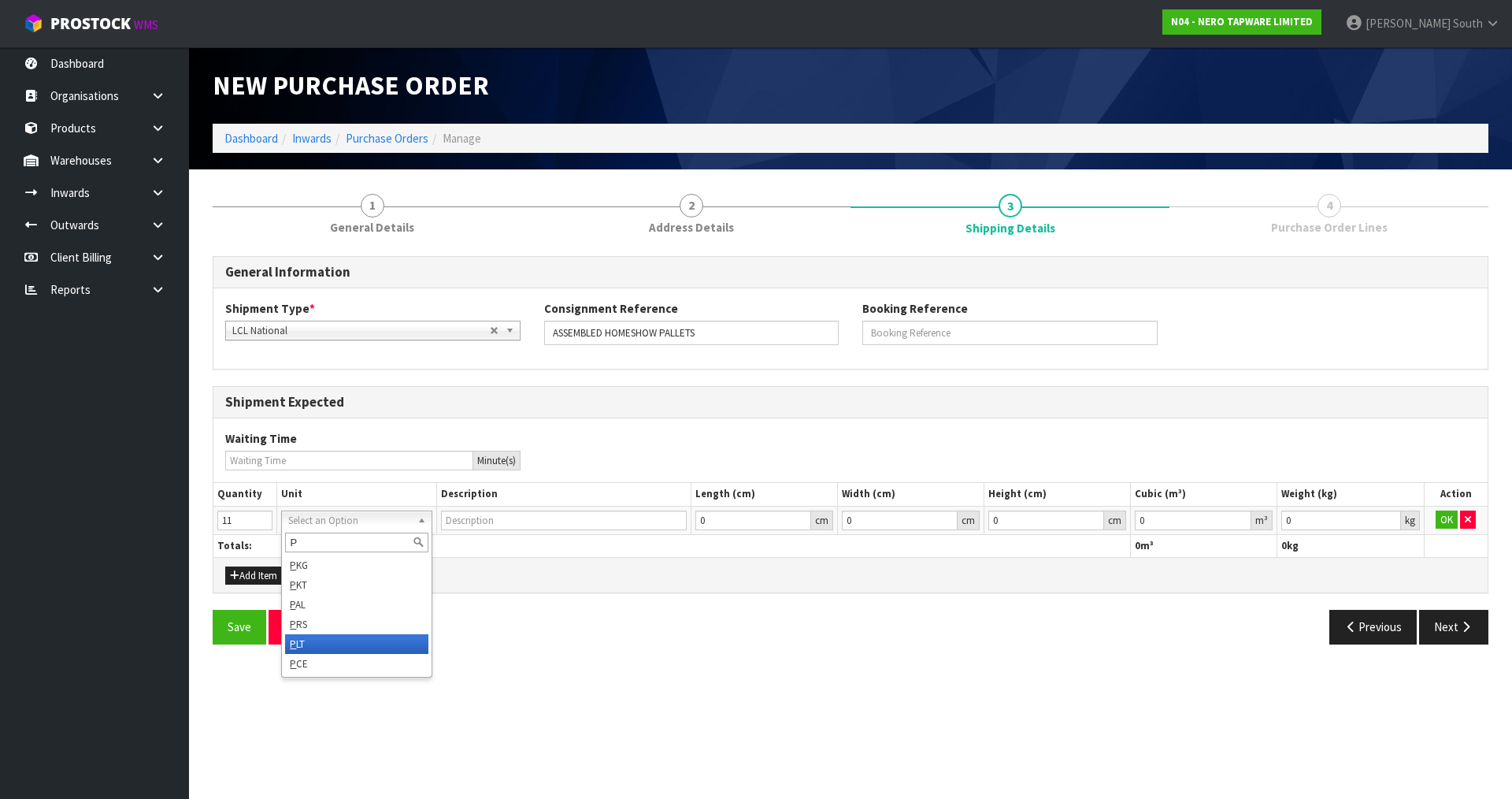
type input "P"
type input "PALLET"
click at [600, 637] on div "Save Exit" at bounding box center [525, 626] width 650 height 34
click at [781, 621] on div "Save Exit" at bounding box center [525, 626] width 650 height 34
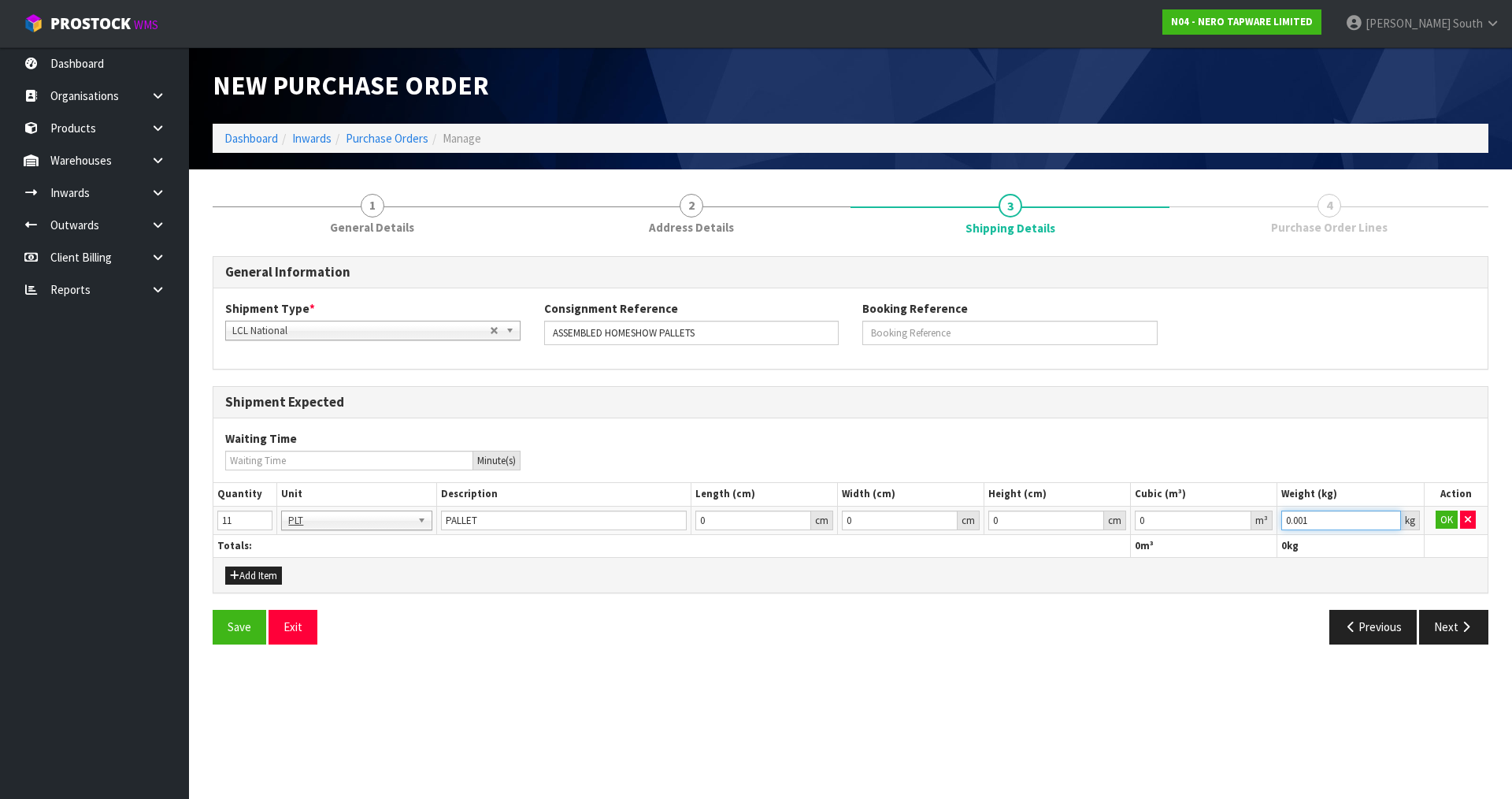
type input "0.001"
click at [1390, 518] on input "0.001" at bounding box center [1340, 520] width 119 height 19
type input "0.000001"
click at [1240, 516] on input "0.000001" at bounding box center [1192, 520] width 117 height 19
click at [1453, 514] on button "OK" at bounding box center [1446, 519] width 22 height 19
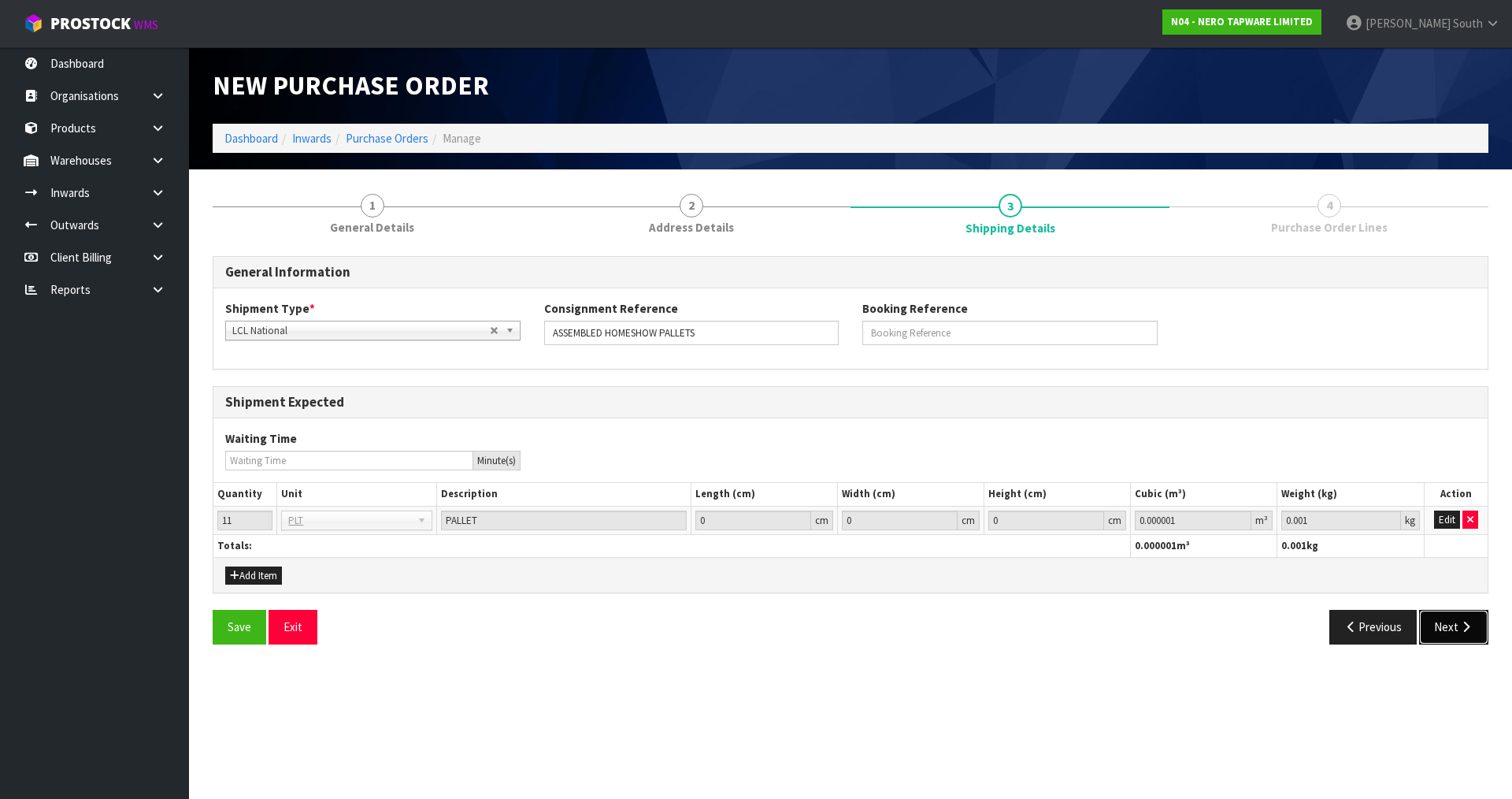
click at [1460, 627] on icon "button" at bounding box center [1465, 626] width 15 height 11
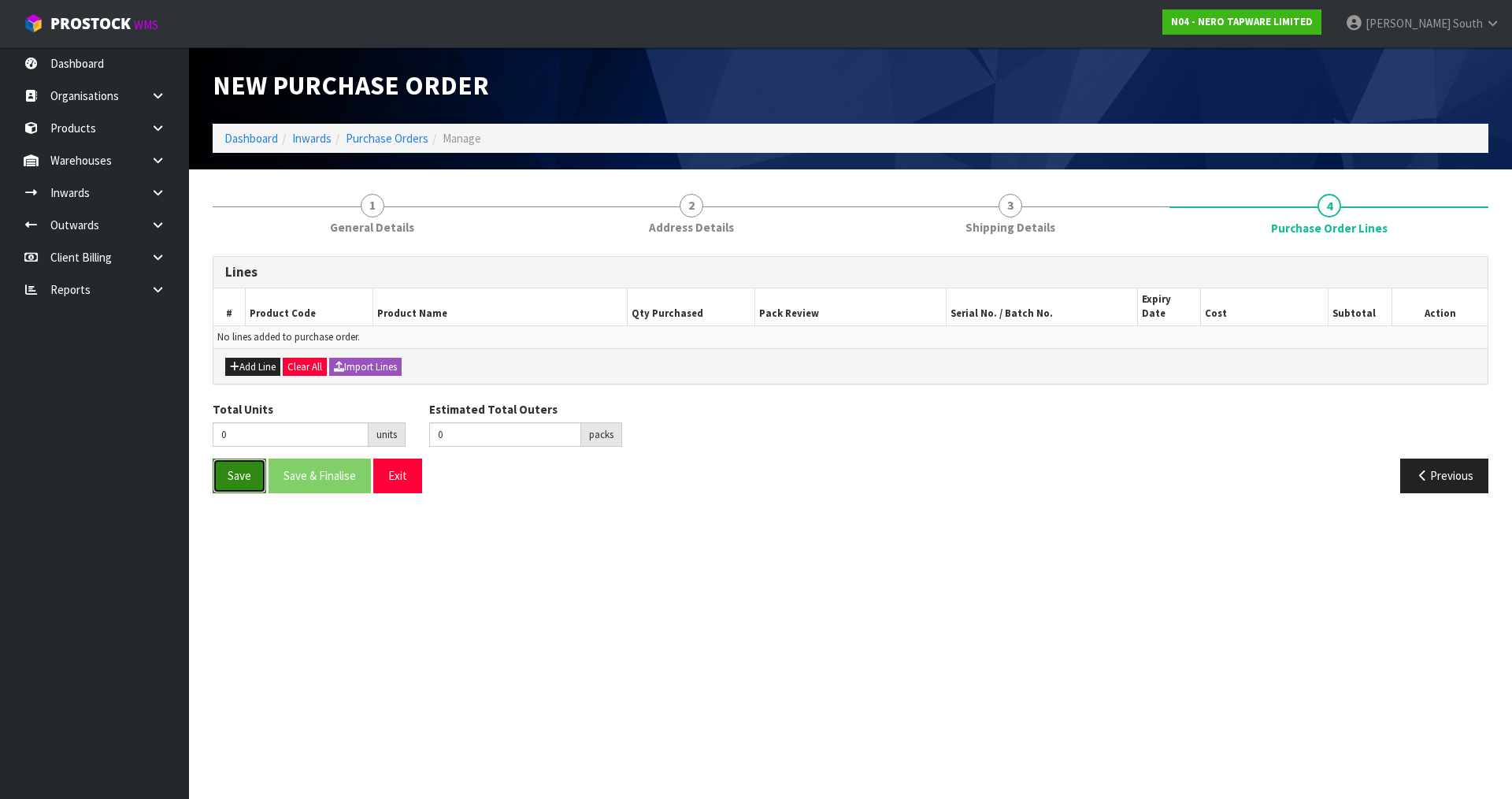
click at [235, 467] on button "Save" at bounding box center [239, 475] width 54 height 34
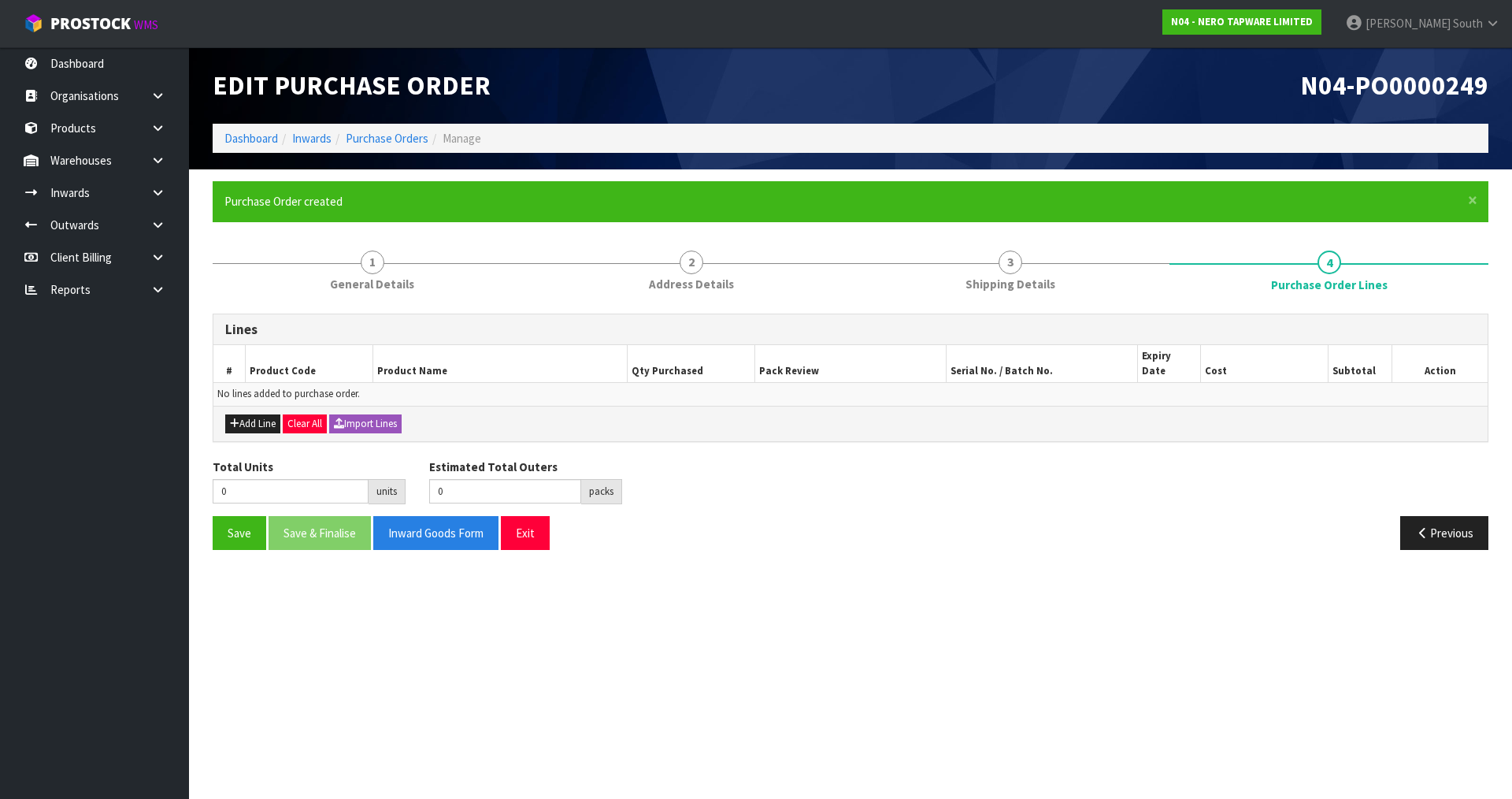
click at [743, 615] on section "Edit Purchase Order N04-PO0000249 Dashboard Inwards Purchase Orders Manage × Cl…" at bounding box center [756, 399] width 1512 height 799
click at [958, 516] on div "Previous" at bounding box center [1175, 532] width 650 height 34
click at [270, 414] on button "Add Line" at bounding box center [252, 423] width 55 height 19
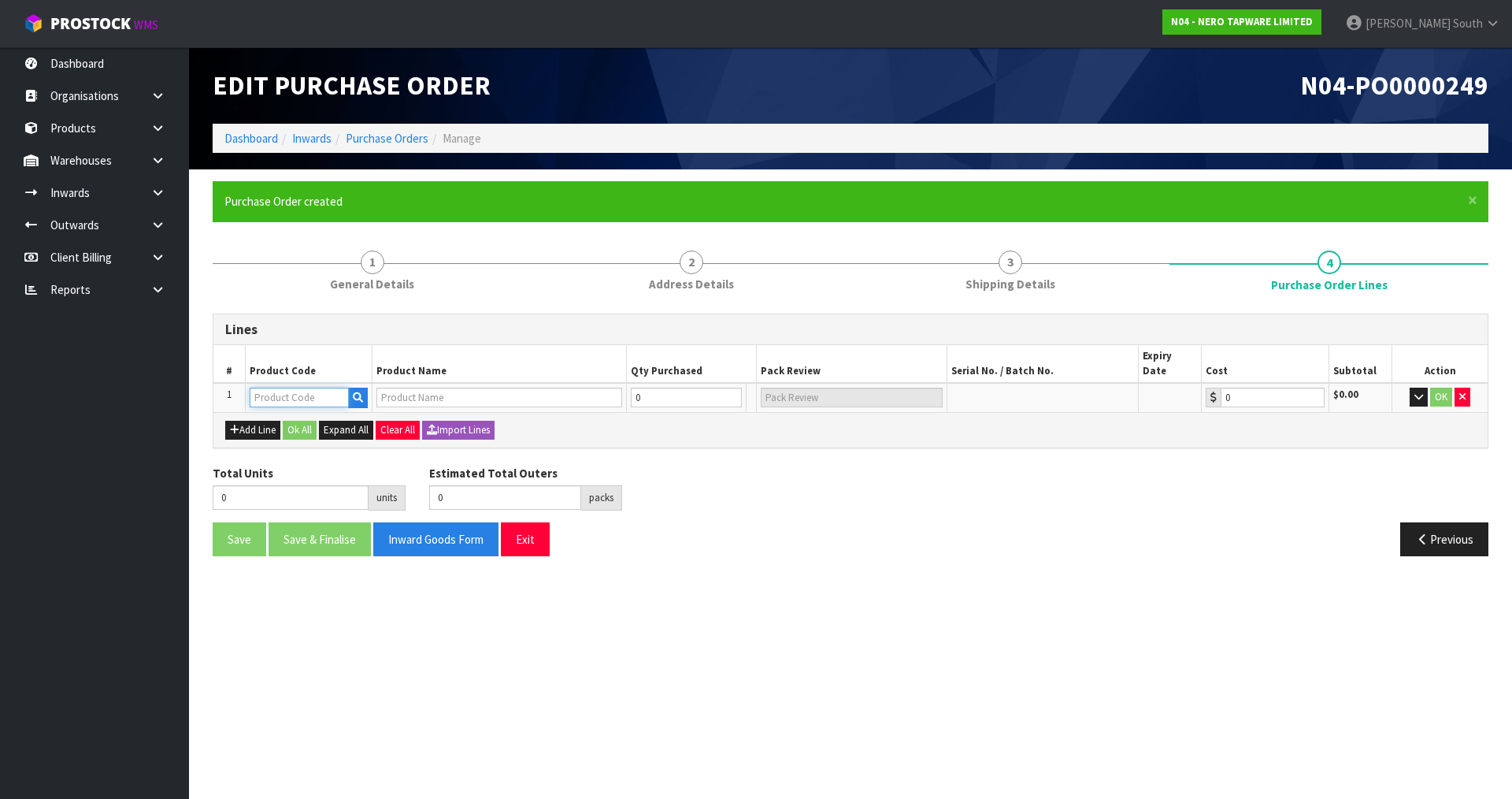
click at [310, 388] on input "text" at bounding box center [299, 397] width 99 height 19
click at [362, 392] on icon "button" at bounding box center [358, 397] width 11 height 11
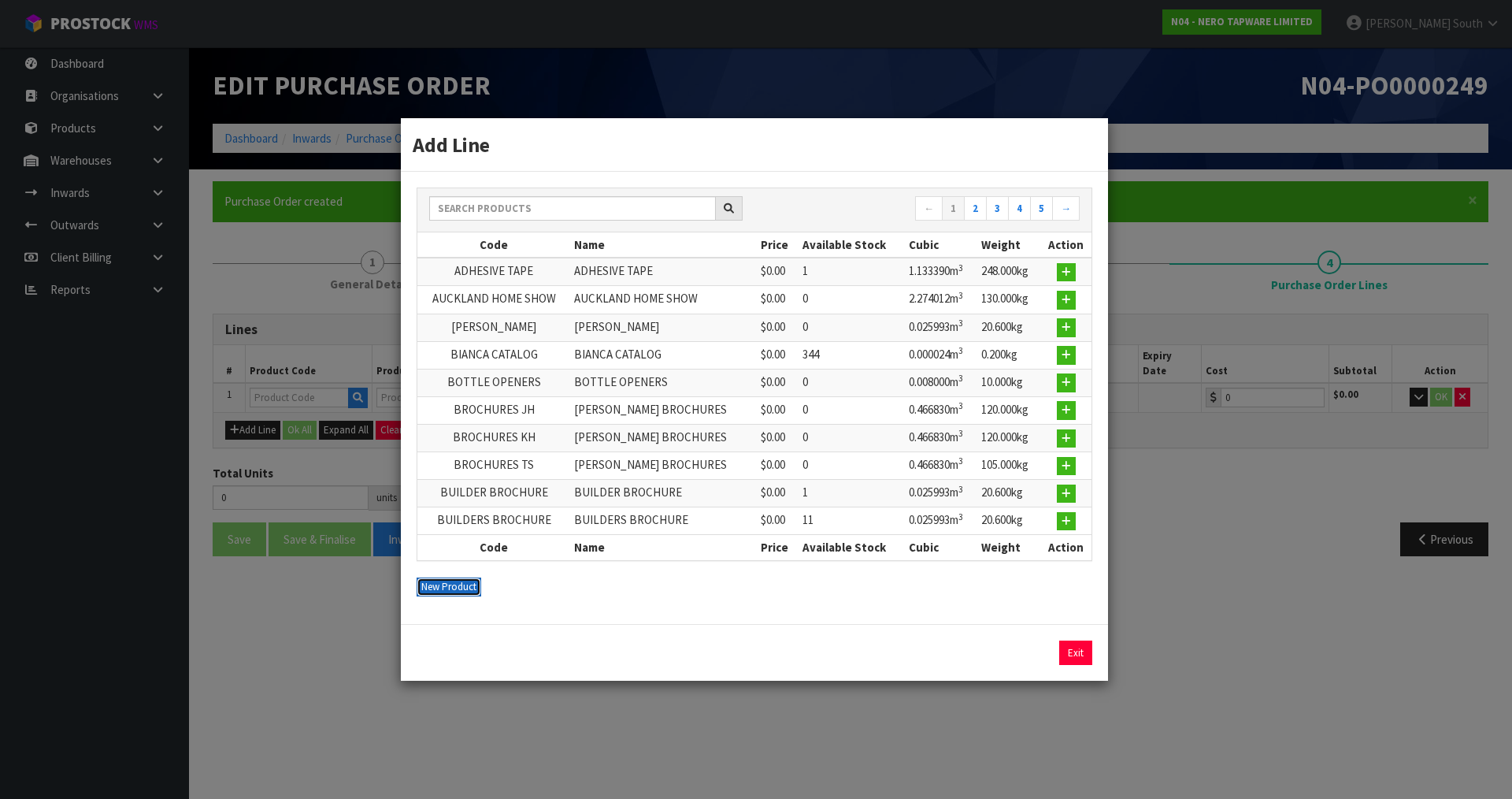
click at [456, 593] on button "New Product" at bounding box center [448, 586] width 64 height 19
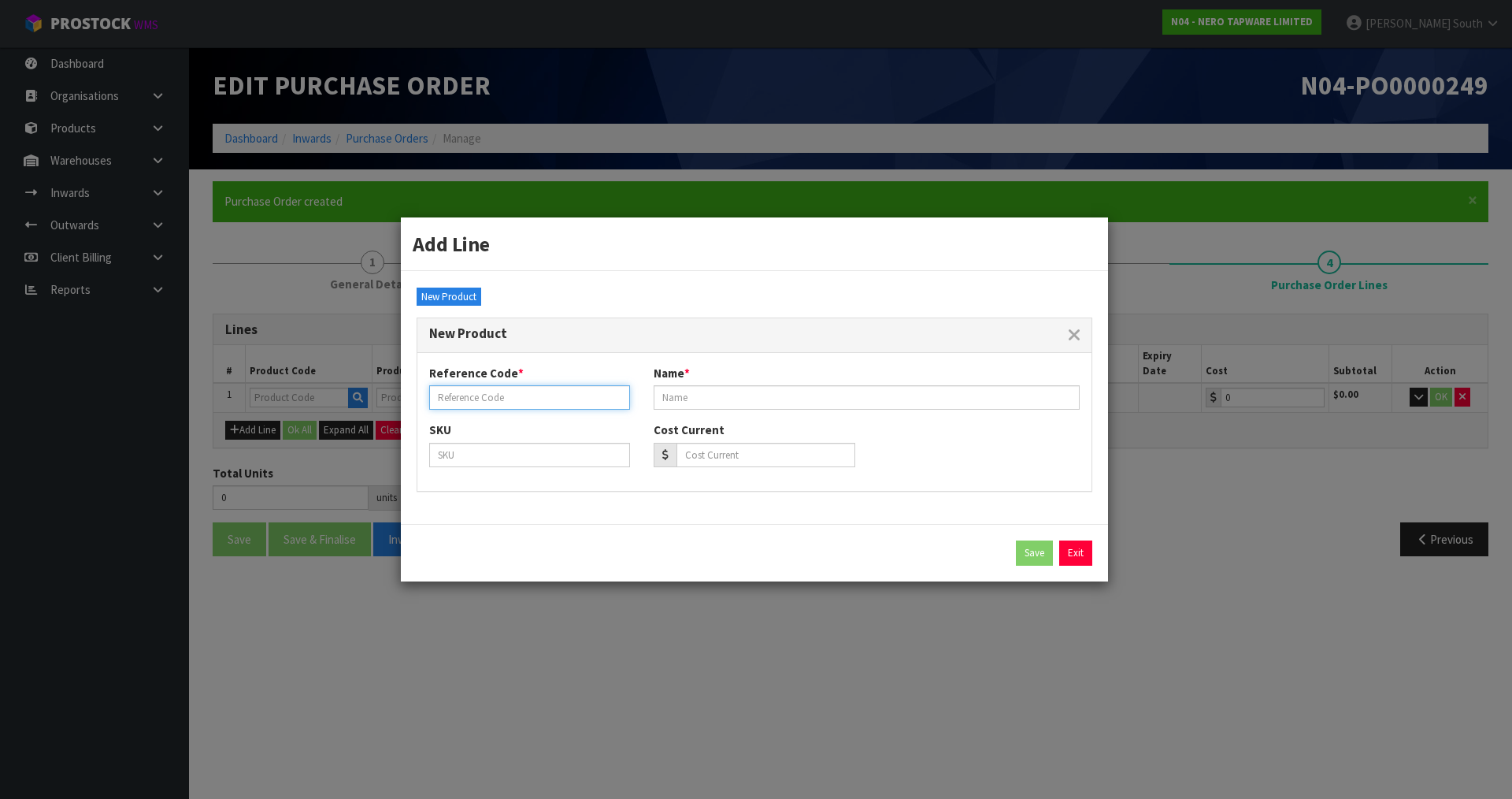
click at [537, 402] on input "text" at bounding box center [529, 397] width 200 height 25
click at [530, 406] on input "text" at bounding box center [529, 397] width 200 height 25
paste input "SHOW PALLET 1"
type input "SHOW PALLET 1"
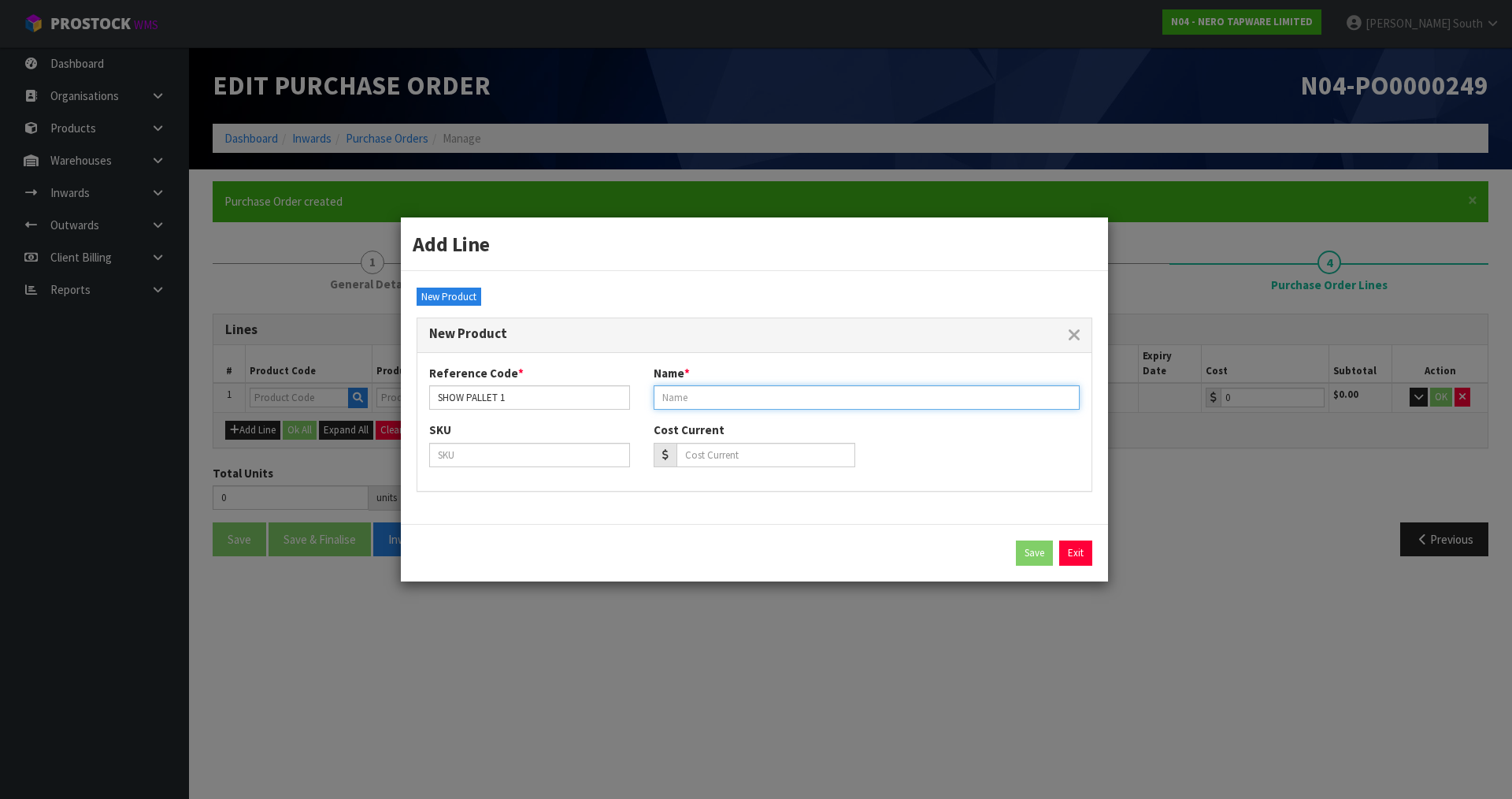
click at [767, 396] on input "text" at bounding box center [866, 397] width 426 height 25
click at [683, 417] on div "Reference Code * SHOW PALLET 1 Name *" at bounding box center [755, 393] width 674 height 57
click at [690, 402] on input "text" at bounding box center [866, 397] width 426 height 25
paste input "HOME SHOW PALLET 1"
click at [756, 426] on div "Cost Current" at bounding box center [754, 444] width 224 height 46
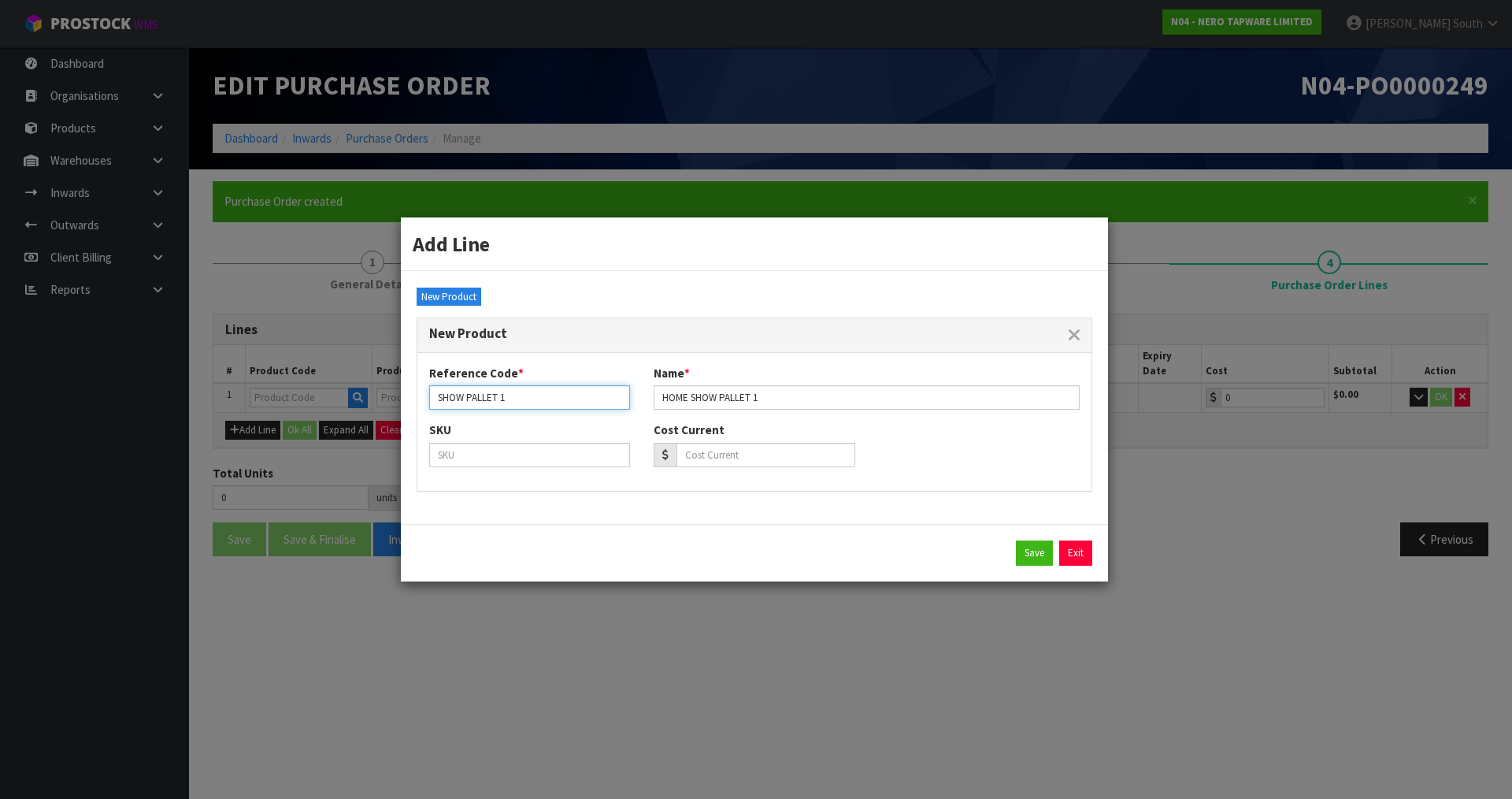
click at [439, 396] on input "SHOW PALLET 1" at bounding box center [529, 397] width 200 height 25
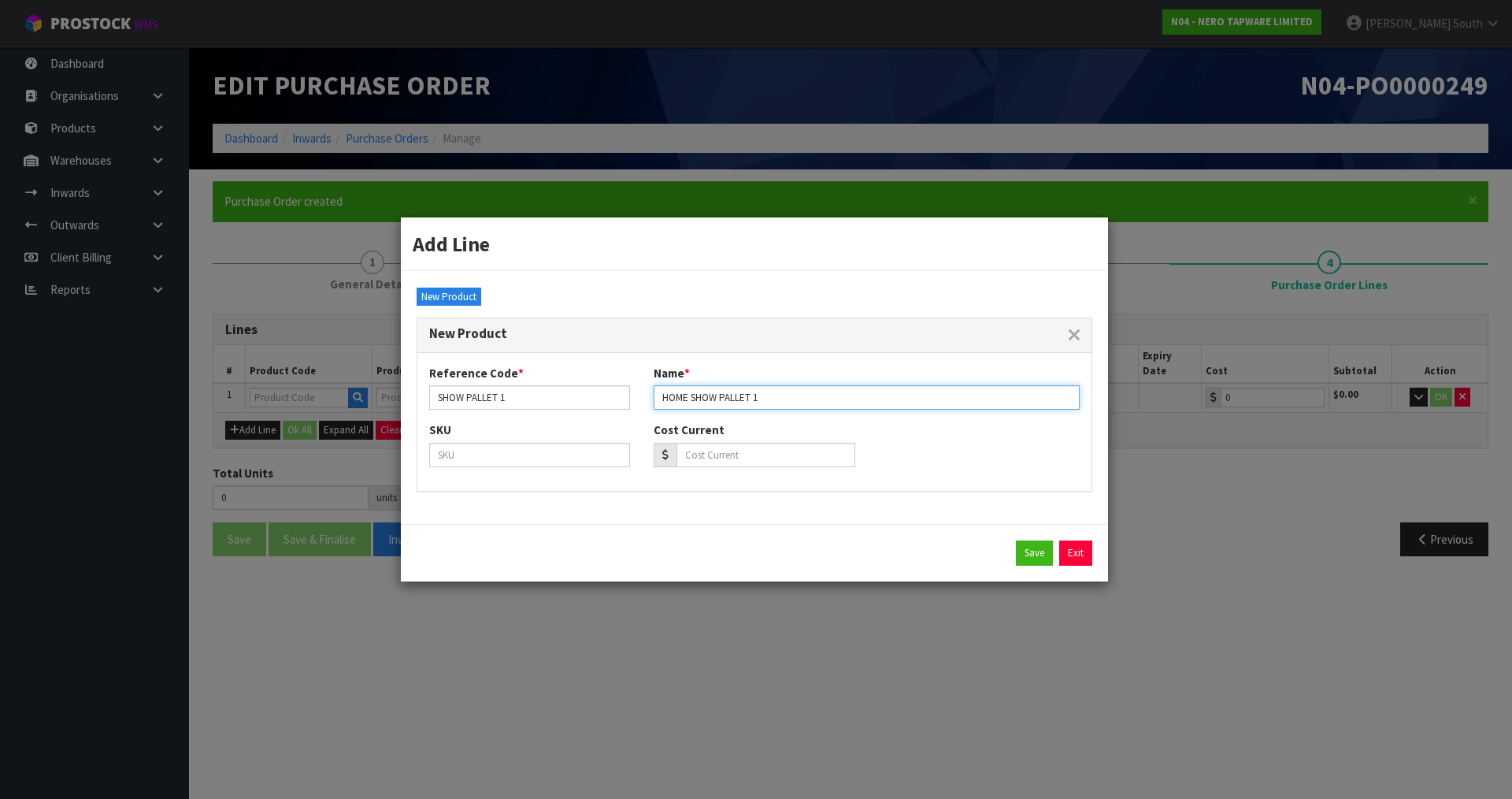
click at [662, 393] on input "HOME SHOW PALLET 1" at bounding box center [866, 397] width 426 height 25
type input "ASSEMBLED HOME SHOW PALLET 1"
click at [796, 441] on div "Cost Current" at bounding box center [754, 444] width 224 height 46
drag, startPoint x: 716, startPoint y: 394, endPoint x: 596, endPoint y: 403, distance: 120.3
click at [596, 403] on div "Reference Code * SHOW PALLET 1 Name * ASSEMBLED HOME SHOW PALLET 1" at bounding box center [755, 393] width 674 height 57
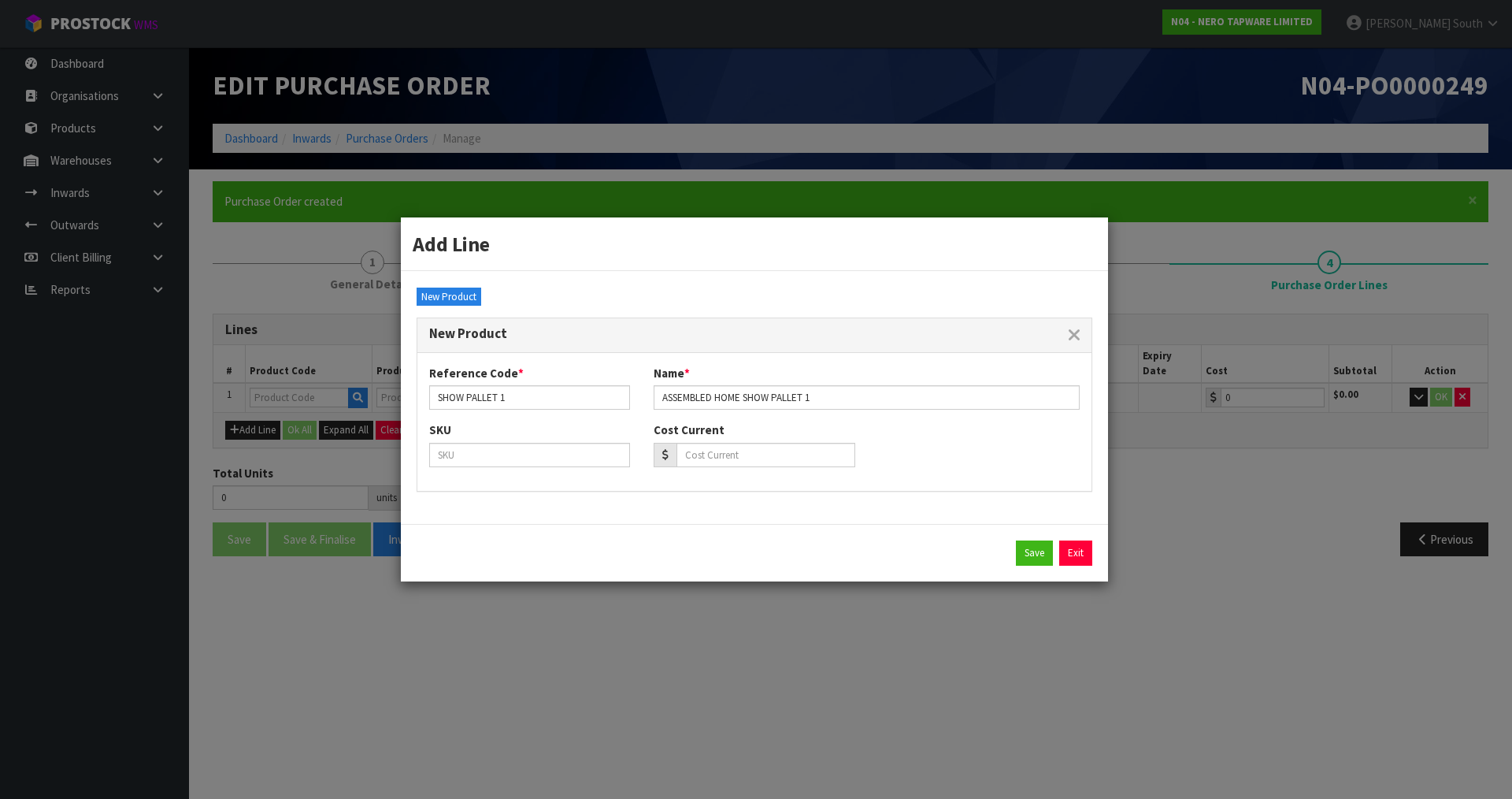
click at [903, 428] on div "SKU Cost Current" at bounding box center [755, 449] width 674 height 57
click at [1034, 551] on button "Save" at bounding box center [1034, 553] width 37 height 26
type input "SHOW PALLET 1"
type input "ASSEMBLED HOME SHOW PALLET 1"
type input "0.00"
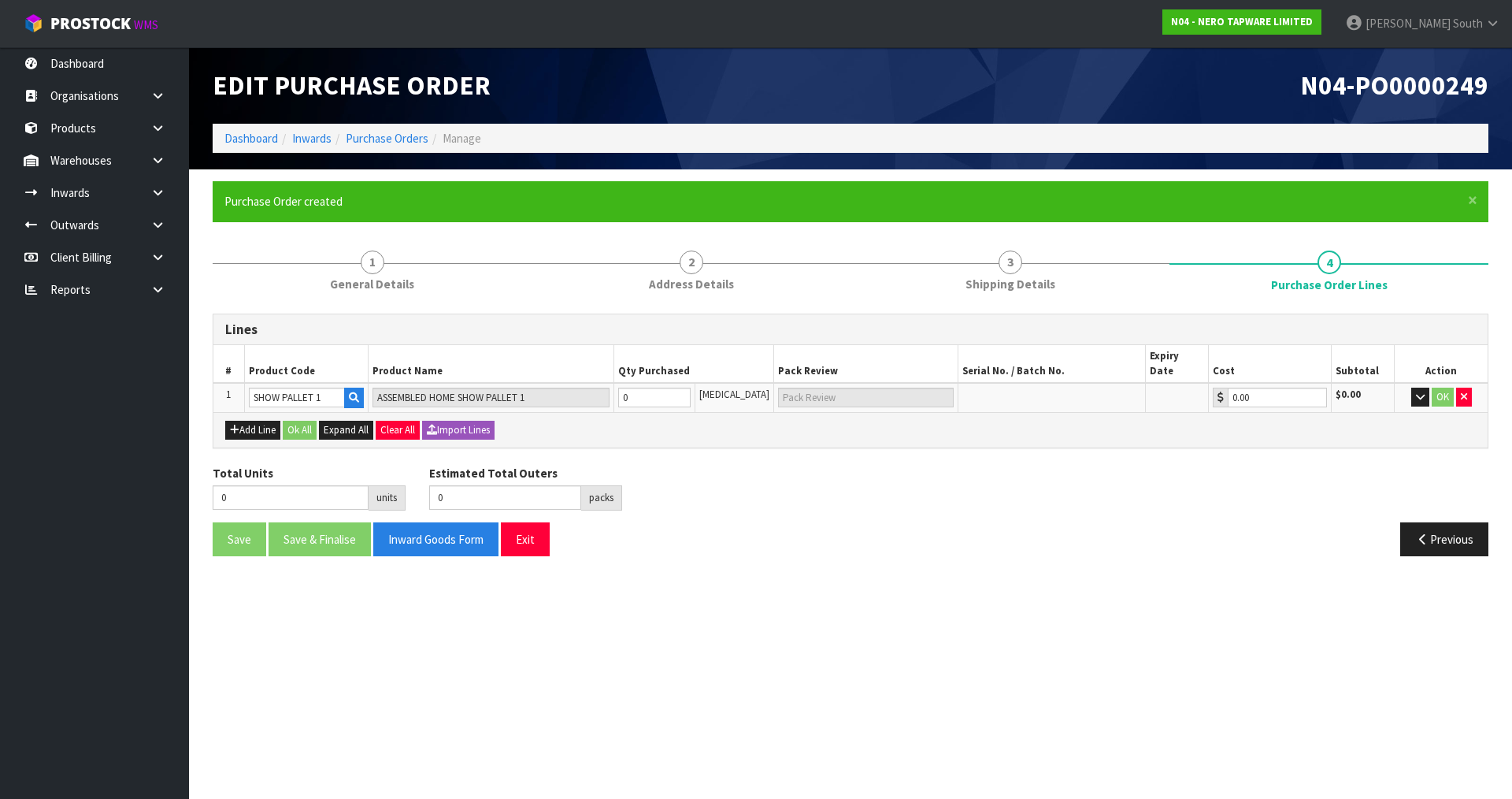
click at [908, 562] on section "× Close Purchase Order created 1 General Details 2 Address Details 3 Shipping D…" at bounding box center [850, 374] width 1323 height 411
click at [616, 390] on tr "1 SHOW PALLET 1 ASSEMBLED HOME SHOW PALLET 1 0 [MEDICAL_DATA] 0.00 $0.00 OK" at bounding box center [850, 397] width 1274 height 29
type input "1"
type input "1 [MEDICAL_DATA]"
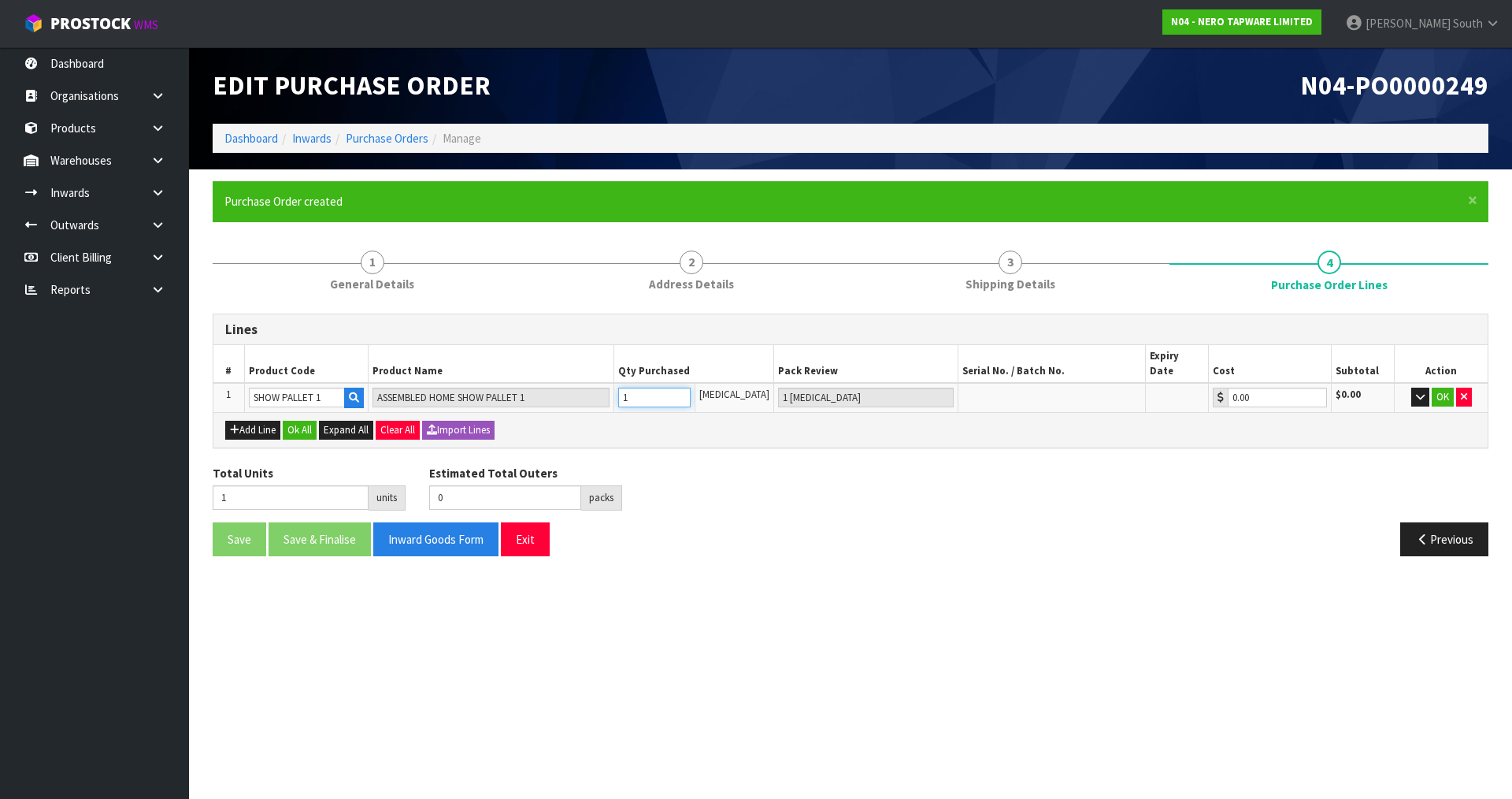
type input "1"
click at [940, 495] on div "Total Units 1 units Estimated Total Outers 0 packs Estimated Total Pallets 0 pa…" at bounding box center [850, 493] width 1299 height 57
click at [1438, 388] on button "OK" at bounding box center [1442, 396] width 22 height 19
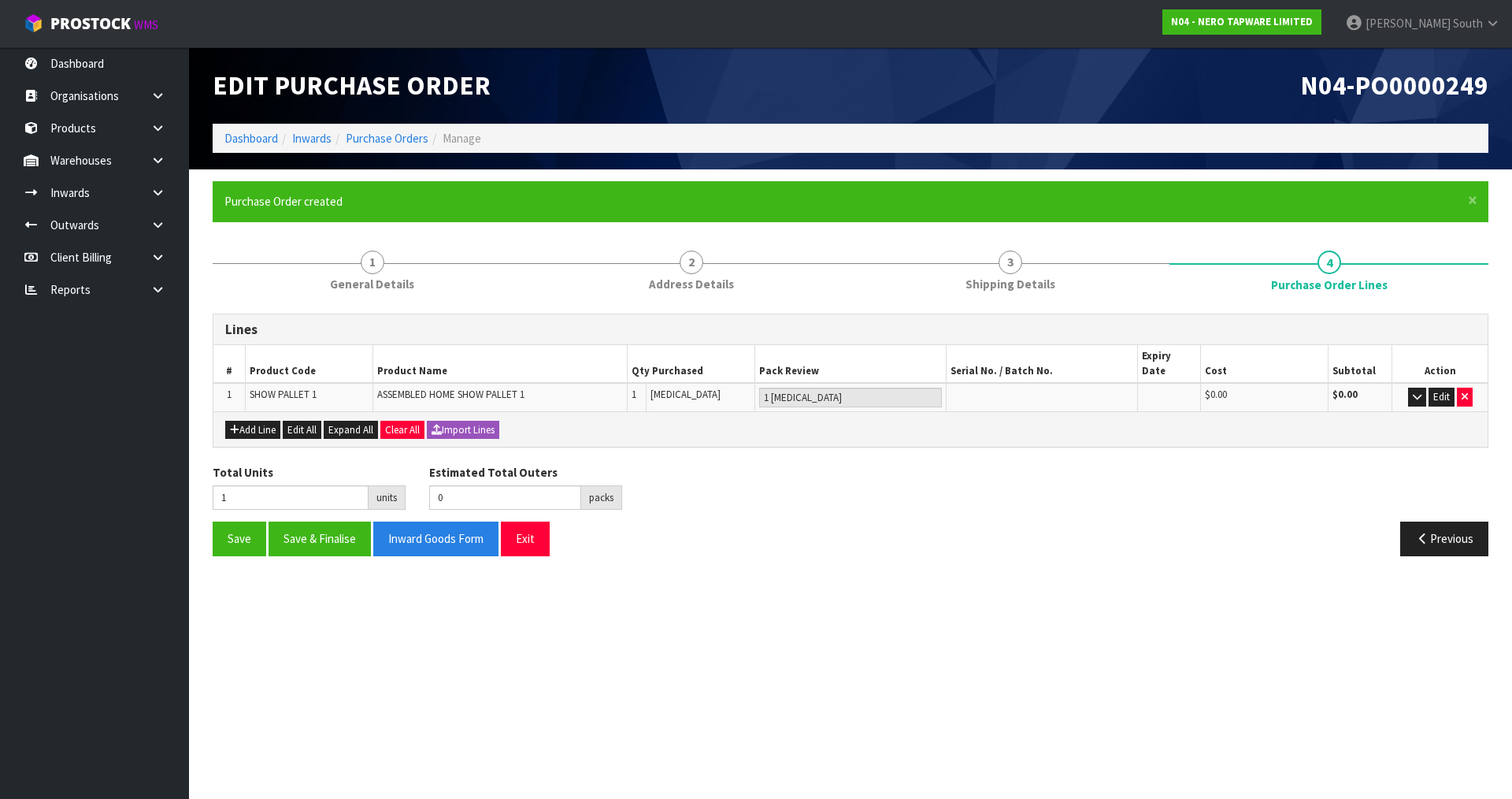
click at [1007, 495] on div "Total Units 1 units Estimated Total Outers 0 packs Estimated Total Pallets 0 pa…" at bounding box center [850, 492] width 1299 height 57
click at [1413, 391] on icon "button" at bounding box center [1417, 396] width 9 height 11
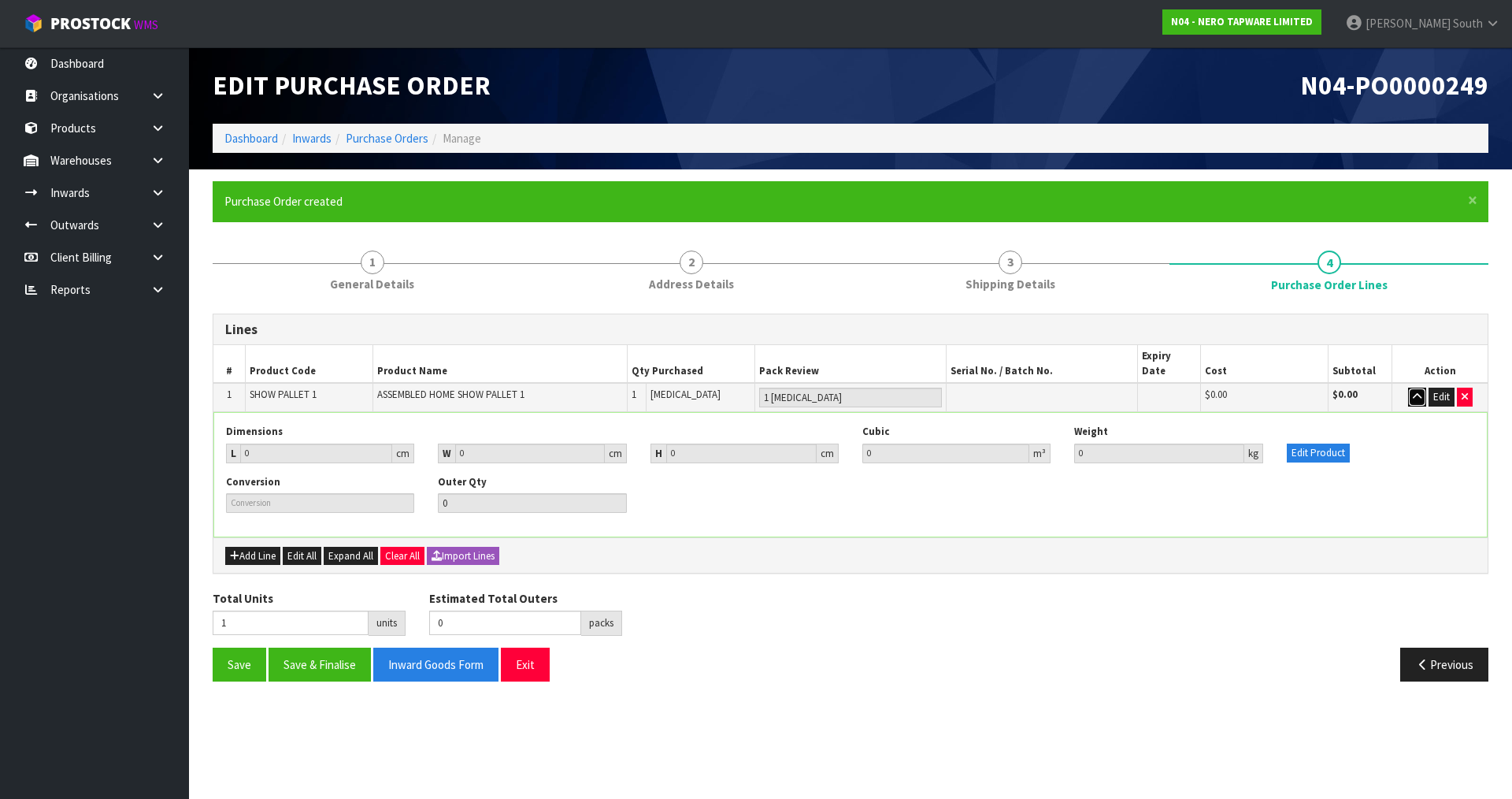
click at [1414, 391] on icon "button" at bounding box center [1417, 396] width 9 height 11
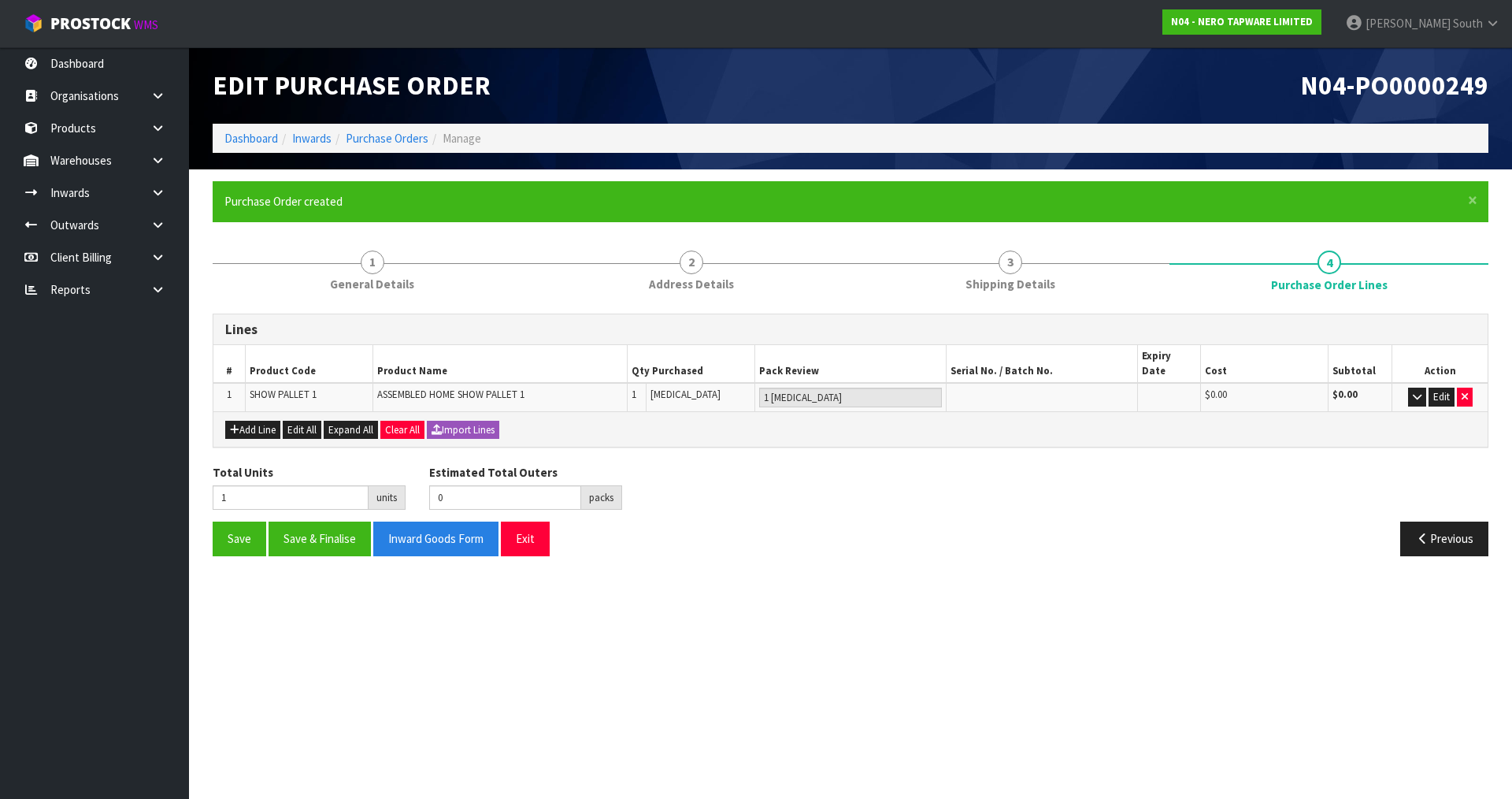
click at [828, 537] on div "Save Save & Finalise Inward Goods Form Exit" at bounding box center [525, 539] width 650 height 34
click at [835, 522] on div "Save Save & Finalise Inward Goods Form Exit" at bounding box center [525, 539] width 650 height 34
click at [254, 420] on button "Add Line" at bounding box center [252, 429] width 55 height 19
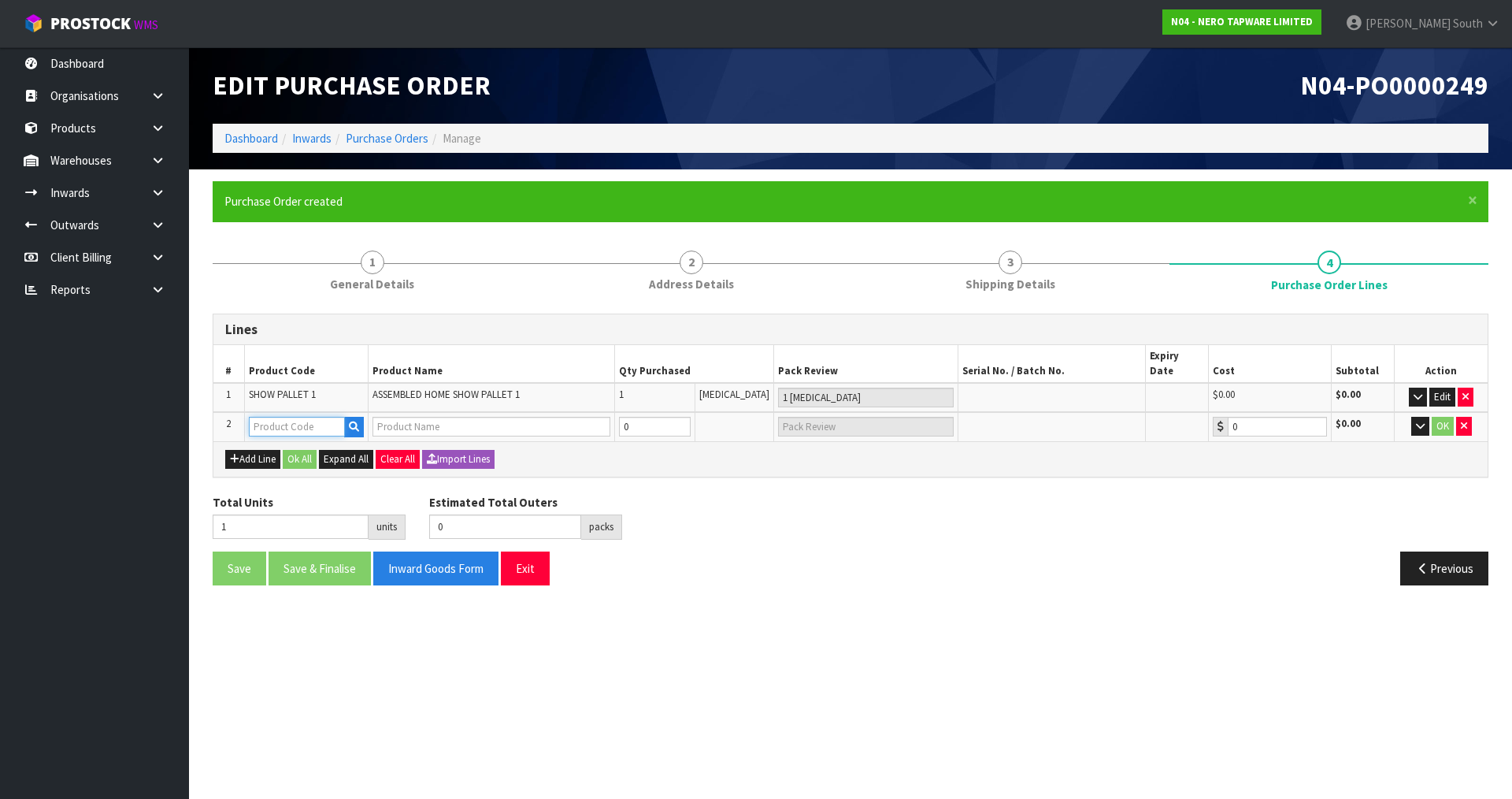
click at [284, 418] on input "text" at bounding box center [297, 426] width 96 height 19
click at [357, 421] on icon "button" at bounding box center [354, 426] width 11 height 11
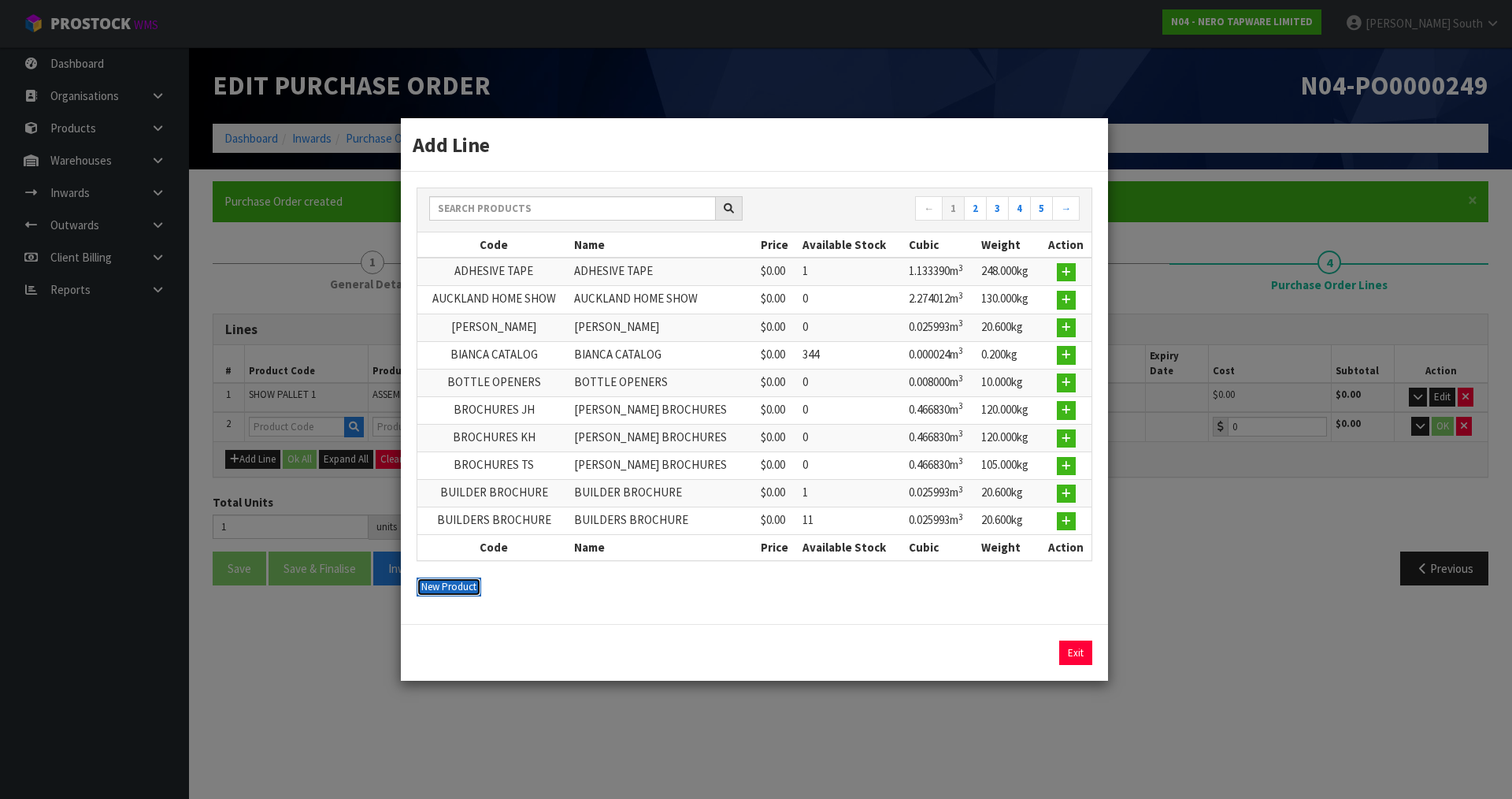
click at [440, 591] on button "New Product" at bounding box center [448, 586] width 64 height 19
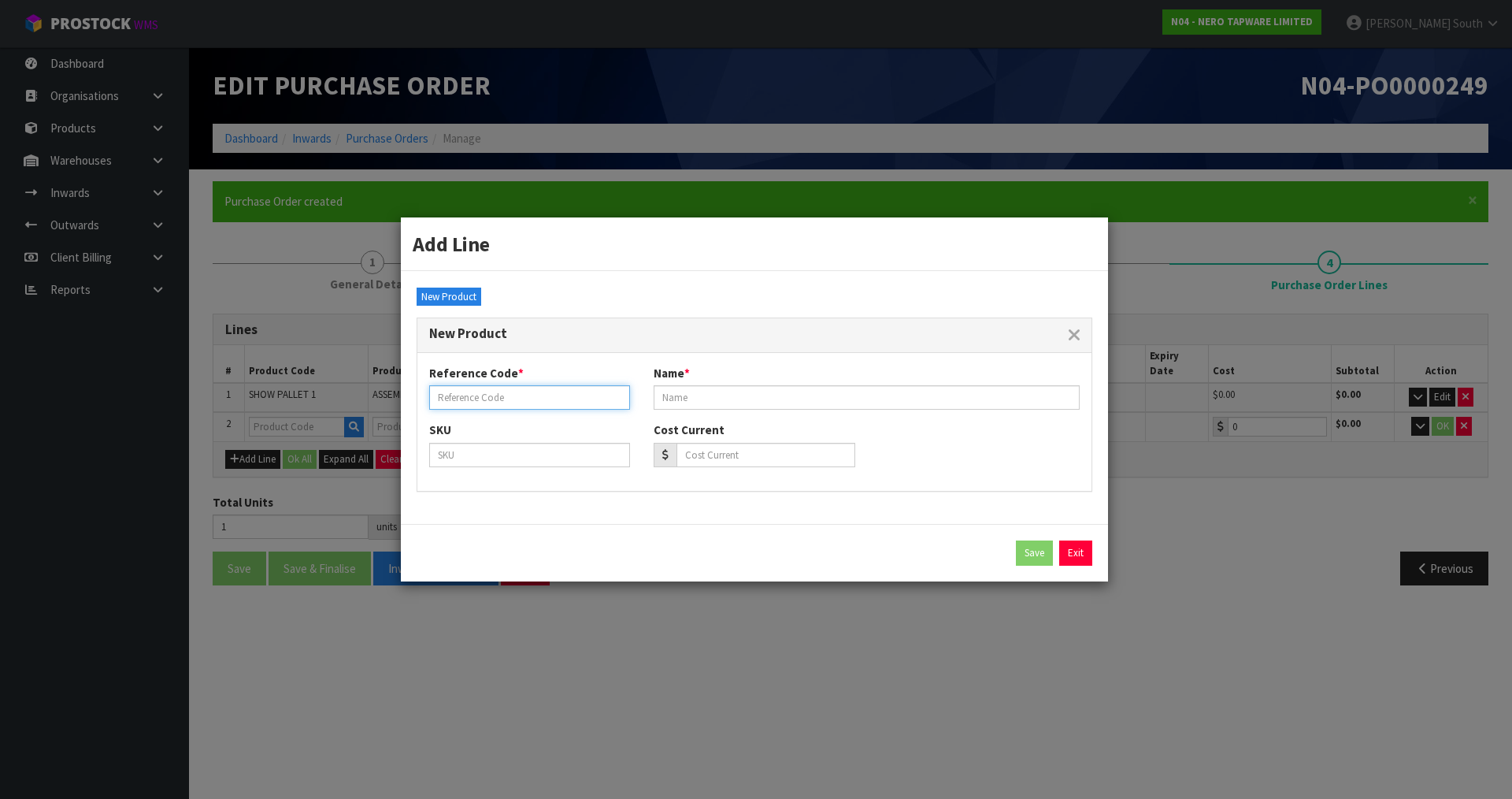
click at [559, 400] on input "text" at bounding box center [529, 397] width 200 height 25
paste input "SHOW PALLET 2"
type input "SHOW PALLET 2"
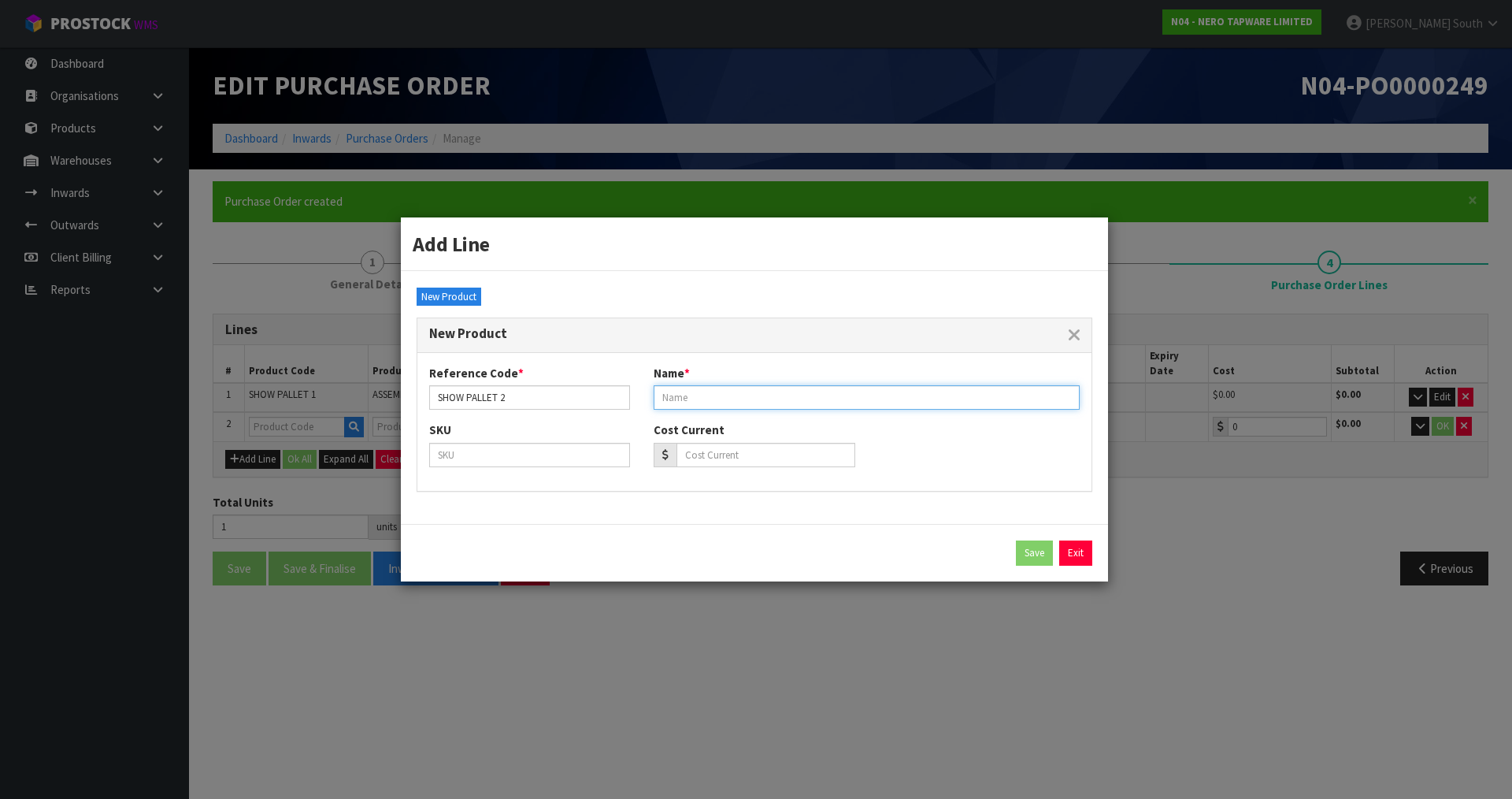
click at [715, 404] on input "text" at bounding box center [866, 397] width 426 height 25
paste input "ASSEMBLED HOME SHOW PALLET 2"
type input "ASSEMBLED HOME SHOW PALLET 2"
click at [908, 438] on div "SKU Cost Current" at bounding box center [755, 449] width 674 height 57
click at [1020, 546] on button "Save" at bounding box center [1034, 553] width 37 height 26
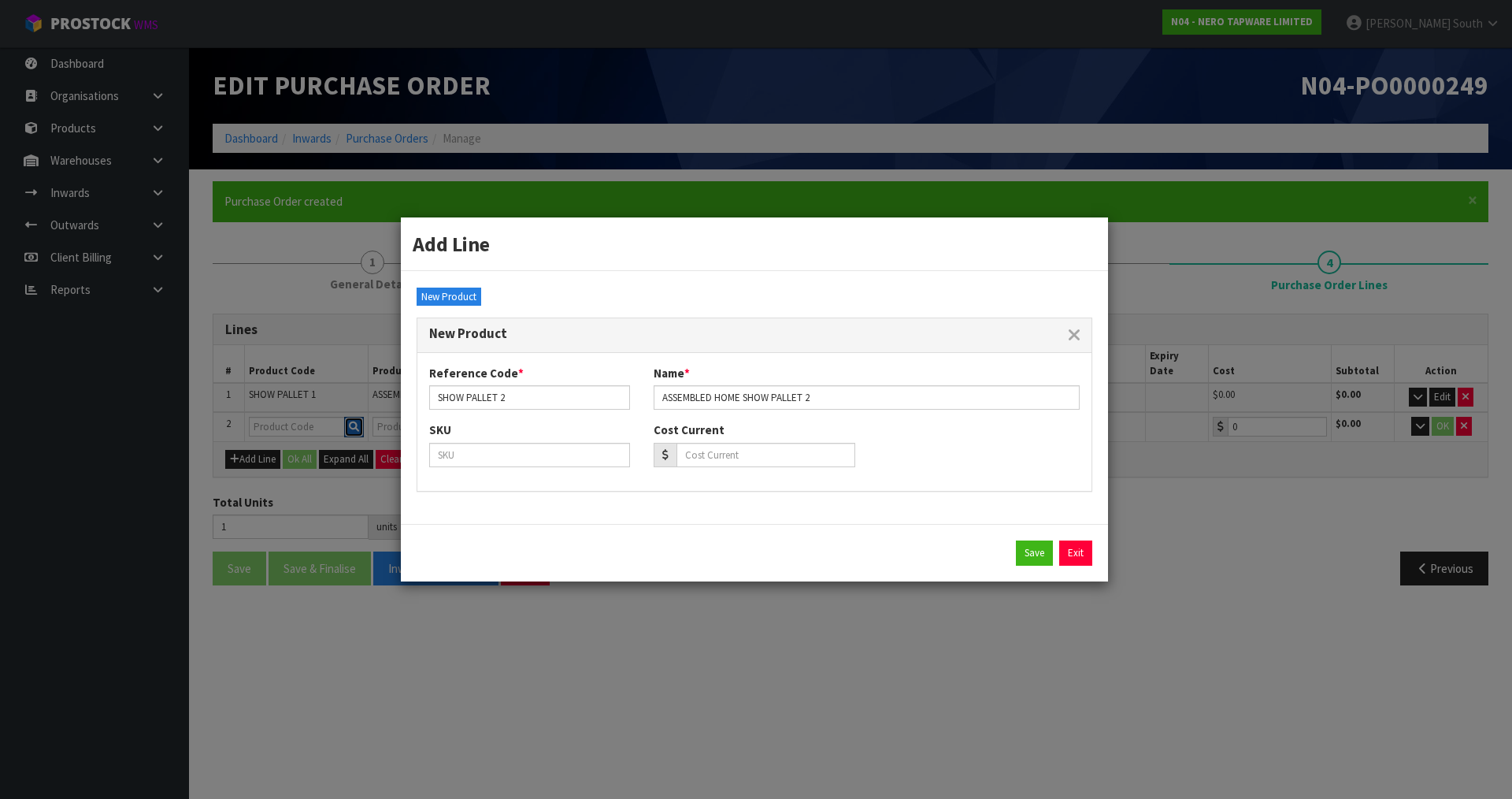
type input "SHOW PALLET 2"
type input "ASSEMBLED HOME SHOW PALLET 2"
type input "0.00"
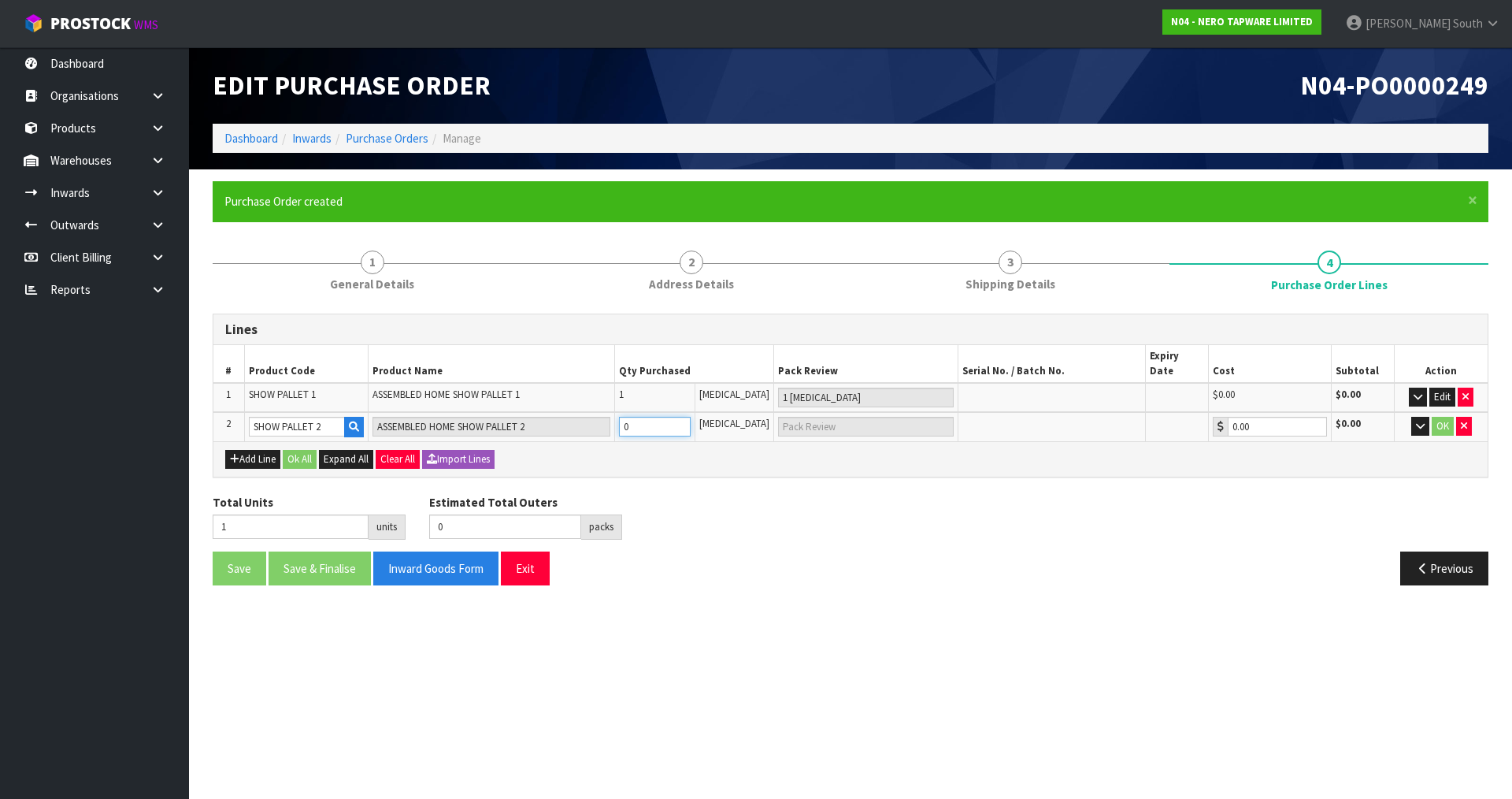
click at [587, 413] on tr "2 SHOW PALLET 2 ASSEMBLED HOME SHOW PALLET 2 0 [MEDICAL_DATA] 0.00 $0.00 OK" at bounding box center [850, 426] width 1274 height 29
type input "2"
type input "1"
type input "1 [MEDICAL_DATA]"
type input "1"
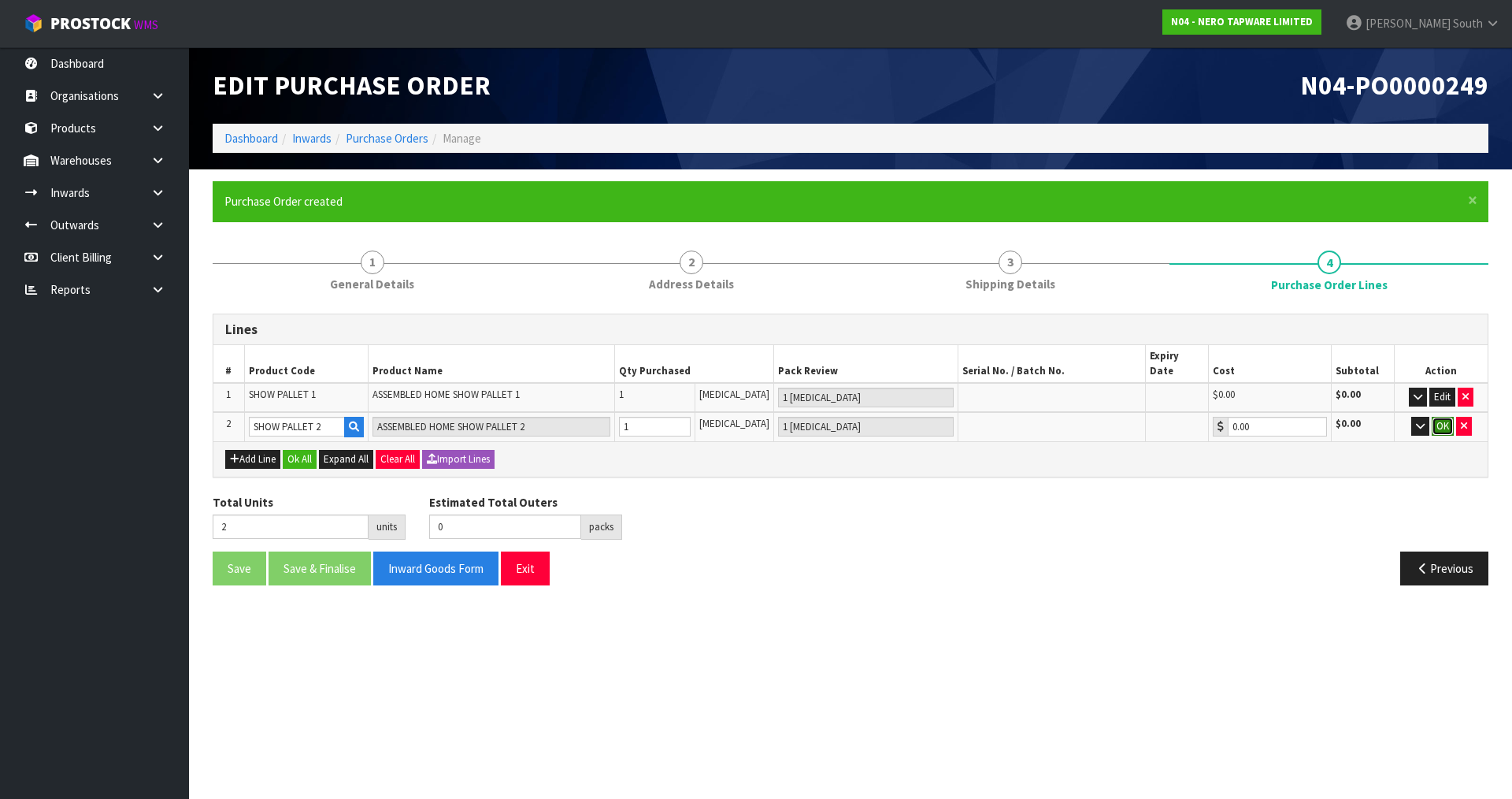
click at [1439, 417] on button "OK" at bounding box center [1442, 426] width 22 height 19
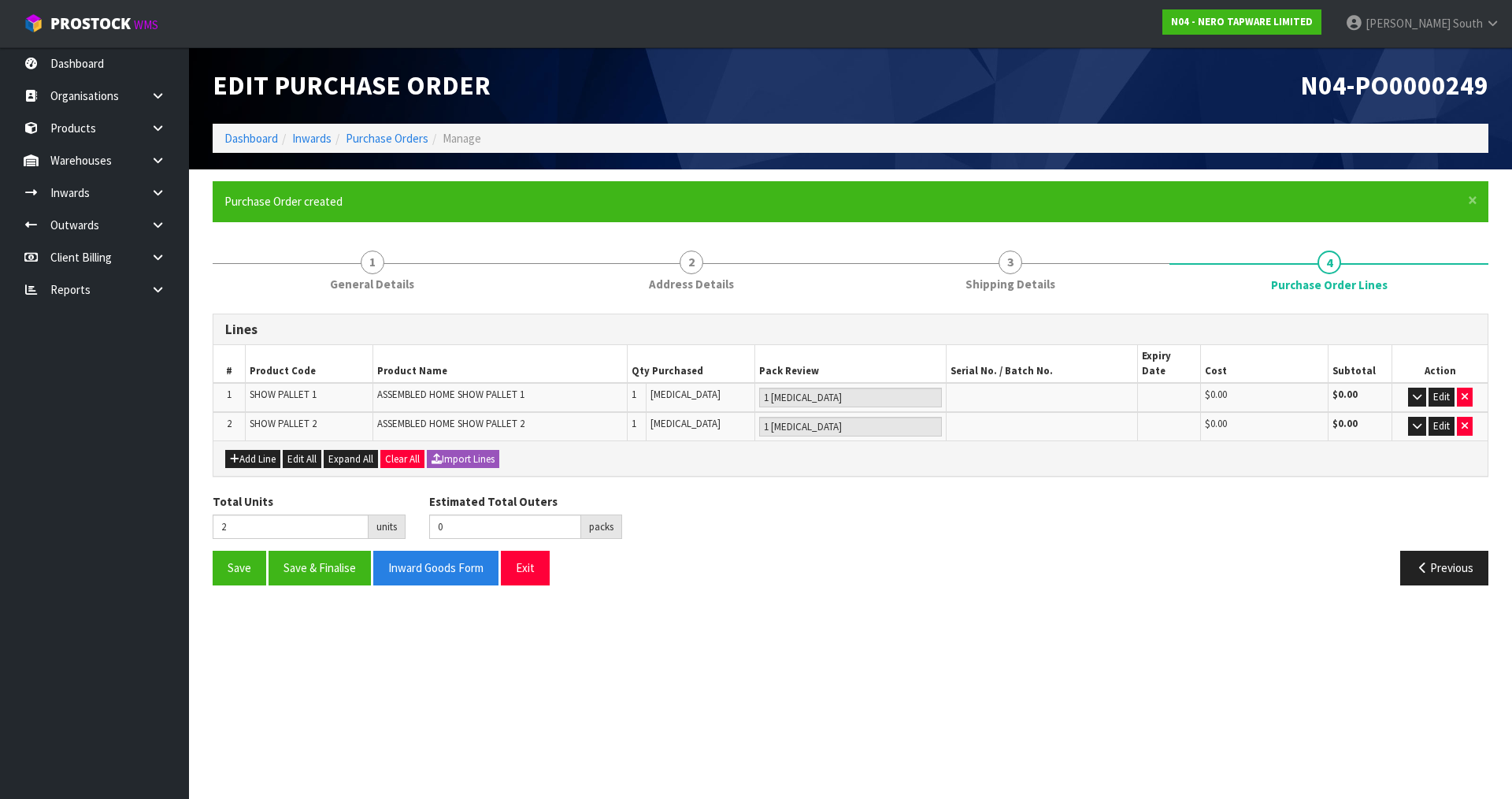
click at [1069, 524] on div "Total Units 2 units Estimated Total Outers 0 packs Estimated Total Pallets 0 pa…" at bounding box center [850, 521] width 1299 height 57
click at [751, 580] on div "Save Save & Finalise Inward Goods Form Exit Previous" at bounding box center [850, 574] width 1299 height 46
click at [248, 449] on button "Add Line" at bounding box center [252, 458] width 55 height 19
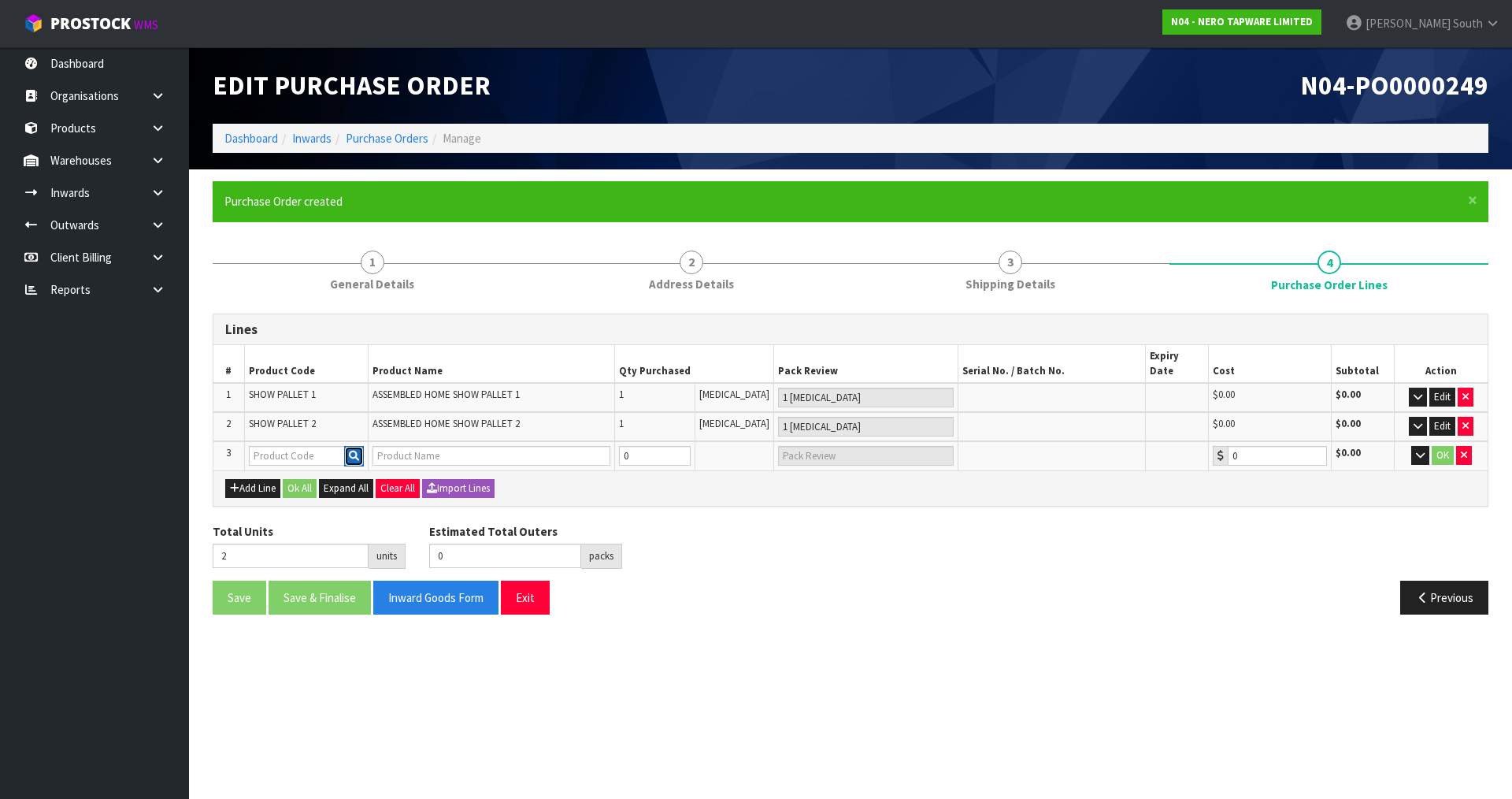
click at [353, 450] on icon "button" at bounding box center [354, 456] width 11 height 11
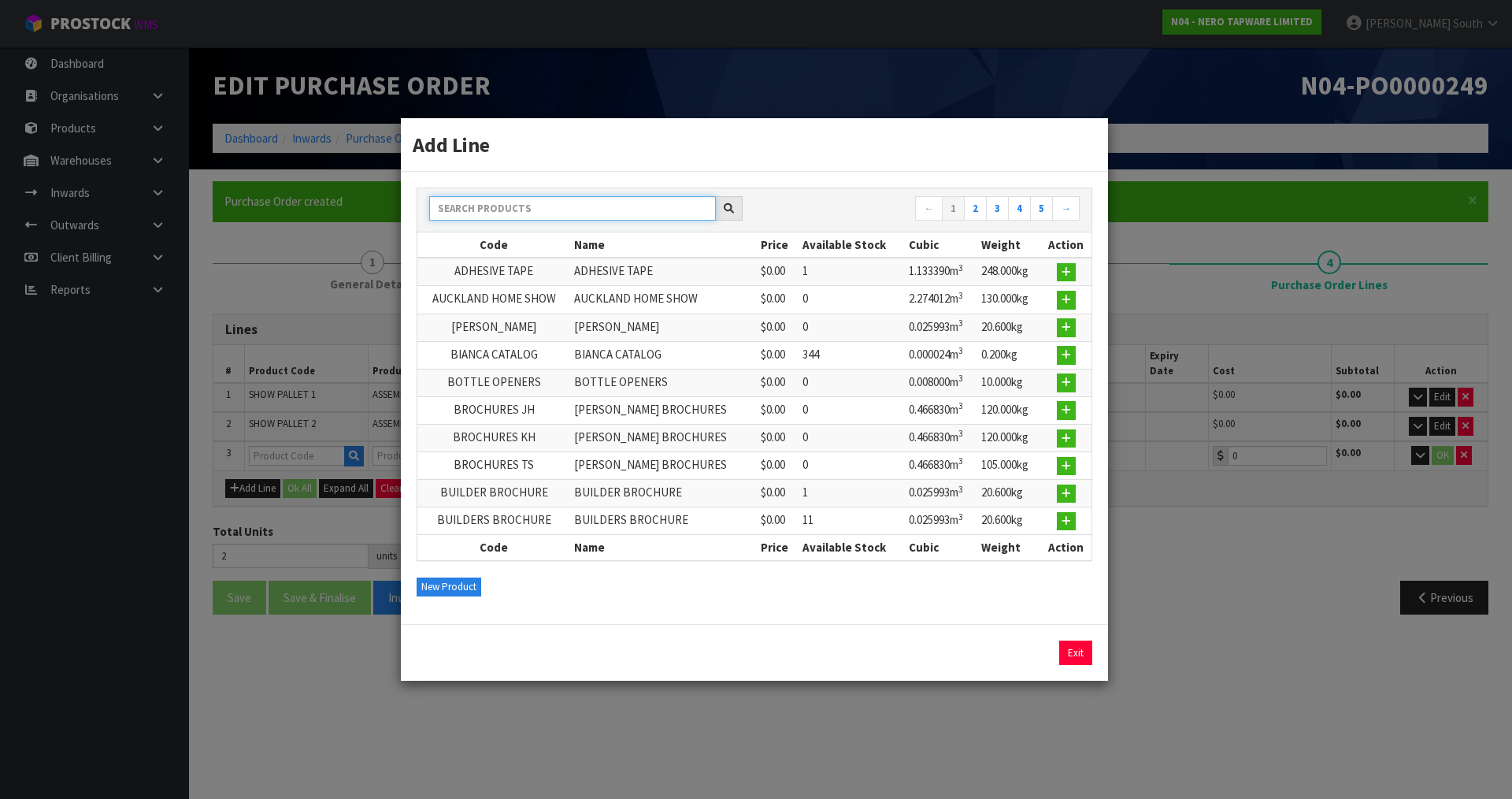
click at [606, 212] on input "text" at bounding box center [572, 208] width 287 height 25
click at [448, 578] on button "New Product" at bounding box center [448, 586] width 64 height 19
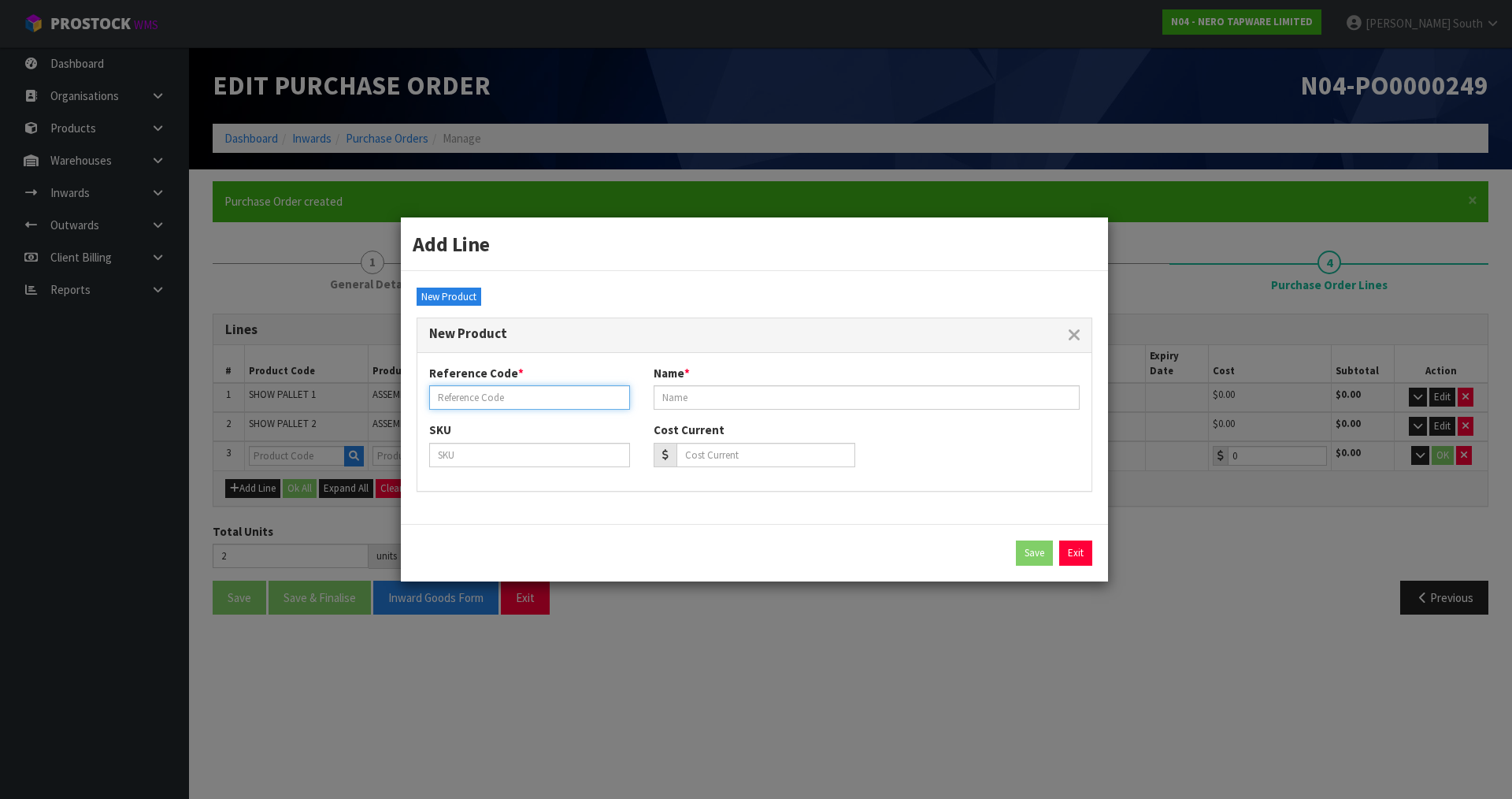
click at [539, 401] on input "text" at bounding box center [529, 397] width 200 height 25
click at [508, 397] on input "text" at bounding box center [529, 397] width 200 height 25
paste input "SHOW PALLET 3"
type input "SHOW PALLET 3"
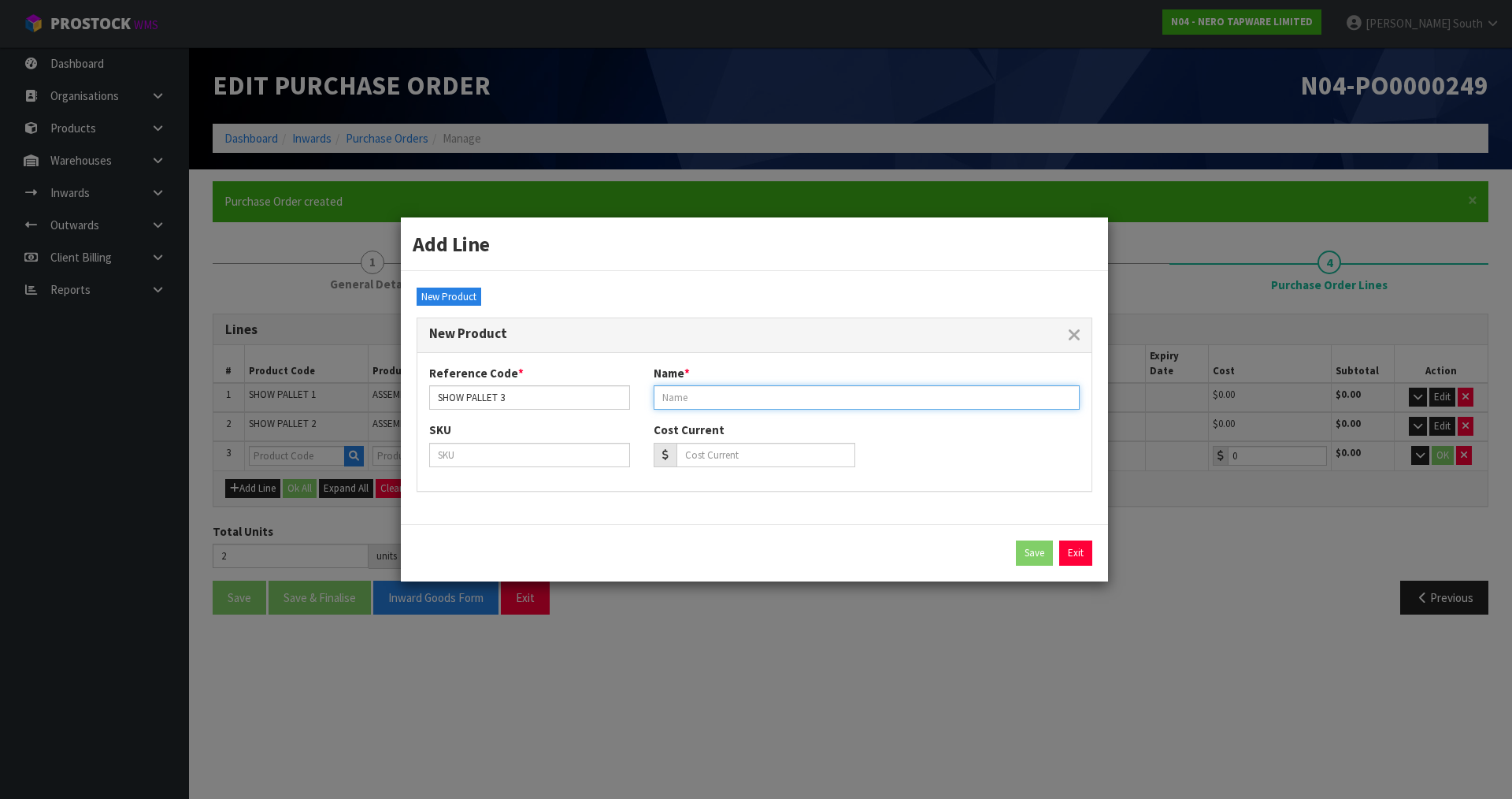
click at [696, 400] on input "text" at bounding box center [866, 397] width 426 height 25
click at [814, 418] on div "Reference Code * SHOW PALLET 3 Name *" at bounding box center [755, 393] width 674 height 57
click at [820, 402] on input "text" at bounding box center [866, 397] width 426 height 25
paste input "ASSEMBLED HOME SHOW PALLET 3"
type input "ASSEMBLED HOME SHOW PALLET 3"
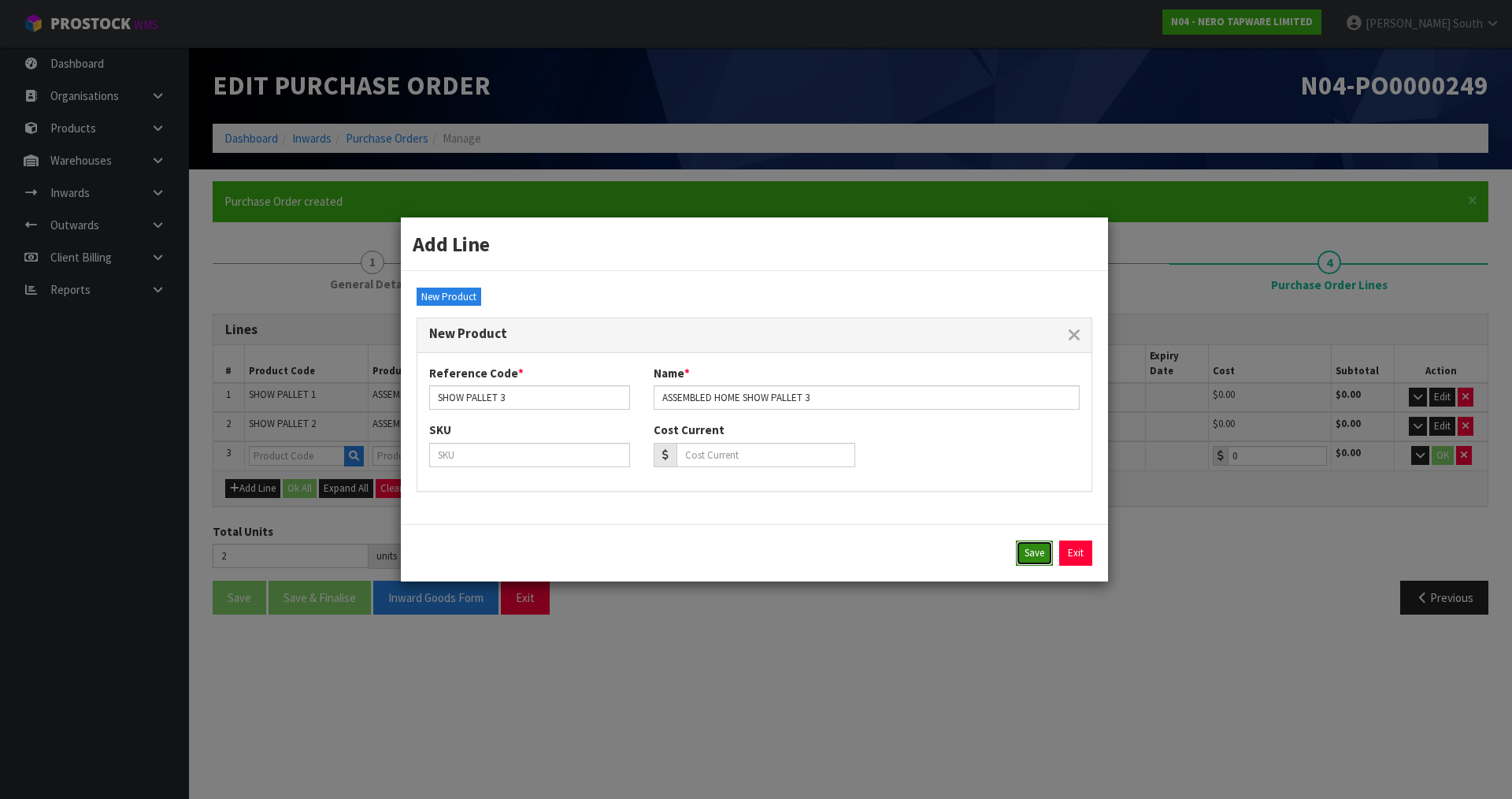
click at [1040, 557] on button "Save" at bounding box center [1034, 553] width 37 height 26
type input "SHOW PALLET 3"
type input "ASSEMBLED HOME SHOW PALLET 3"
type input "0.00"
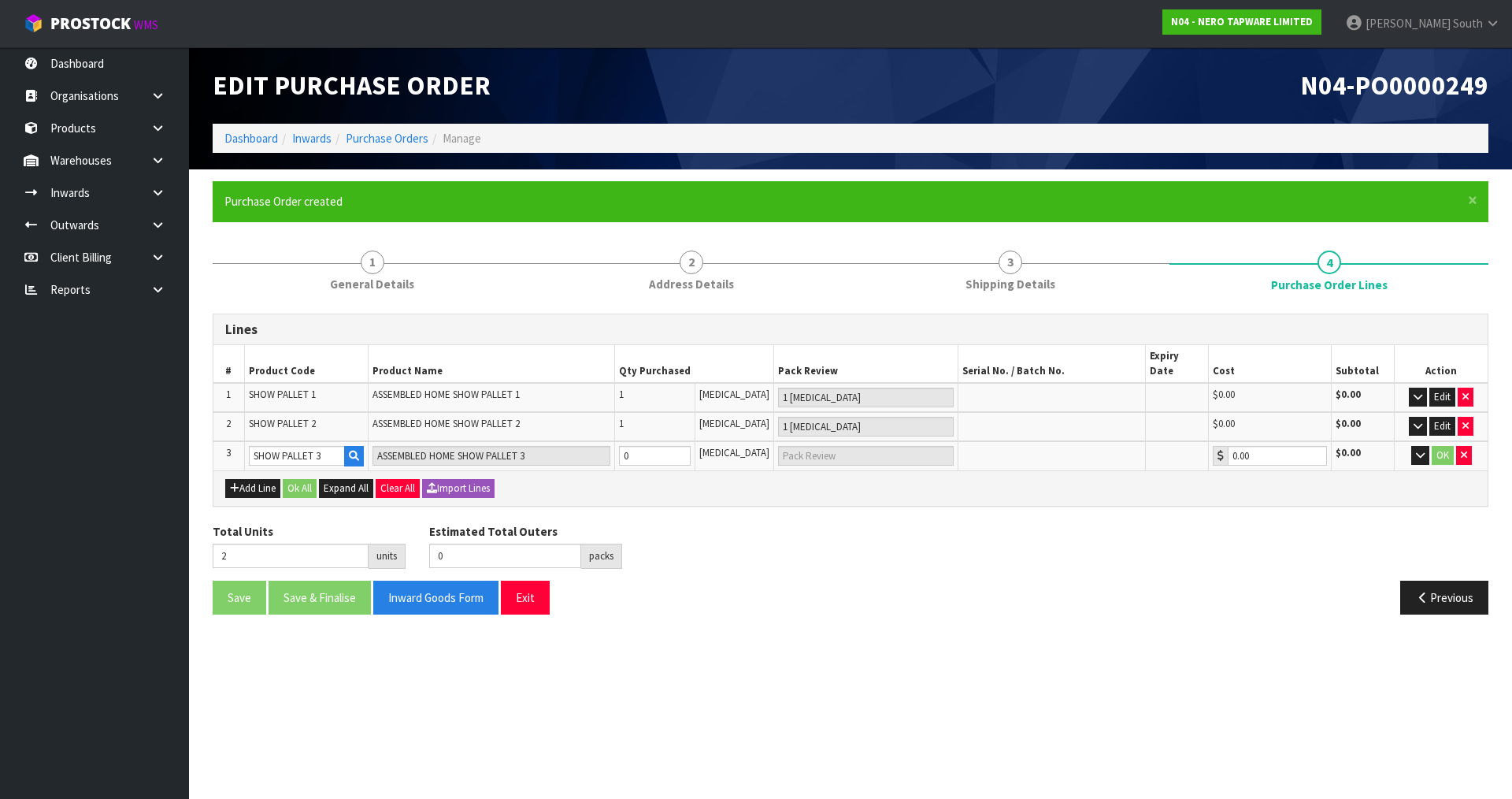
click at [990, 580] on div "Previous" at bounding box center [1175, 597] width 650 height 34
drag, startPoint x: 332, startPoint y: 445, endPoint x: 259, endPoint y: 449, distance: 73.1
click at [259, 449] on input "SHOW PALLET 3" at bounding box center [297, 456] width 96 height 19
click at [1145, 544] on div "Total Units 2 units Estimated Total Outers 0 packs Estimated Total Pallets 0 pa…" at bounding box center [850, 551] width 1299 height 57
click at [1429, 447] on td "OK" at bounding box center [1441, 456] width 93 height 29
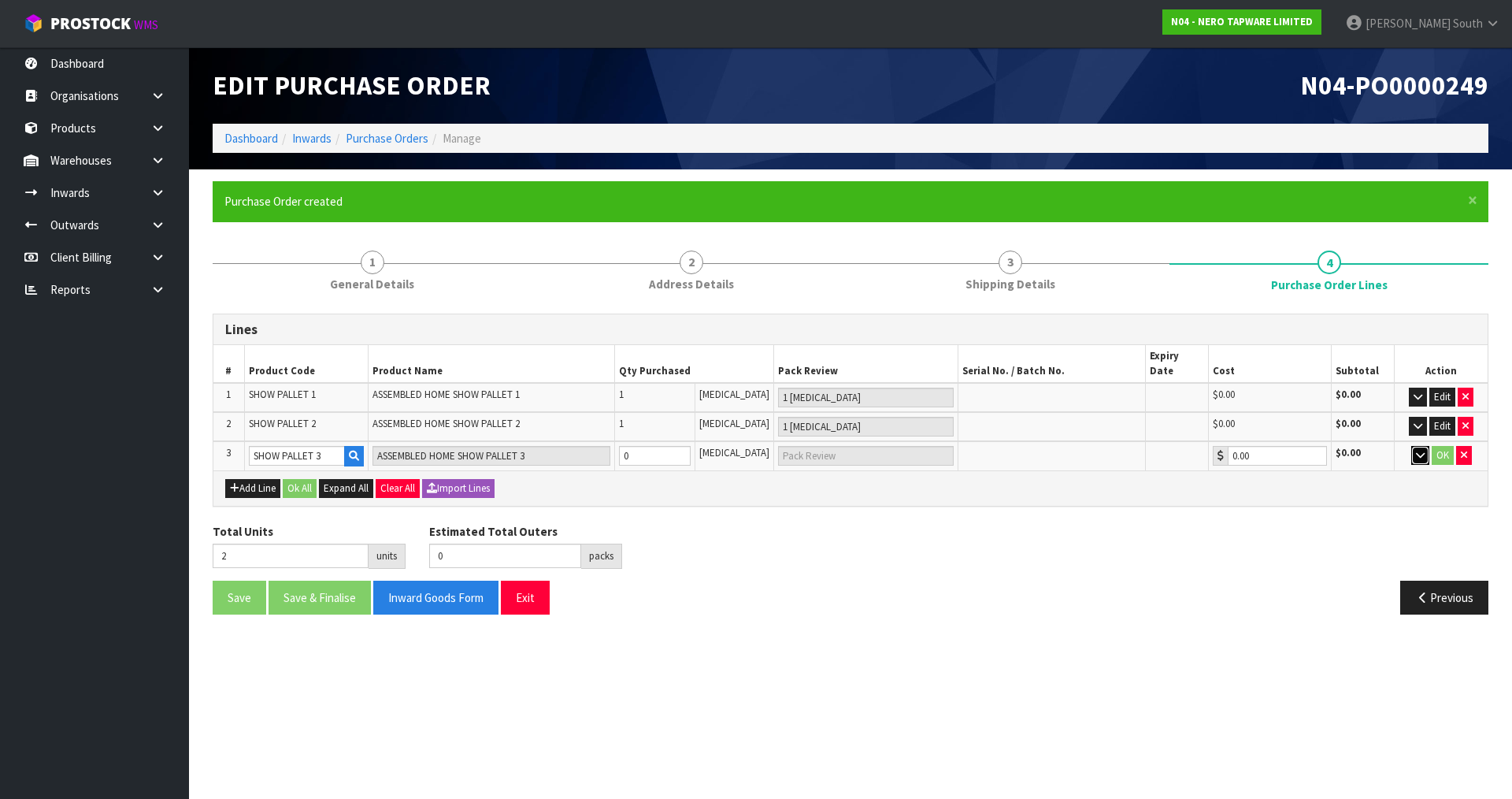
click at [1412, 448] on button "button" at bounding box center [1420, 455] width 19 height 19
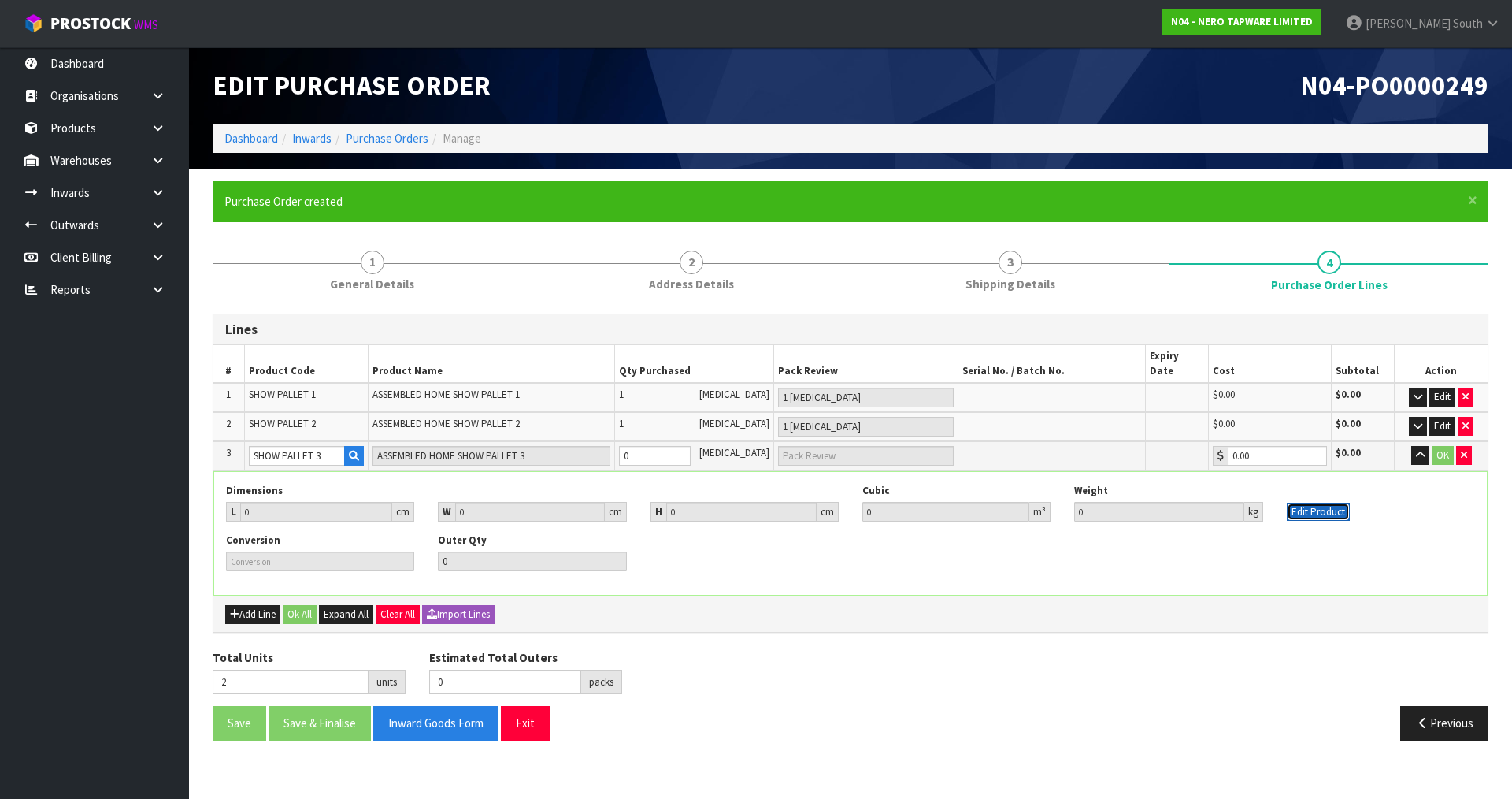
click at [1313, 502] on button "Edit Product" at bounding box center [1318, 511] width 63 height 19
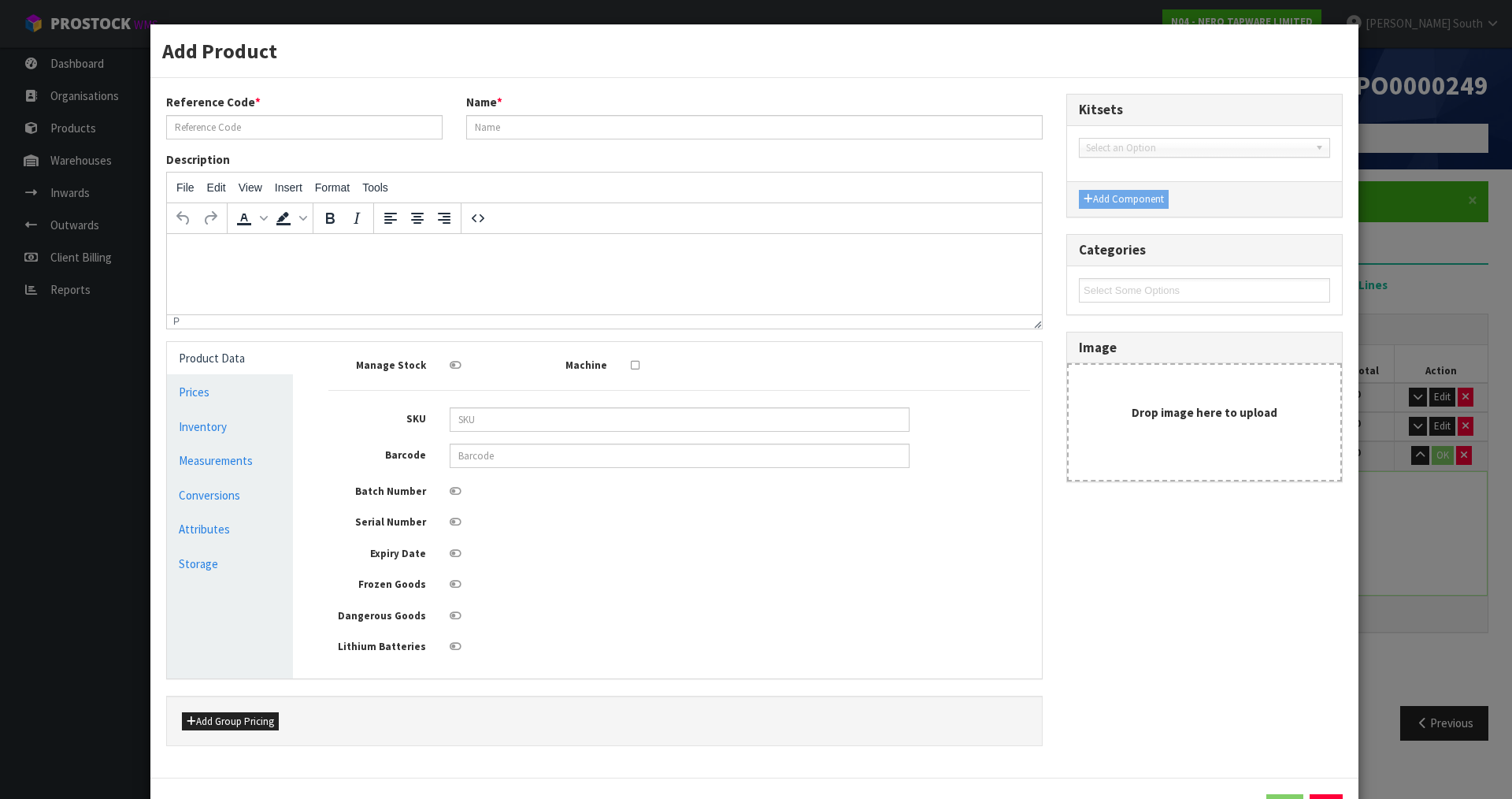
type input "SHOW PALLET 3"
type input "ASSEMBLED HOME SHOW PALLET 3"
click at [237, 451] on link "Measurements" at bounding box center [229, 460] width 126 height 33
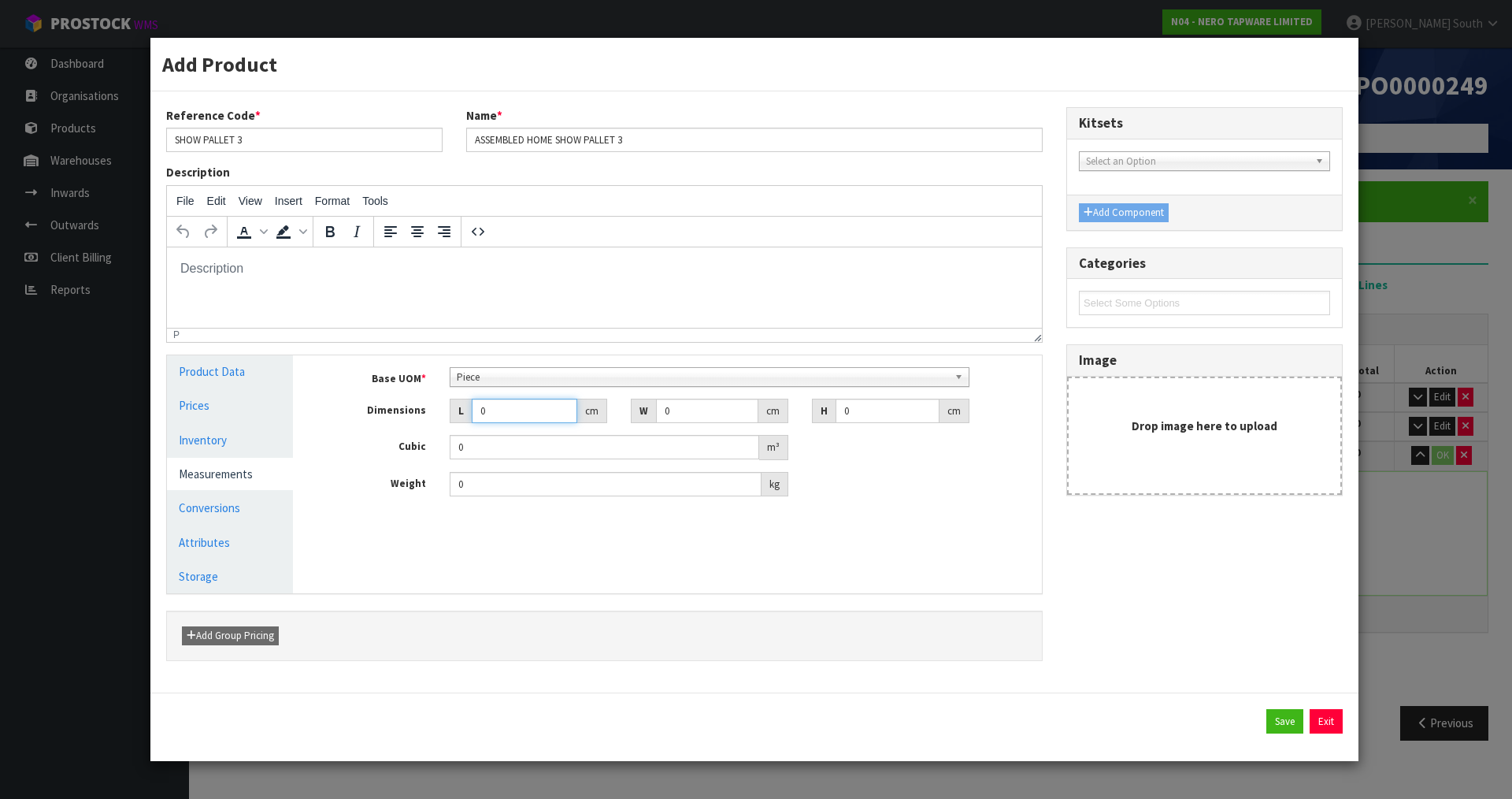
drag, startPoint x: 520, startPoint y: 400, endPoint x: 373, endPoint y: 464, distance: 160.3
click at [373, 464] on div "Base UOM * Bag Bar Basket Bin Bottle Box Bundle Cabinet Cage Carton Case Coil C…" at bounding box center [679, 432] width 702 height 130
type input "1"
type input "0.000001"
type input "1"
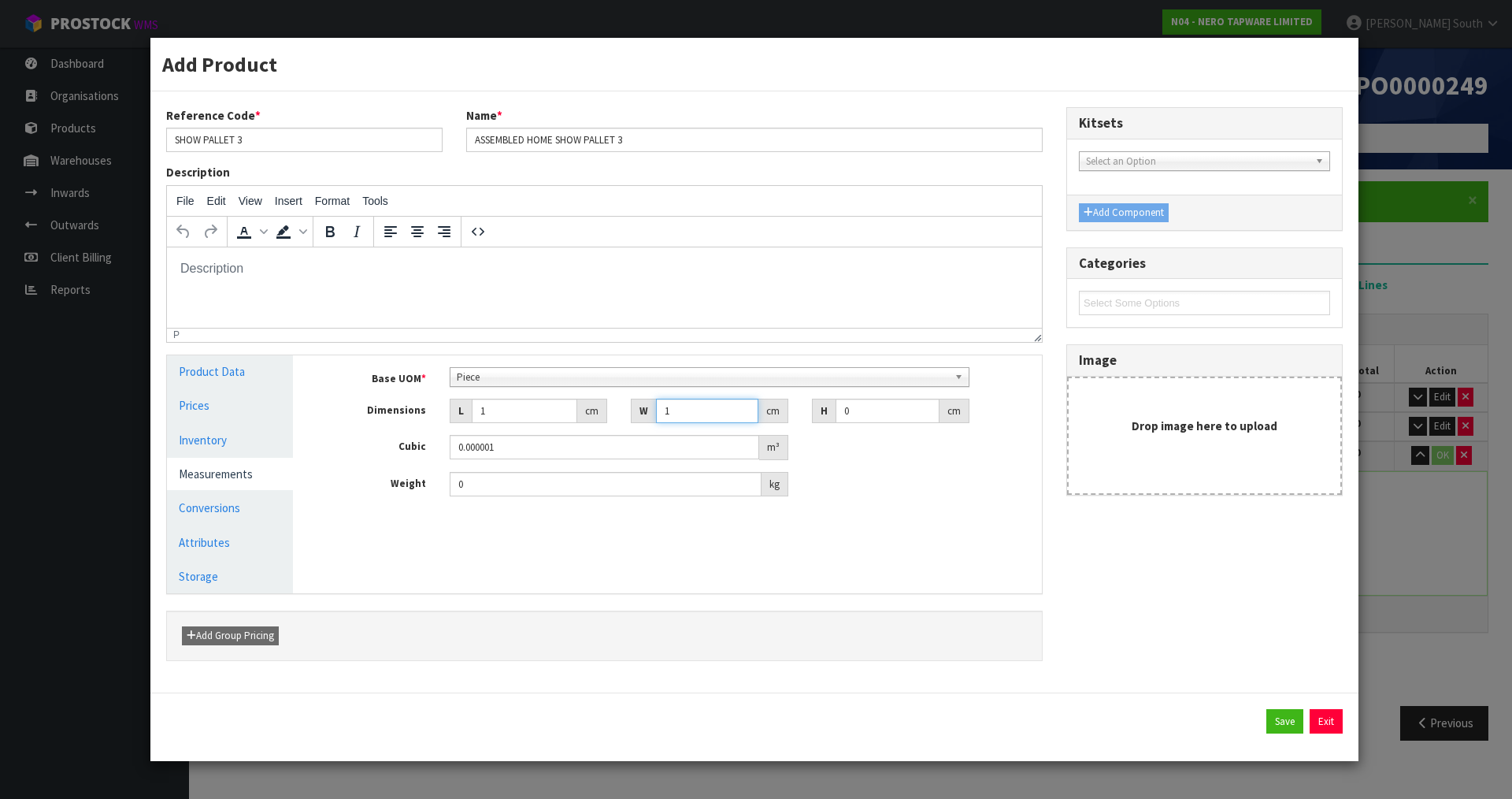
type input "1"
click at [1274, 712] on button "Save" at bounding box center [1284, 721] width 37 height 26
click at [1424, 597] on div "Add Product Reference Code * SHOW PALLET 3 Name * ASSEMBLED HOME SHOW PALLET 3 …" at bounding box center [756, 399] width 1512 height 799
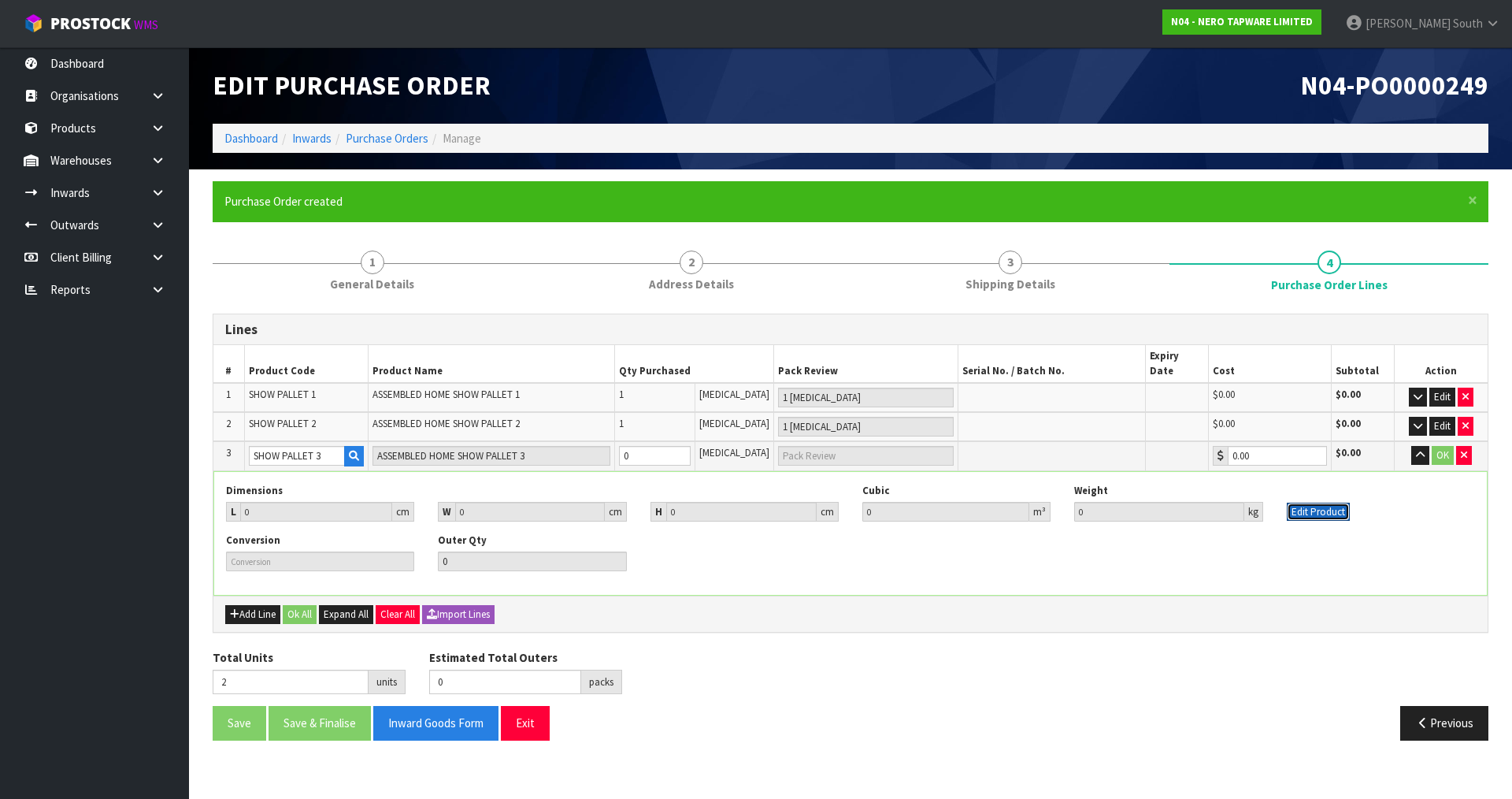
type input "1"
type input "0.000001"
type input "1"
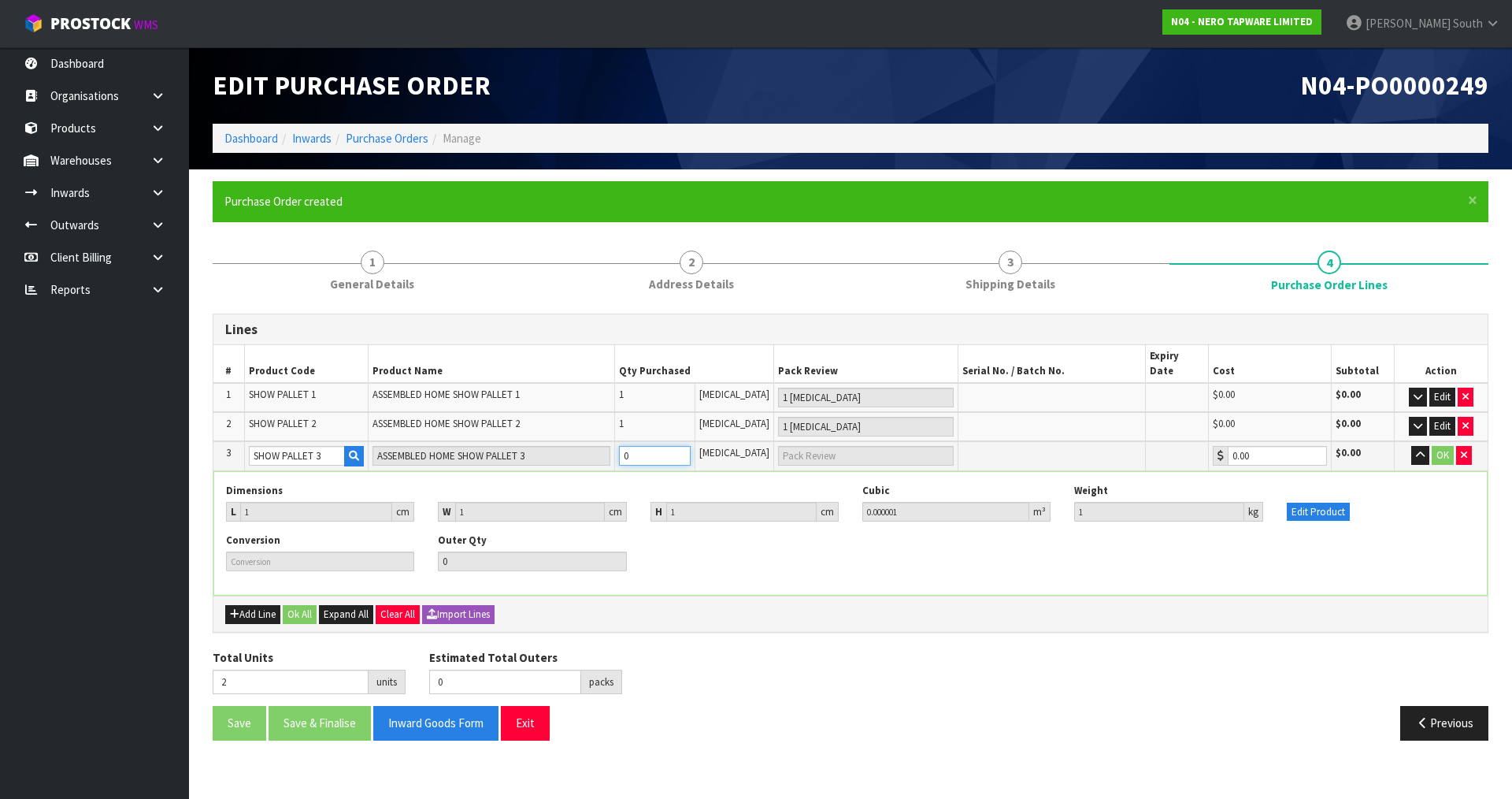
drag, startPoint x: 649, startPoint y: 434, endPoint x: 550, endPoint y: 468, distance: 104.7
click at [550, 468] on tbody "3 SHOW PALLET 3 ASSEMBLED HOME SHOW PALLET 3 0 [MEDICAL_DATA] 0.00 $0.00 OK Dim…" at bounding box center [850, 518] width 1274 height 155
type input "3"
type input "1"
type input "1 [MEDICAL_DATA]"
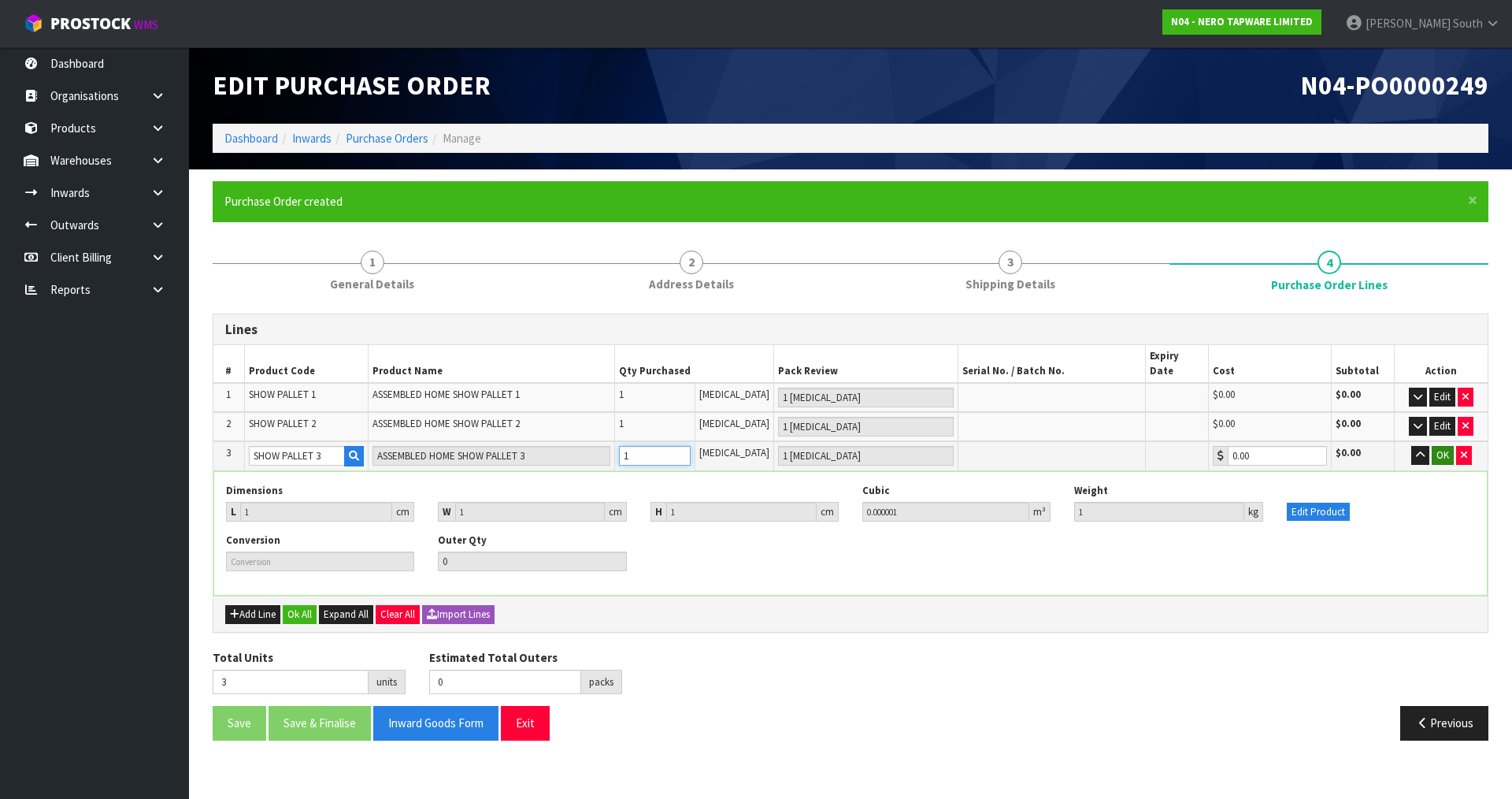
type input "1"
click at [1438, 446] on button "OK" at bounding box center [1442, 455] width 22 height 19
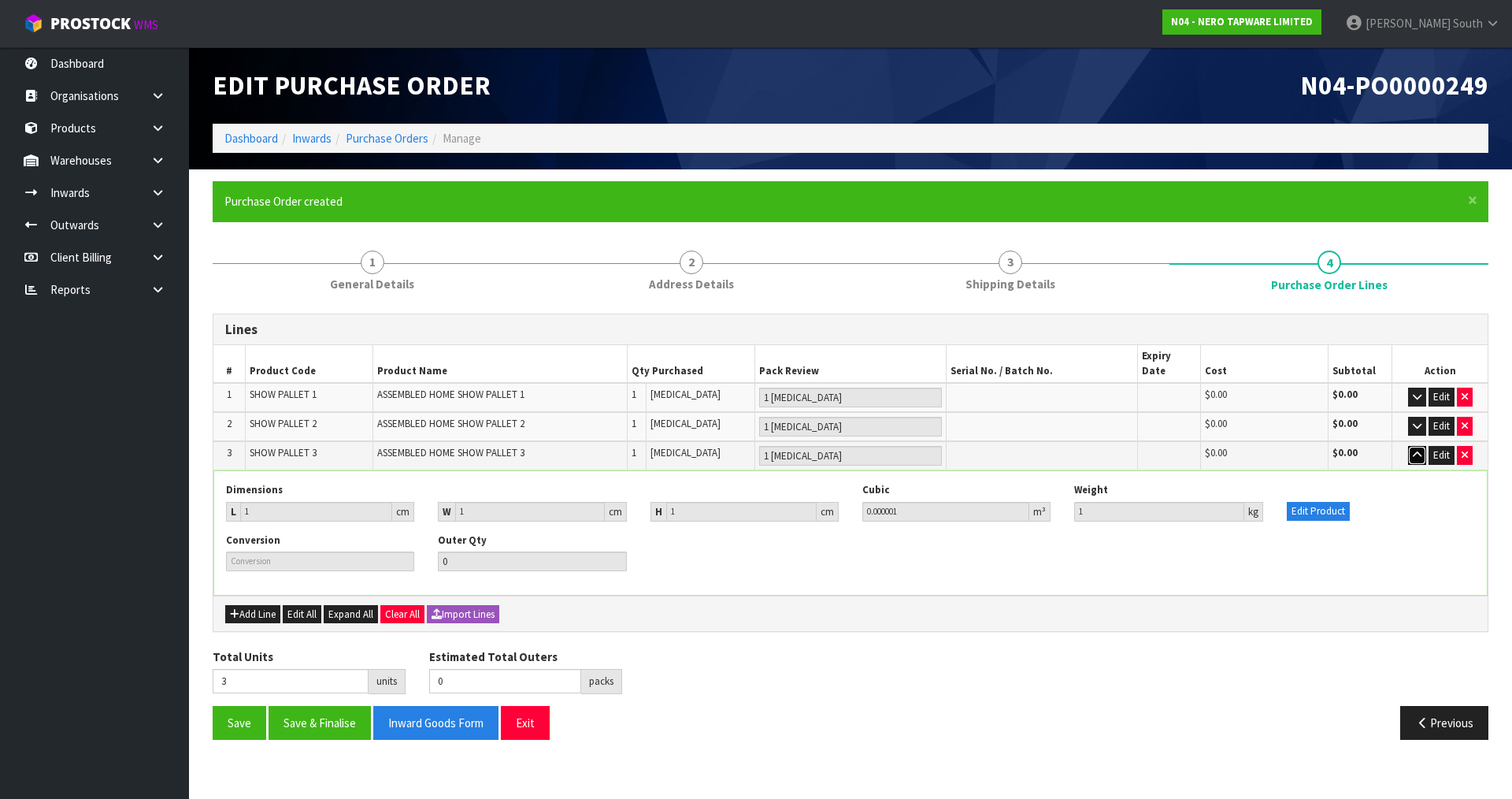
click at [1412, 449] on icon "button" at bounding box center [1417, 455] width 9 height 11
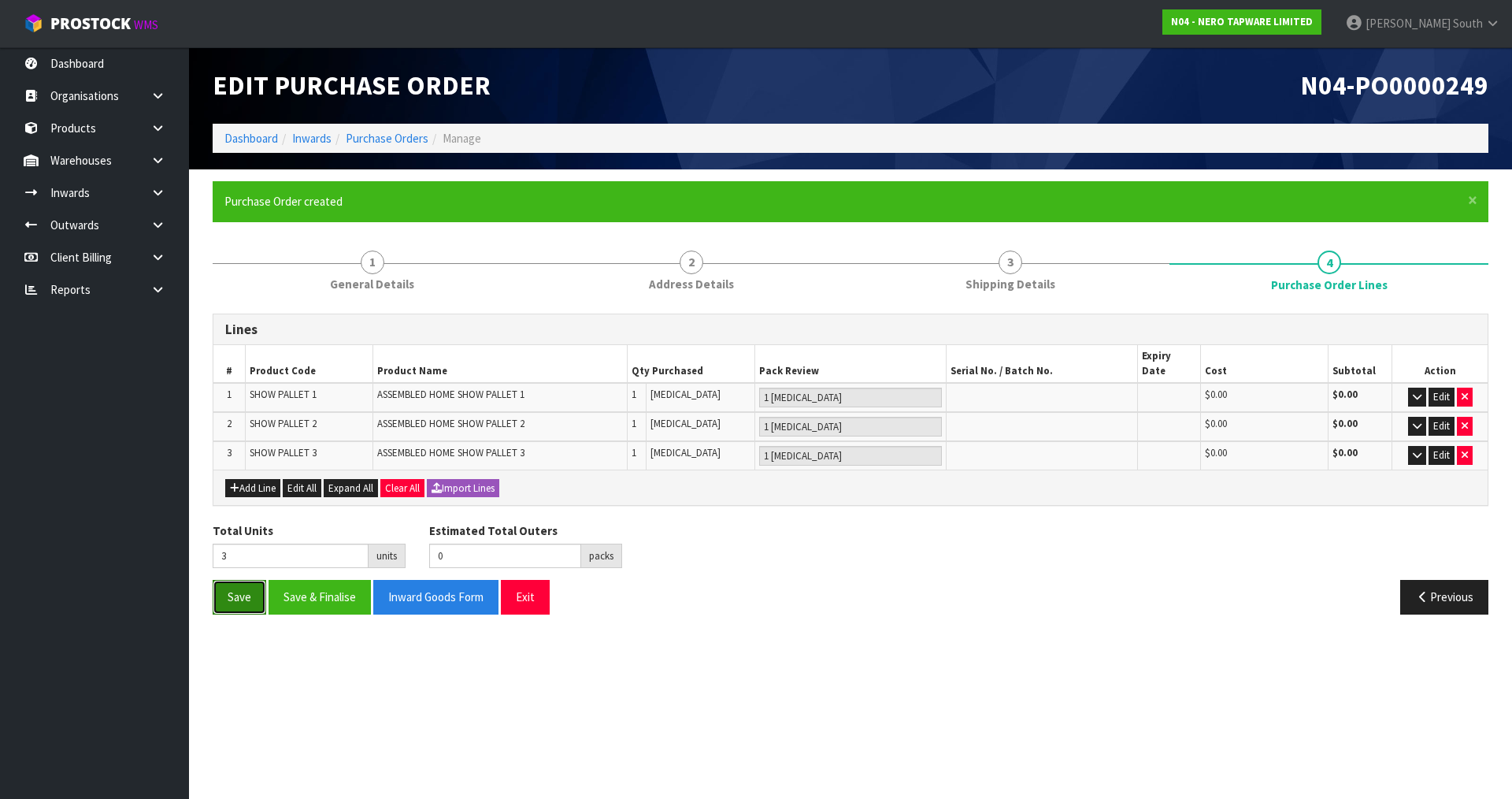
click at [222, 580] on button "Save" at bounding box center [239, 597] width 54 height 34
